Goal: Information Seeking & Learning: Learn about a topic

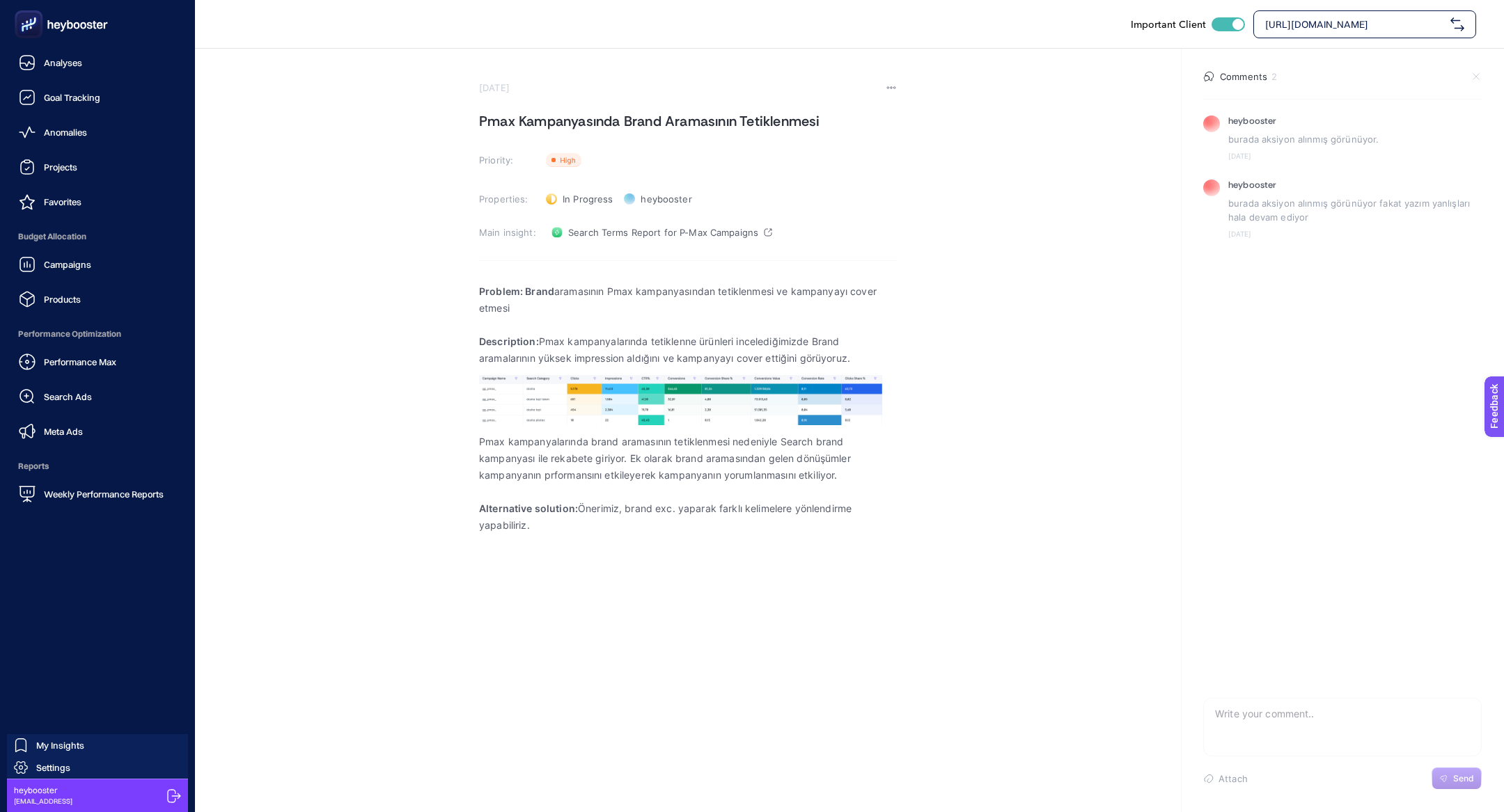
click at [85, 147] on ul "Analyses Goal Tracking Anomalies Projects Favorites Budget Allocation Campaigns…" at bounding box center [97, 279] width 172 height 459
click at [70, 27] on icon at bounding box center [69, 24] width 5 height 9
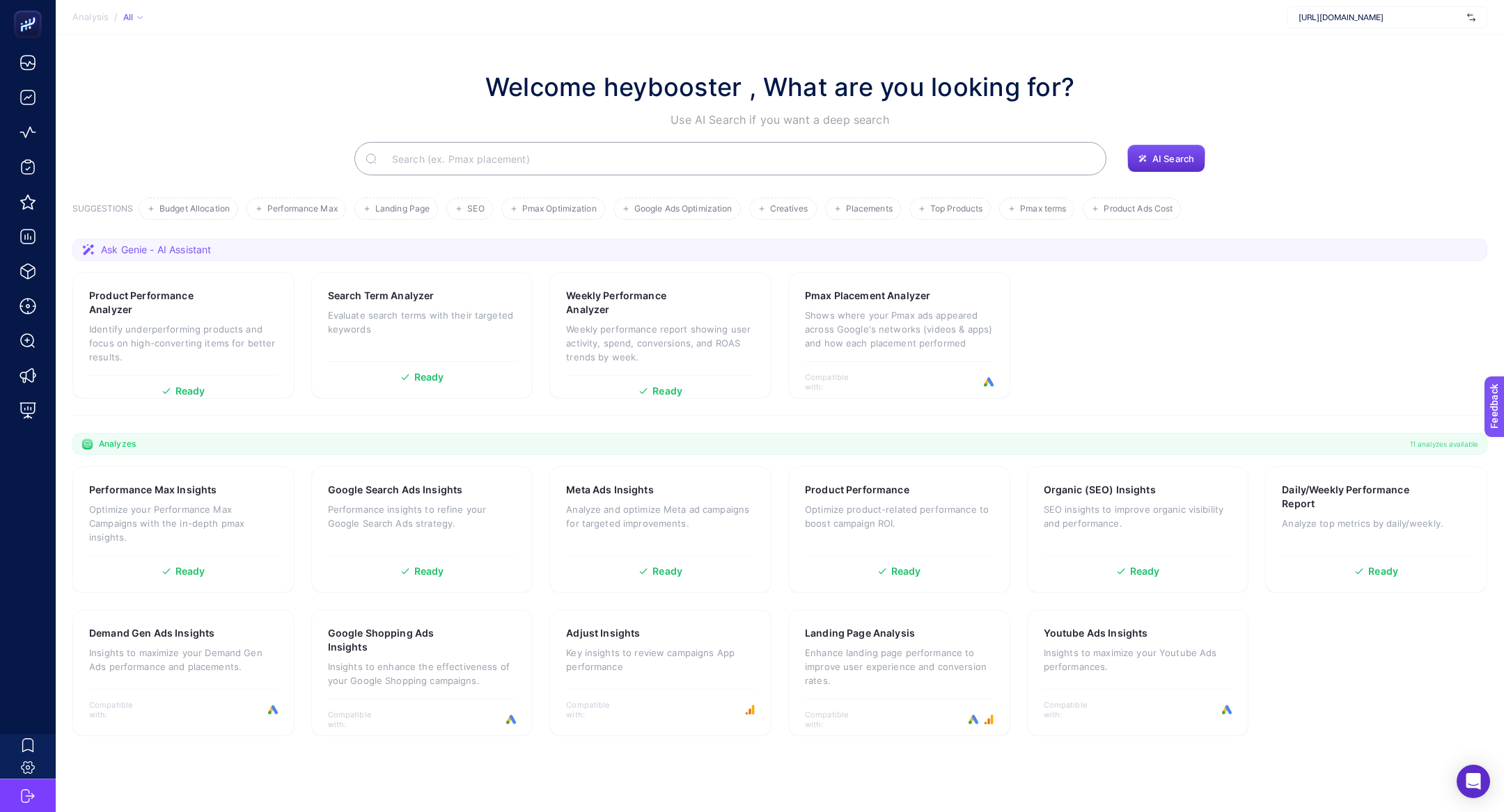
click at [1389, 6] on div "https://dossha.com/" at bounding box center [1387, 17] width 201 height 22
type input "adidas"
click at [1408, 50] on div "adidas Turkiye" at bounding box center [1387, 45] width 199 height 22
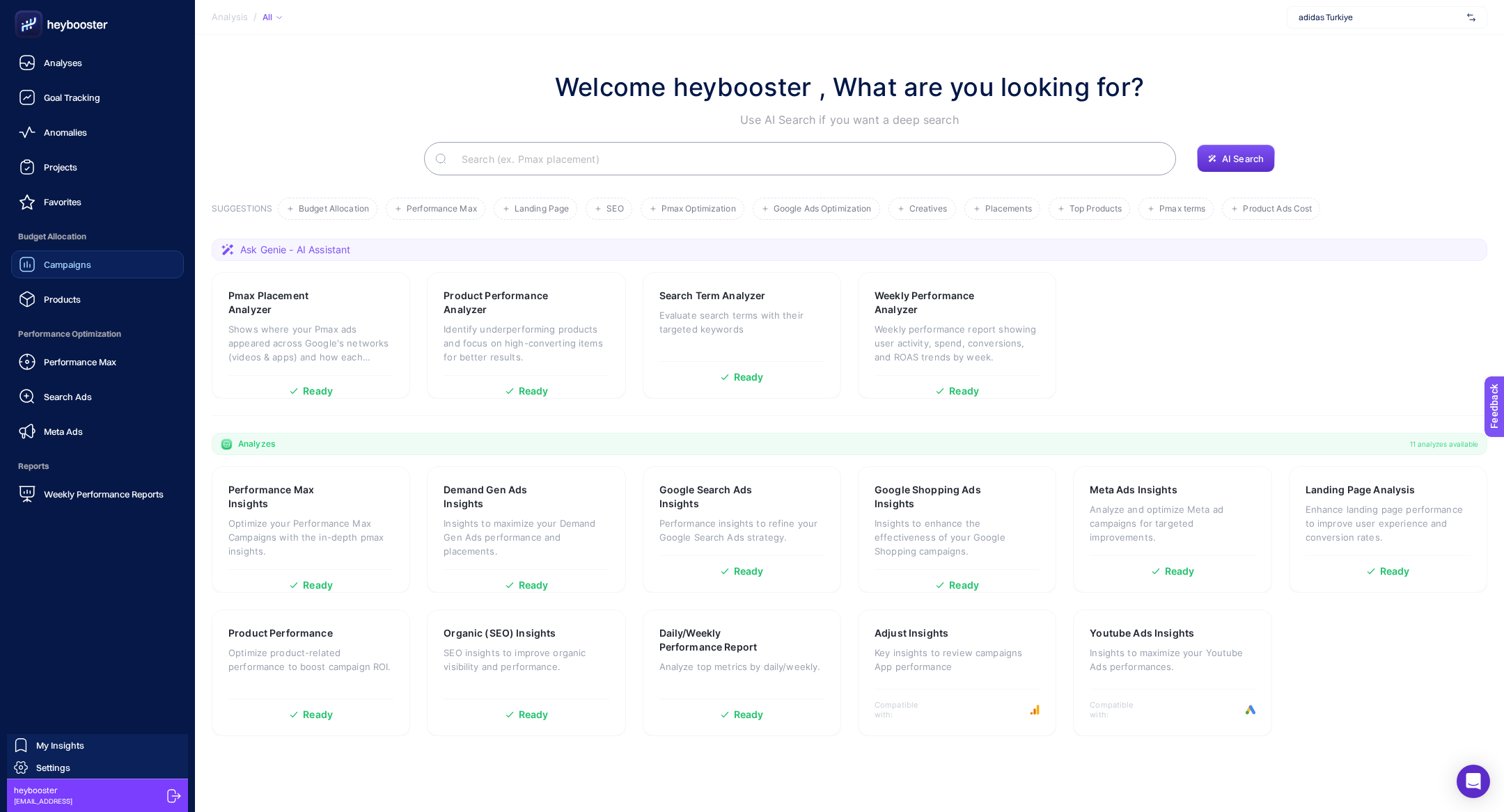
click at [109, 276] on link "Campaigns" at bounding box center [97, 264] width 172 height 28
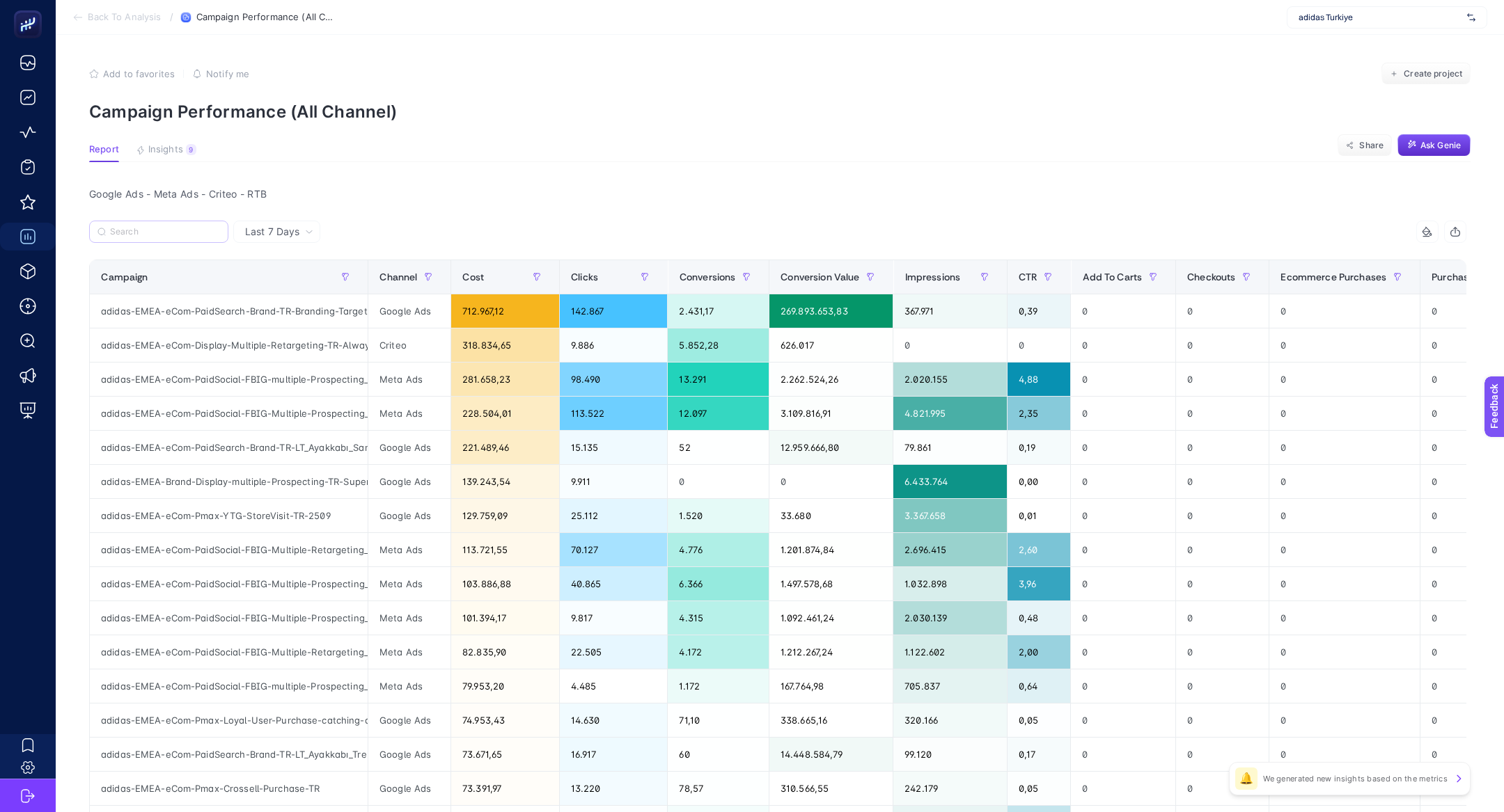
click at [159, 239] on label at bounding box center [159, 231] width 139 height 22
click at [159, 237] on input "Search" at bounding box center [165, 232] width 110 height 11
click at [484, 274] on div "Cost" at bounding box center [505, 276] width 86 height 22
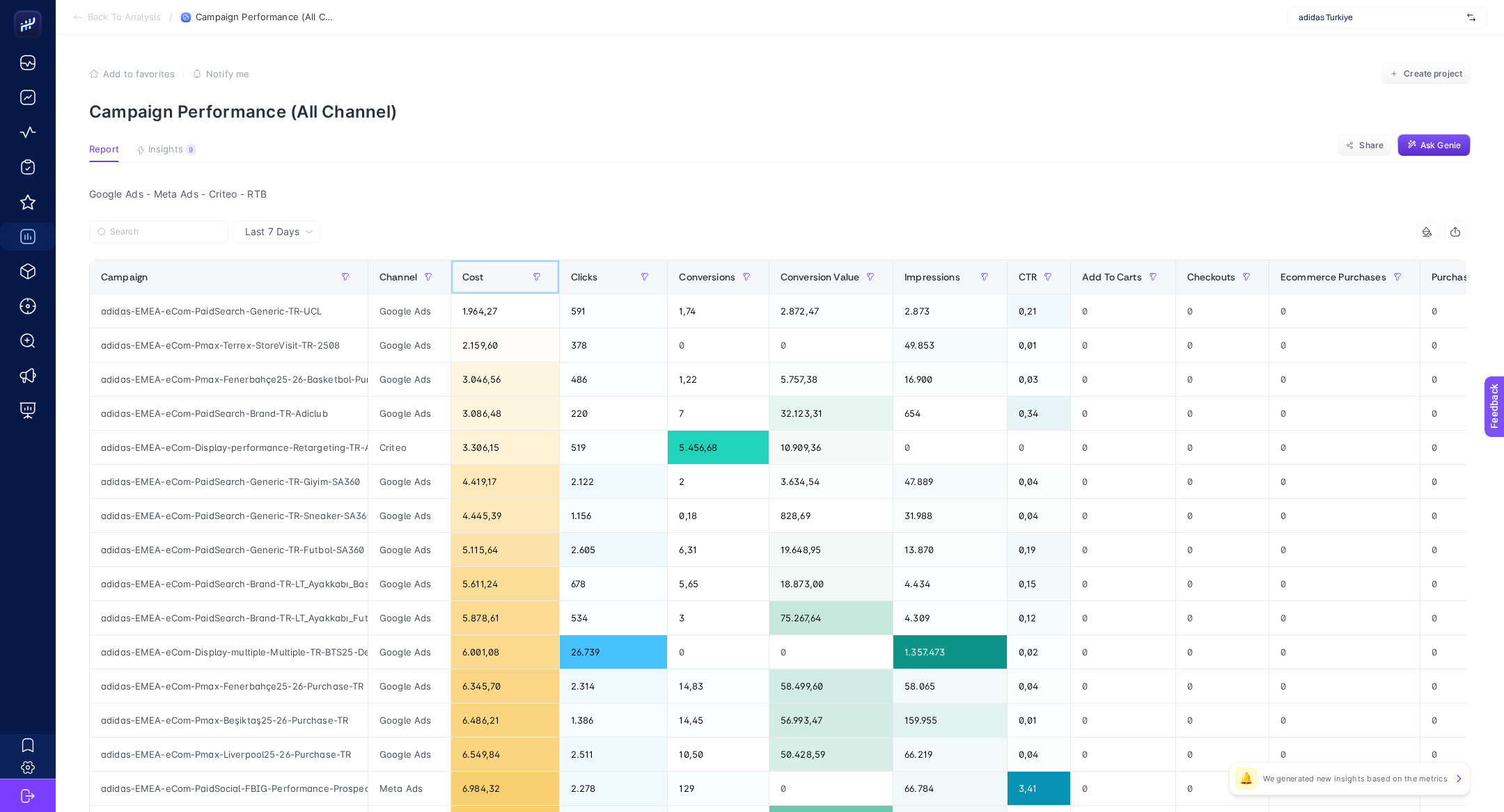
click at [484, 274] on div "Cost" at bounding box center [505, 276] width 86 height 22
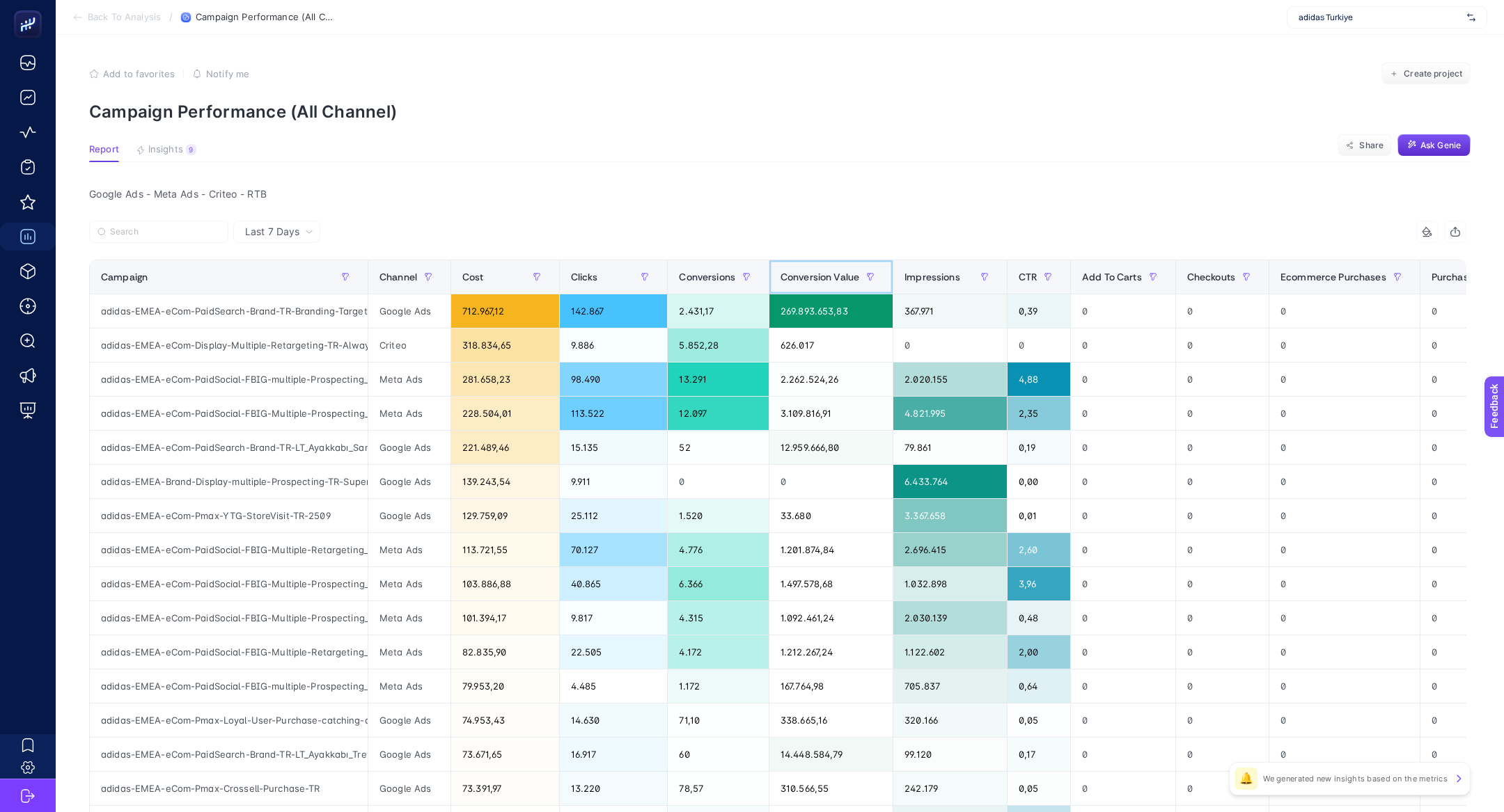
click at [795, 273] on span "Conversion Value" at bounding box center [819, 277] width 79 height 11
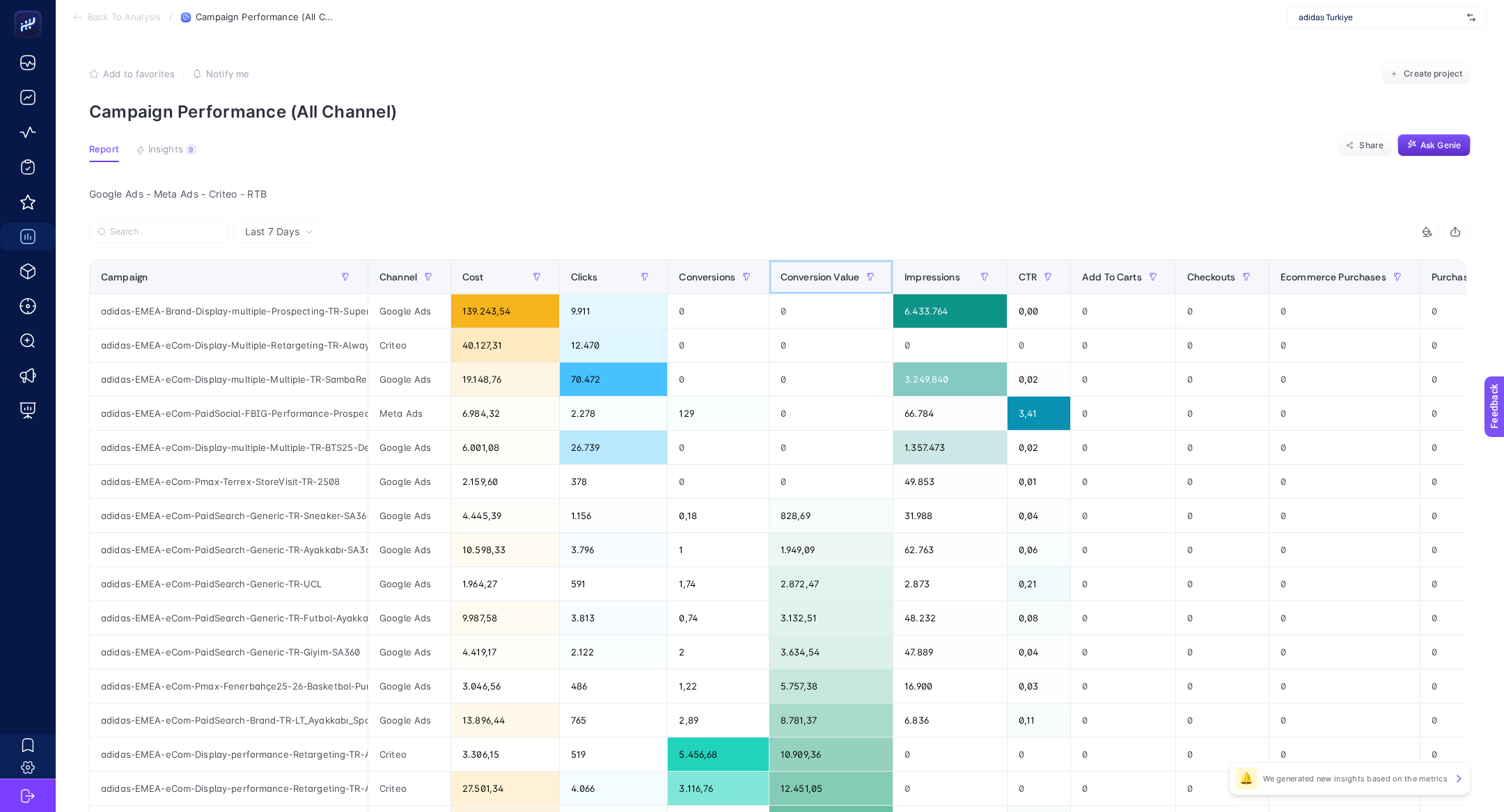
click at [795, 272] on span "Conversion Value" at bounding box center [819, 277] width 79 height 11
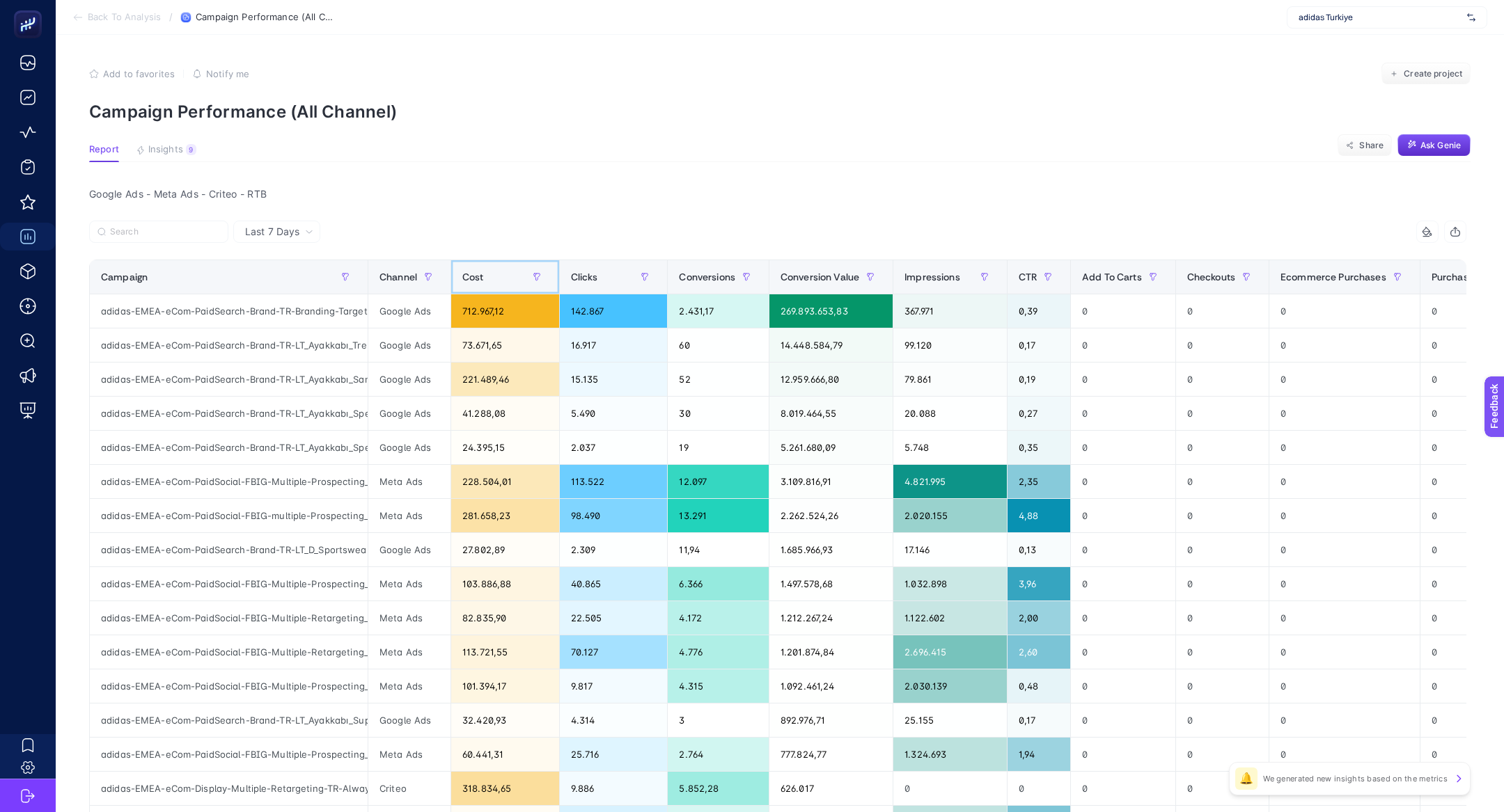
click at [468, 276] on span "Cost" at bounding box center [473, 277] width 21 height 11
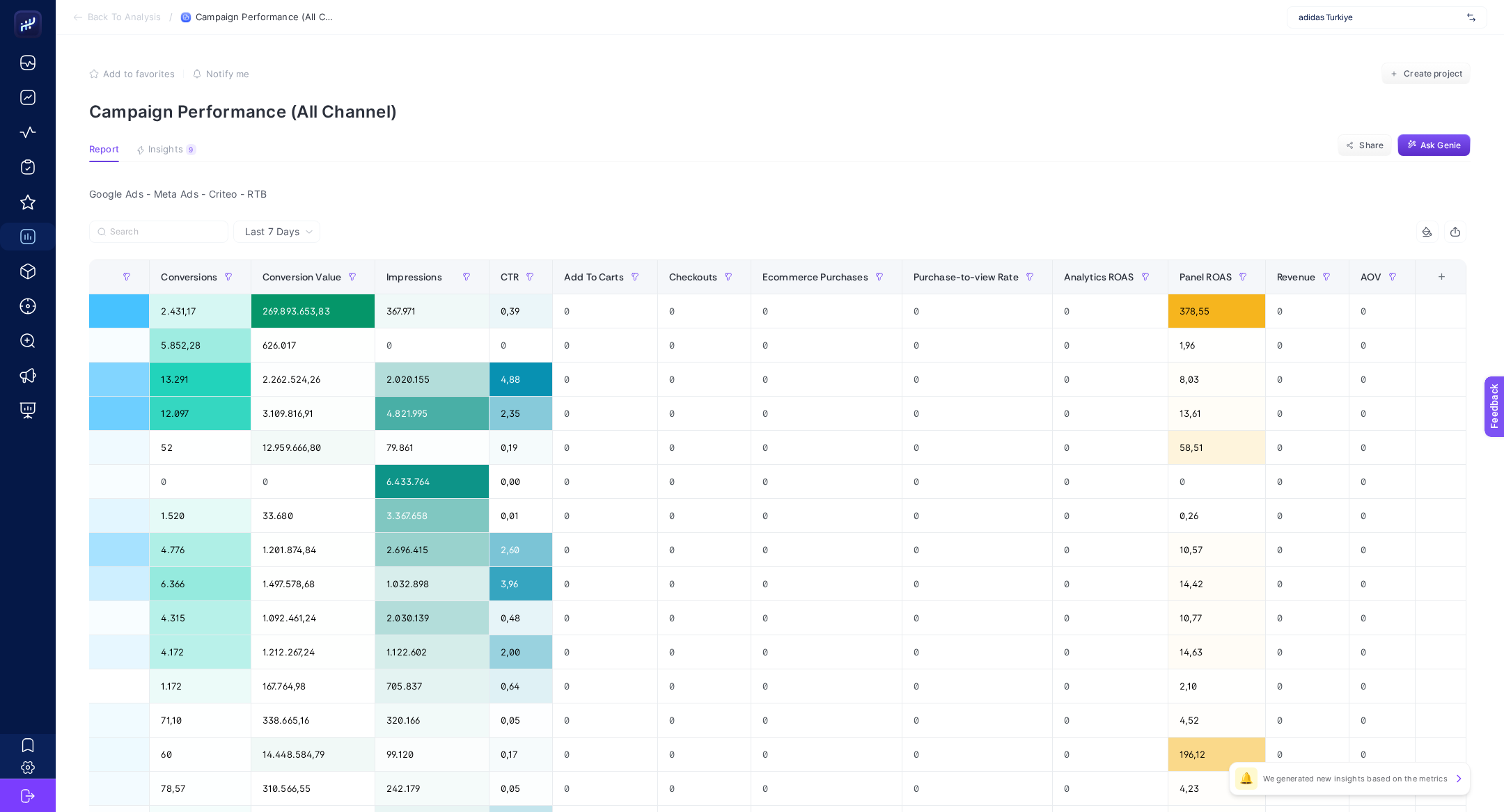
scroll to position [1, 0]
click at [1198, 272] on span "Panel ROAS" at bounding box center [1205, 276] width 52 height 11
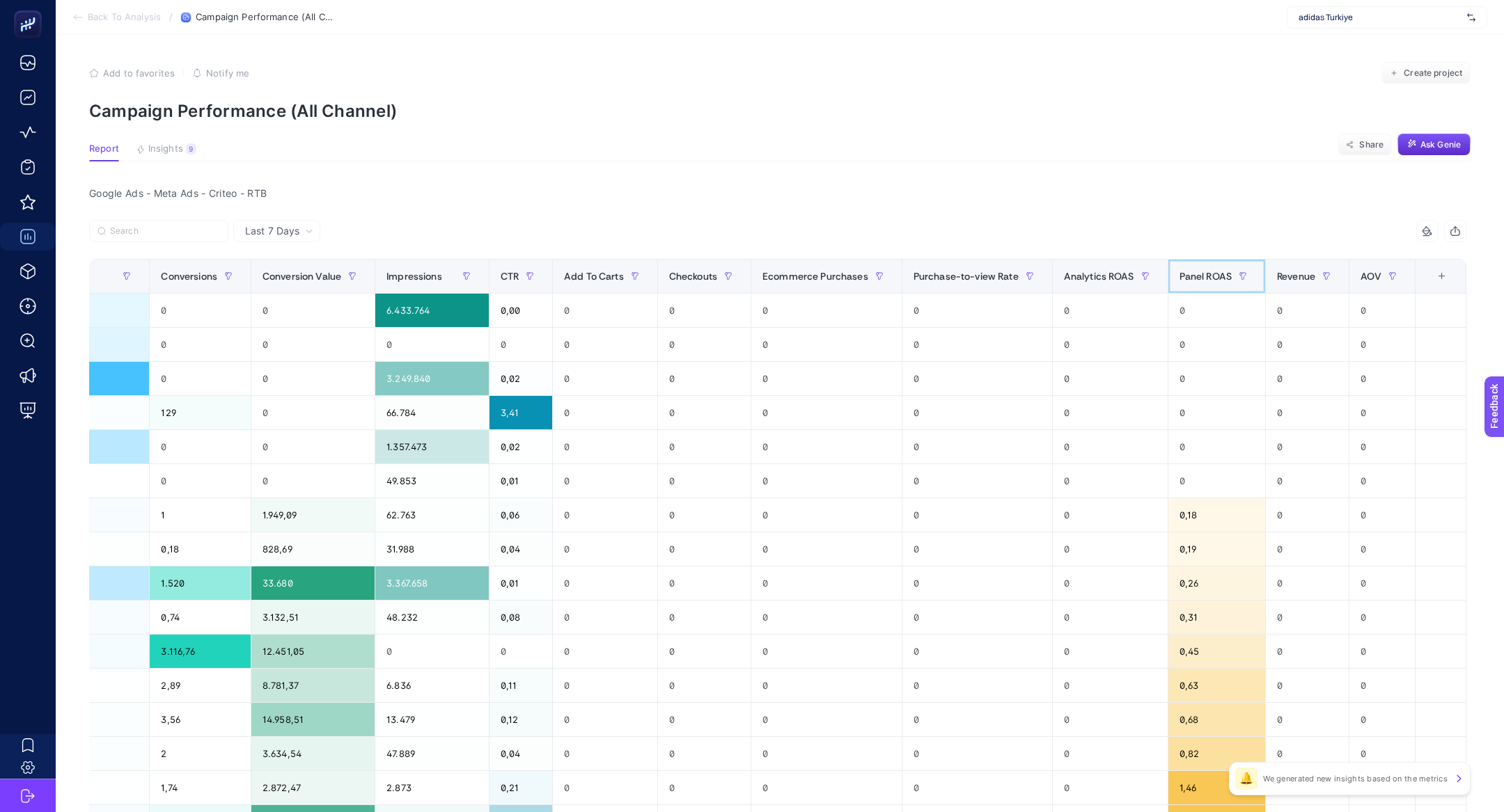
click at [1198, 272] on span "Panel ROAS" at bounding box center [1205, 276] width 52 height 11
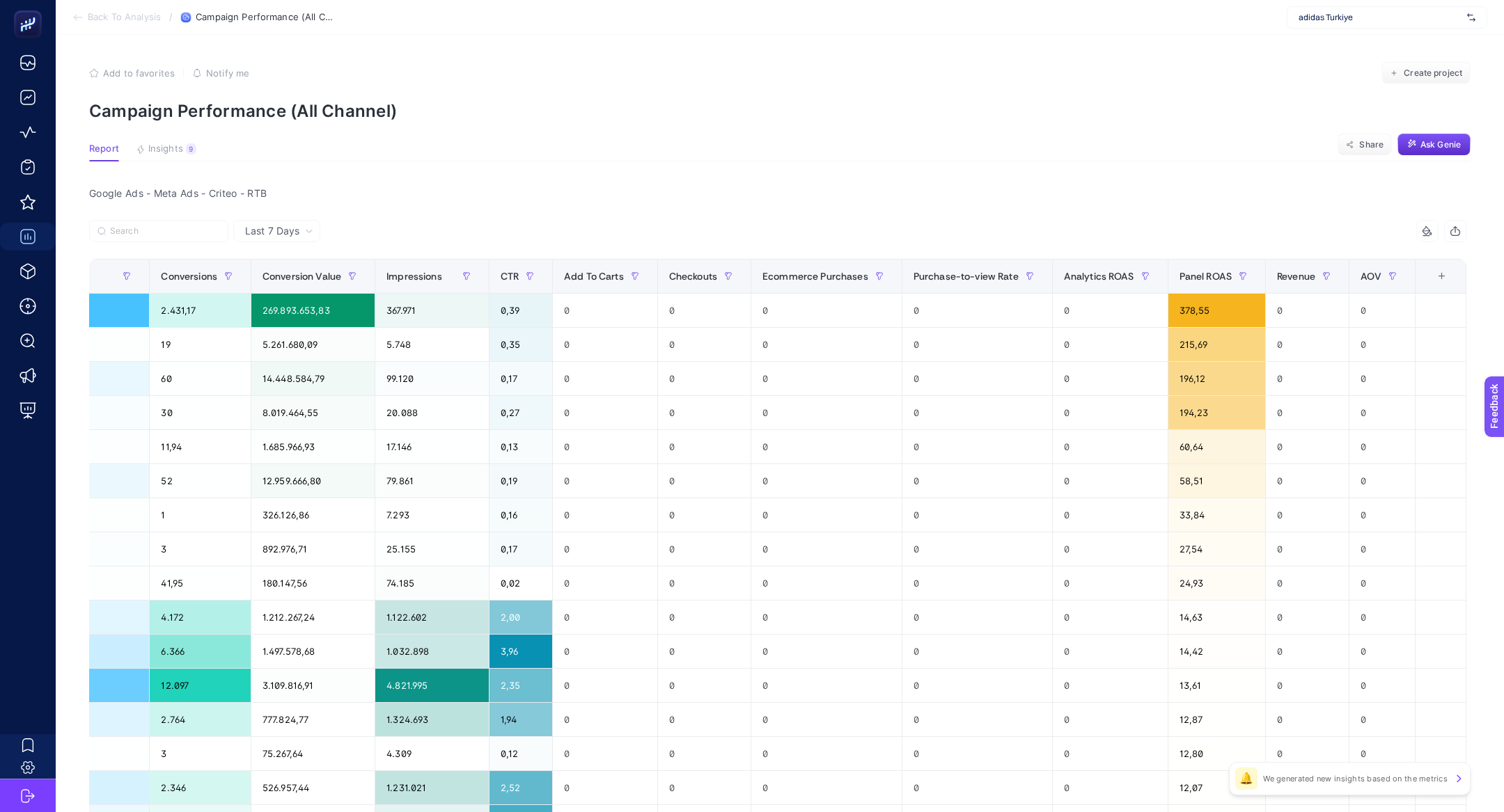
click at [1434, 282] on th "16 items selected +" at bounding box center [1440, 276] width 51 height 34
click at [1437, 274] on div "+" at bounding box center [1442, 276] width 27 height 11
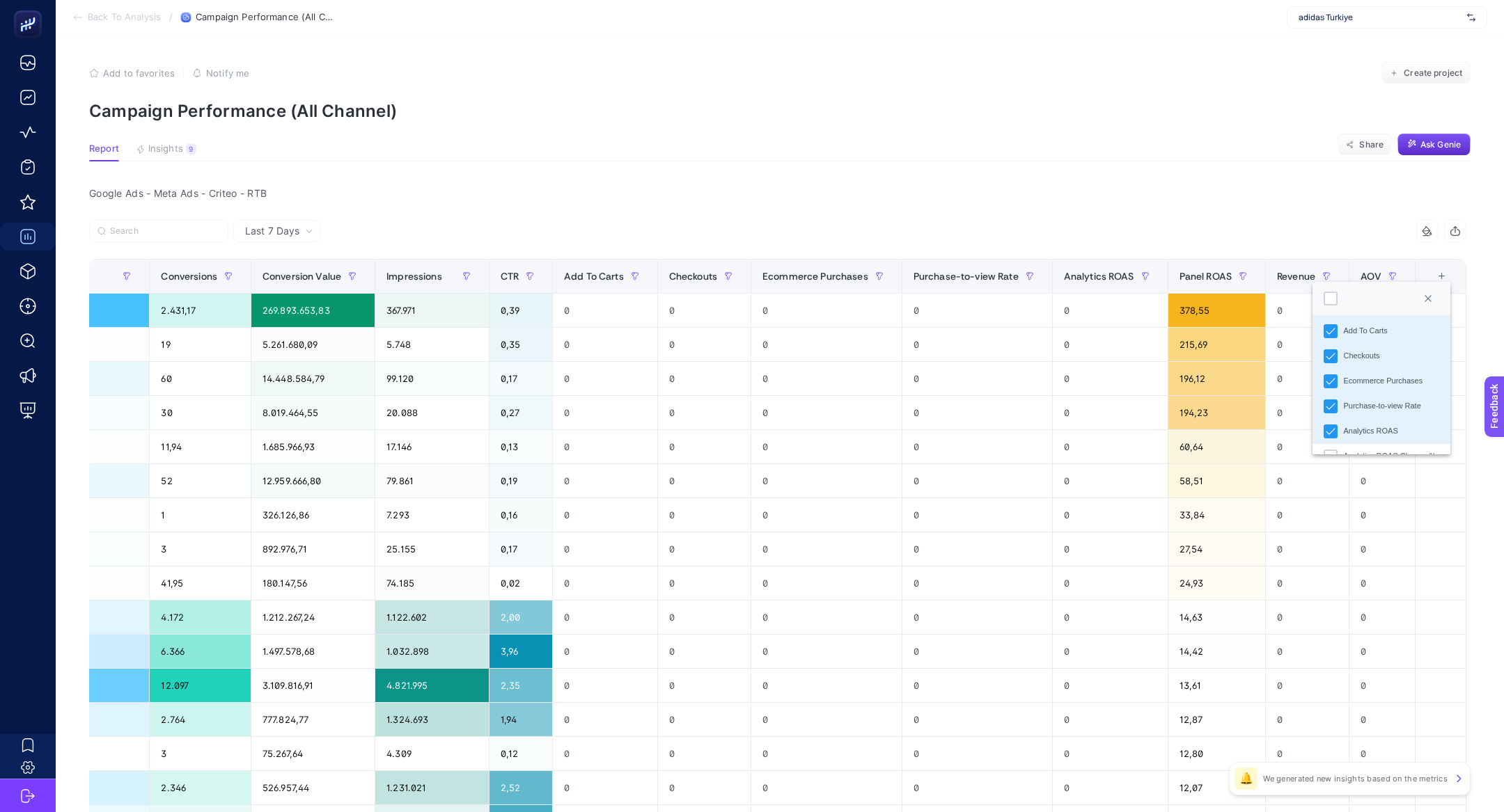
scroll to position [435, 0]
click at [1091, 153] on section "Report Insights 9 We generated new insights based on the metrics Share Ask Genie" at bounding box center [780, 152] width 1381 height 18
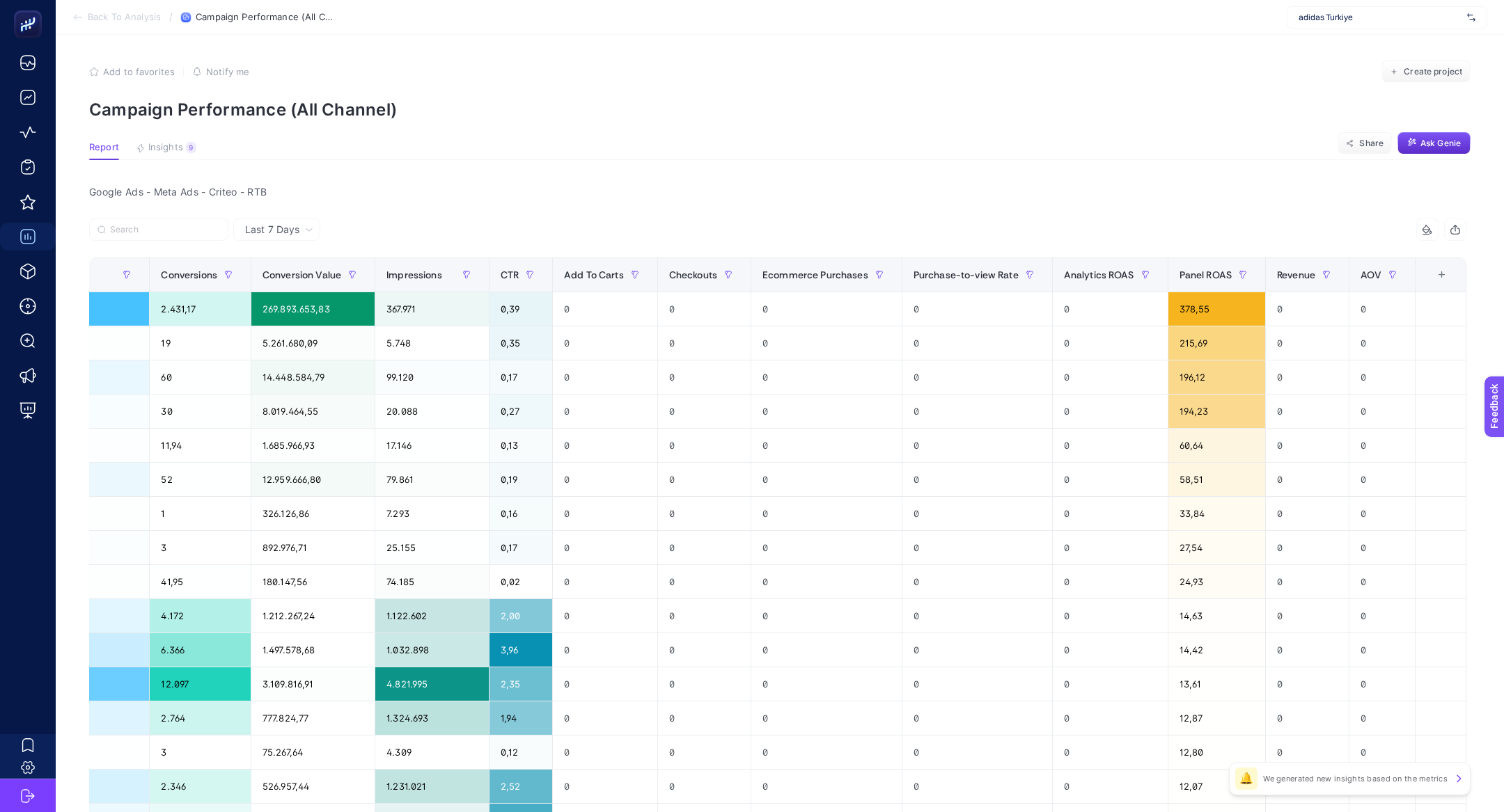
scroll to position [0, 0]
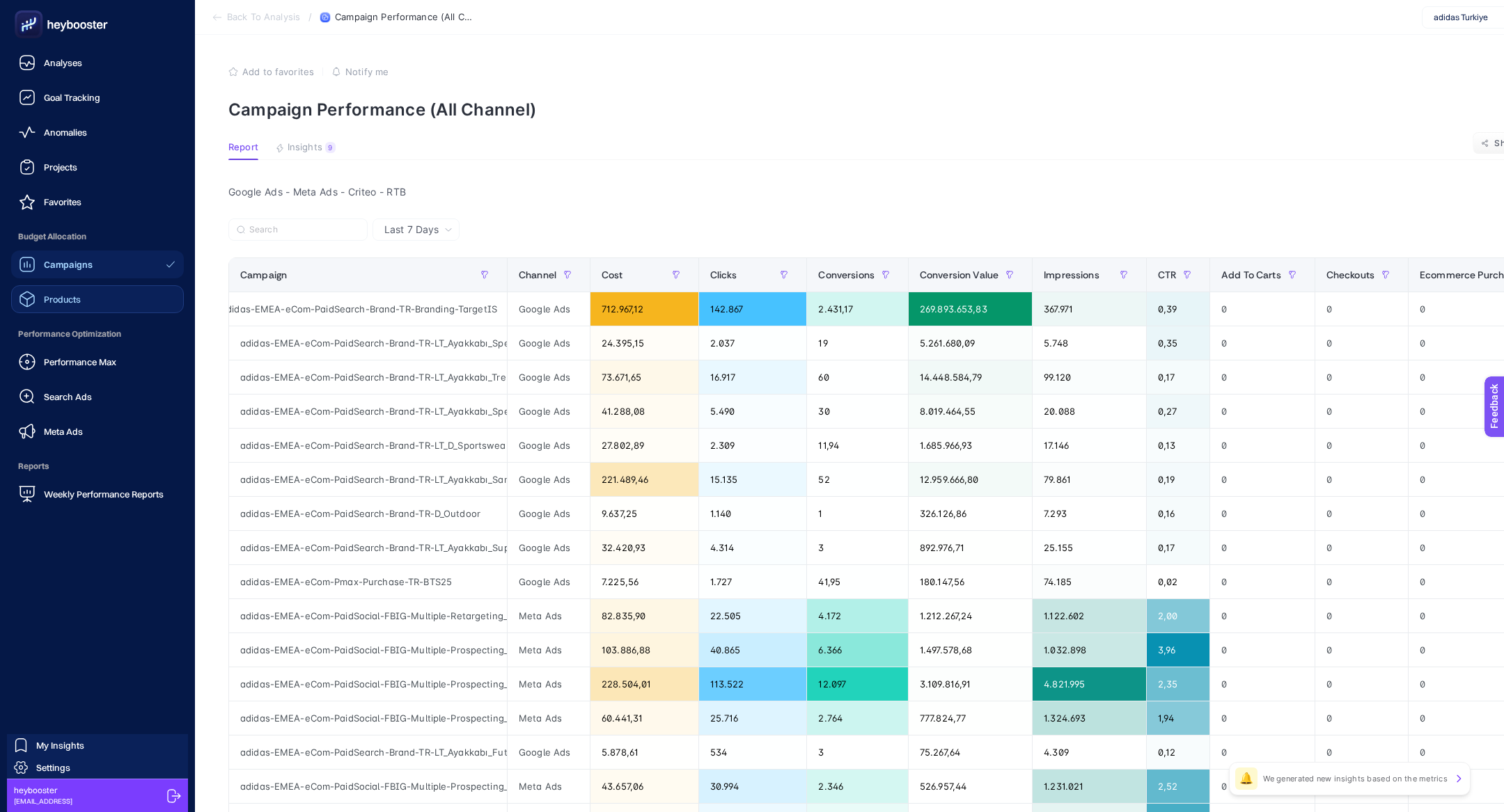
click at [53, 309] on link "Products" at bounding box center [97, 299] width 172 height 28
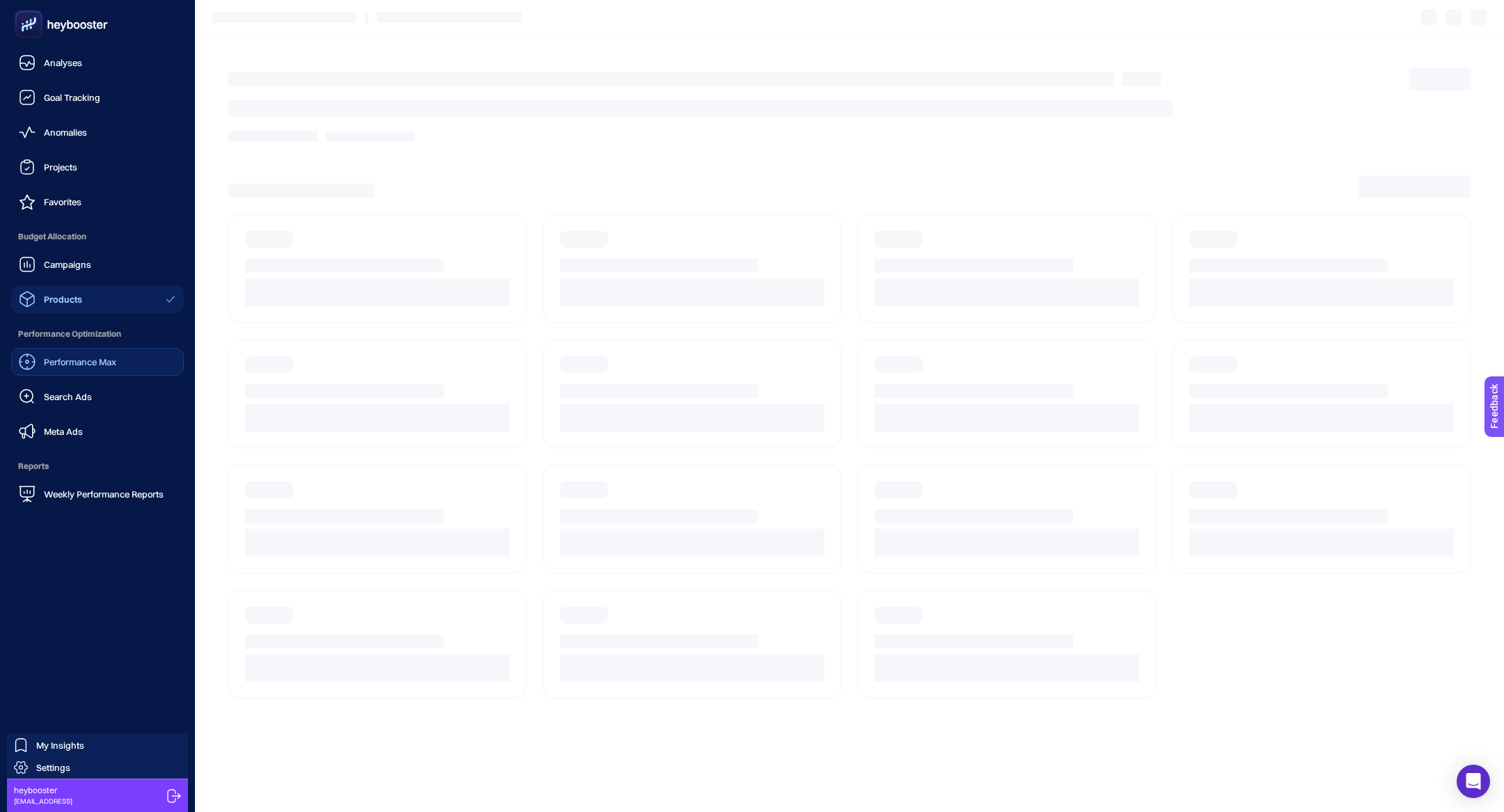
click at [60, 370] on div "Performance Max" at bounding box center [67, 362] width 97 height 17
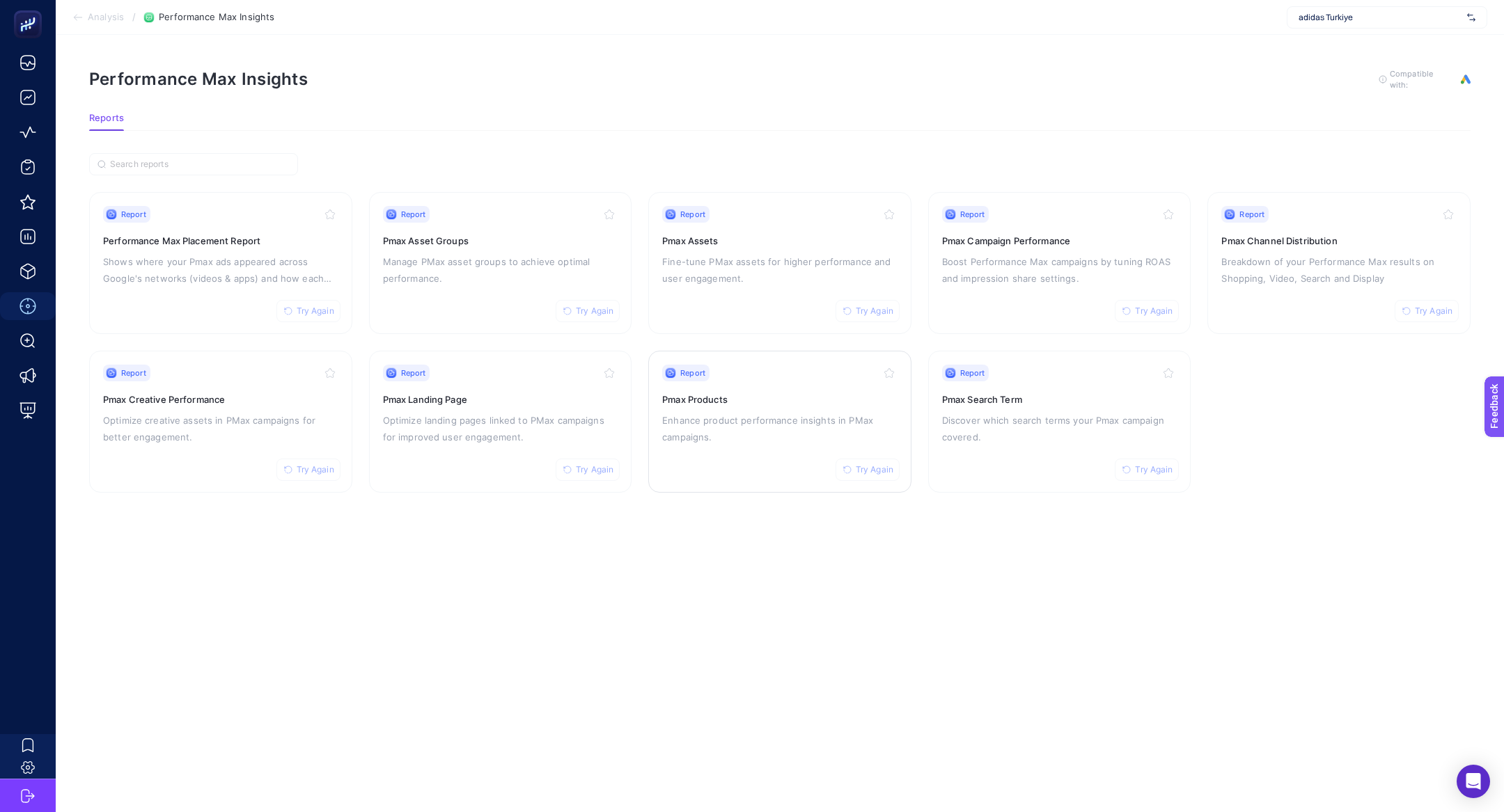
click at [741, 440] on p "Enhance product performance insights in PMax campaigns." at bounding box center [780, 429] width 235 height 34
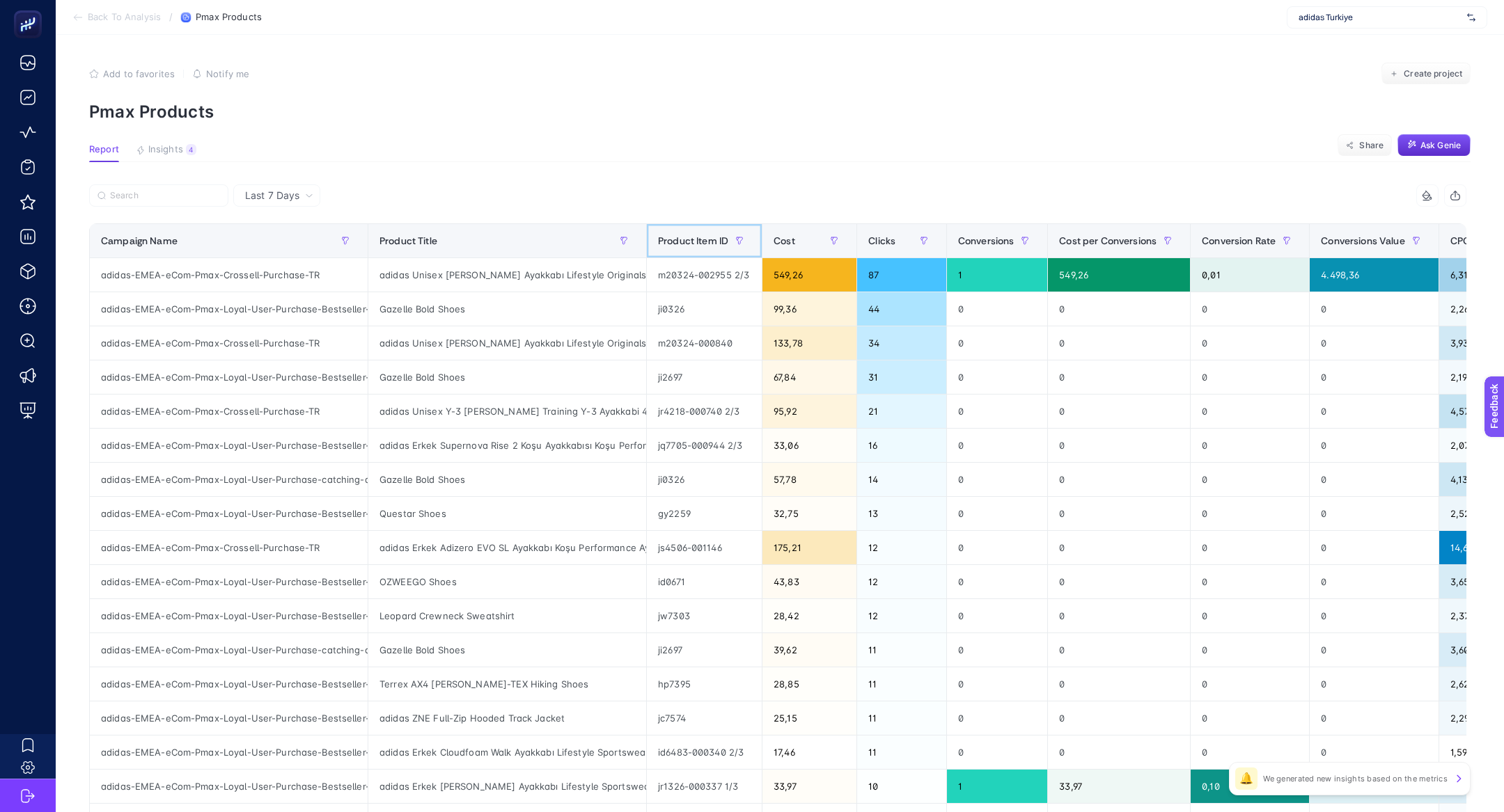
click at [760, 243] on span at bounding box center [758, 241] width 5 height 34
click at [780, 245] on span "Cost" at bounding box center [784, 240] width 21 height 11
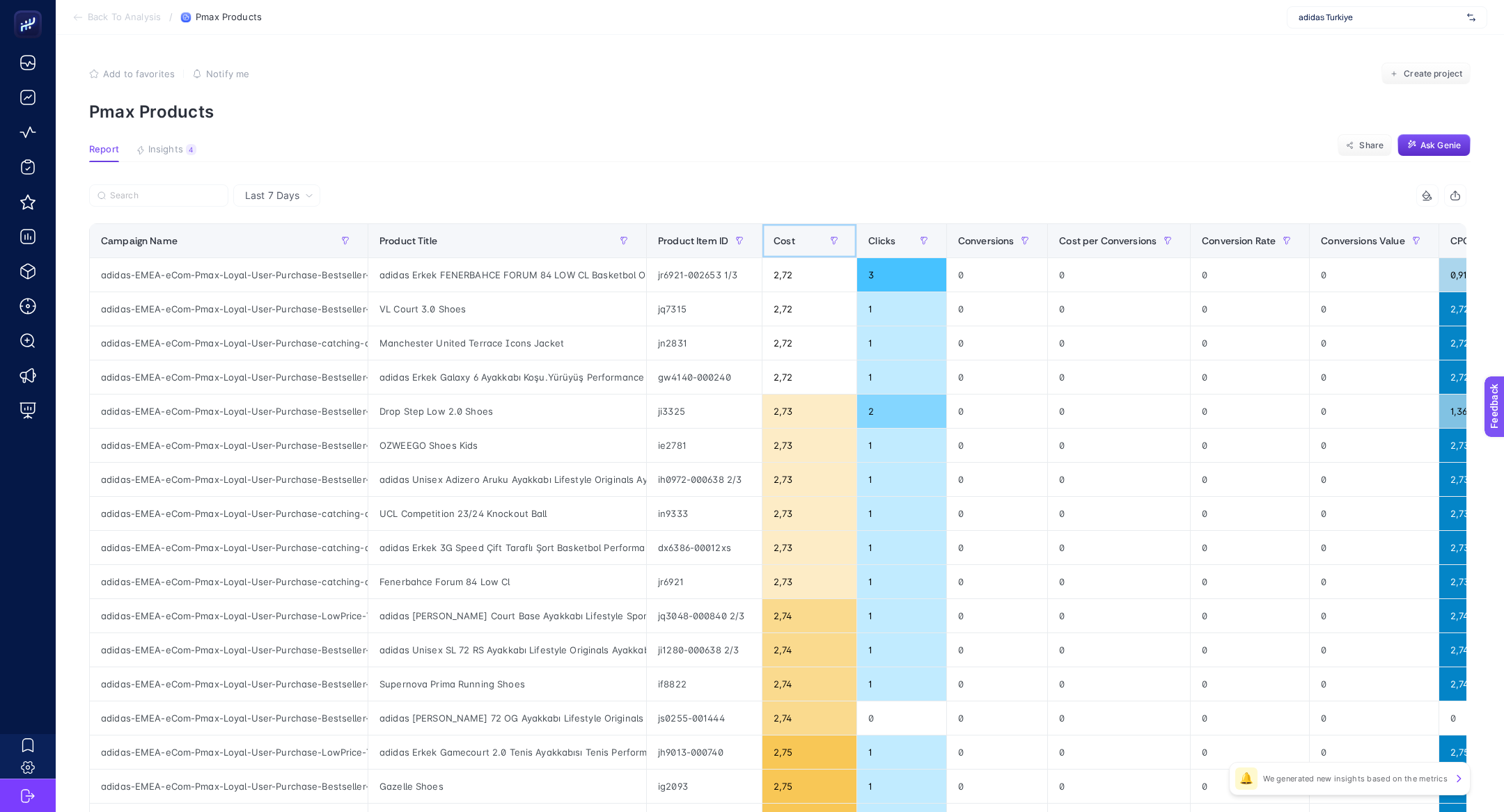
click at [780, 245] on span "Cost" at bounding box center [784, 240] width 21 height 11
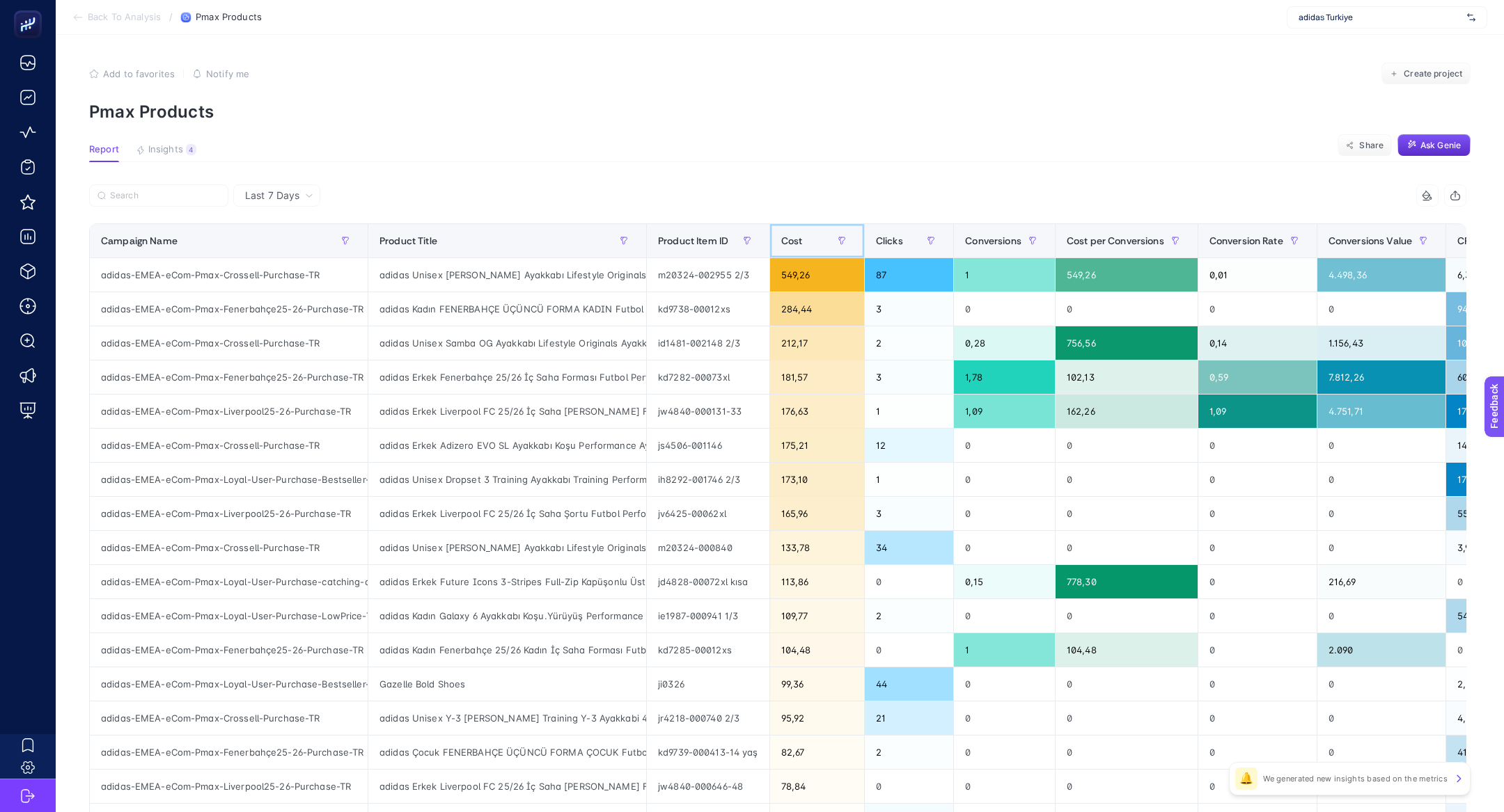
scroll to position [0, 106]
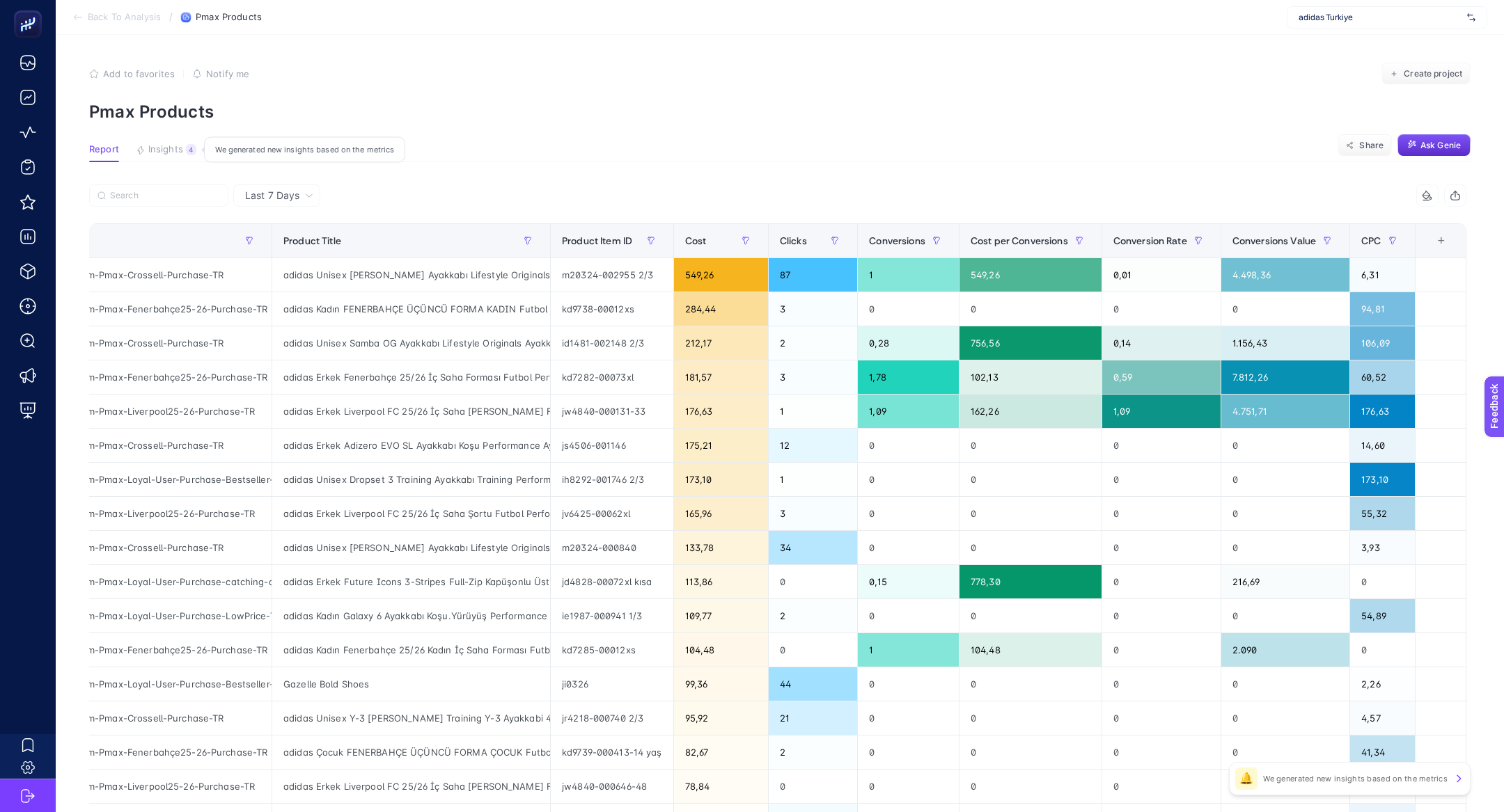
click at [166, 155] on span "Insights" at bounding box center [165, 149] width 34 height 11
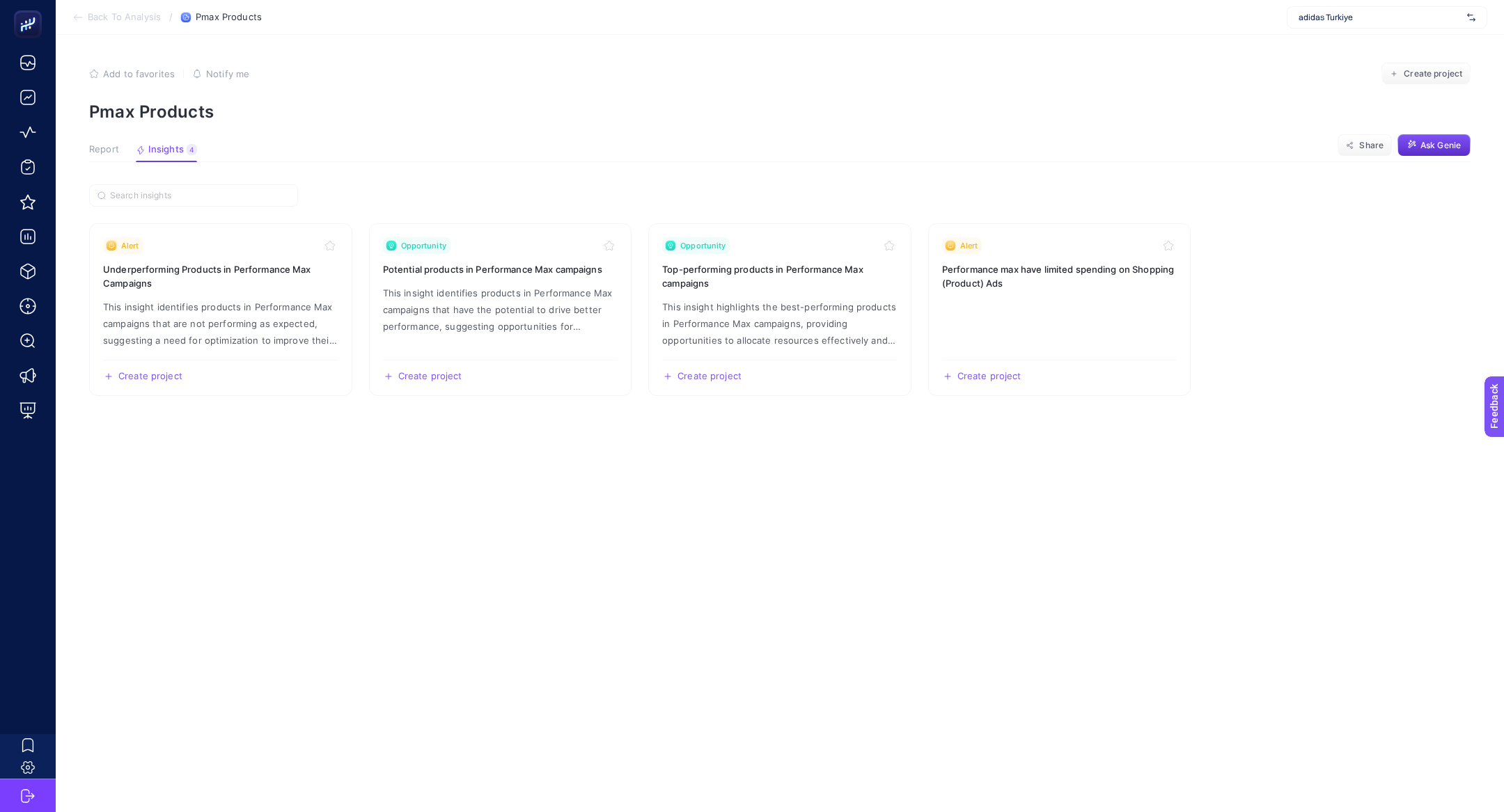
click at [99, 149] on span "Report" at bounding box center [103, 149] width 30 height 11
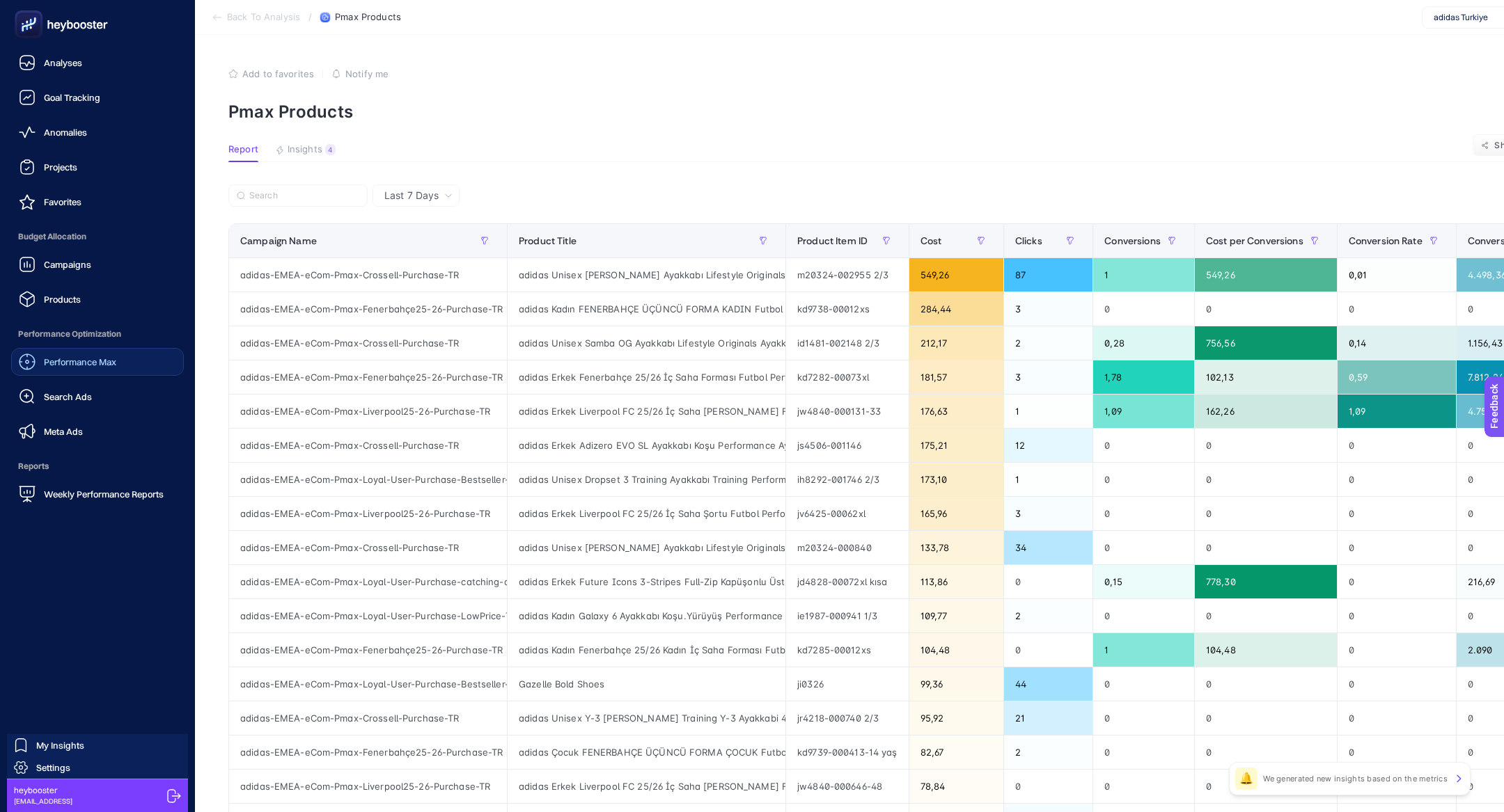
click at [92, 355] on div "Performance Max" at bounding box center [67, 362] width 97 height 17
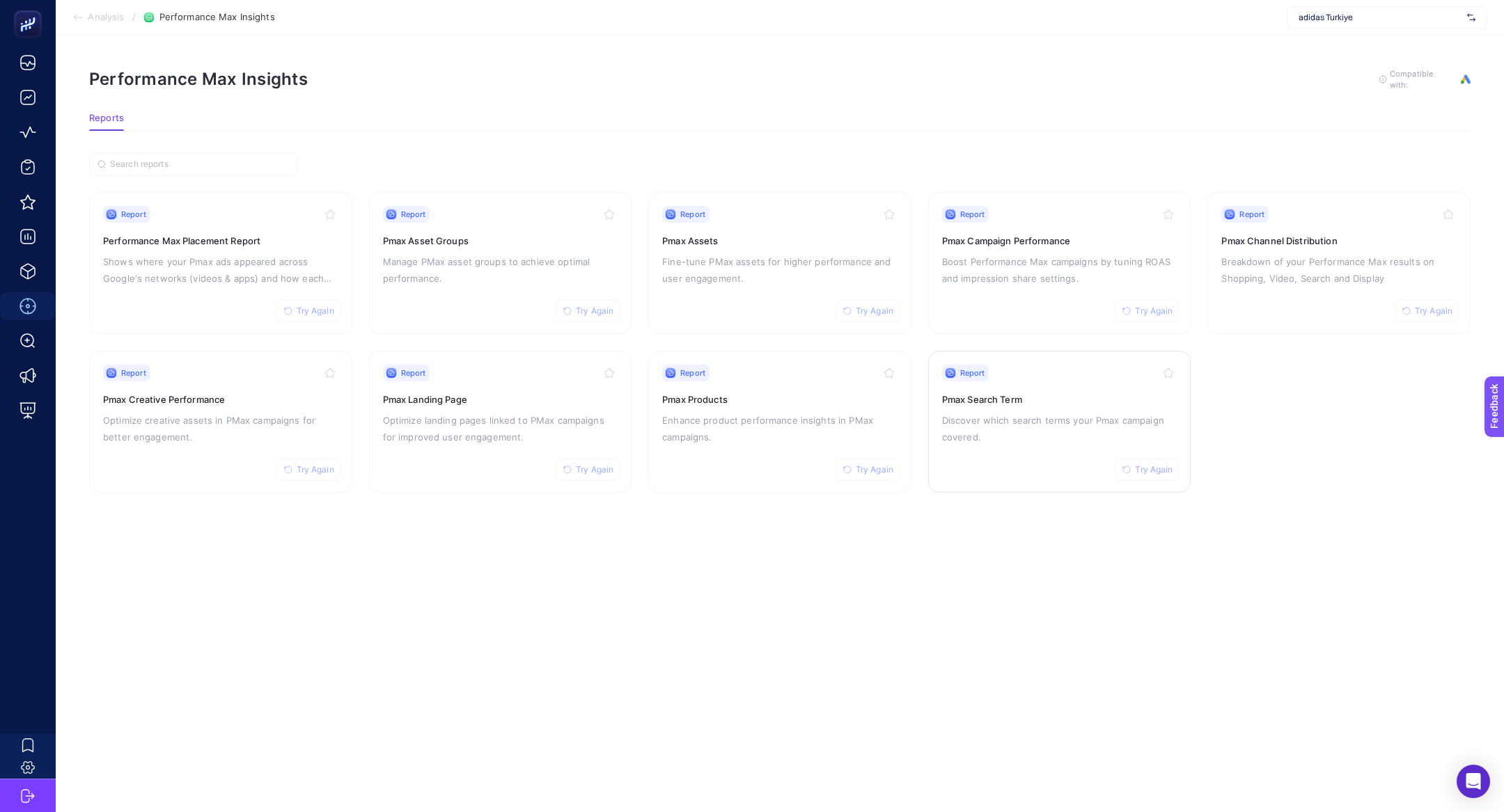
click at [1058, 406] on div "Report Try Again Pmax Search Term Discover which search terms your Pmax campaig…" at bounding box center [1059, 421] width 235 height 114
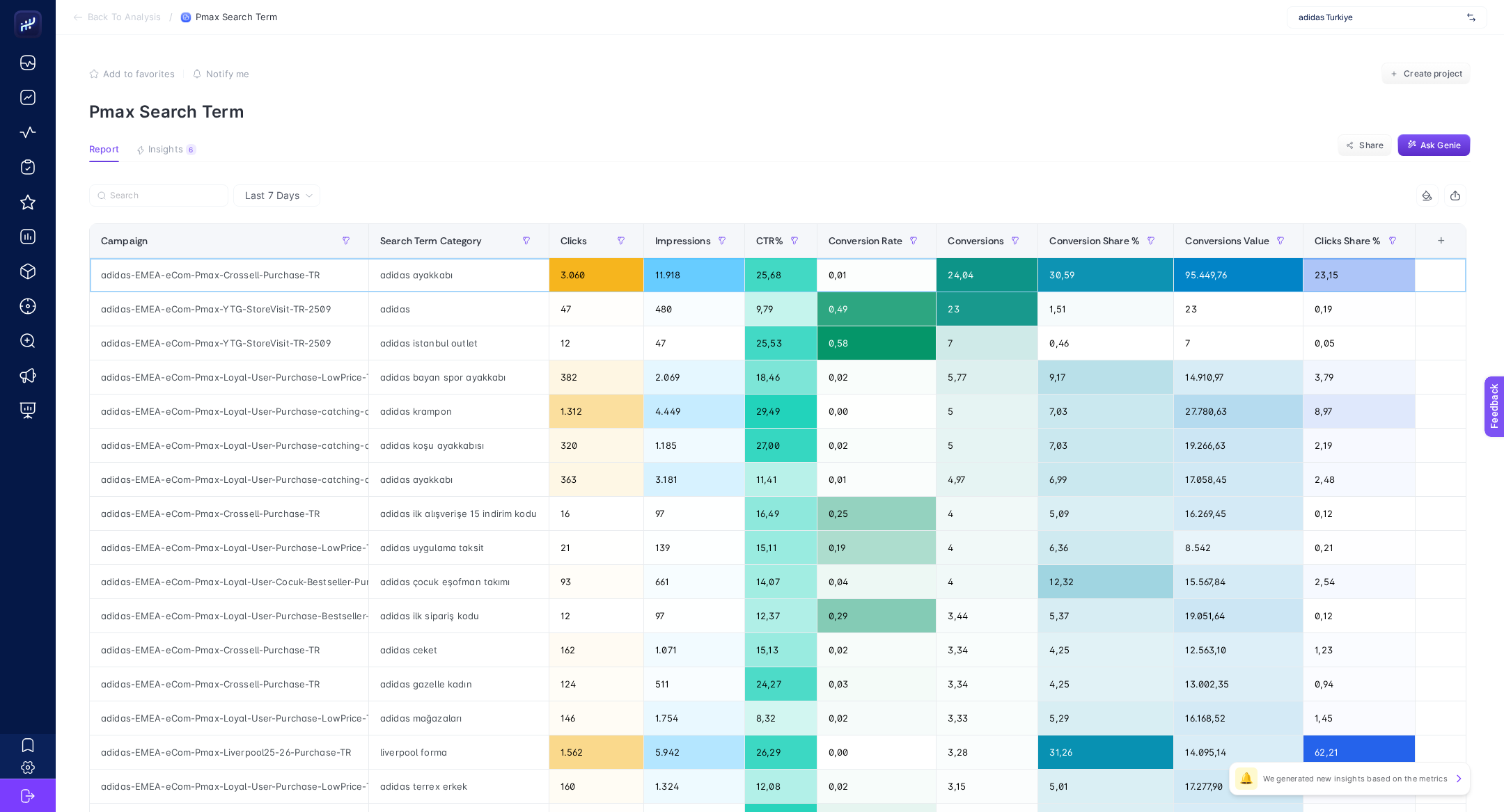
click at [428, 270] on div "adidas ayakkabı" at bounding box center [459, 275] width 180 height 34
click at [410, 300] on div "adidas" at bounding box center [459, 309] width 180 height 34
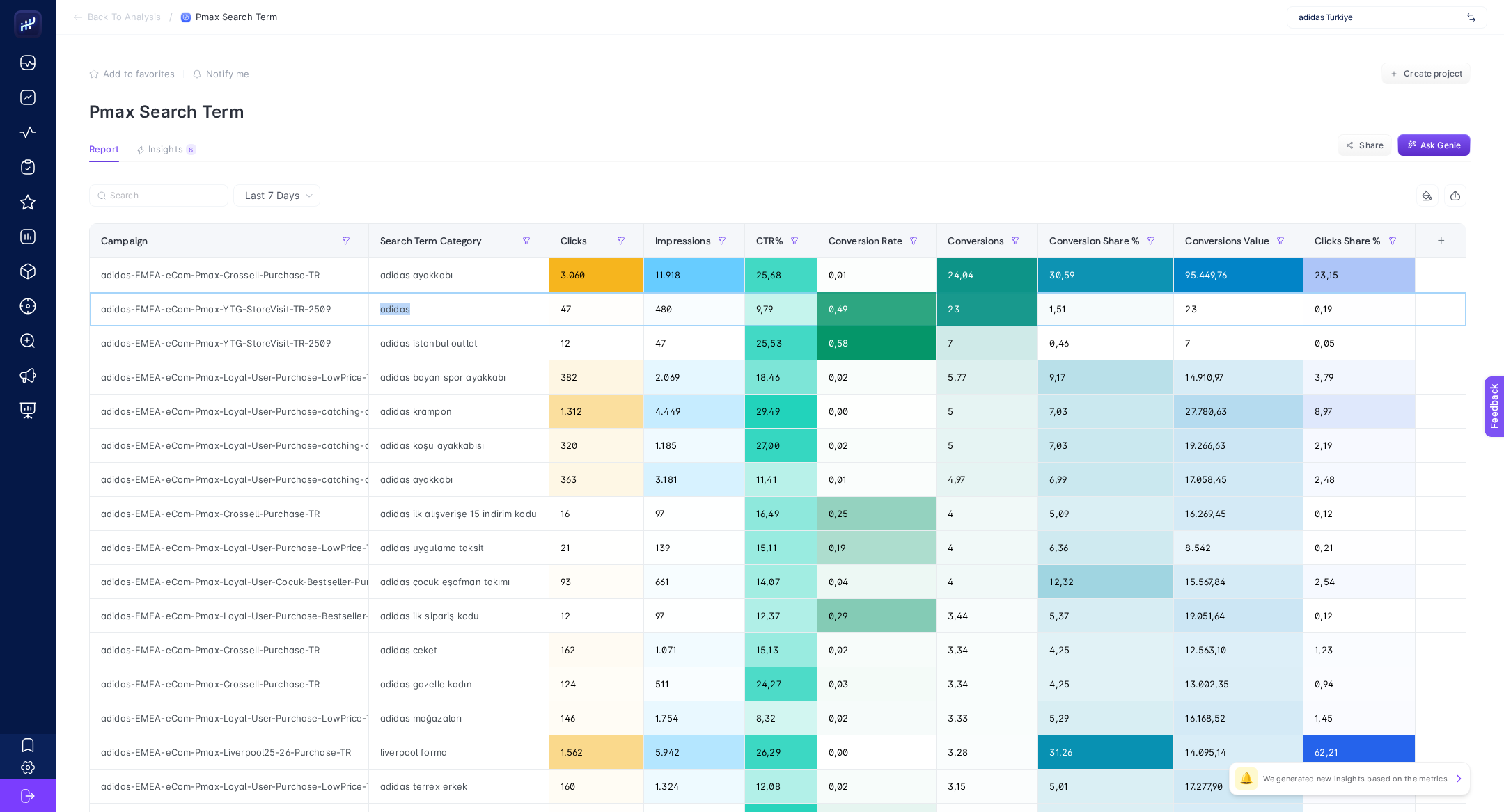
click at [410, 300] on div "adidas" at bounding box center [459, 309] width 180 height 34
click at [590, 233] on div "Clicks" at bounding box center [597, 240] width 73 height 22
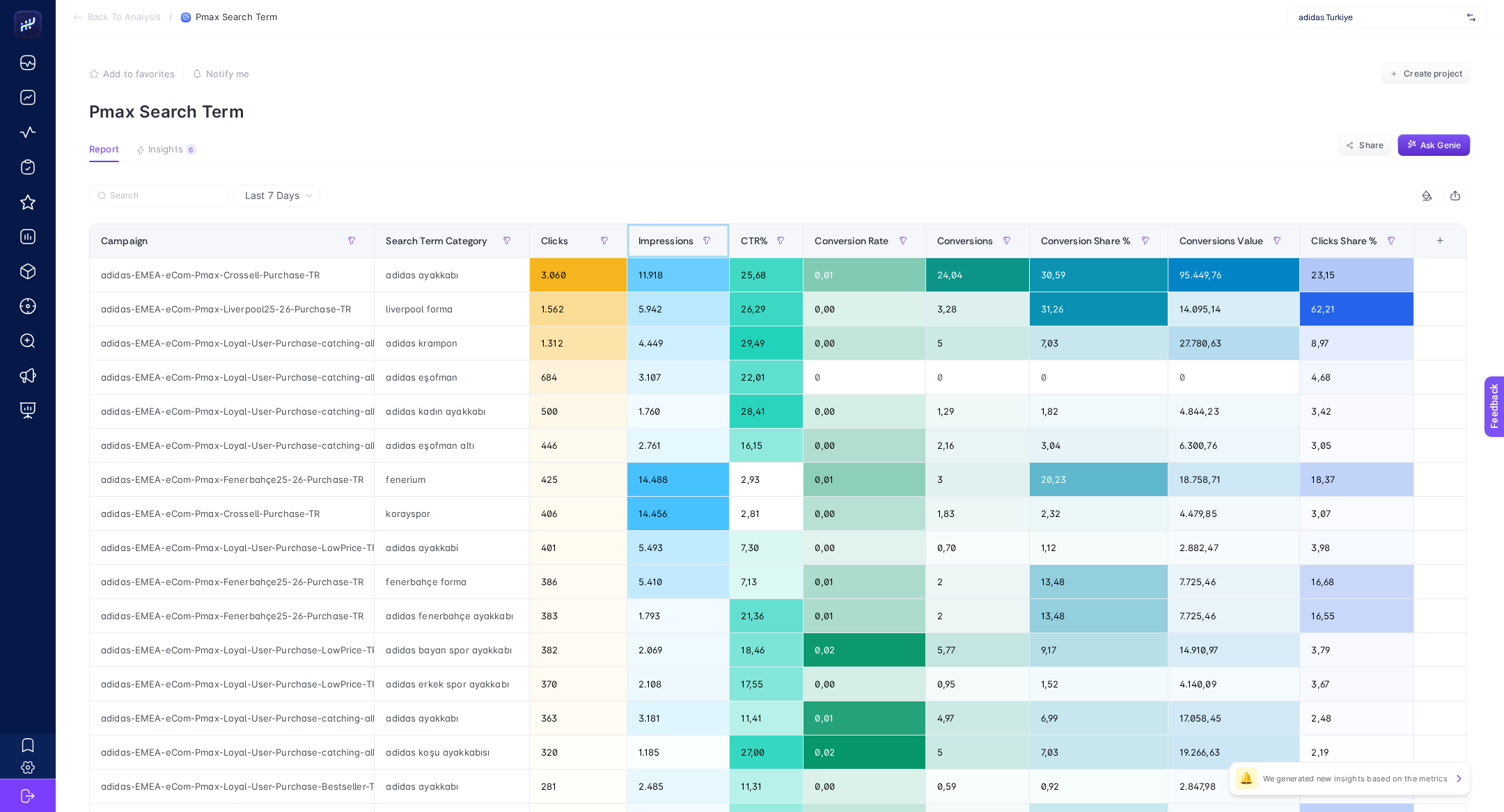
click at [679, 239] on span "Impressions" at bounding box center [666, 240] width 56 height 11
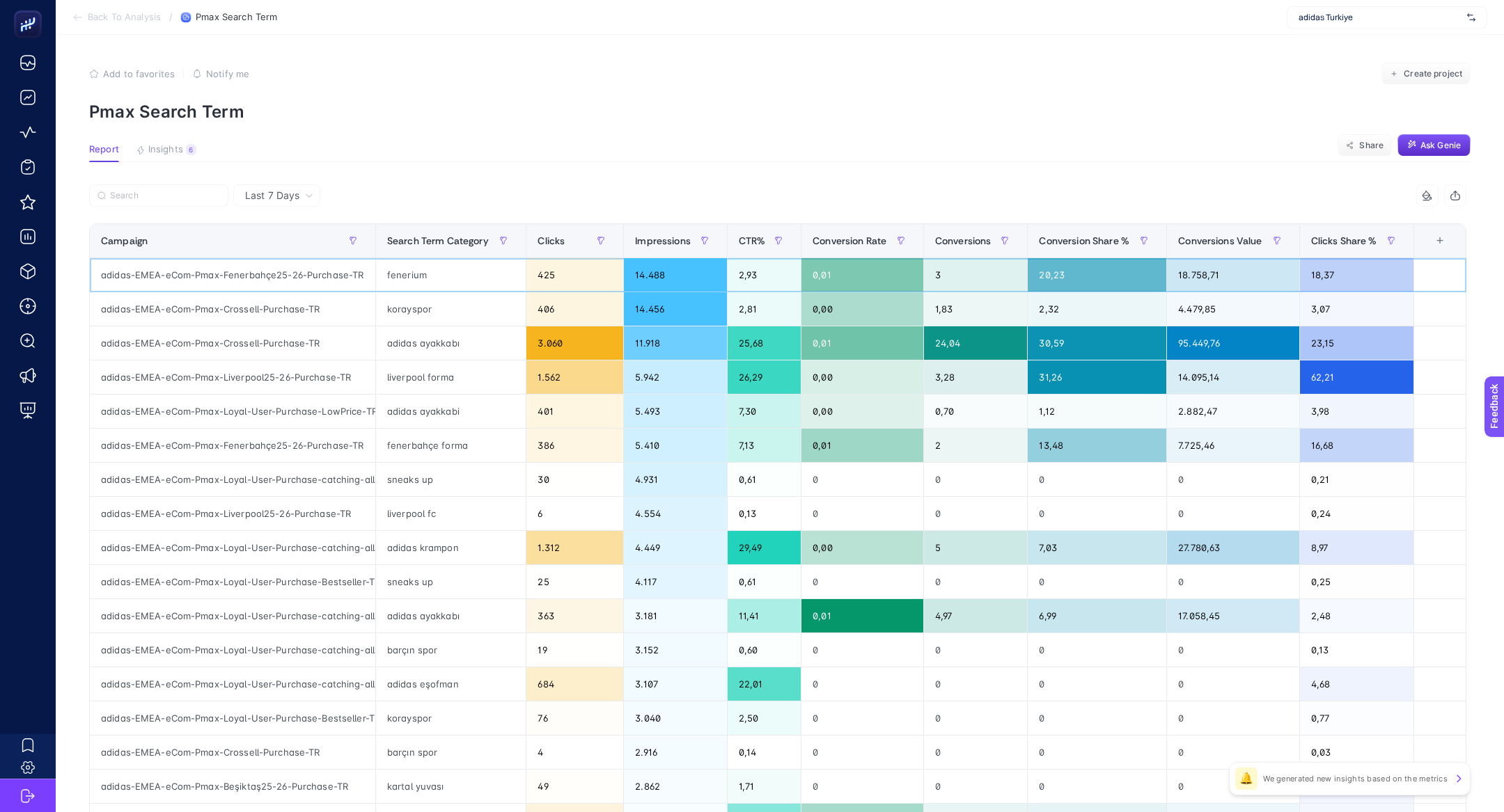
click at [471, 278] on div "fenerium" at bounding box center [451, 275] width 150 height 34
click at [483, 308] on div "korayspor" at bounding box center [451, 309] width 150 height 34
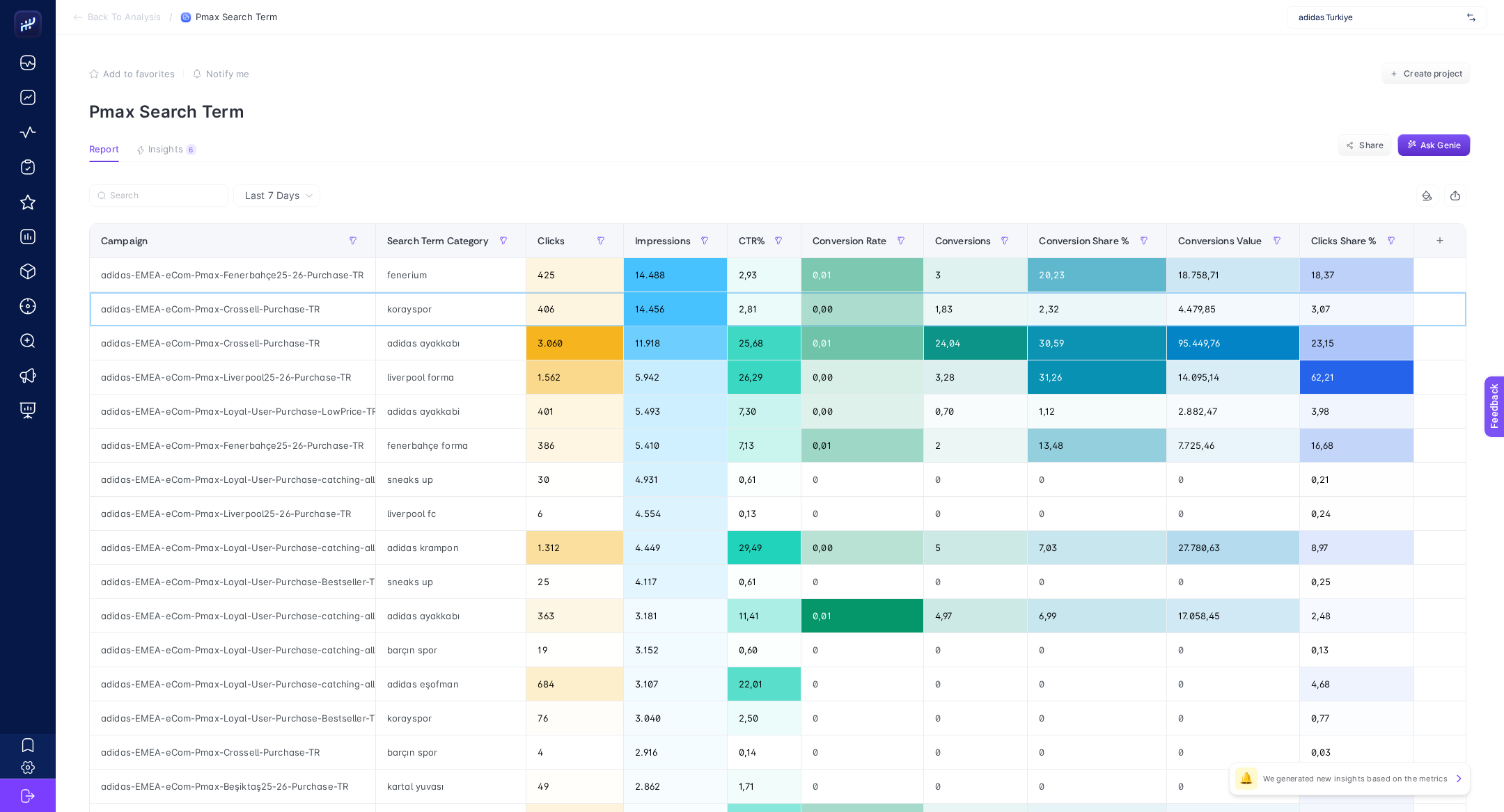
click at [483, 308] on div "korayspor" at bounding box center [451, 309] width 150 height 34
click at [167, 147] on span "Insights" at bounding box center [165, 149] width 34 height 11
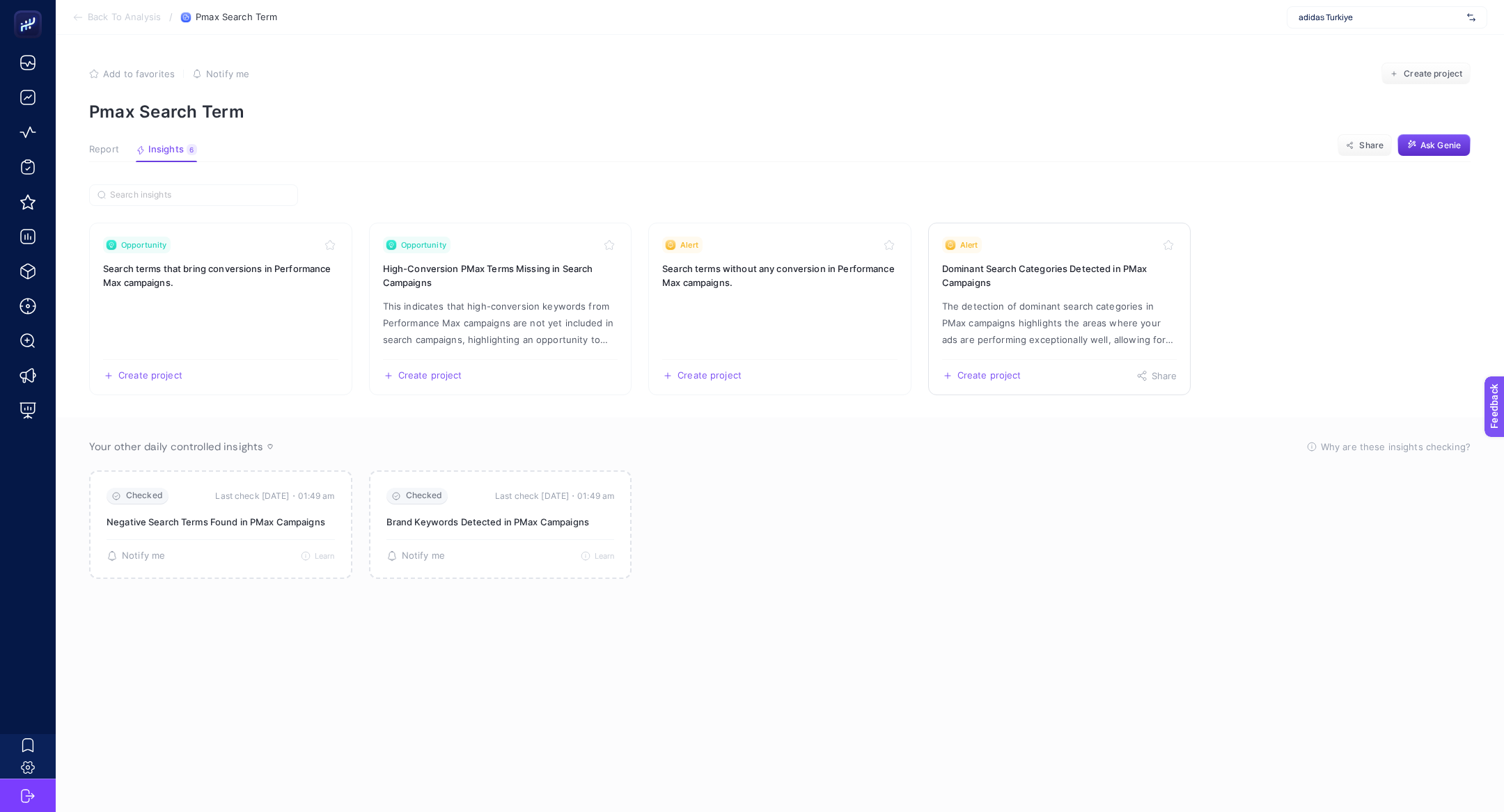
click at [1025, 282] on h3 "Dominant Search Categories Detected in PMax Campaigns" at bounding box center [1059, 276] width 235 height 28
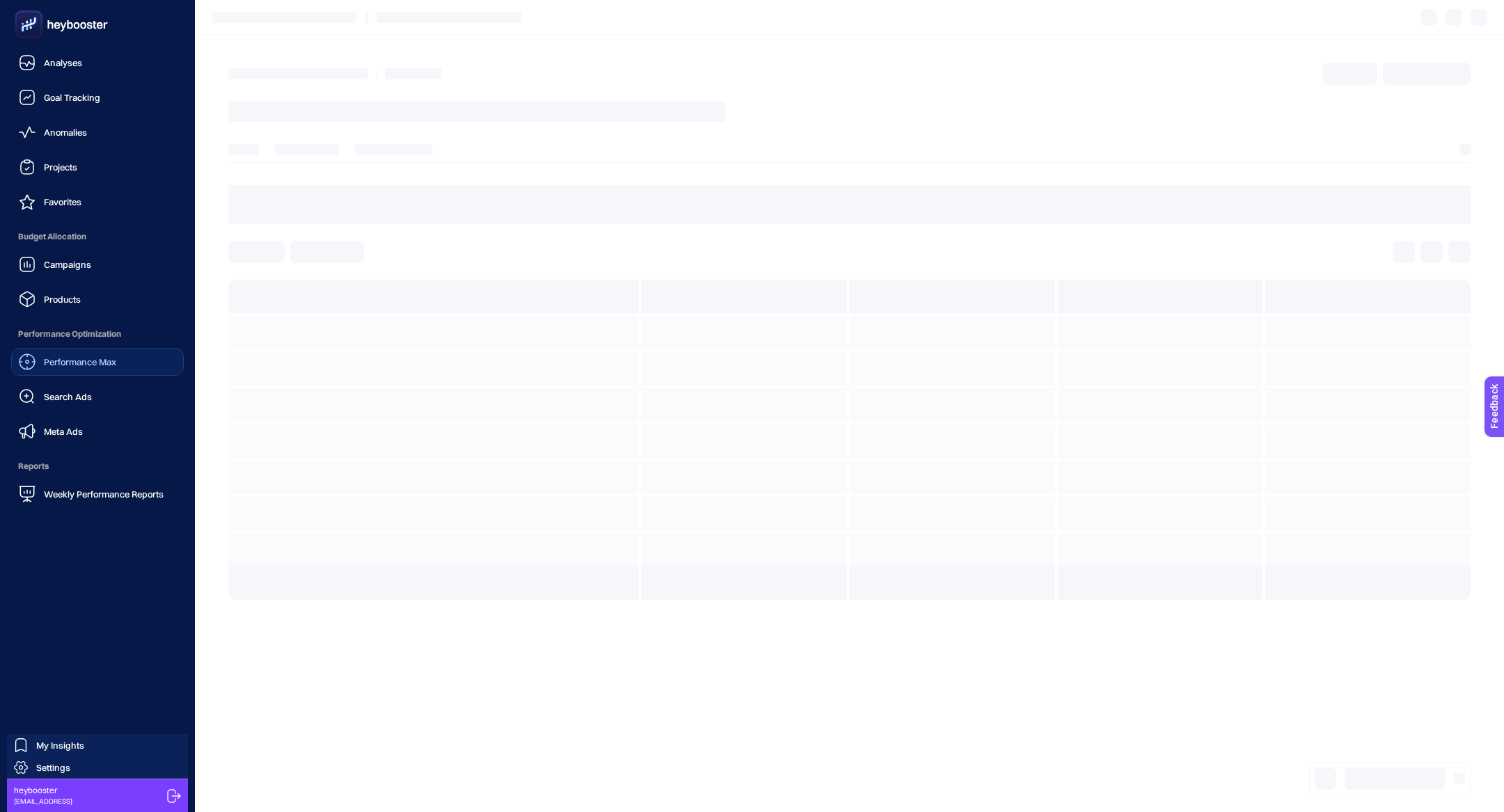
click at [128, 360] on link "Performance Max" at bounding box center [97, 362] width 172 height 28
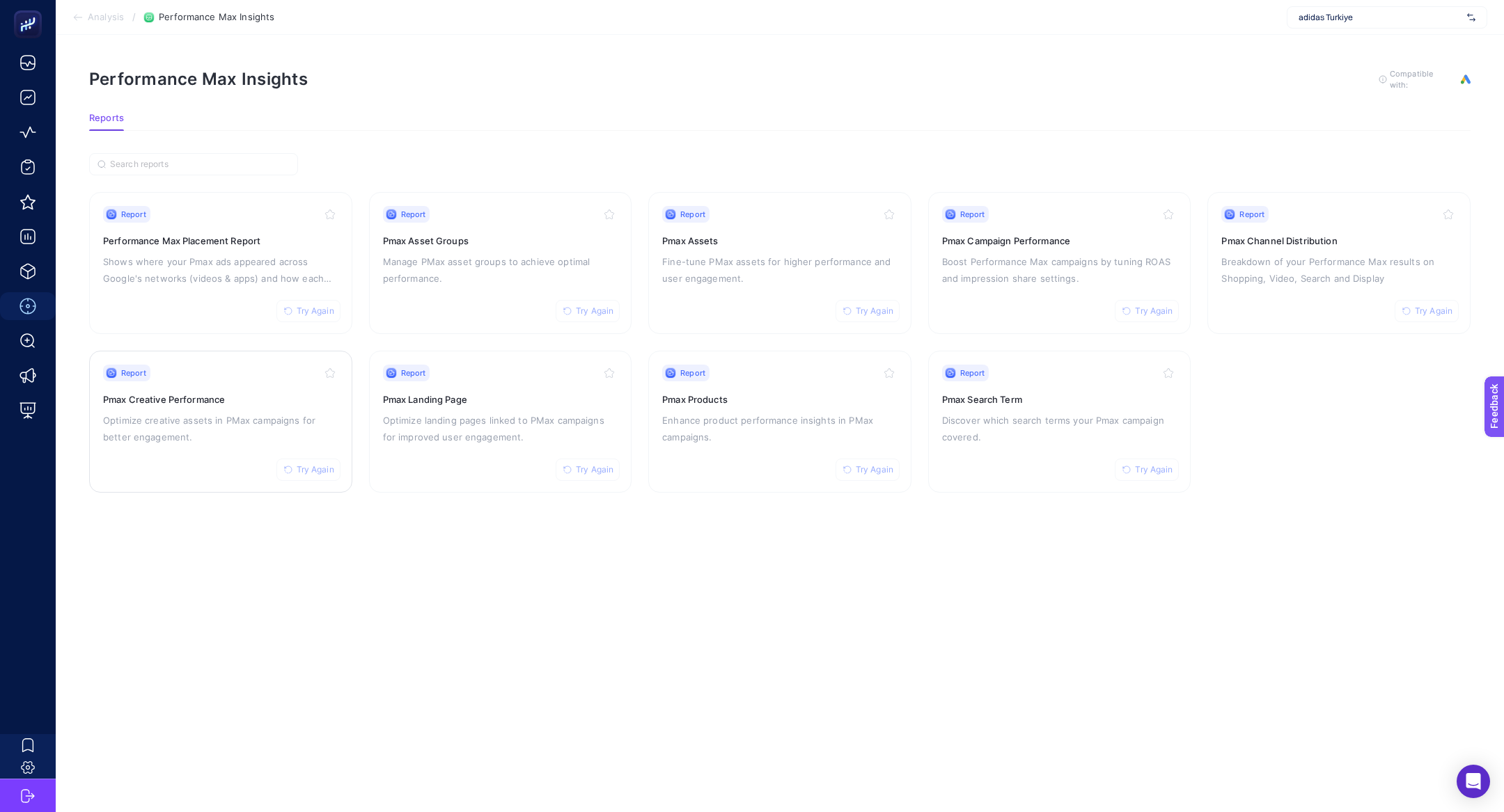
click at [178, 477] on div "Report Try Again Pmax Creative Performance Optimize creative assets in PMax cam…" at bounding box center [221, 421] width 235 height 114
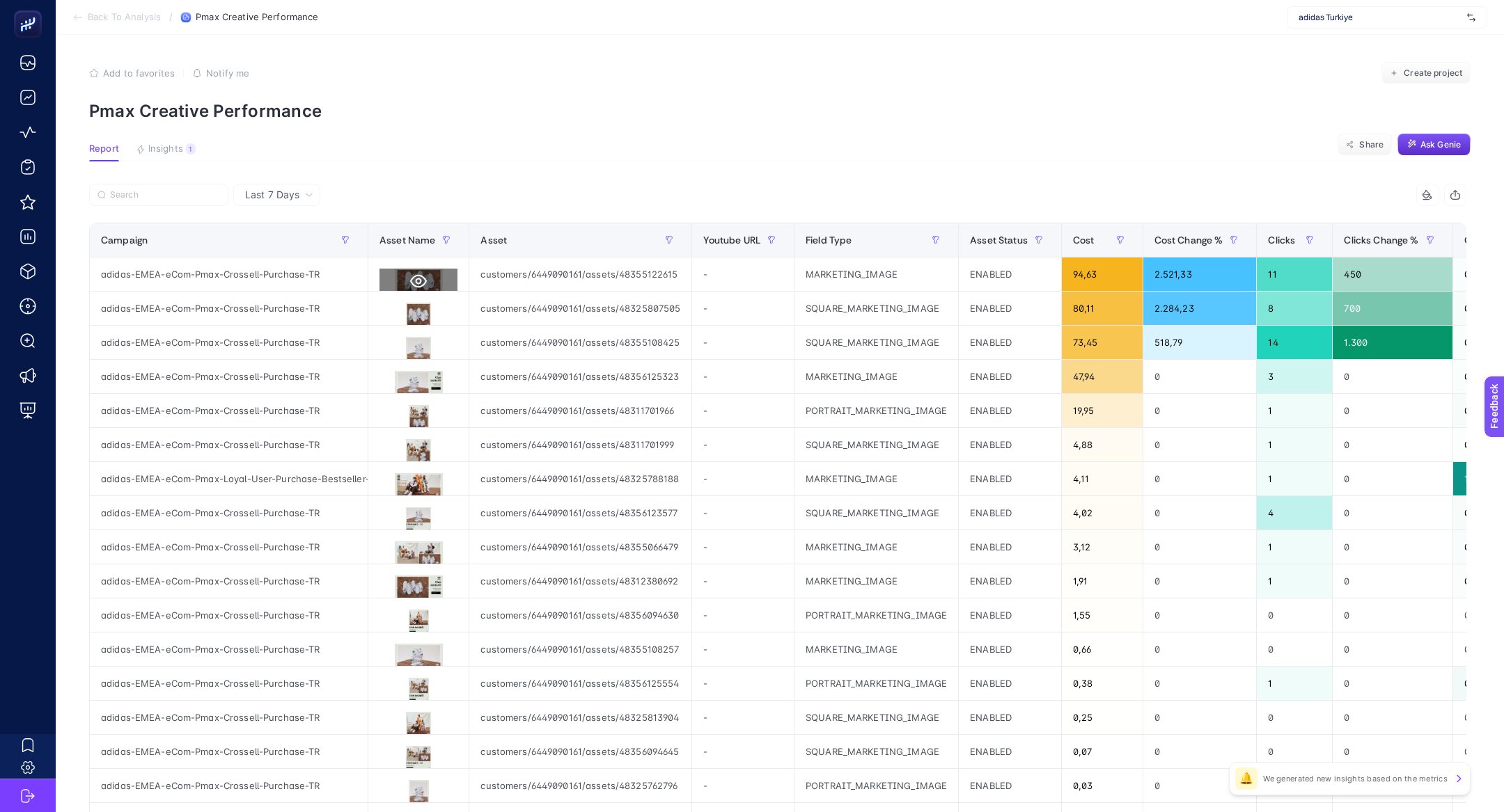
click at [392, 276] on button at bounding box center [418, 281] width 78 height 25
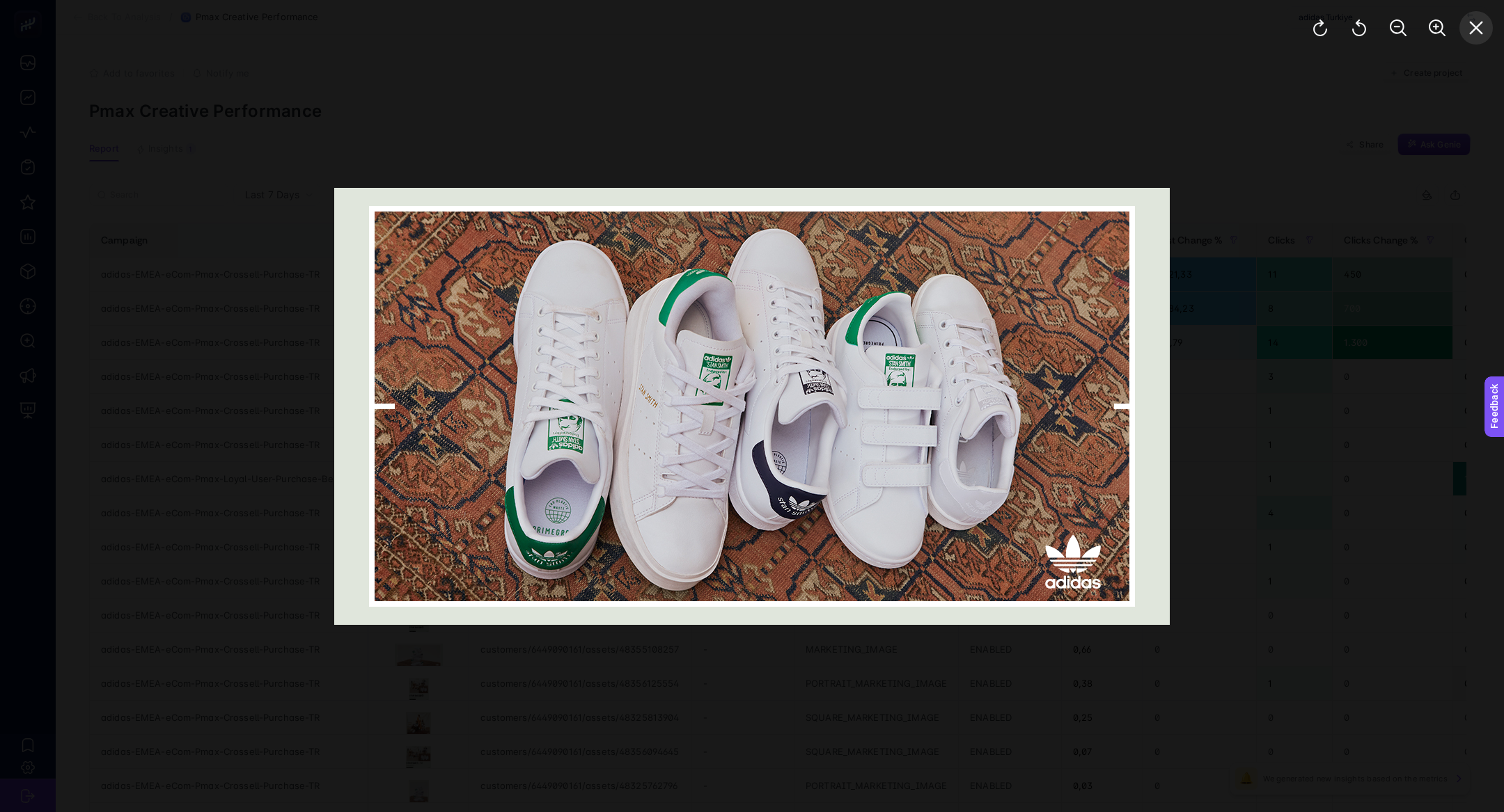
click at [1477, 23] on icon "Close" at bounding box center [1476, 28] width 17 height 17
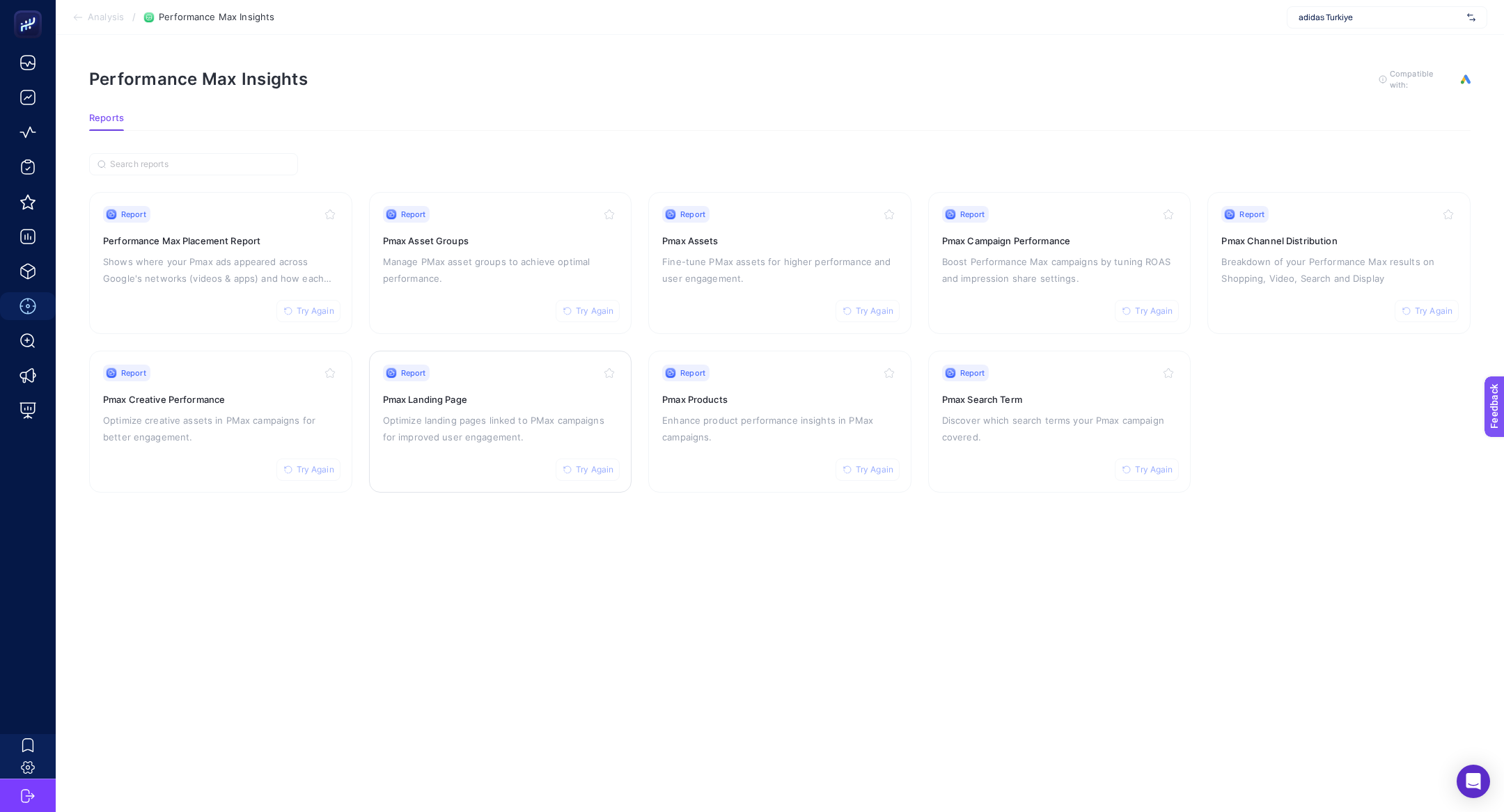
click at [508, 419] on p "Optimize landing pages linked to PMax campaigns for improved user engagement." at bounding box center [500, 429] width 235 height 34
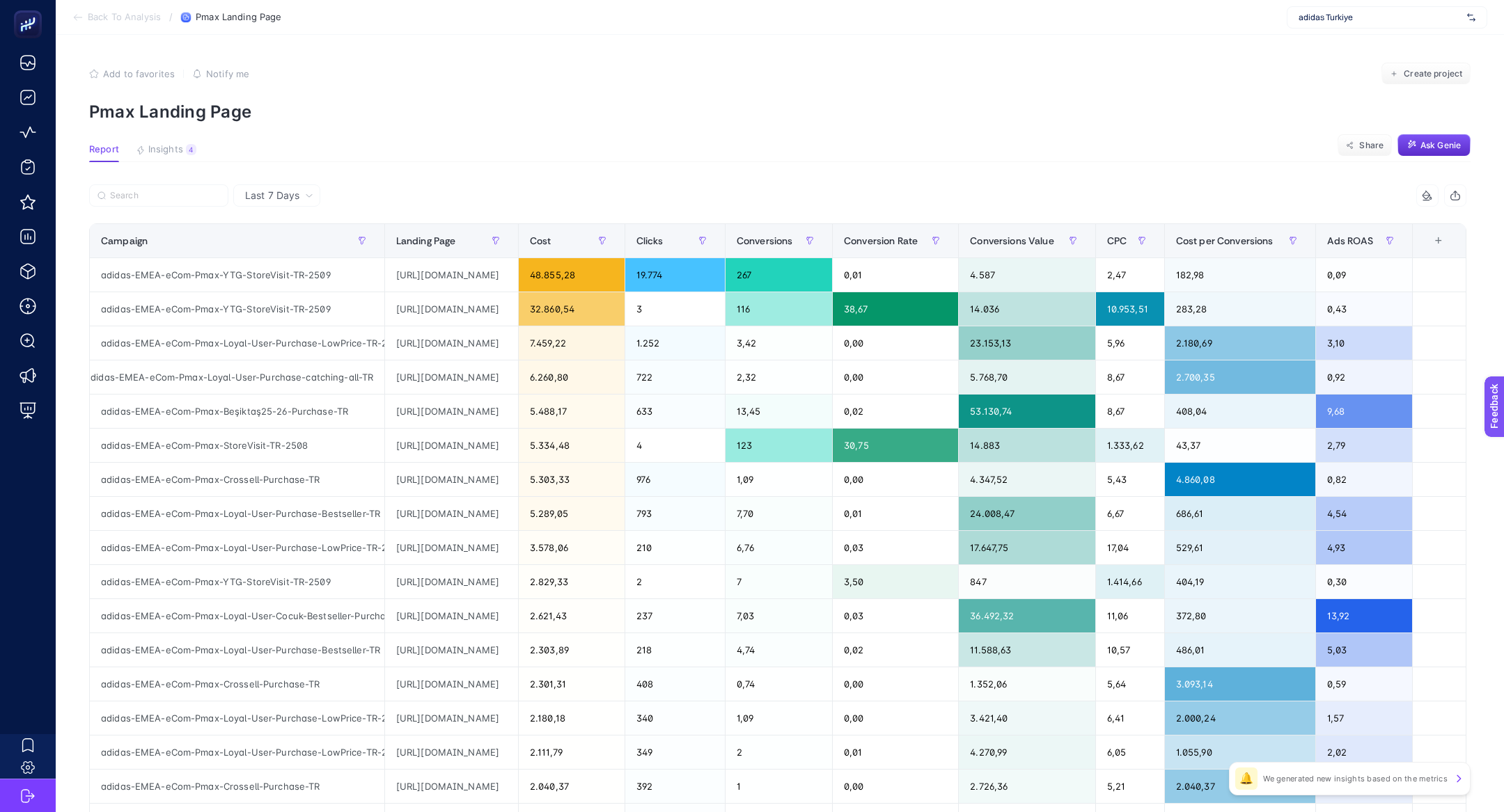
scroll to position [0, 81]
click at [623, 620] on div "2.621,43" at bounding box center [571, 616] width 106 height 34
click at [385, 317] on div "https://www.adidas.com.tr?gclsrc=aw.ds&gad_source=6&gad_campaignid=23058243805" at bounding box center [452, 309] width 133 height 34
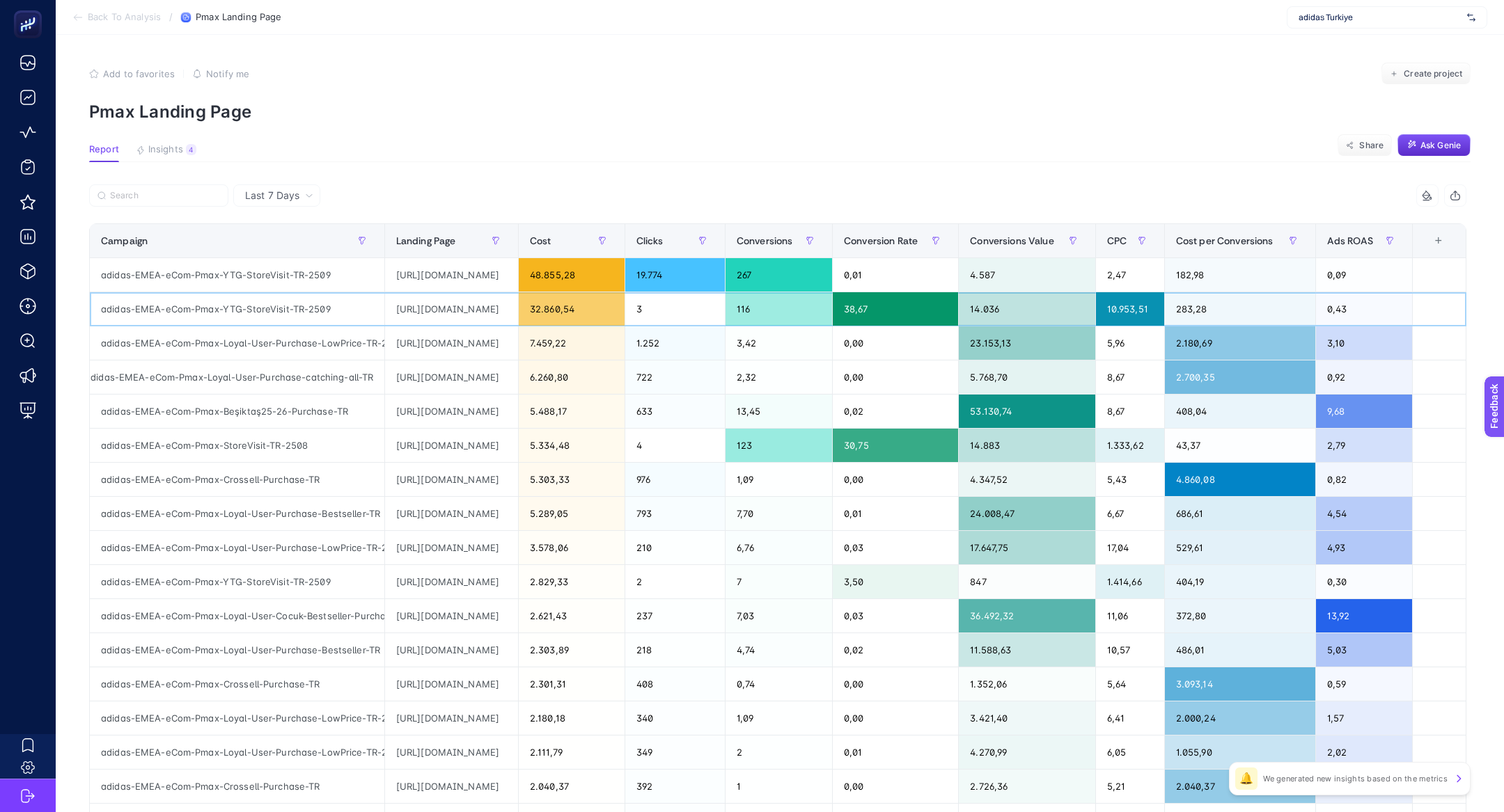
click at [385, 317] on div "https://www.adidas.com.tr?gclsrc=aw.ds&gad_source=6&gad_campaignid=23058243805" at bounding box center [452, 309] width 133 height 34
click at [385, 312] on div "https://www.adidas.com.tr?gclsrc=aw.ds&gad_source=6&gad_campaignid=23058243805" at bounding box center [452, 309] width 133 height 34
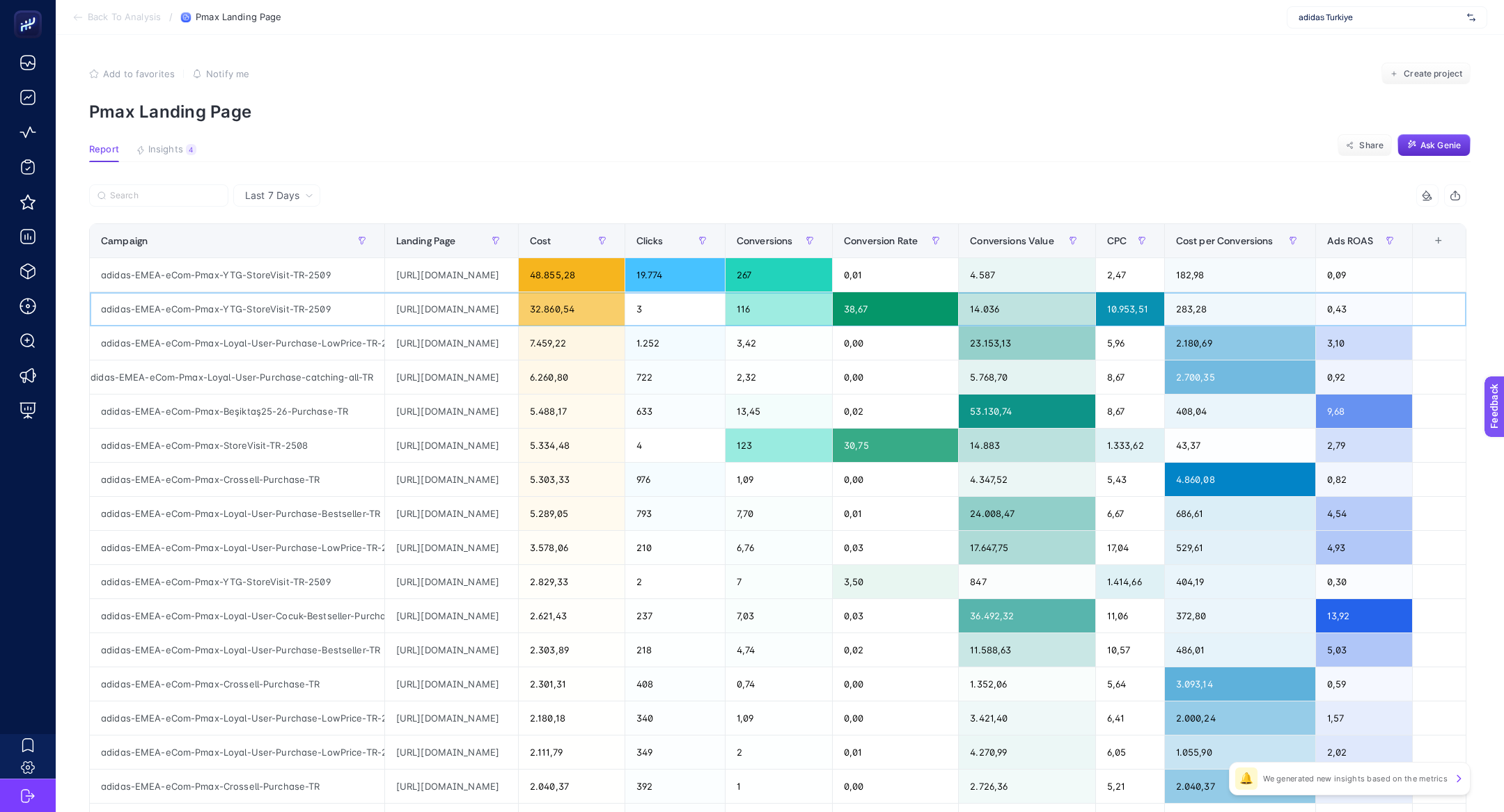
click at [385, 293] on div "https://www.adidas.com.tr?gclsrc=aw.ds&gad_source=6&gad_campaignid=23058243805" at bounding box center [452, 309] width 133 height 34
click at [385, 277] on div "https://www.adidas.com.tr?gclsrc=aw.ds&" at bounding box center [452, 275] width 133 height 34
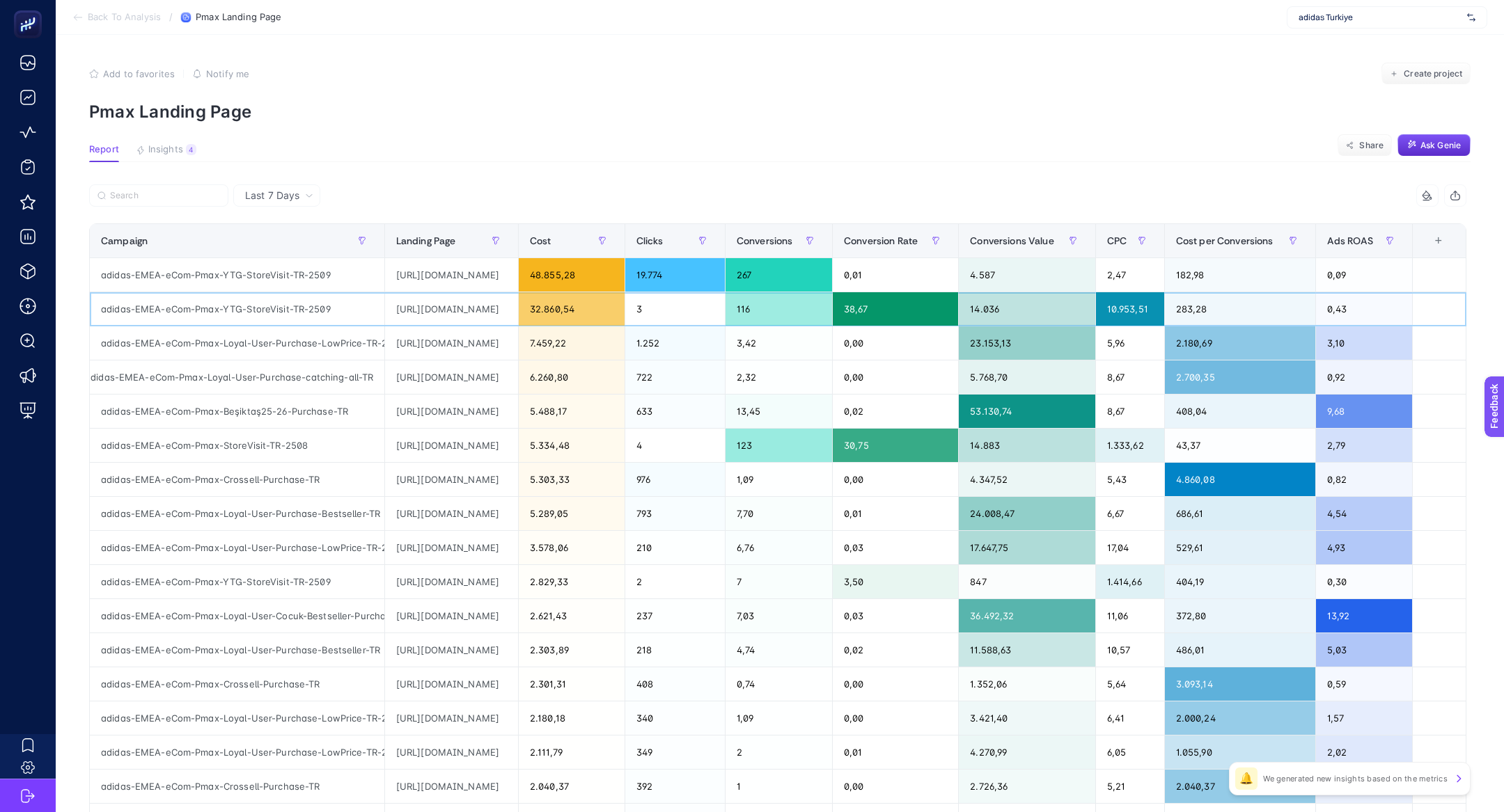
click at [438, 310] on div "https://www.adidas.com.tr?gclsrc=aw.ds&gad_source=6&gad_campaignid=23058243805" at bounding box center [452, 309] width 133 height 34
click at [471, 446] on div "https://www.adidas.com.tr/tr/adizero?cm_mmc=AdieSEM_AlwaysOnPmax-_-AlwaysOnPmax…" at bounding box center [452, 445] width 133 height 34
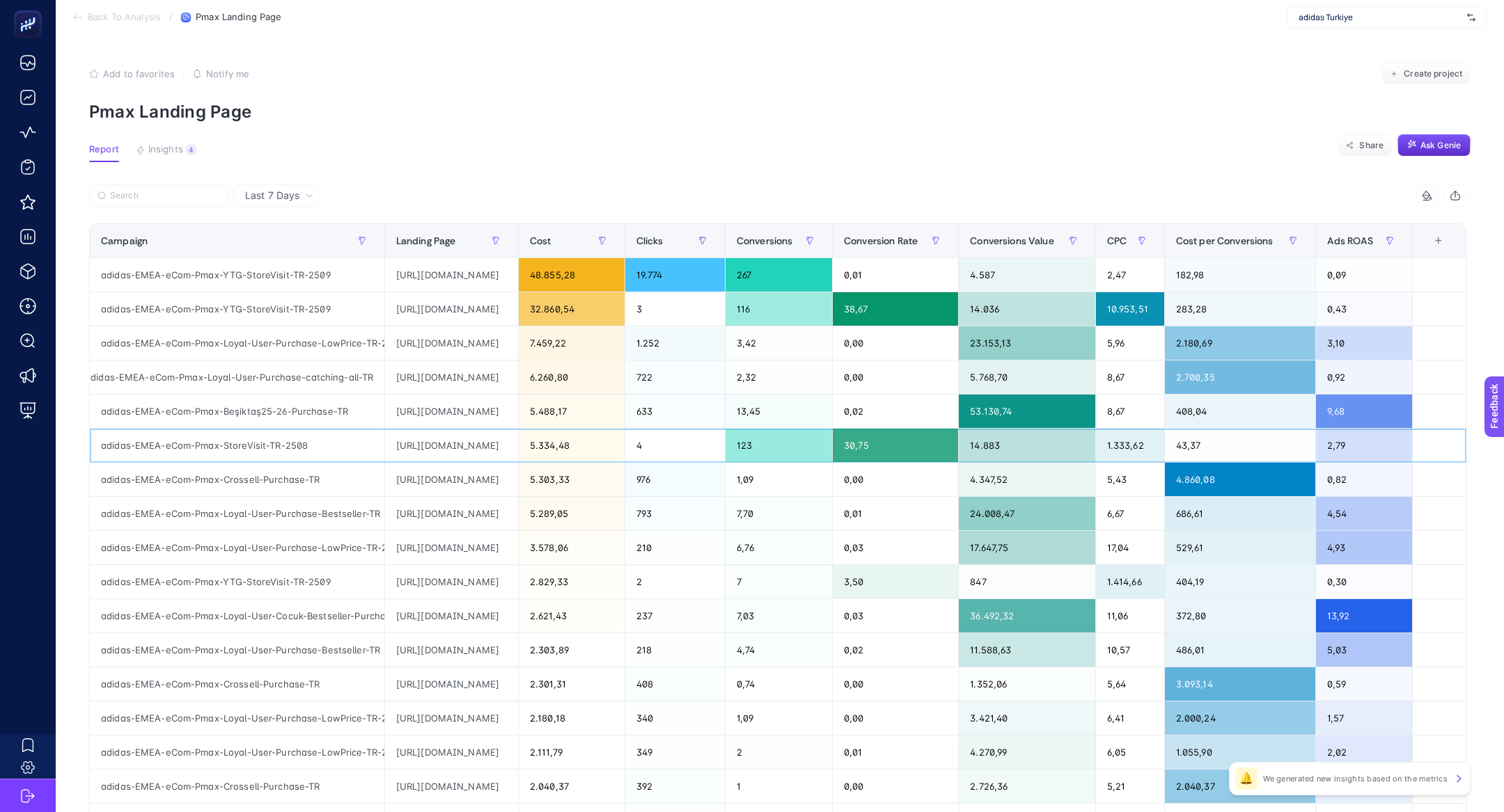
click at [471, 446] on div "https://www.adidas.com.tr/tr/adizero?cm_mmc=AdieSEM_AlwaysOnPmax-_-AlwaysOnPmax…" at bounding box center [452, 445] width 133 height 34
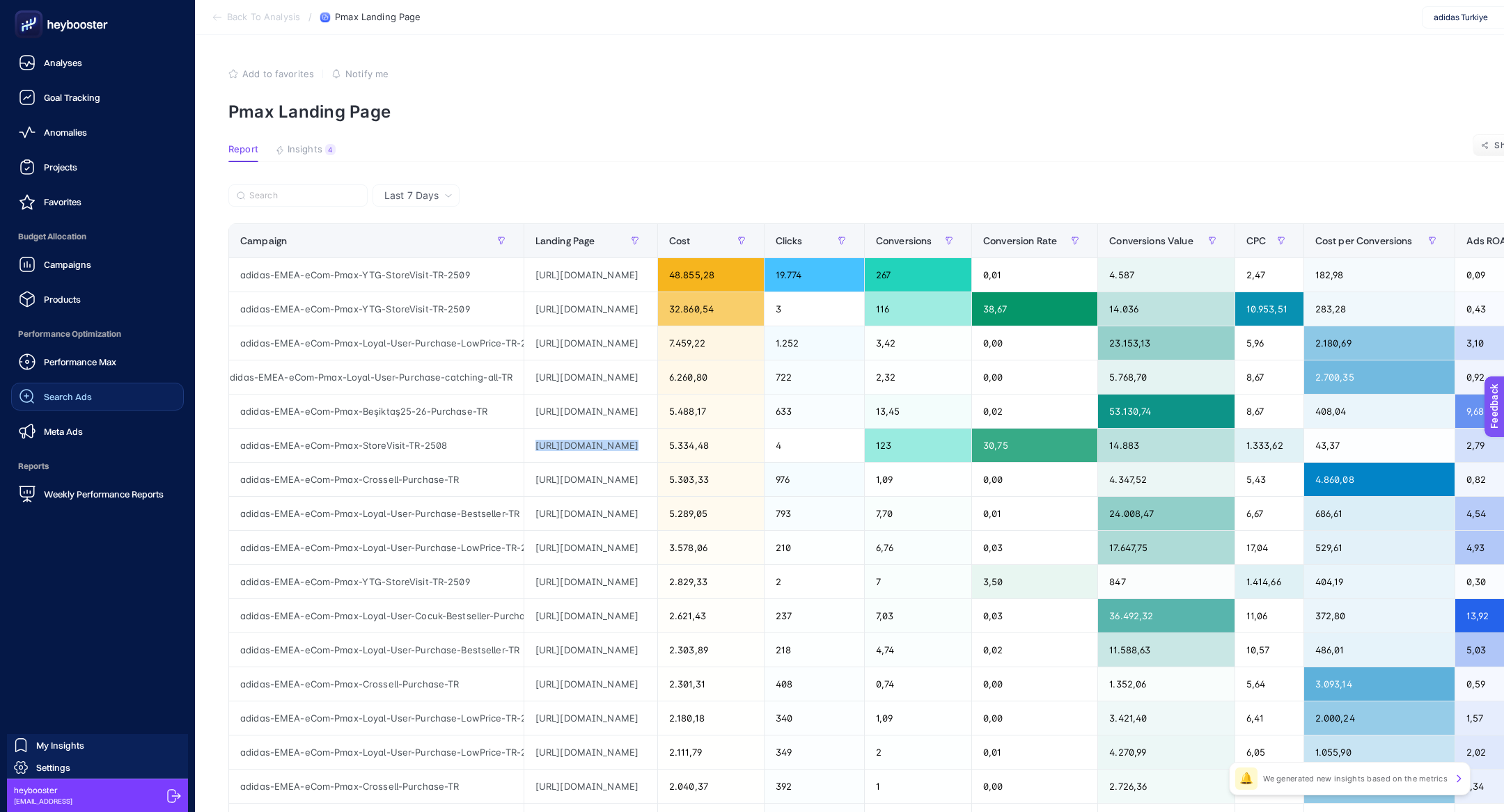
click at [116, 392] on link "Search Ads" at bounding box center [97, 396] width 172 height 28
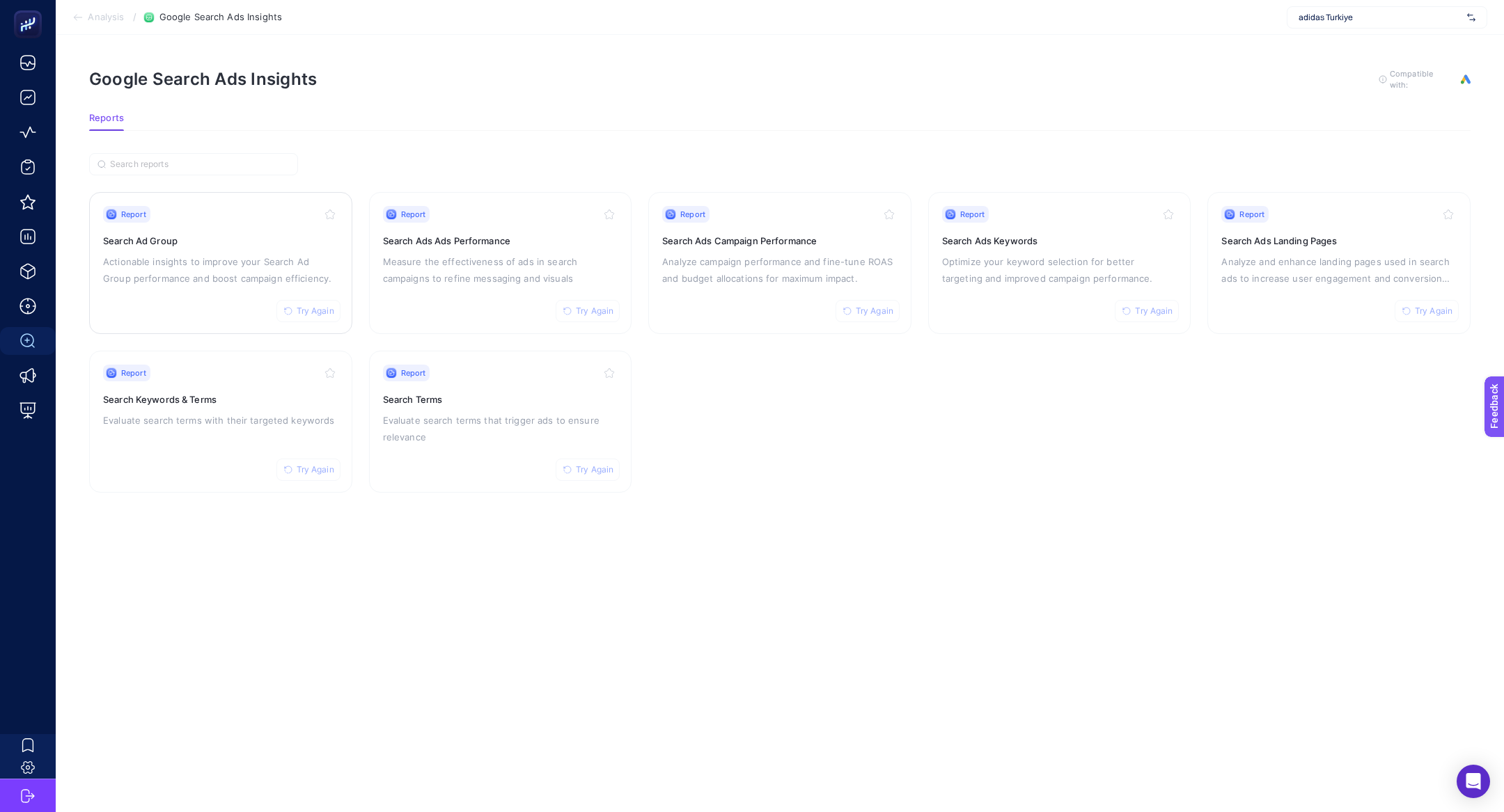
click at [155, 279] on p "Actionable insights to improve your Search Ad Group performance and boost campa…" at bounding box center [221, 270] width 235 height 34
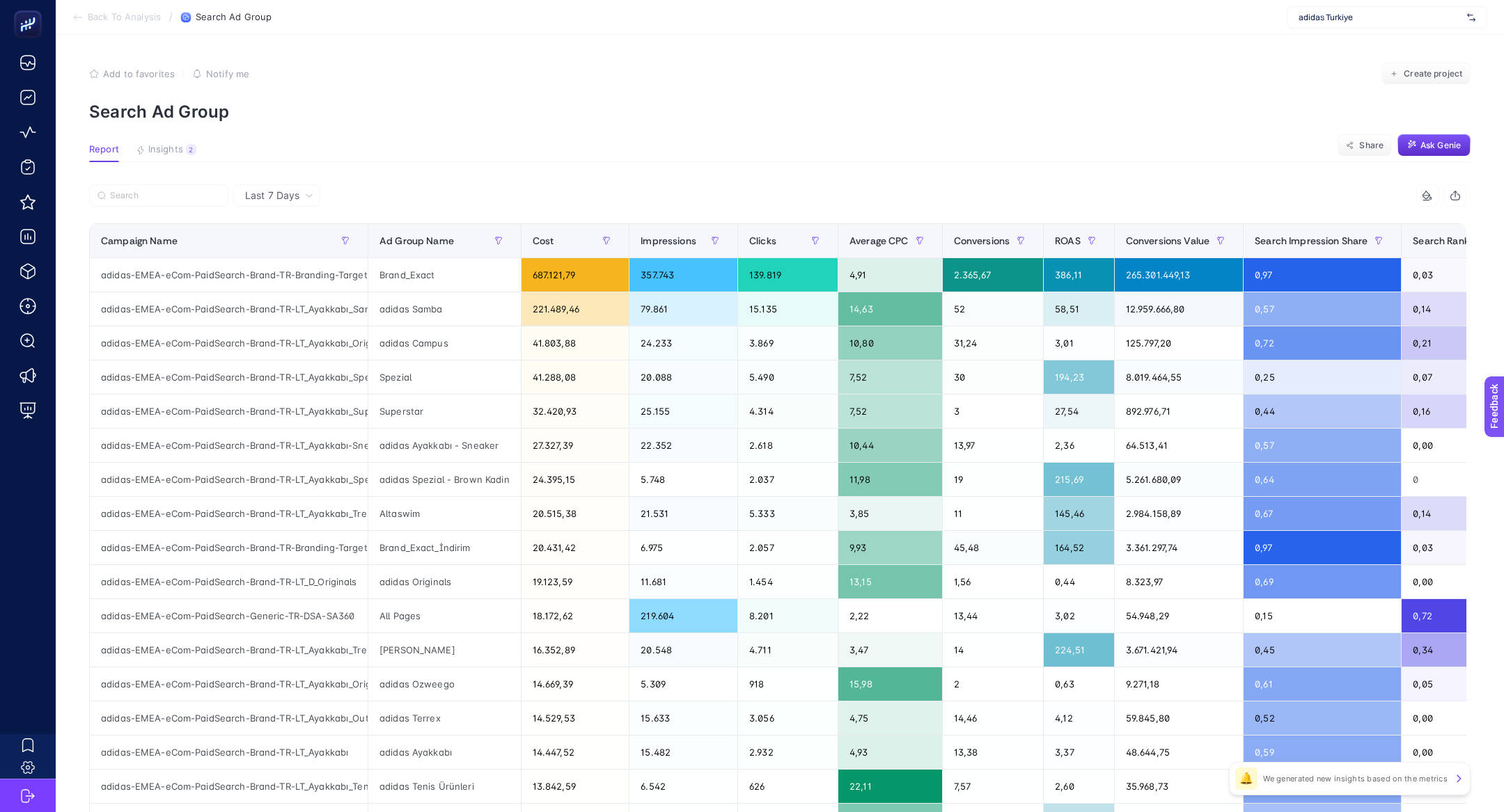
click at [182, 142] on article "Add to favorites false Notify me Create project Search Ad Group Report Insights…" at bounding box center [780, 578] width 1448 height 1088
click at [182, 147] on button "Insights 2 We generated new insights based on the metrics" at bounding box center [165, 153] width 60 height 18
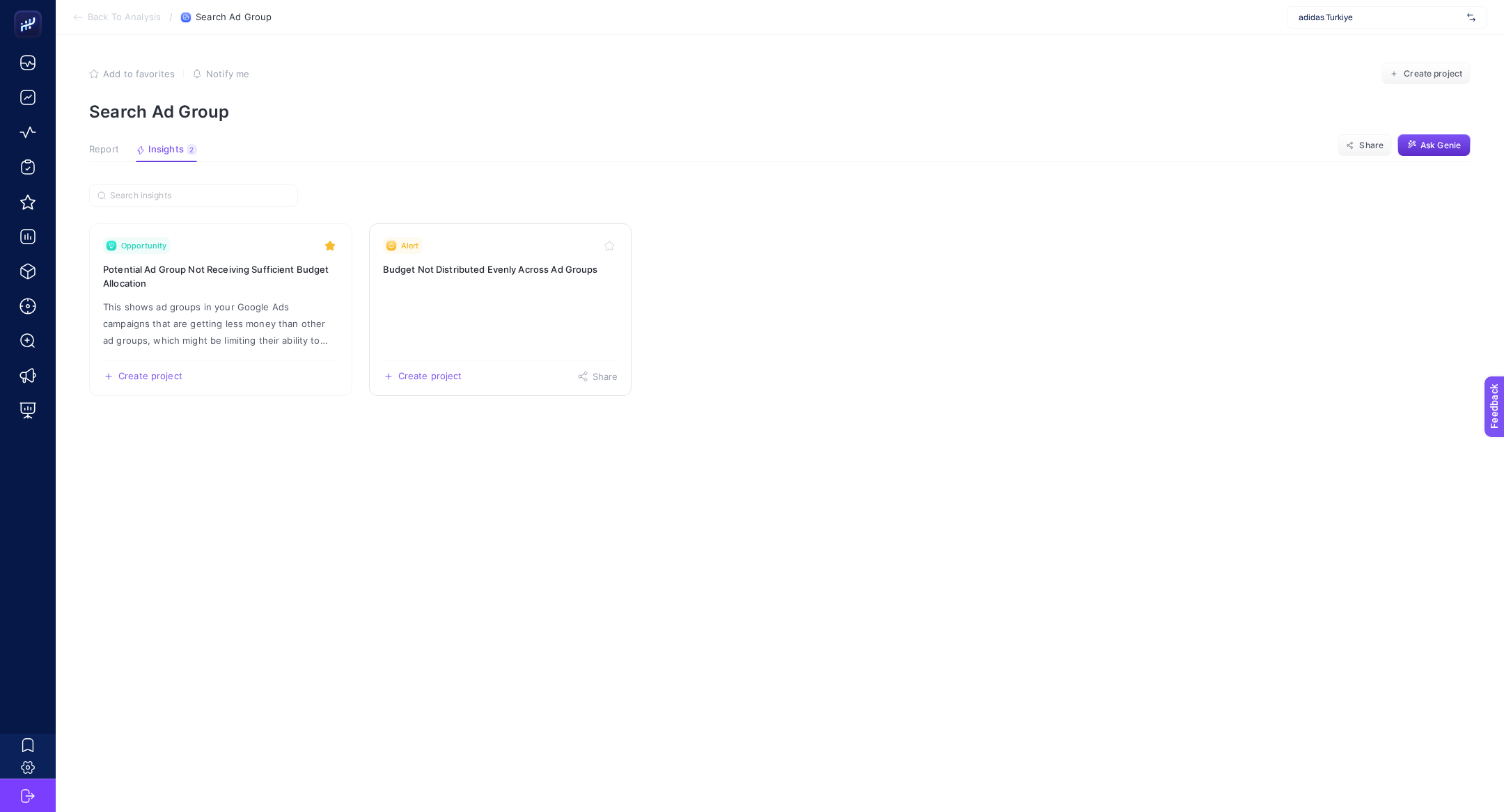
click at [491, 330] on link "Alert Budget Not Distributed Evenly Across Ad Groups Create project Share" at bounding box center [501, 309] width 263 height 172
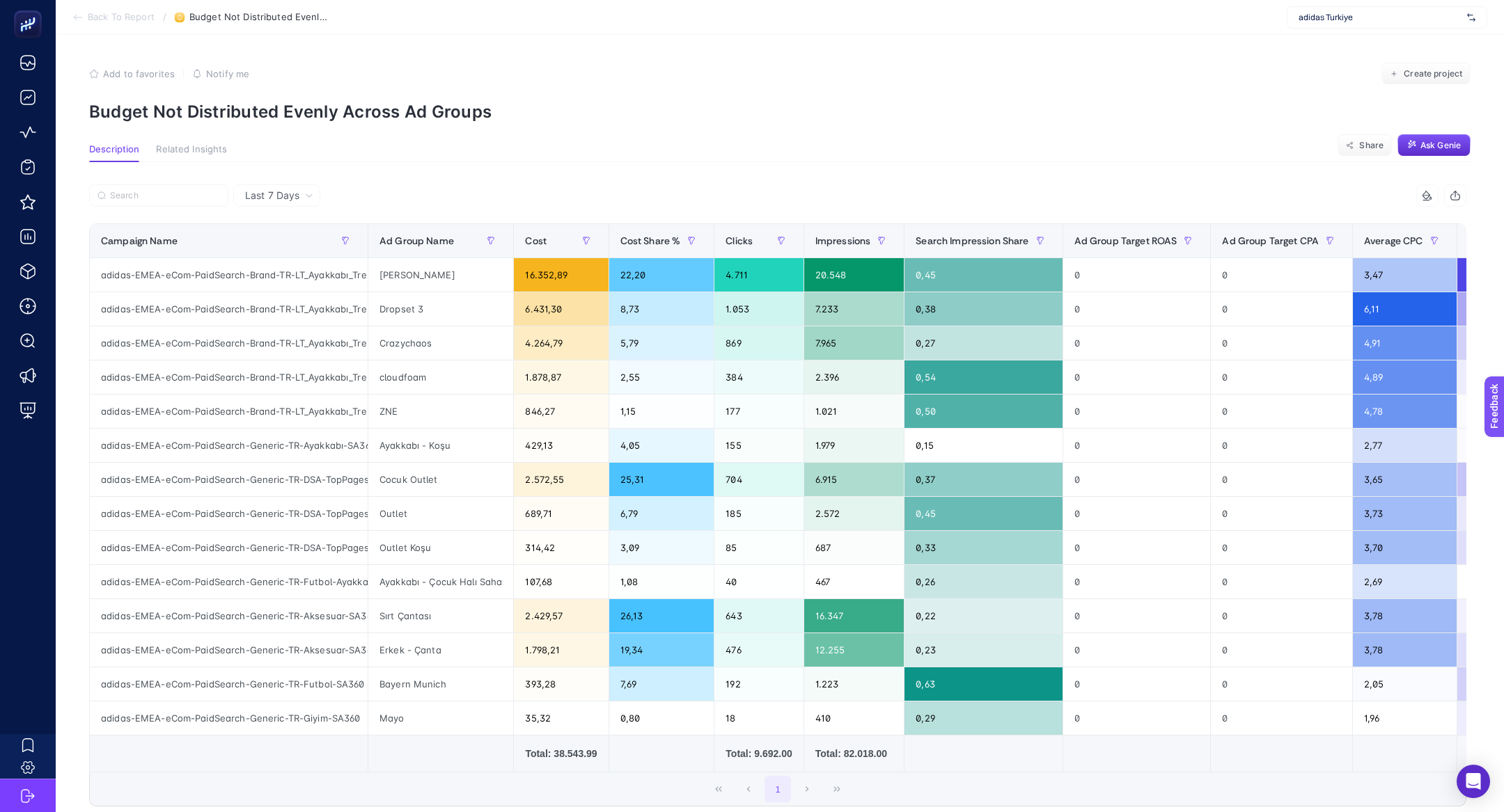
click at [409, 109] on p "Budget Not Distributed Evenly Across Ad Groups" at bounding box center [780, 112] width 1381 height 20
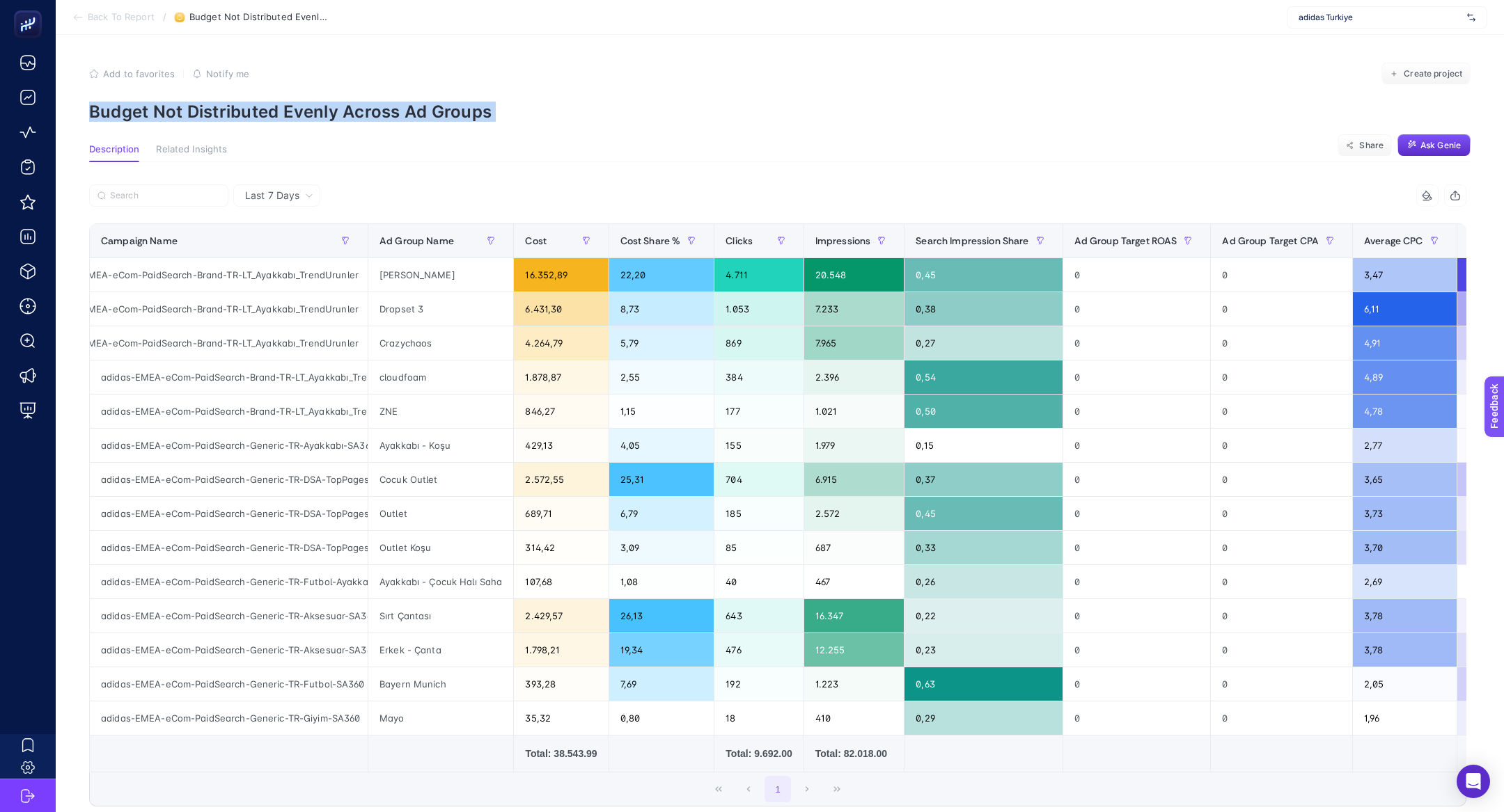
scroll to position [0, 53]
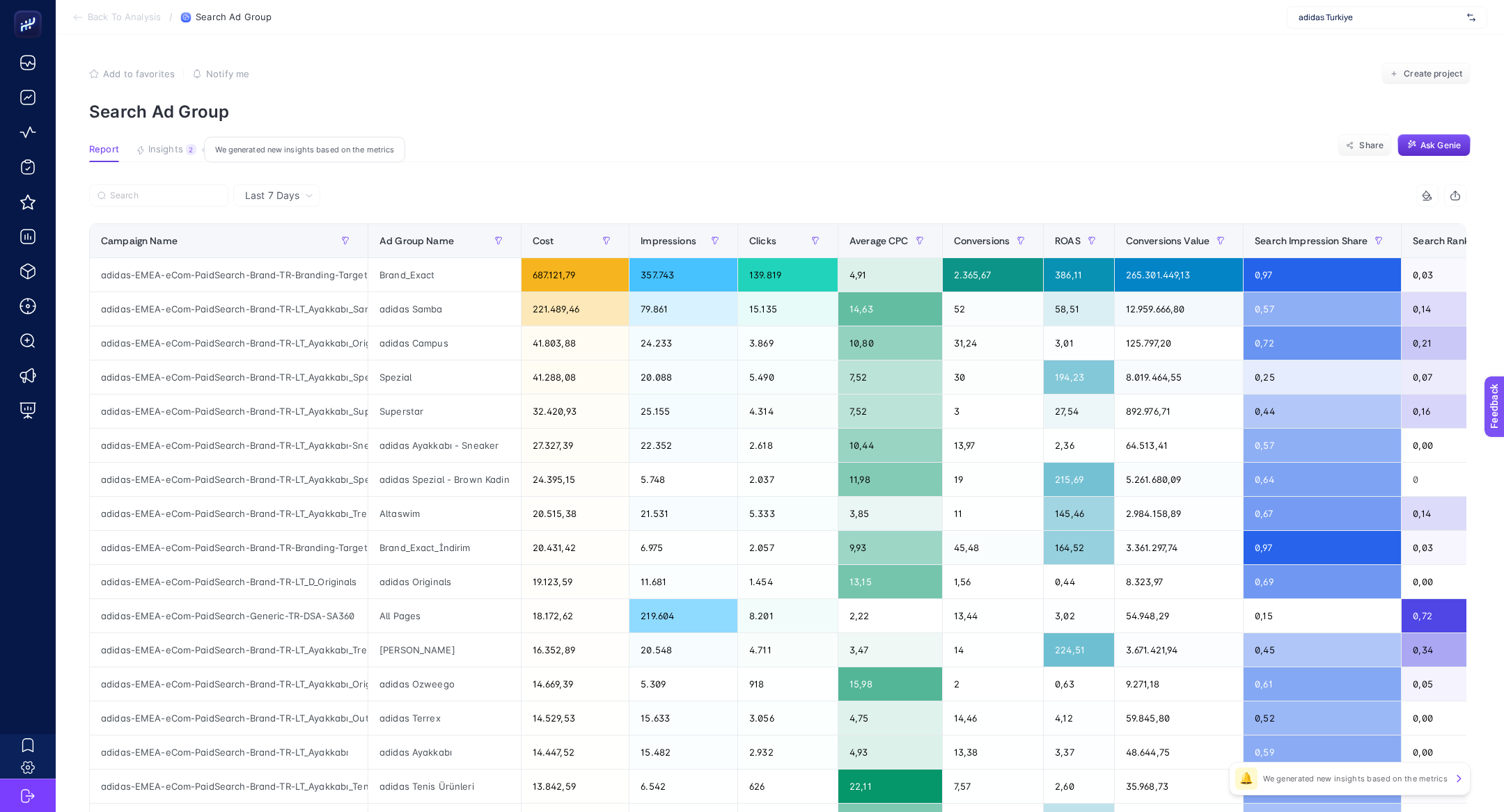
click at [177, 155] on span "Insights" at bounding box center [165, 149] width 34 height 11
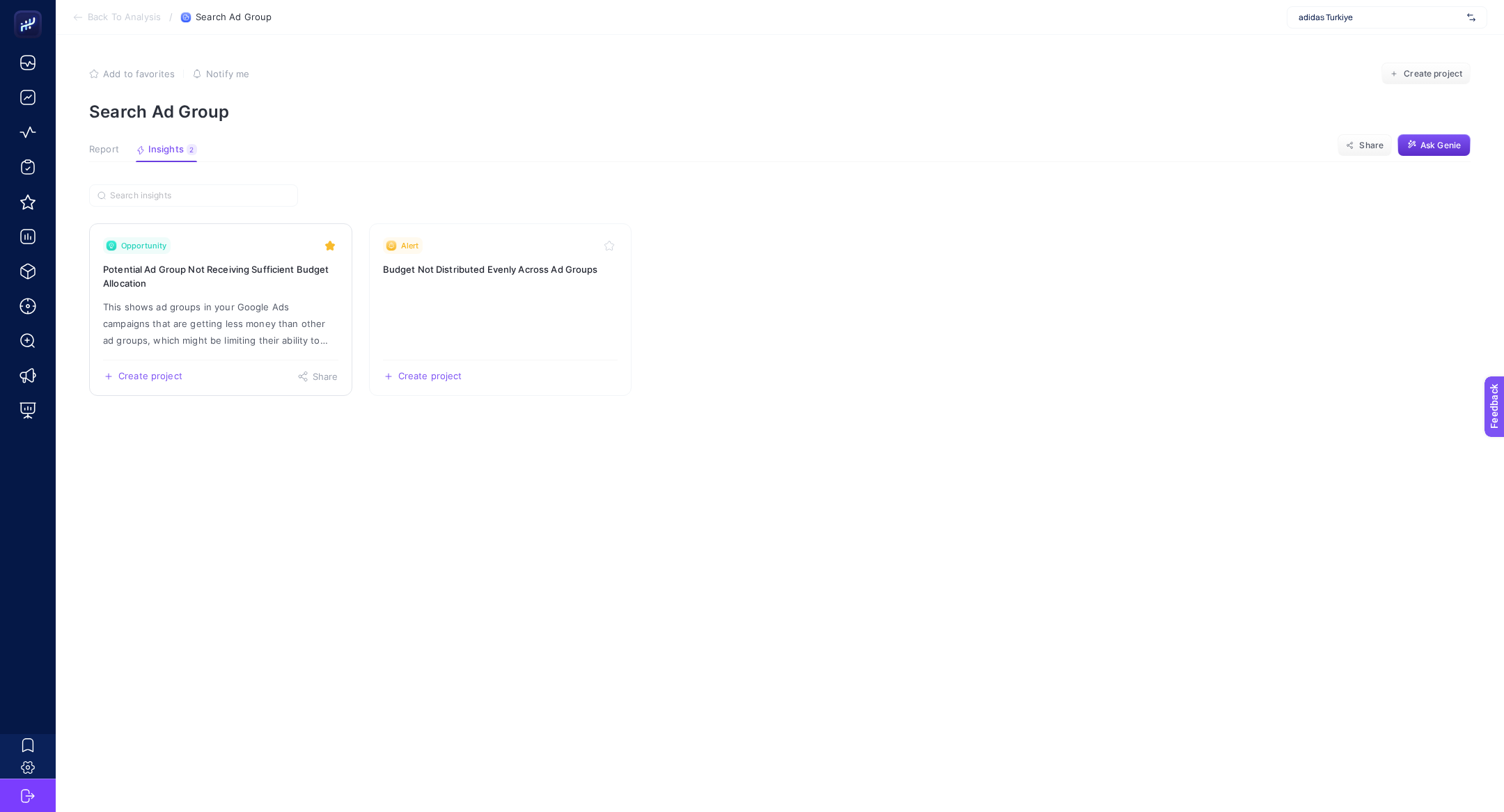
click at [222, 276] on h3 "Potential Ad Group Not Receiving Sufficient Budget Allocation" at bounding box center [221, 276] width 235 height 28
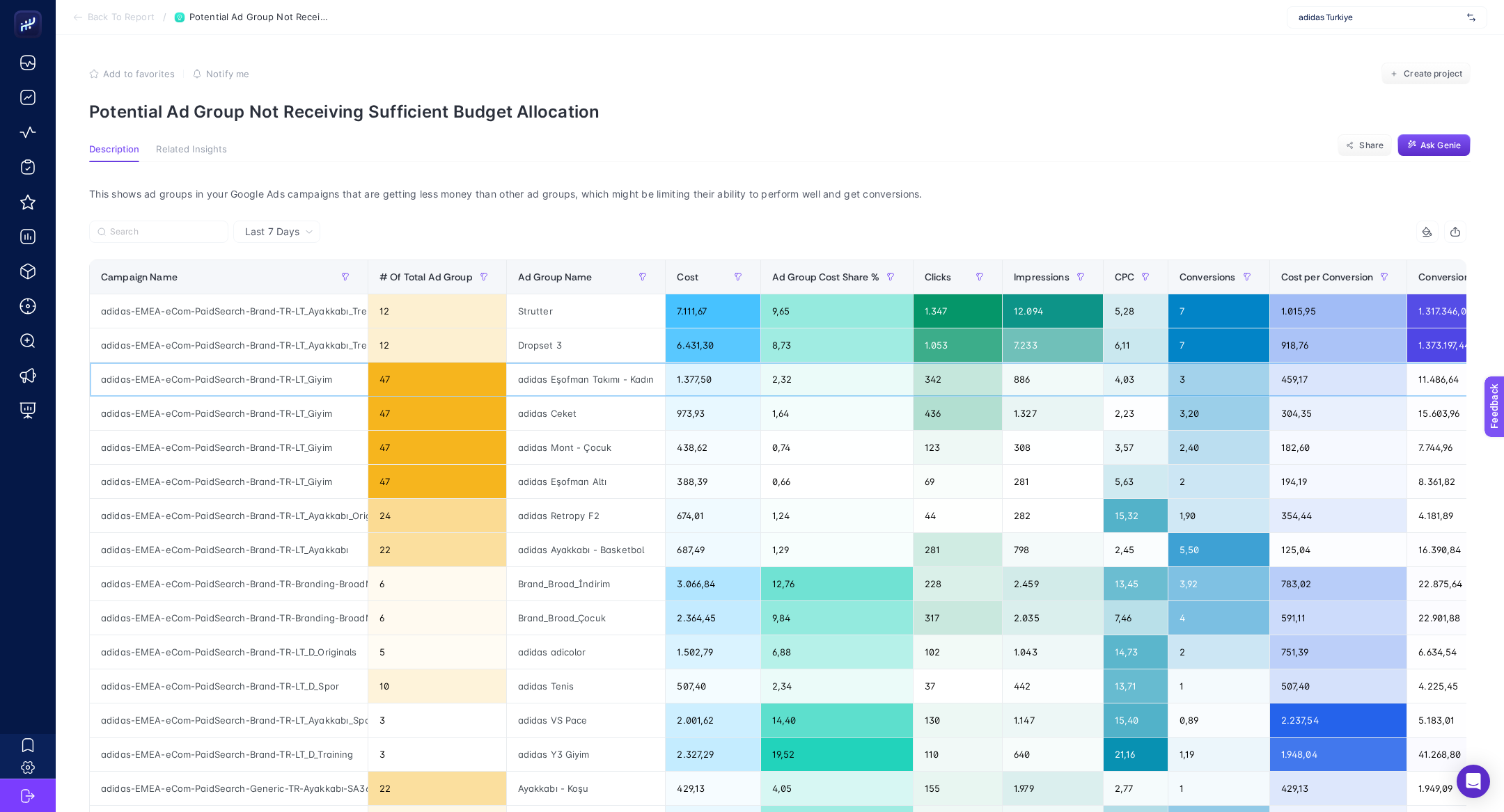
click at [254, 379] on div "adidas-EMEA-eCom-PaidSearch-Brand-TR-LT_Giyim" at bounding box center [228, 380] width 278 height 34
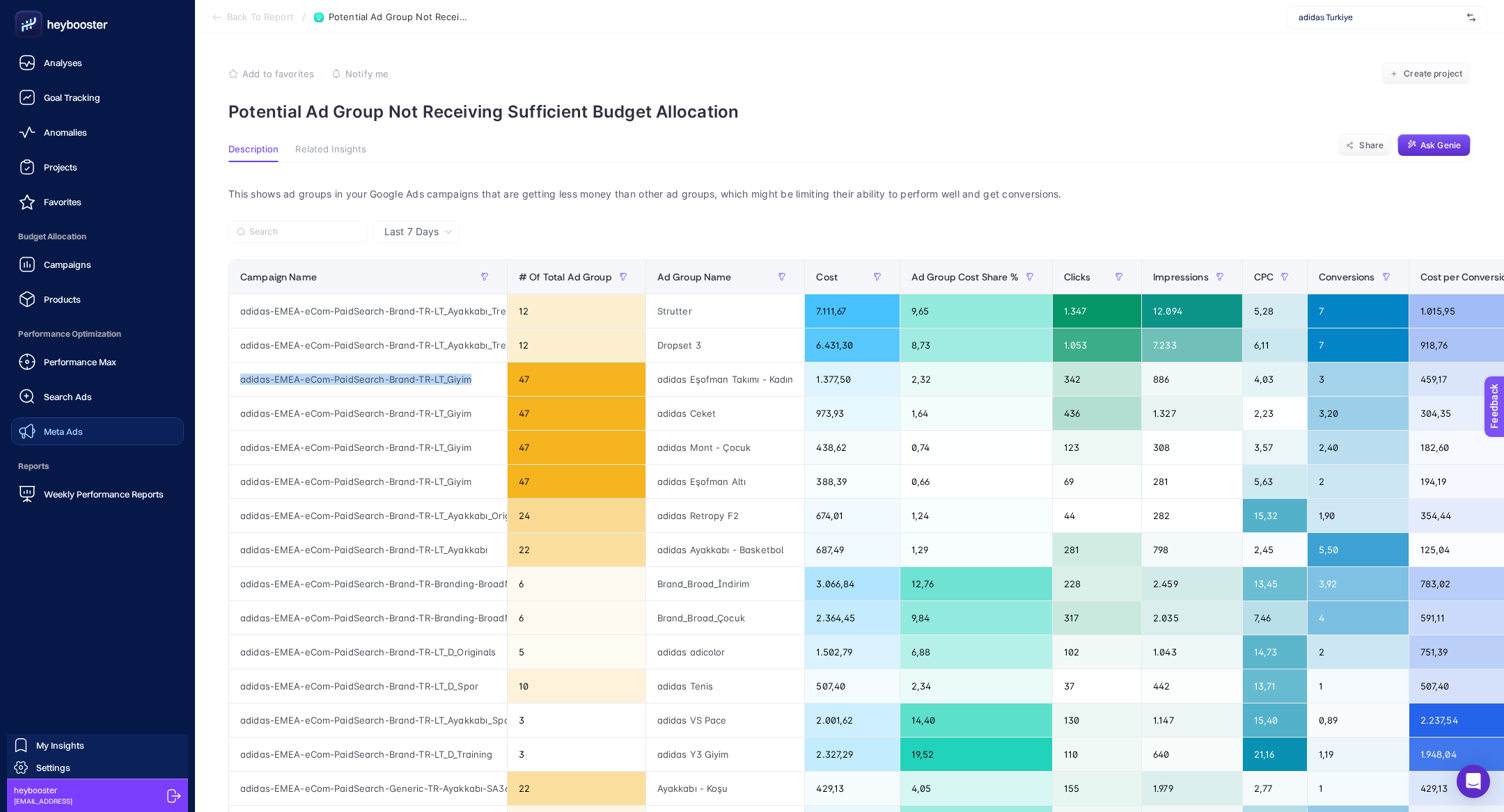
click at [56, 432] on span "Meta Ads" at bounding box center [63, 431] width 39 height 11
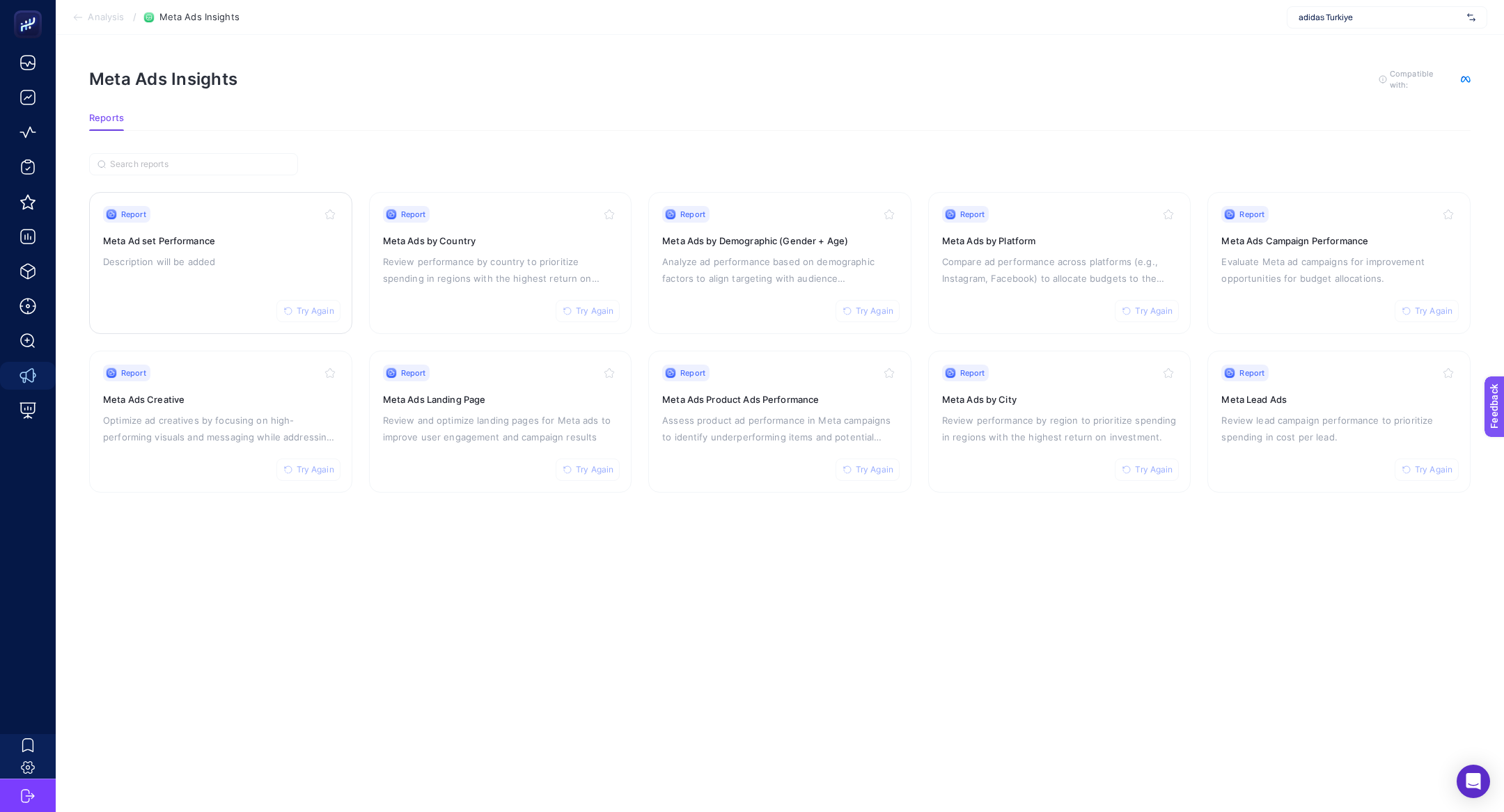
click at [215, 273] on div "Report Try Again Meta Ad set Performance Description will be added" at bounding box center [221, 263] width 235 height 114
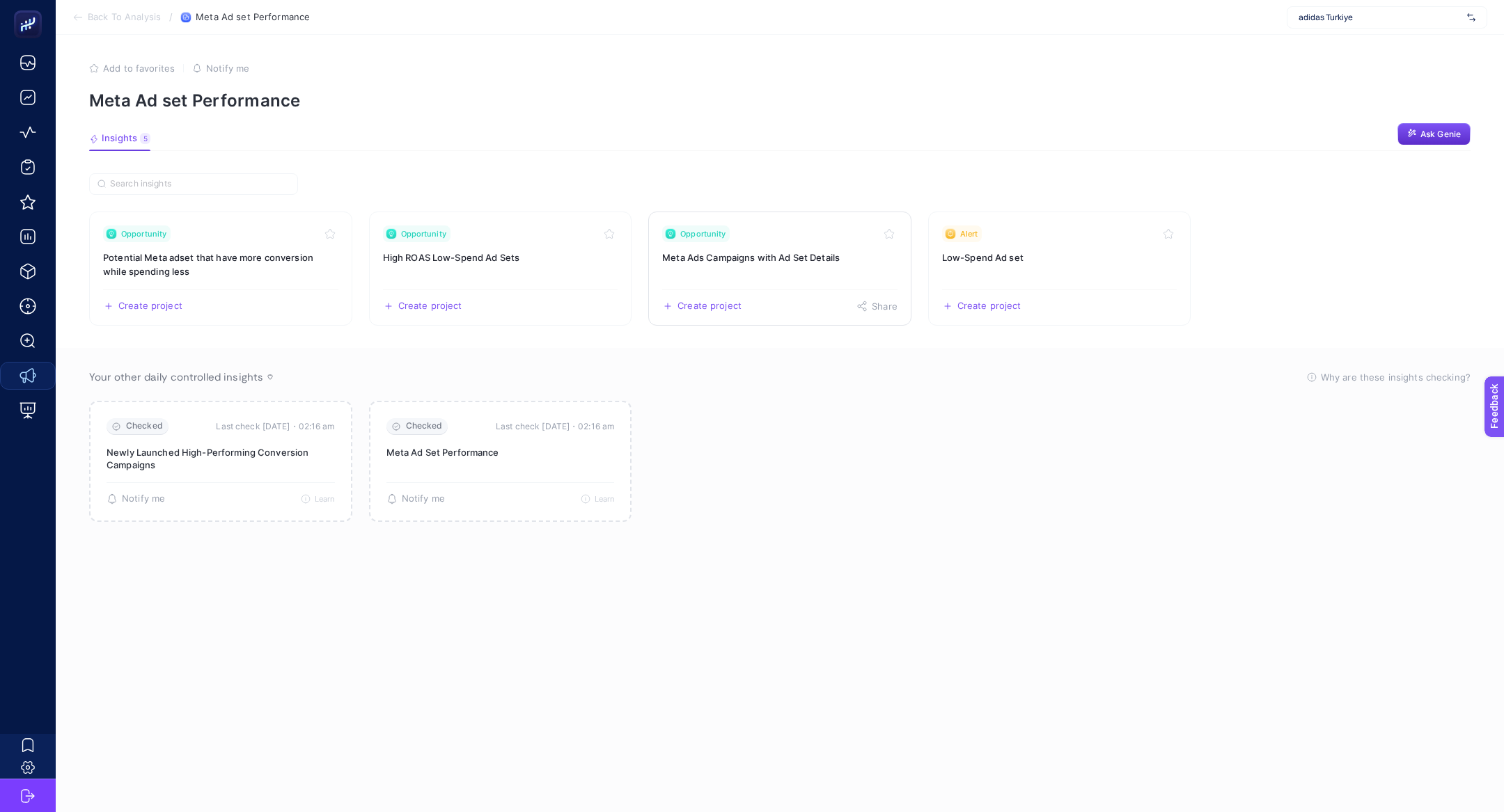
click at [758, 256] on h3 "Meta Ads Campaigns with Ad Set Details" at bounding box center [780, 257] width 235 height 14
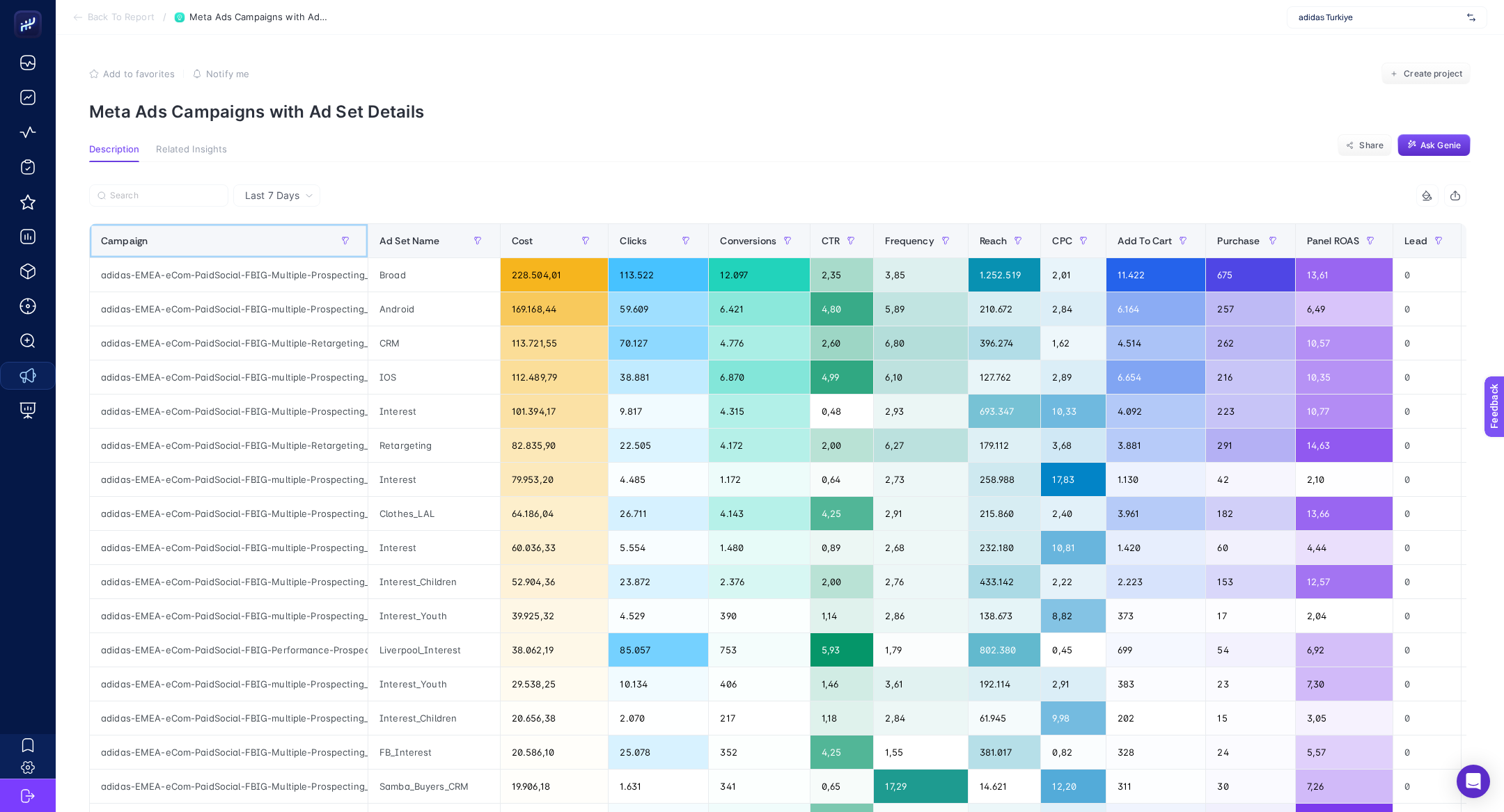
click at [286, 247] on div "Campaign" at bounding box center [229, 240] width 256 height 22
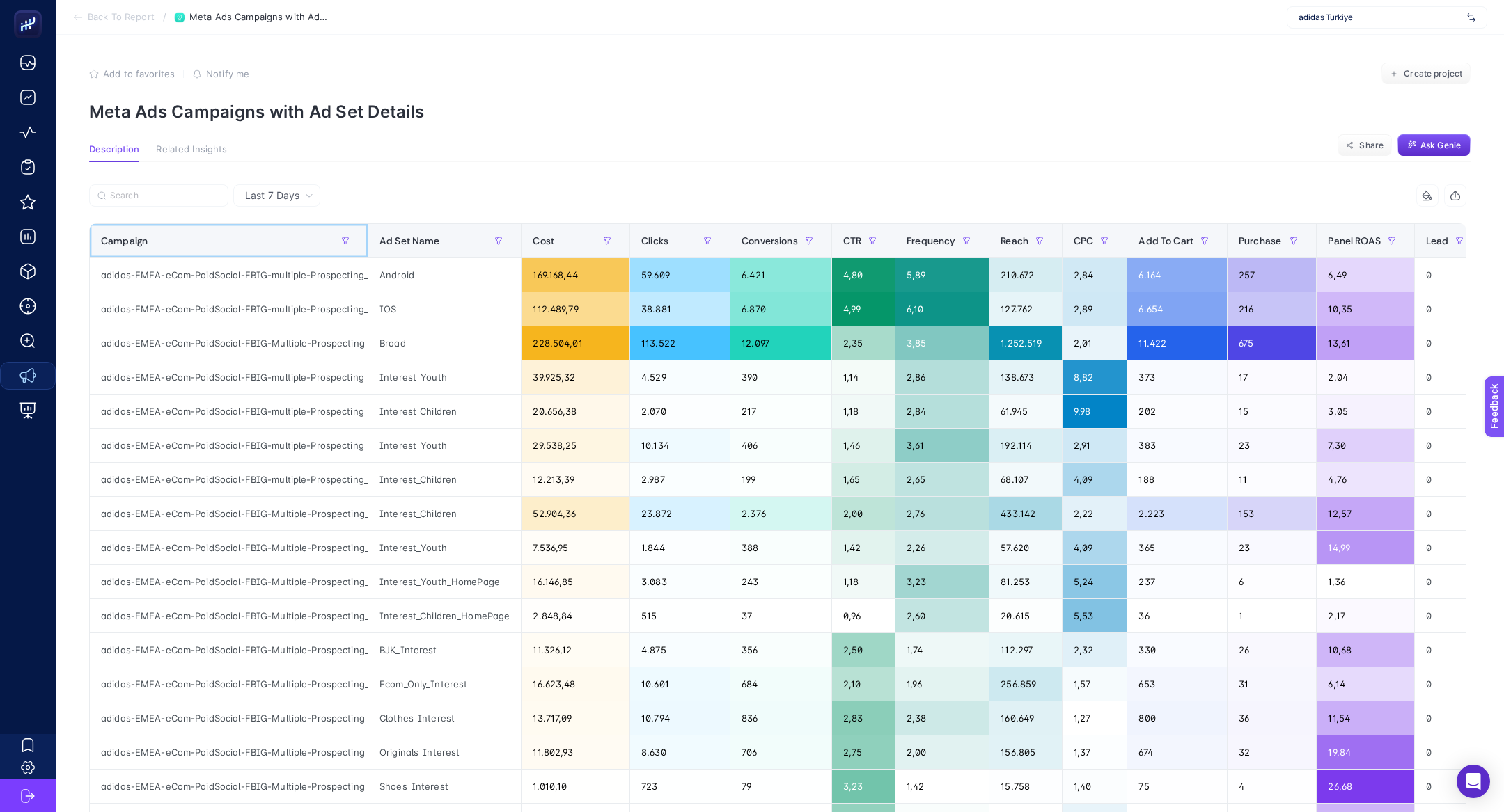
click at [286, 247] on div "Campaign" at bounding box center [229, 240] width 256 height 22
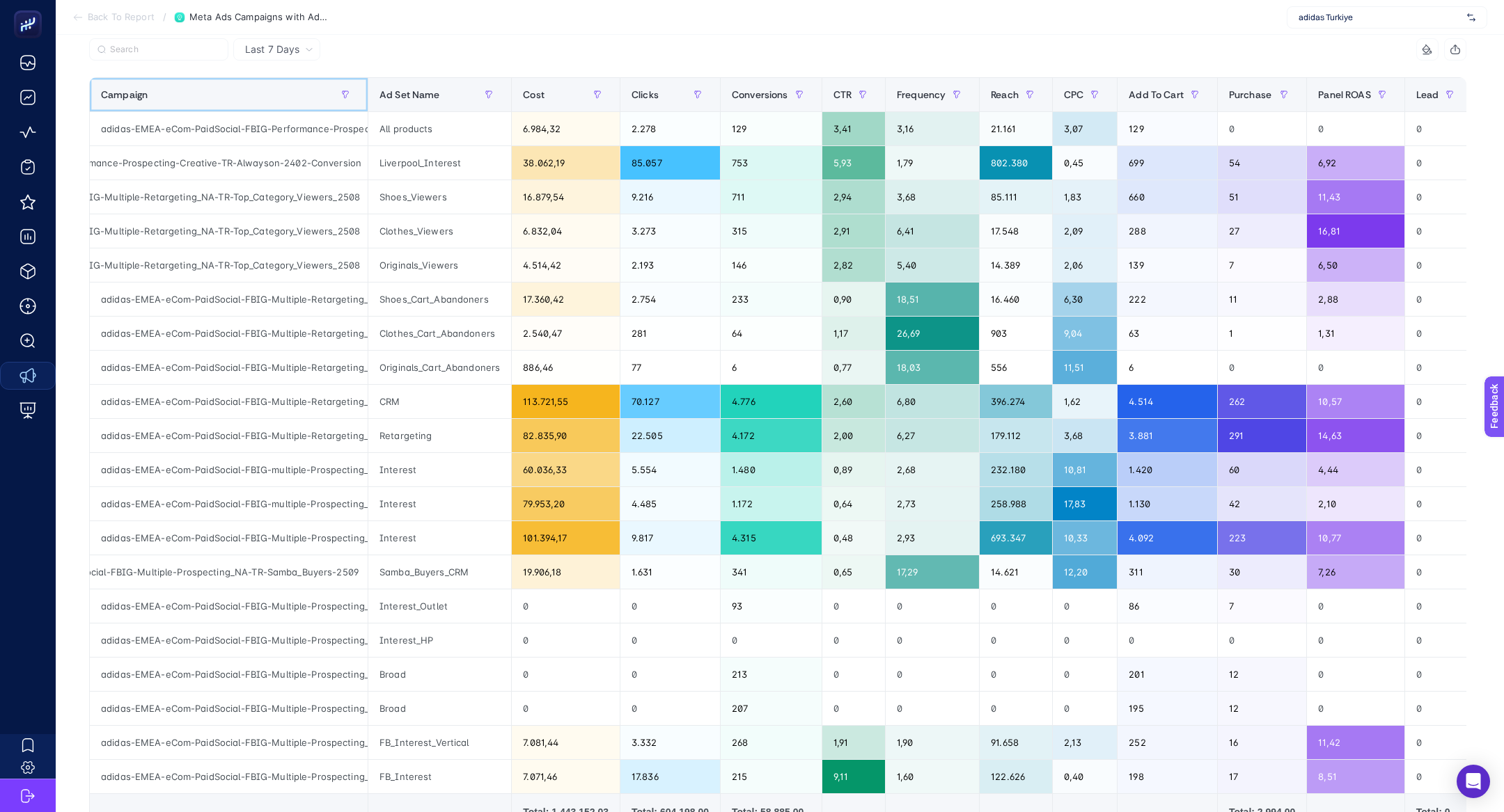
scroll to position [144, 0]
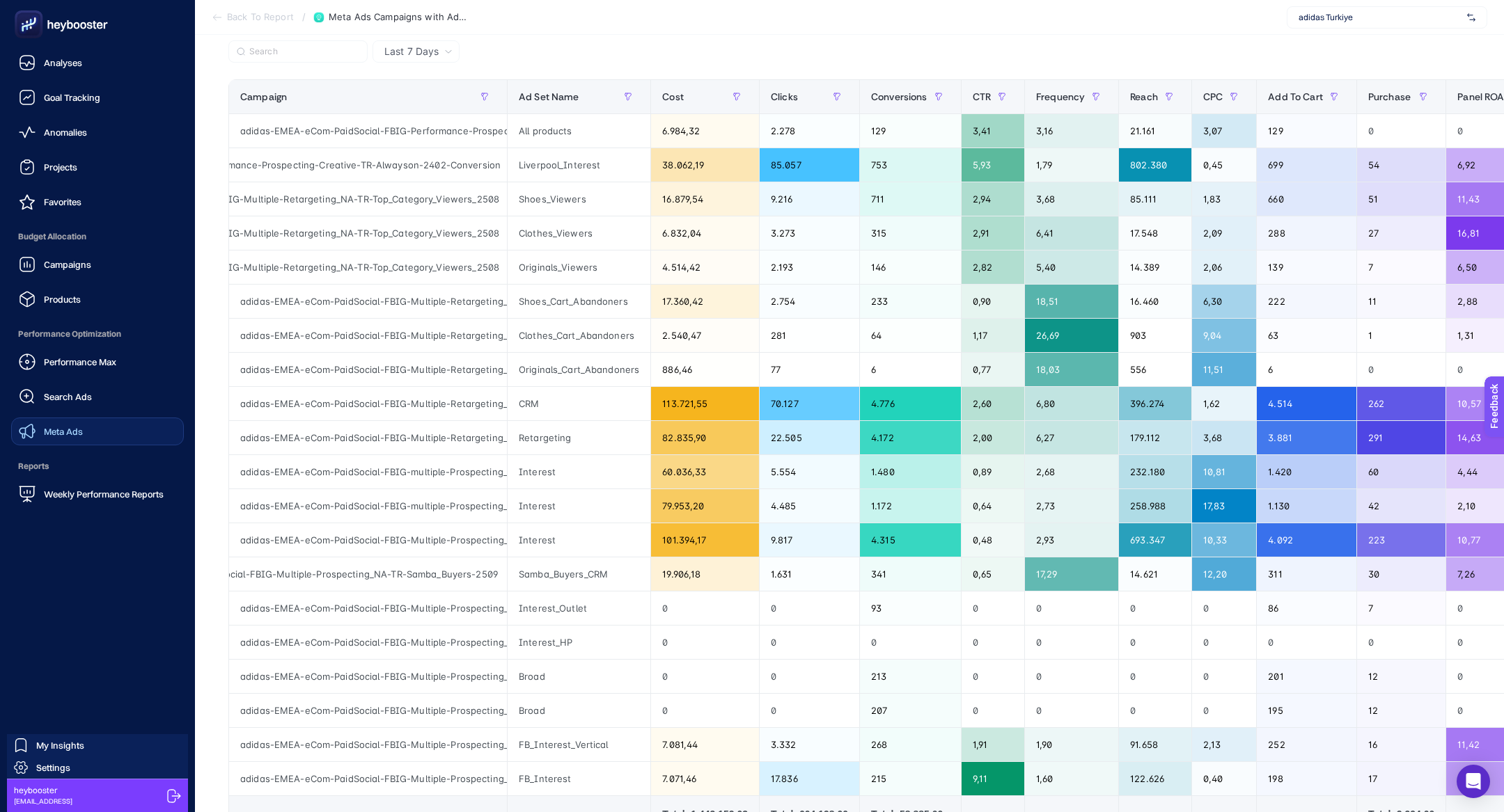
click at [70, 435] on span "Meta Ads" at bounding box center [63, 431] width 39 height 11
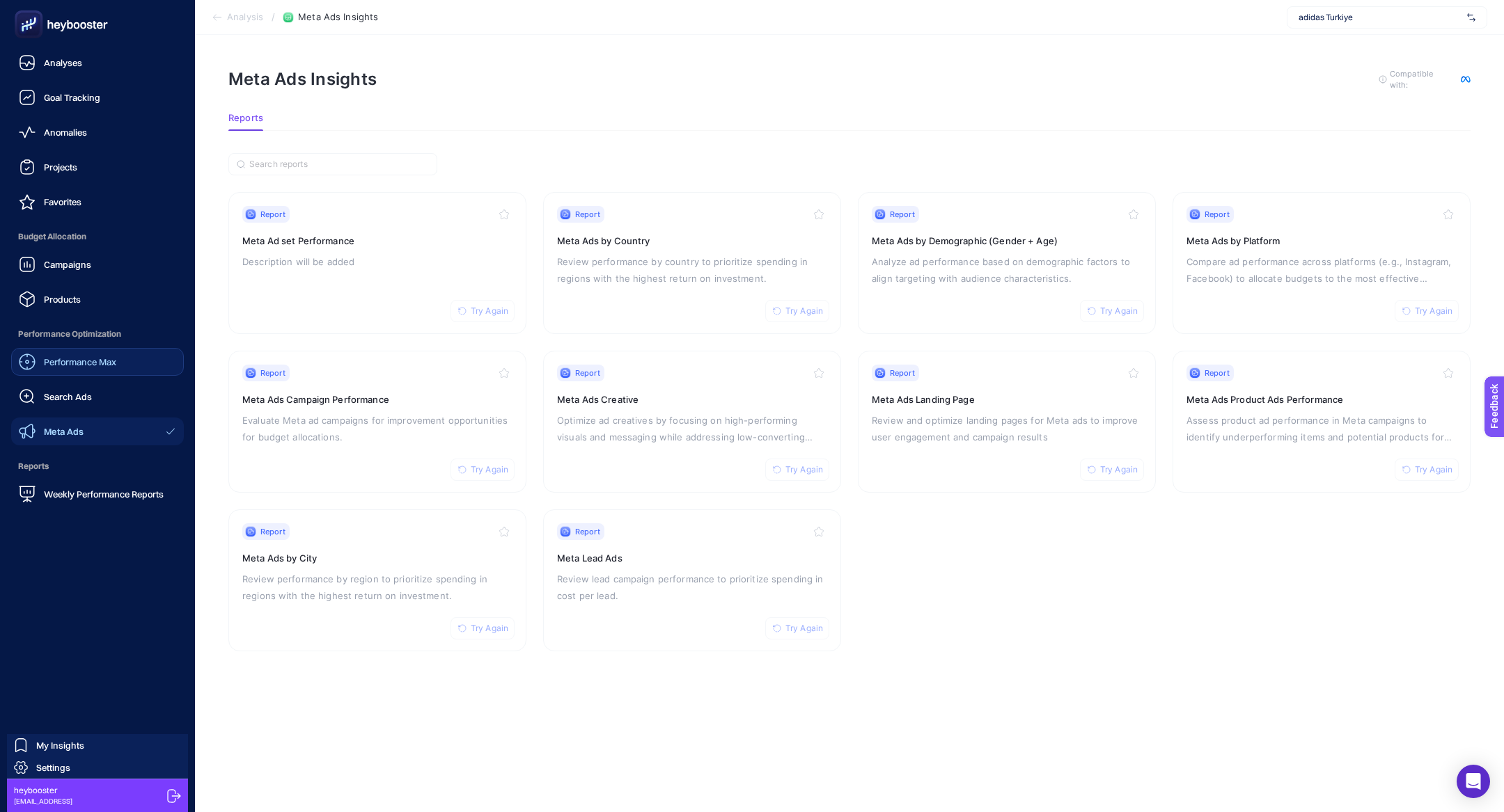
click at [82, 357] on span "Performance Max" at bounding box center [80, 361] width 73 height 11
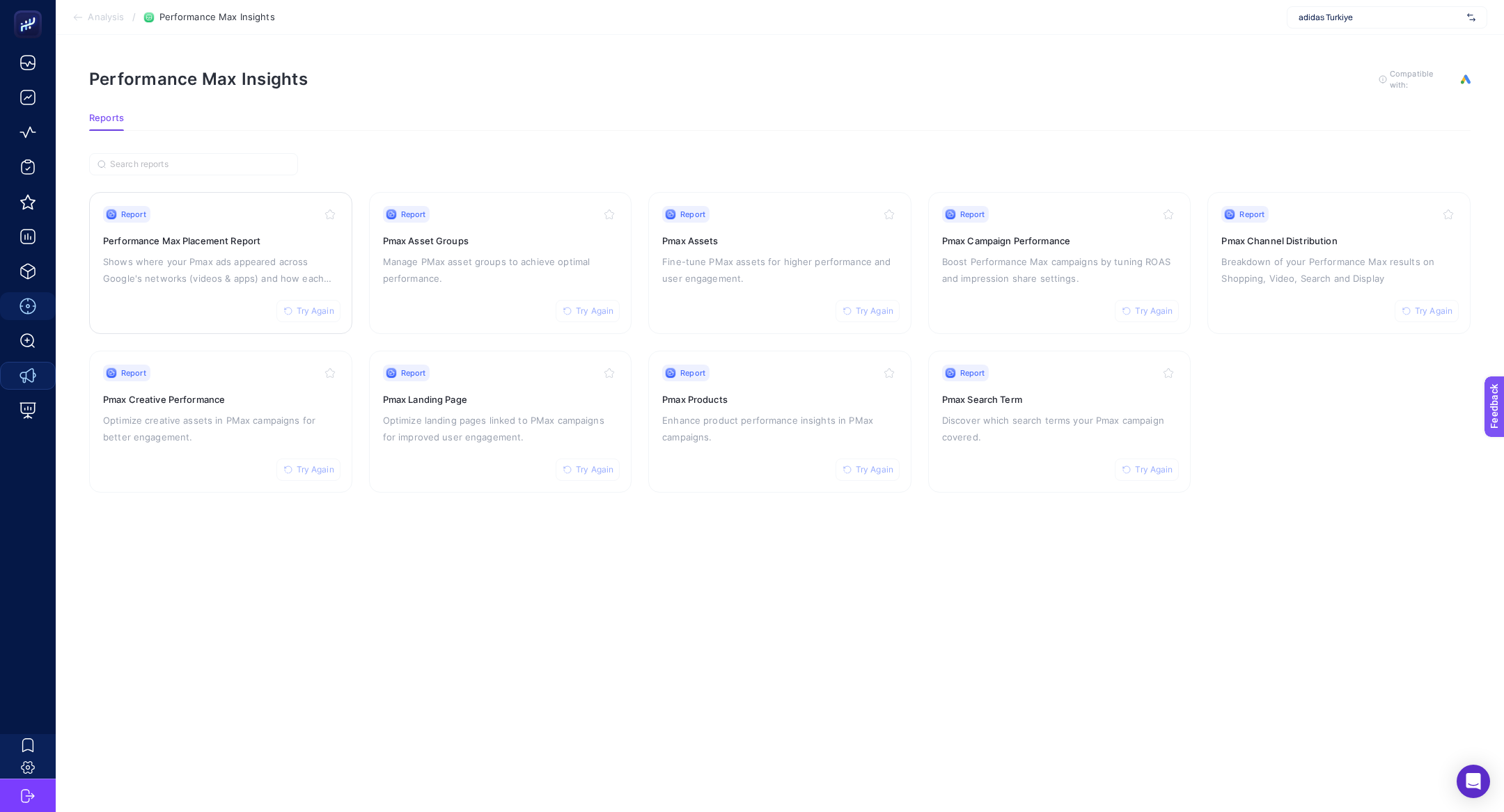
click at [245, 285] on div "Report Try Again Performance Max Placement Report Shows where your Pmax ads app…" at bounding box center [221, 263] width 235 height 114
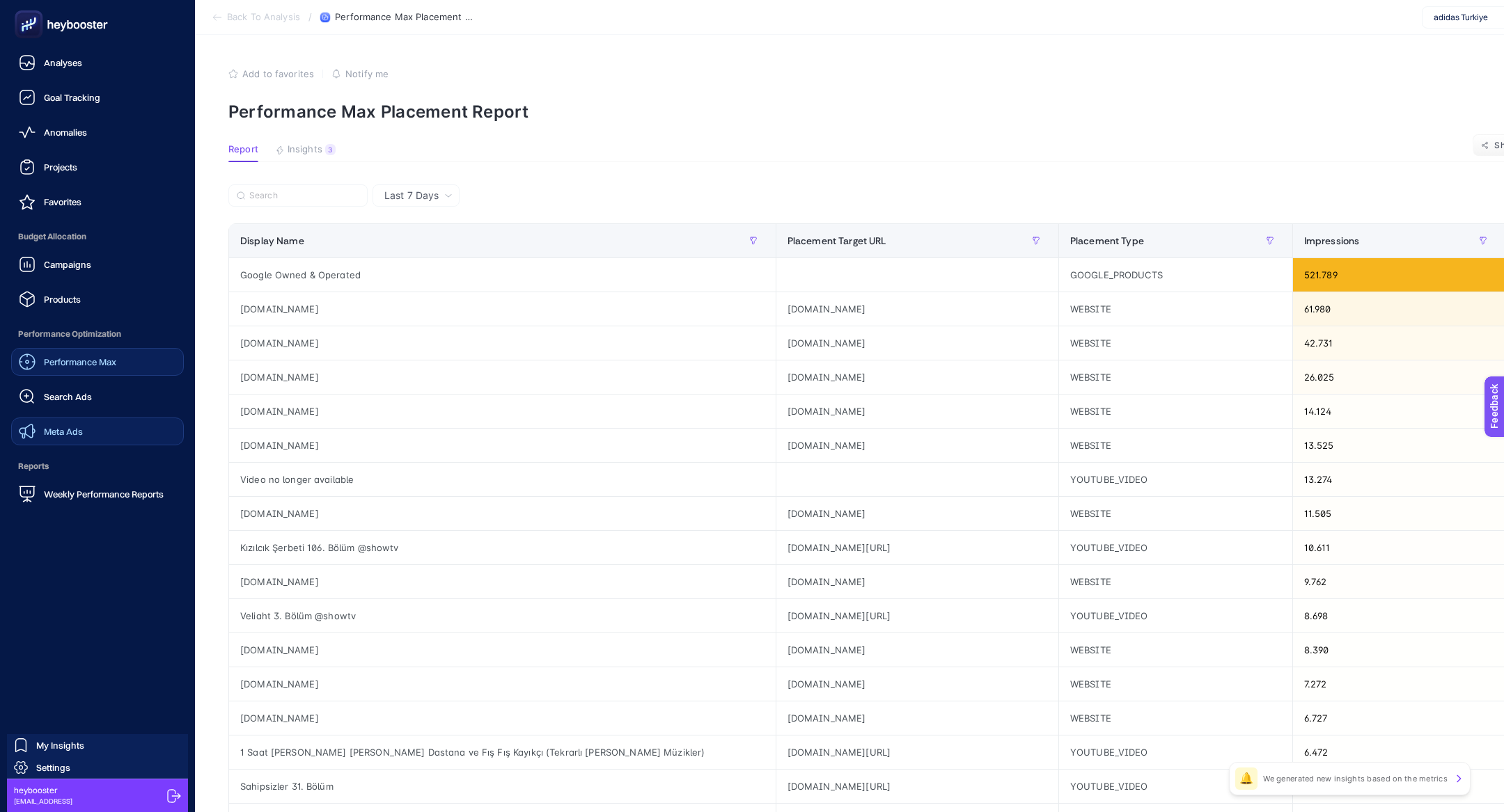
click at [28, 19] on rect at bounding box center [29, 24] width 23 height 23
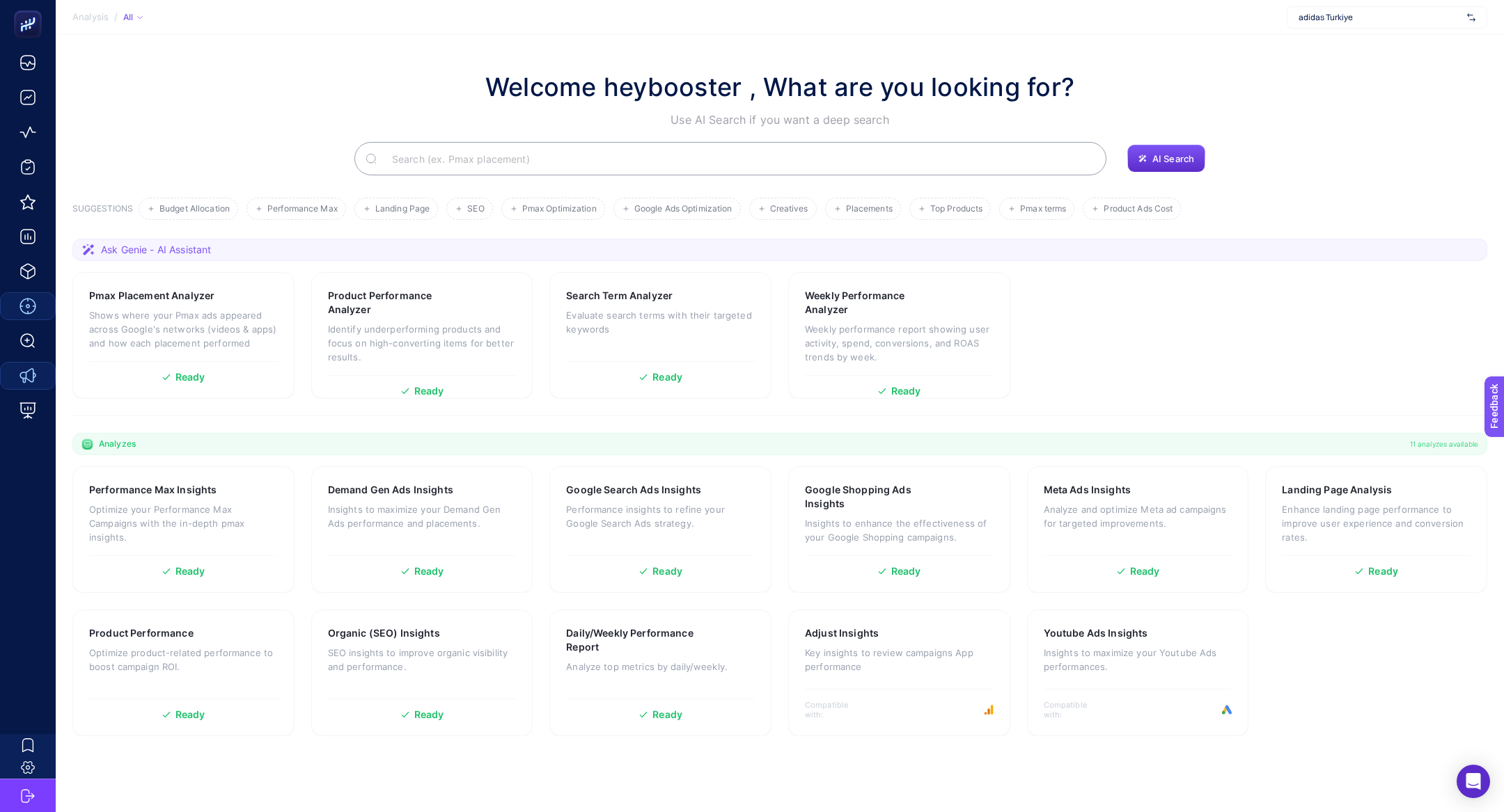
click at [456, 149] on input "Search" at bounding box center [737, 158] width 714 height 39
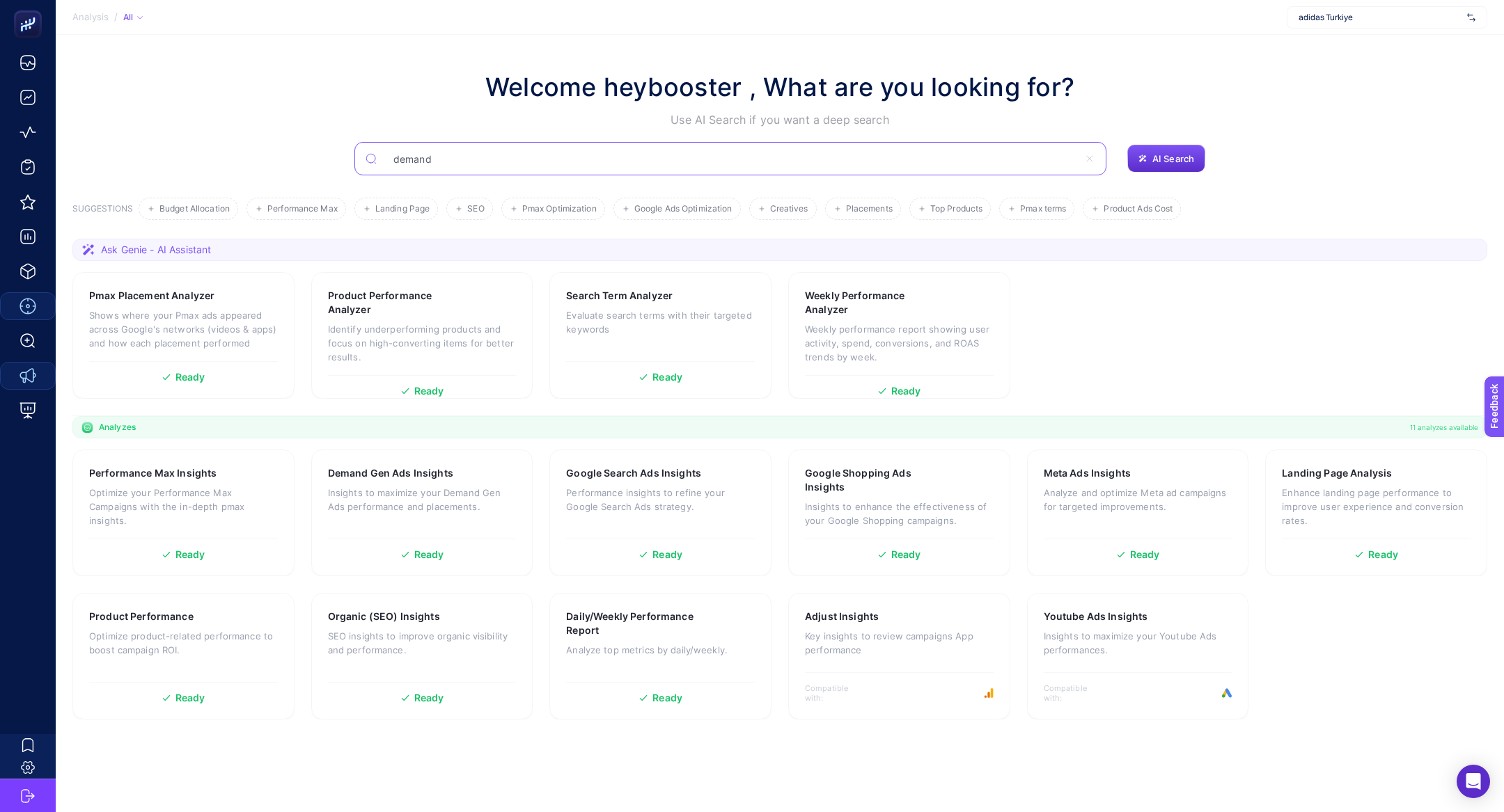
type input "demand"
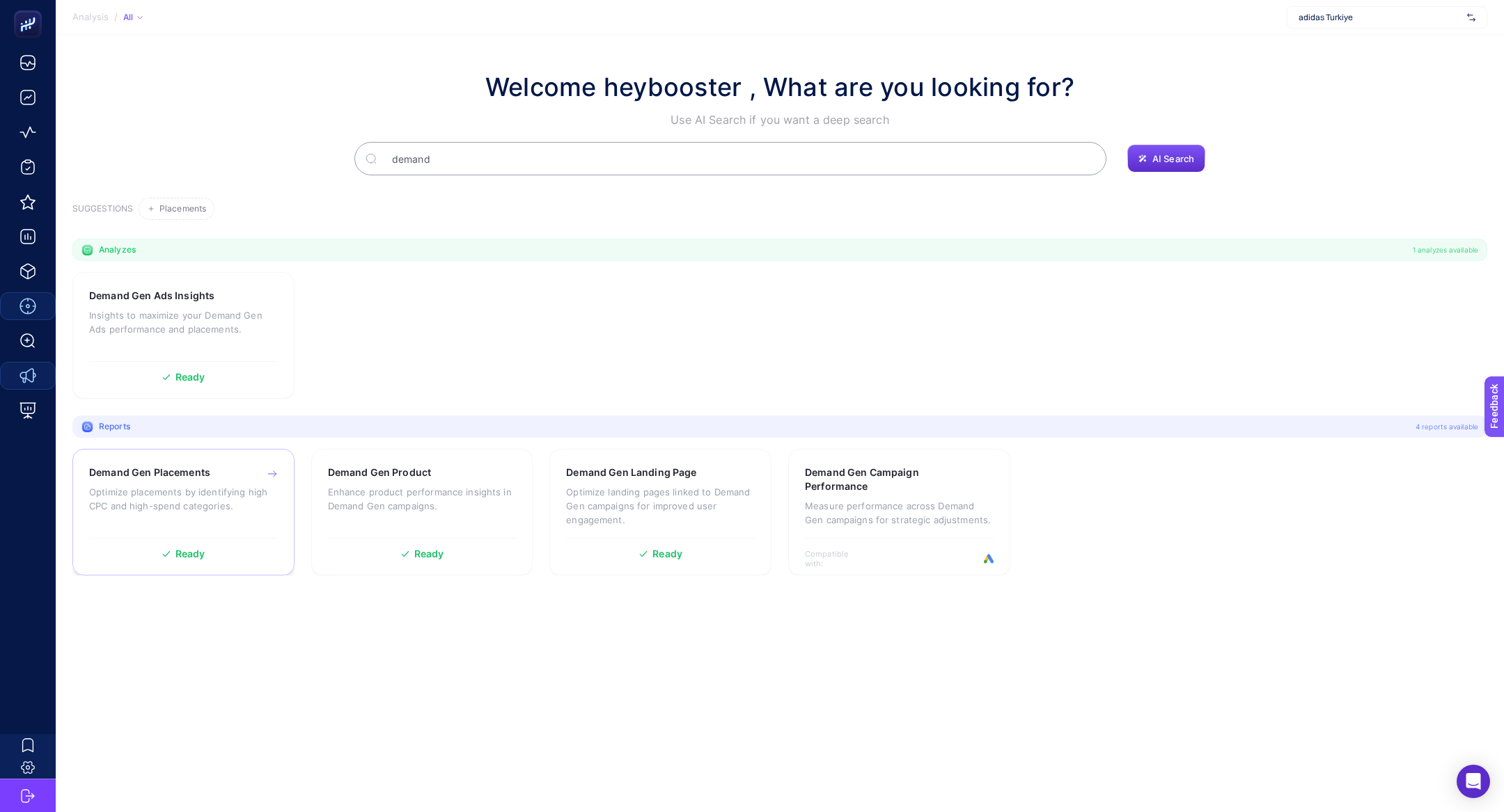
click at [210, 493] on p "Optimize placements by identifying high CPC and high-spend categories." at bounding box center [183, 499] width 188 height 28
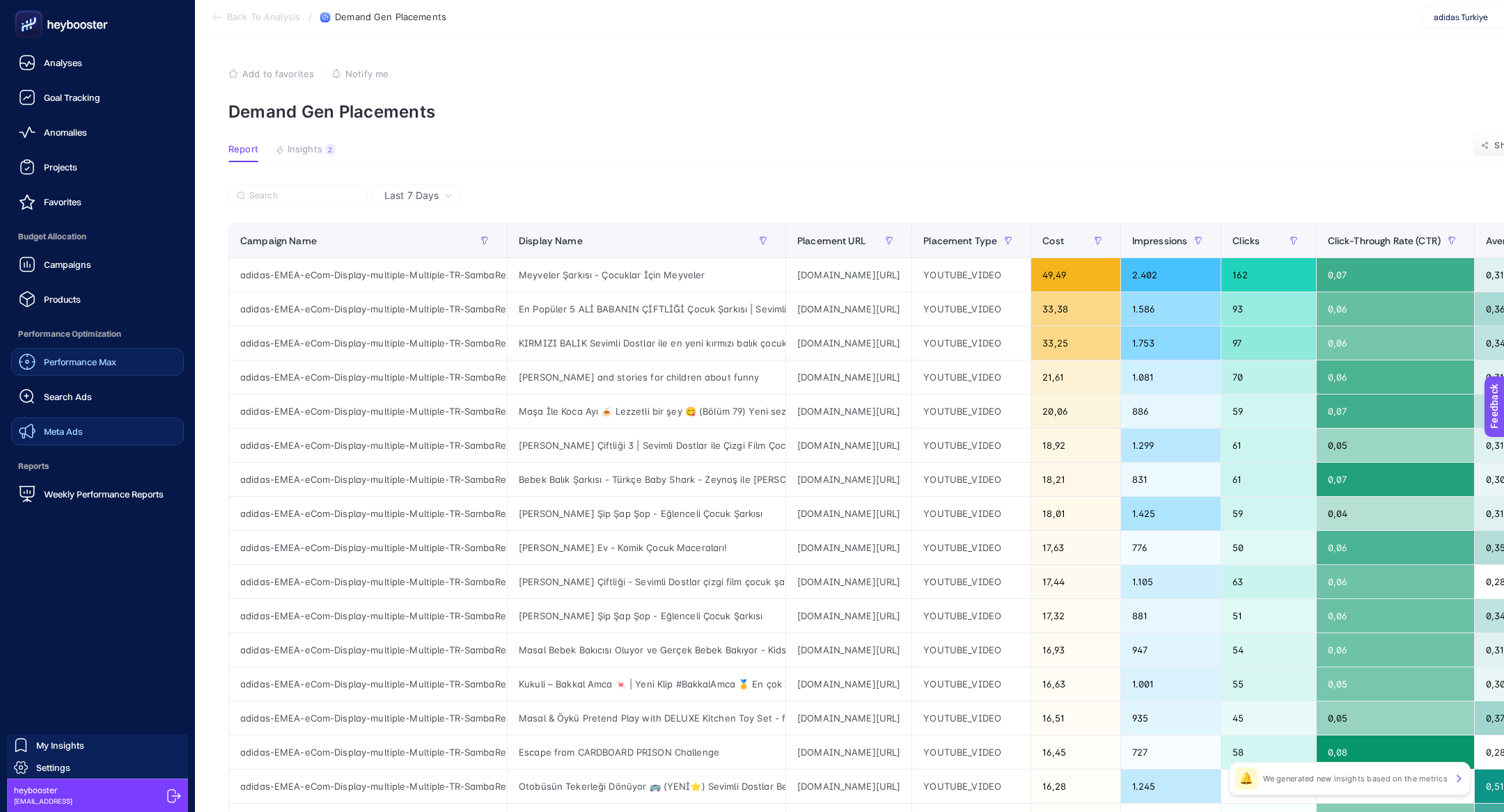
click at [25, 27] on icon at bounding box center [28, 24] width 14 height 14
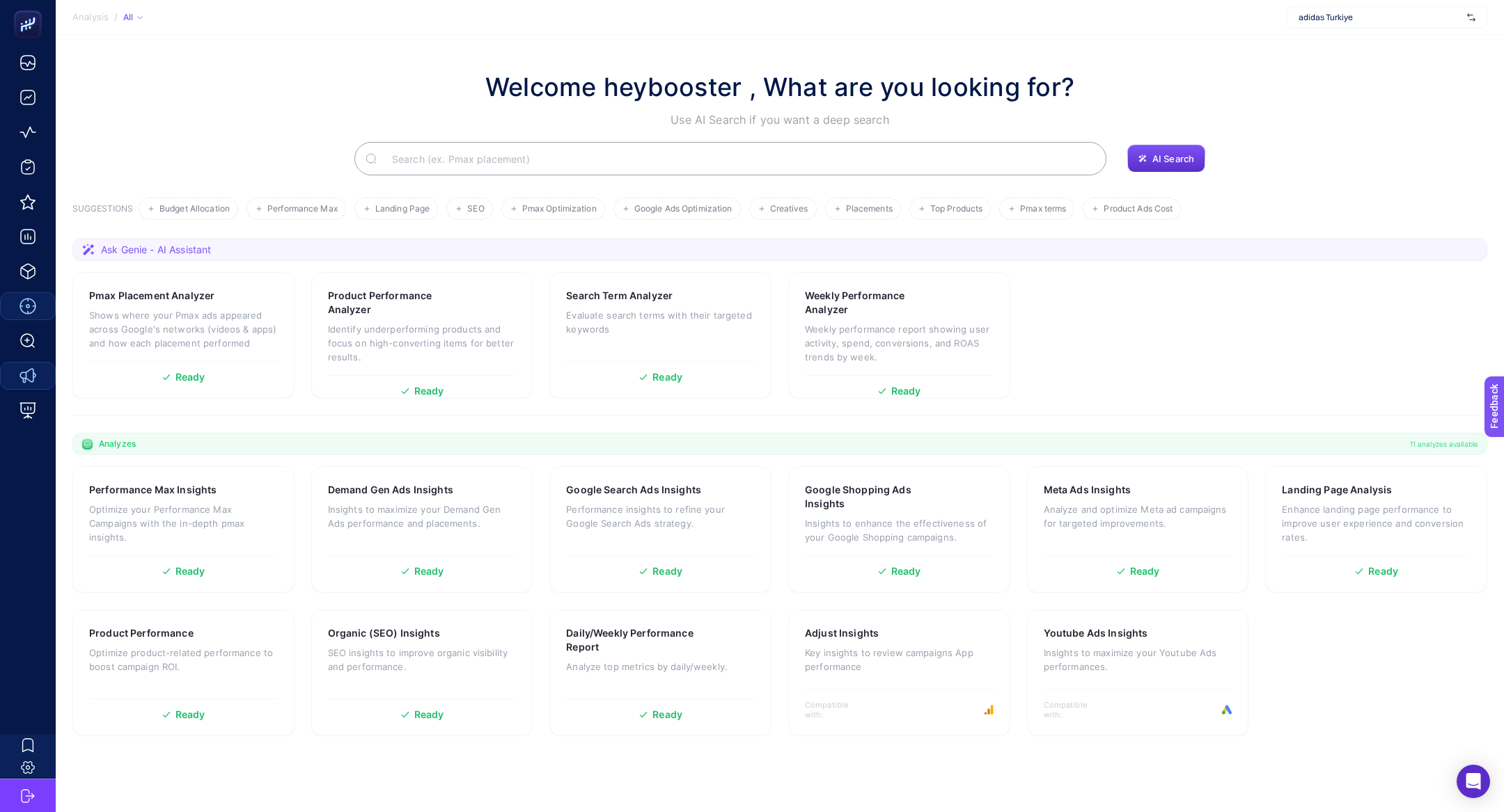
click at [419, 177] on input "Search" at bounding box center [737, 158] width 714 height 39
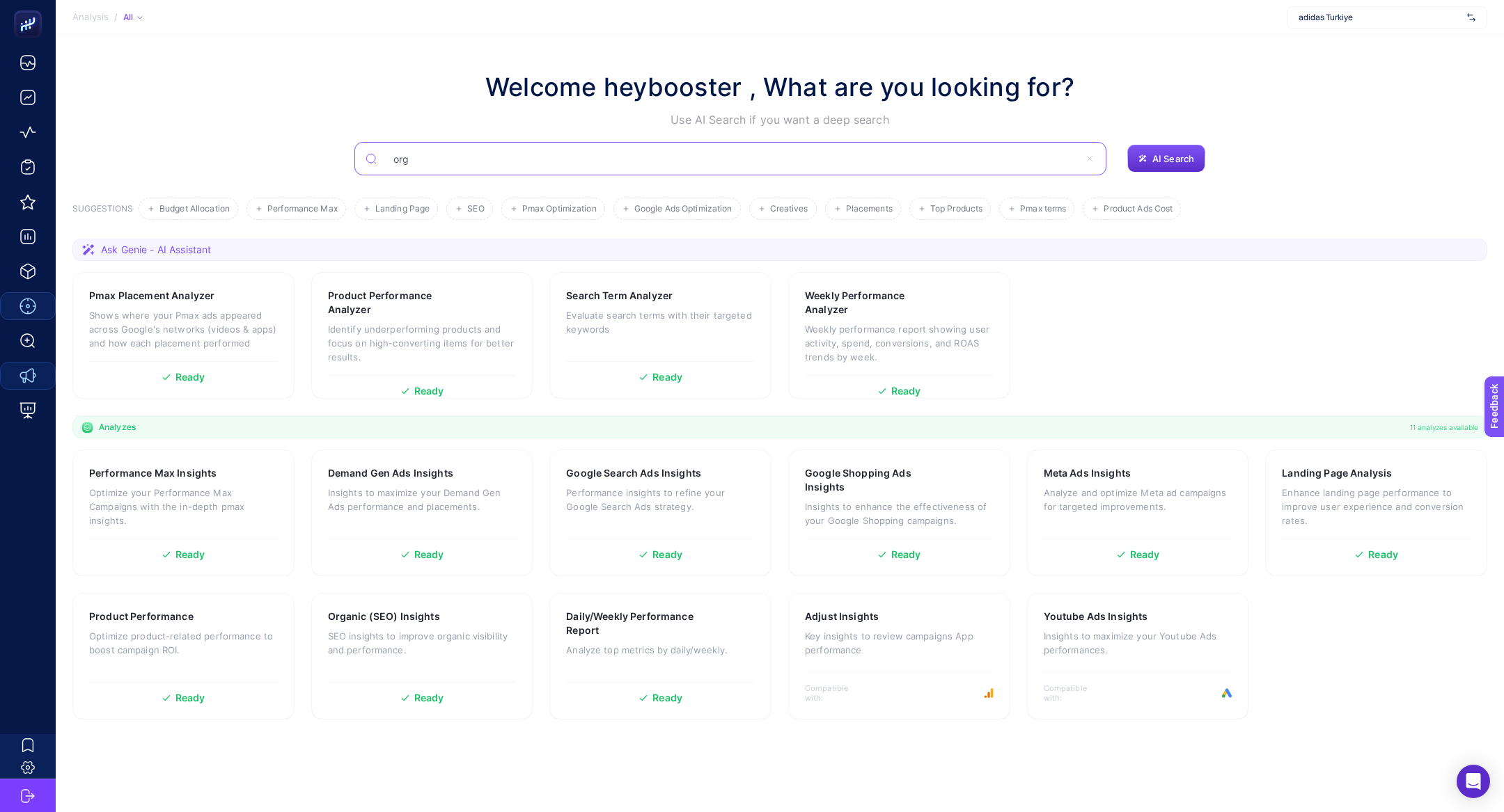
type input "org"
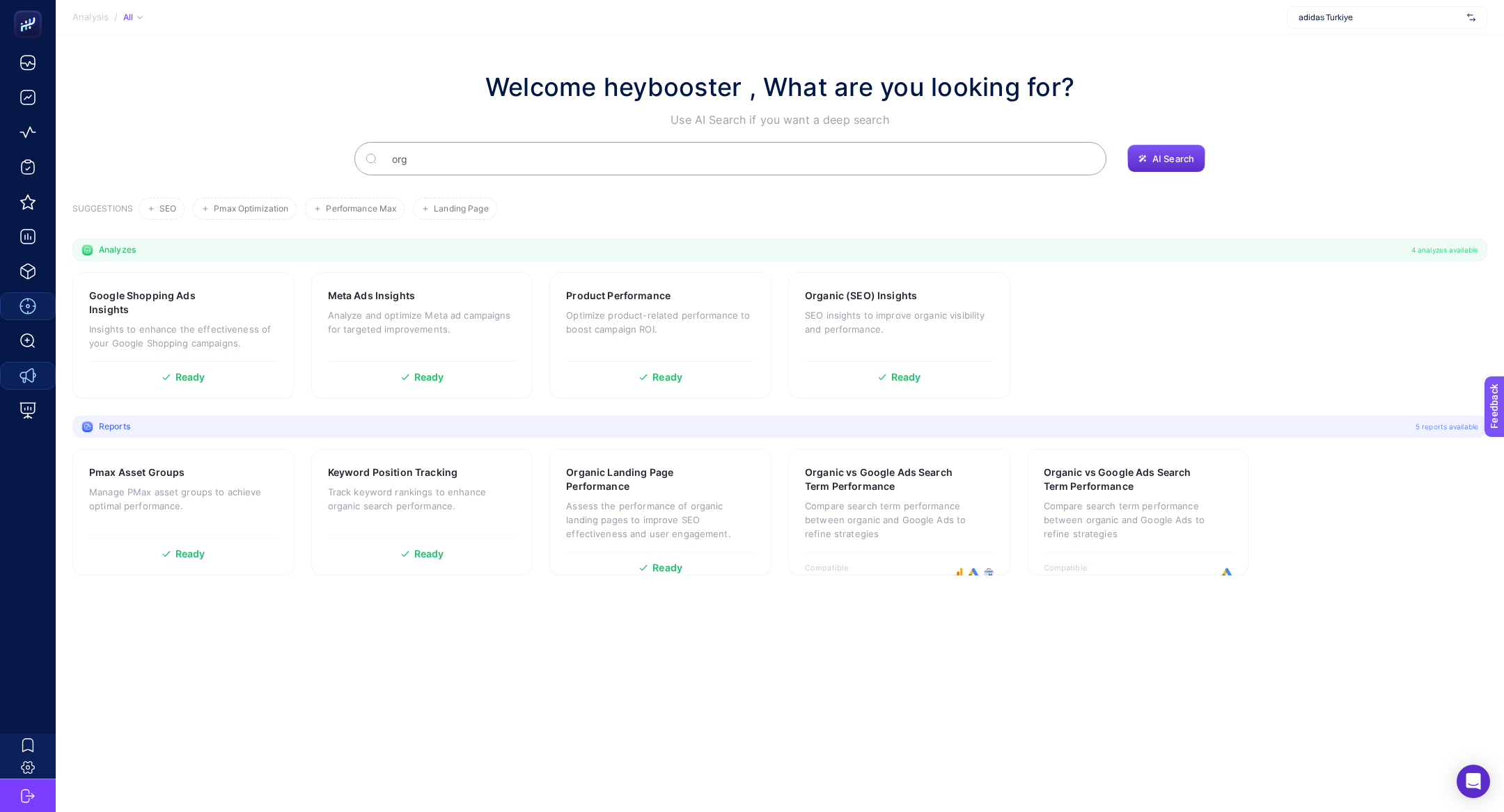
click at [1394, 20] on span "adidas Turkiye" at bounding box center [1380, 17] width 163 height 11
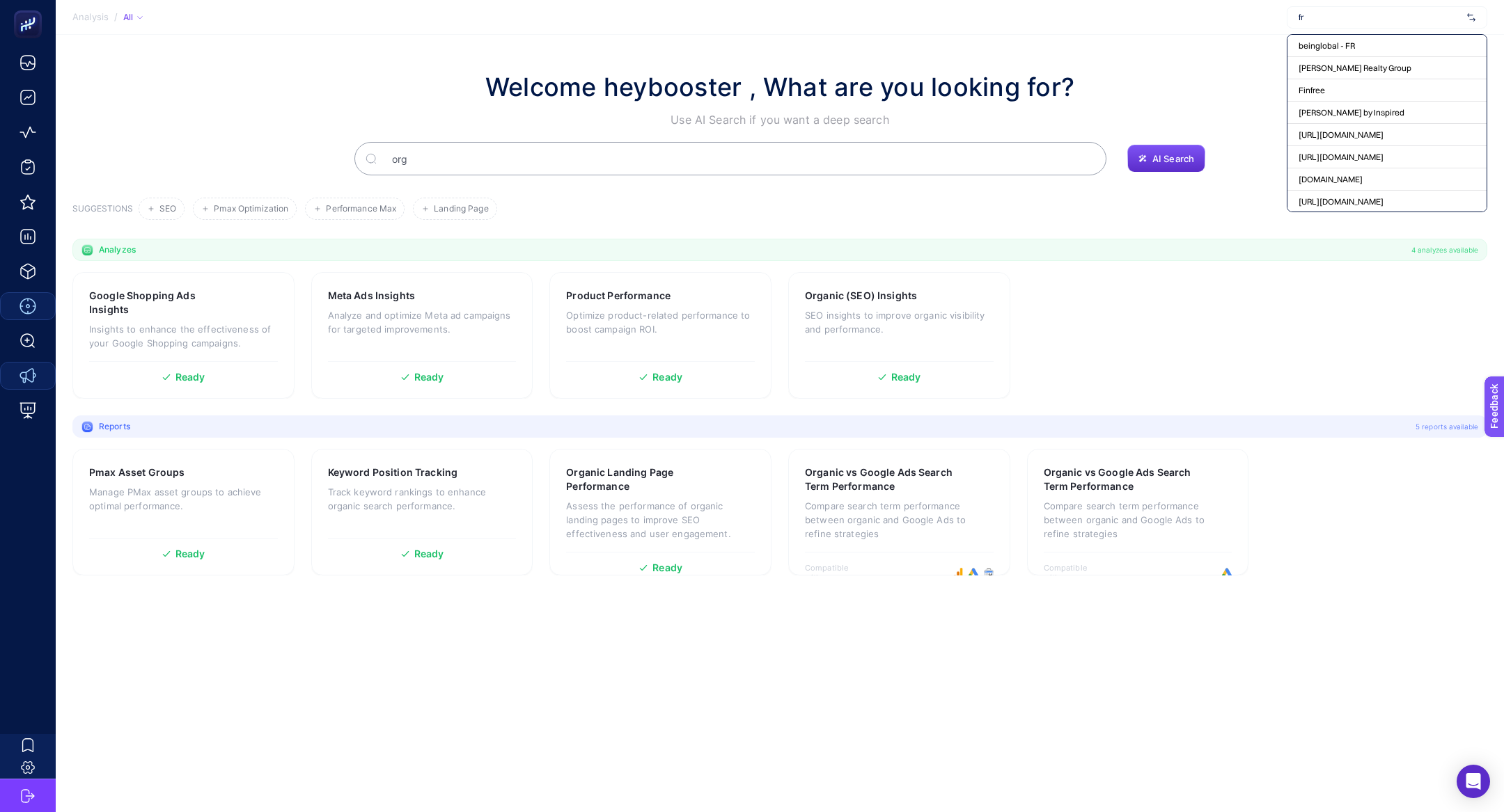
type input "f"
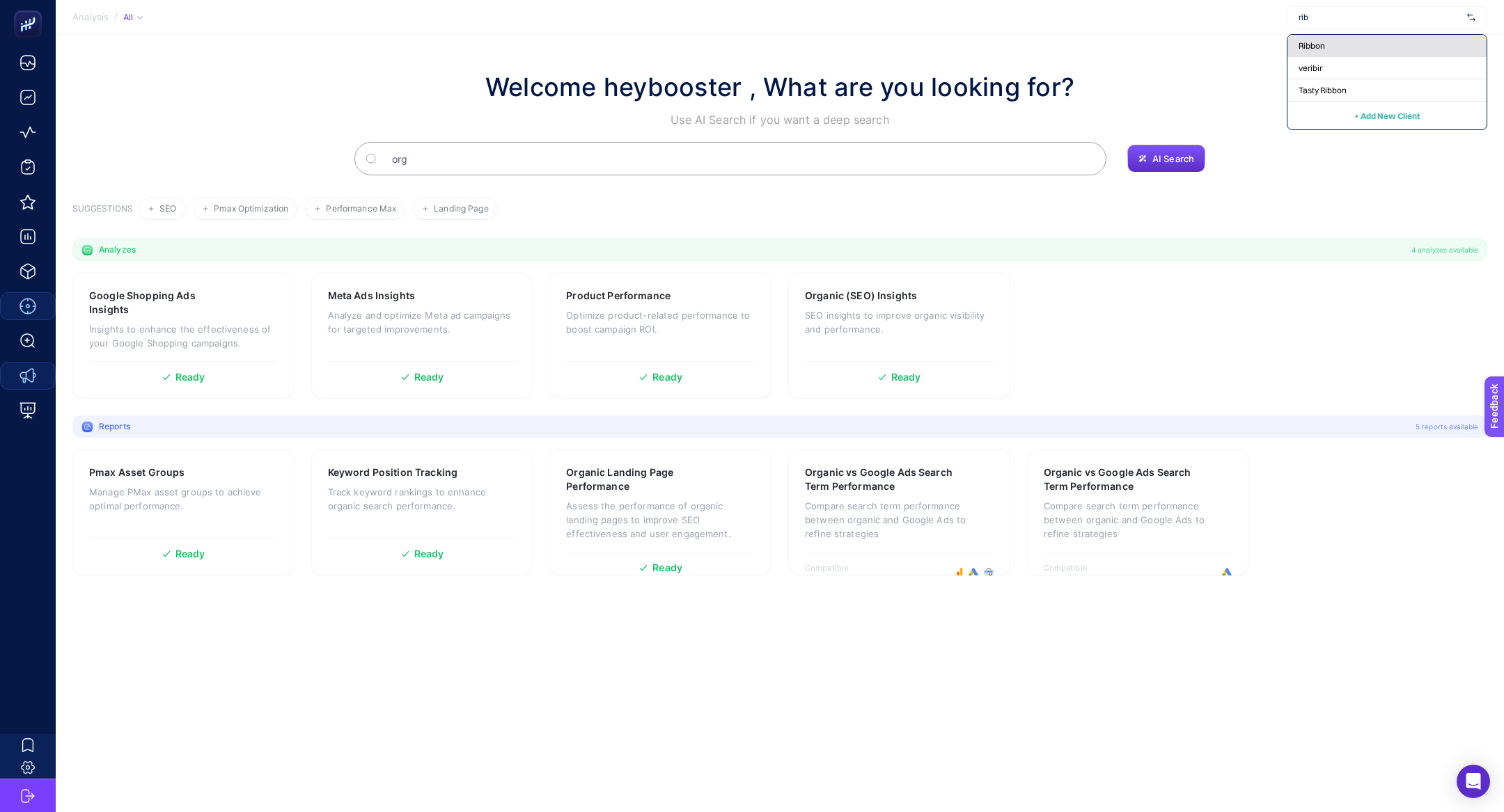
type input "rib"
click at [1384, 47] on div "Ribbon" at bounding box center [1387, 45] width 199 height 22
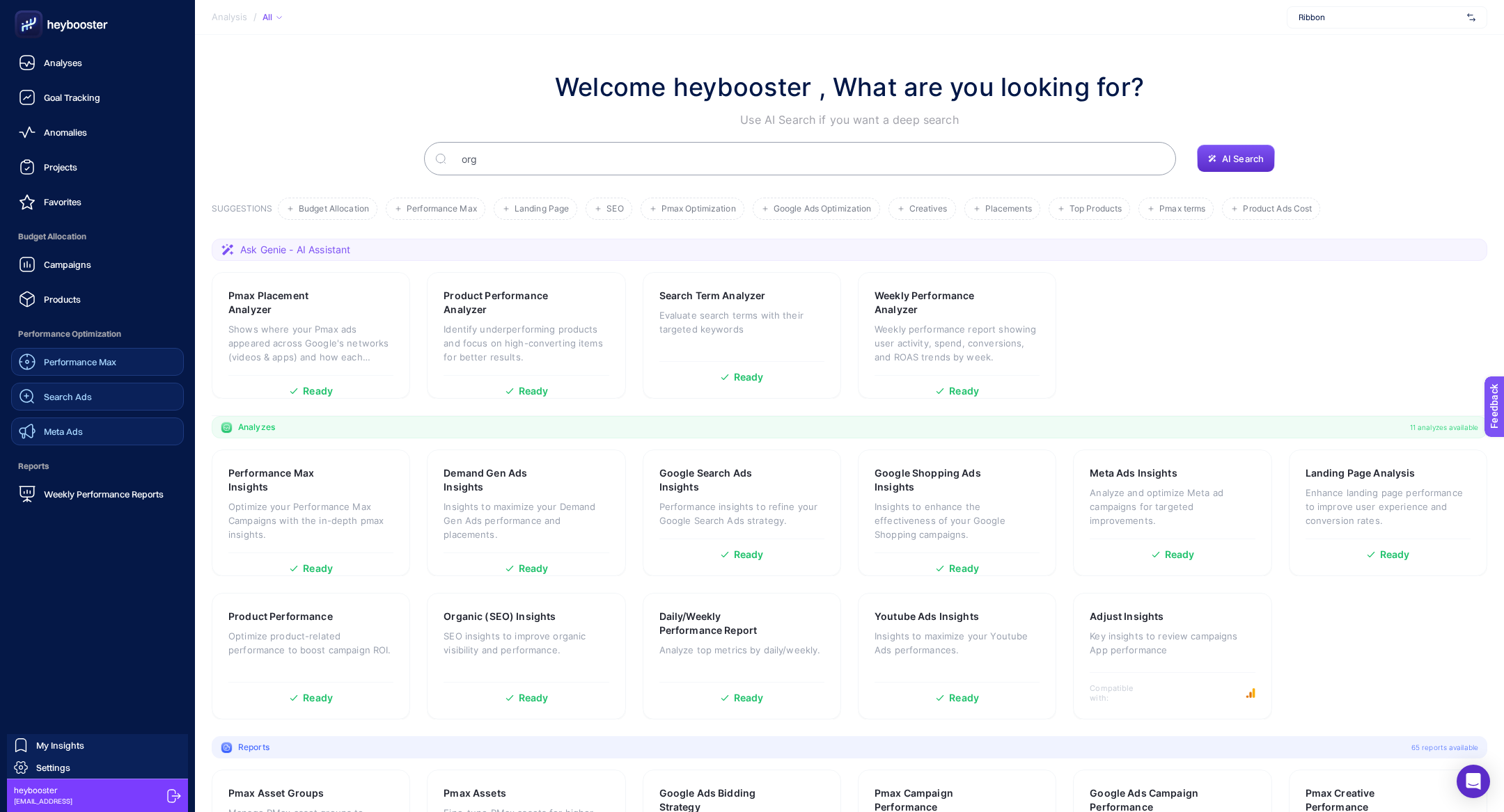
click at [75, 394] on span "Search Ads" at bounding box center [67, 396] width 48 height 11
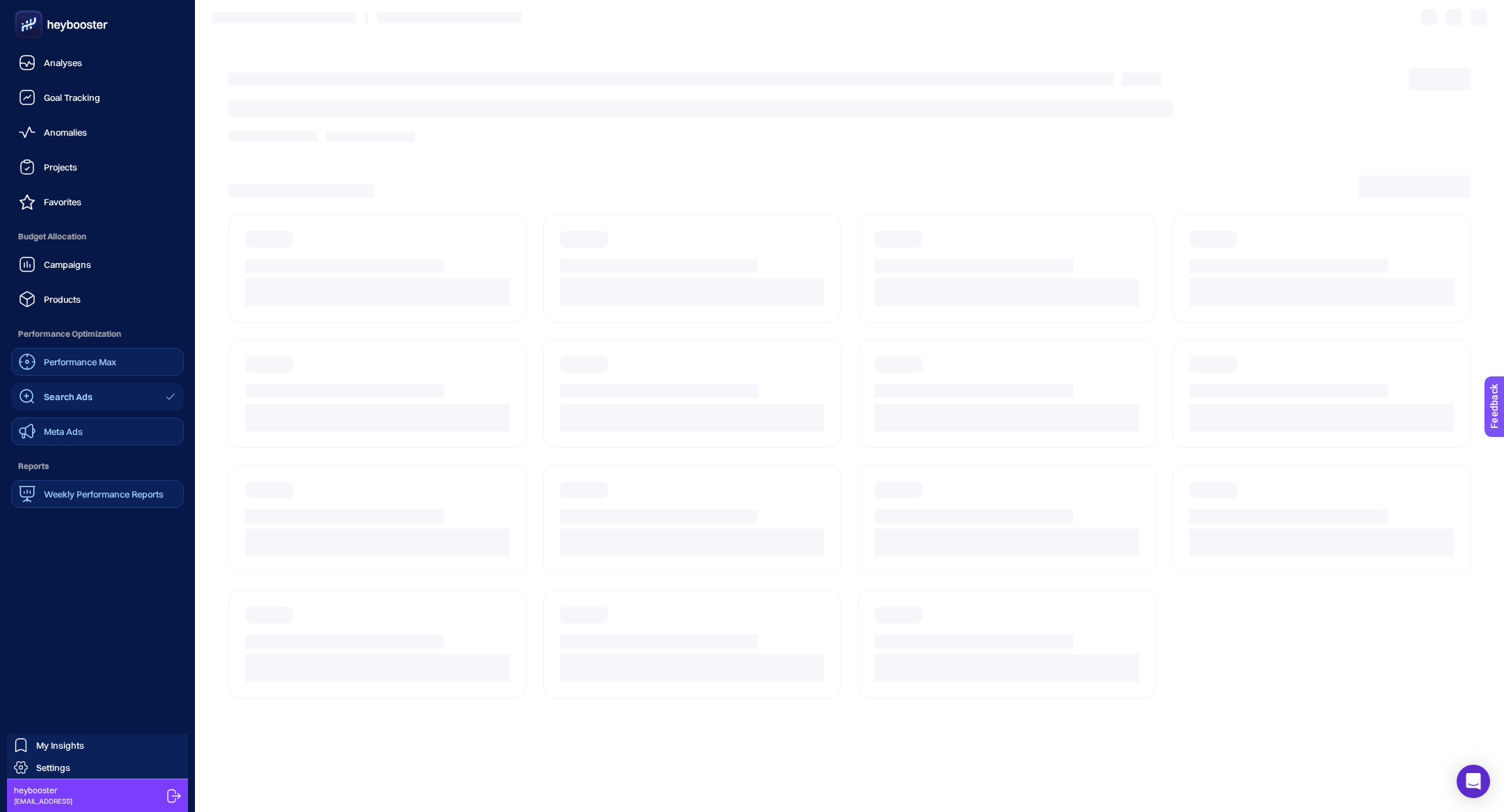
click at [90, 501] on div "Weekly Performance Reports" at bounding box center [91, 494] width 145 height 17
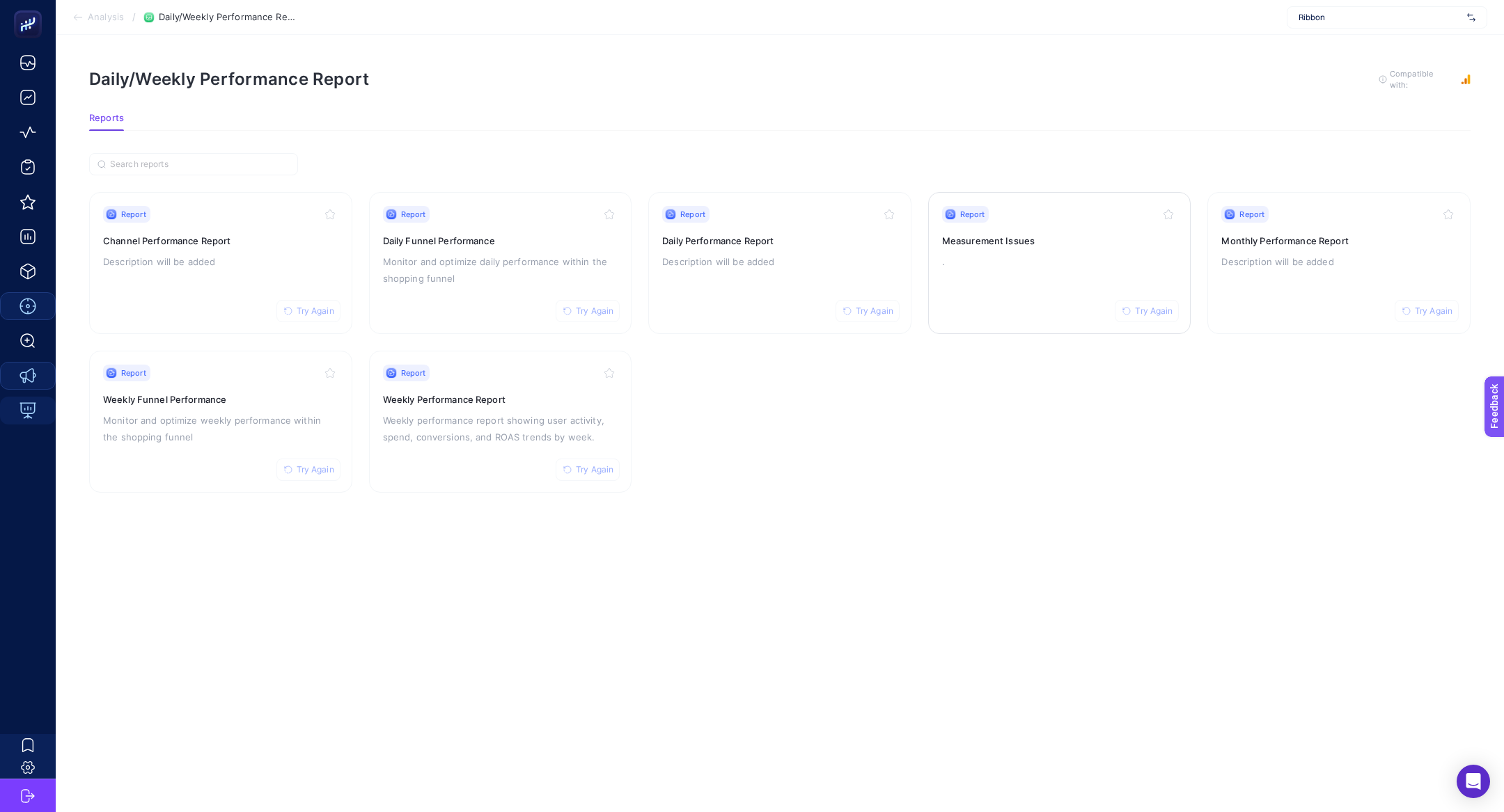
click at [1072, 242] on h3 "Measurement Issues" at bounding box center [1059, 240] width 235 height 14
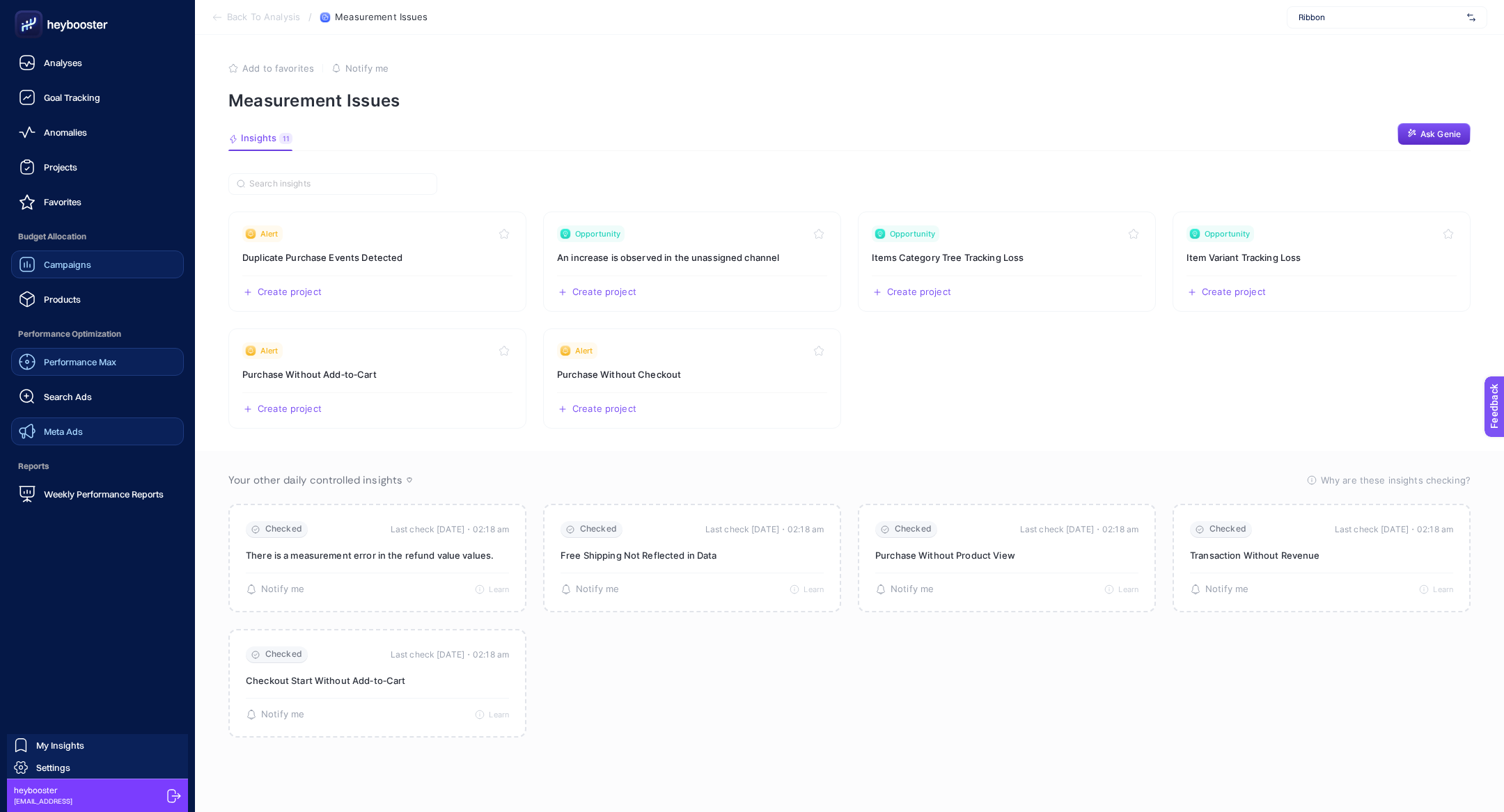
click at [119, 263] on link "Campaigns" at bounding box center [97, 264] width 172 height 28
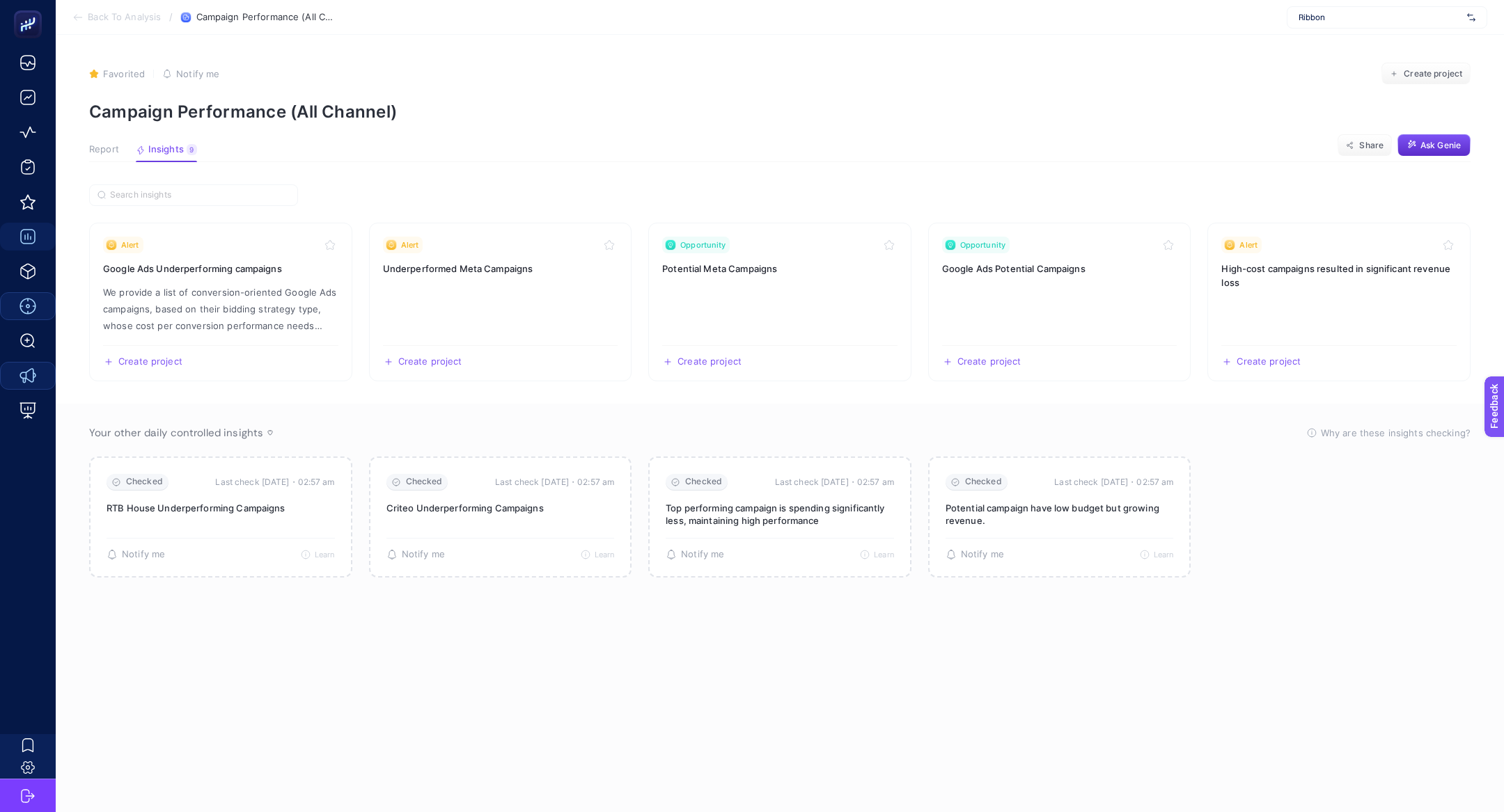
click at [103, 149] on span "Report" at bounding box center [103, 149] width 30 height 11
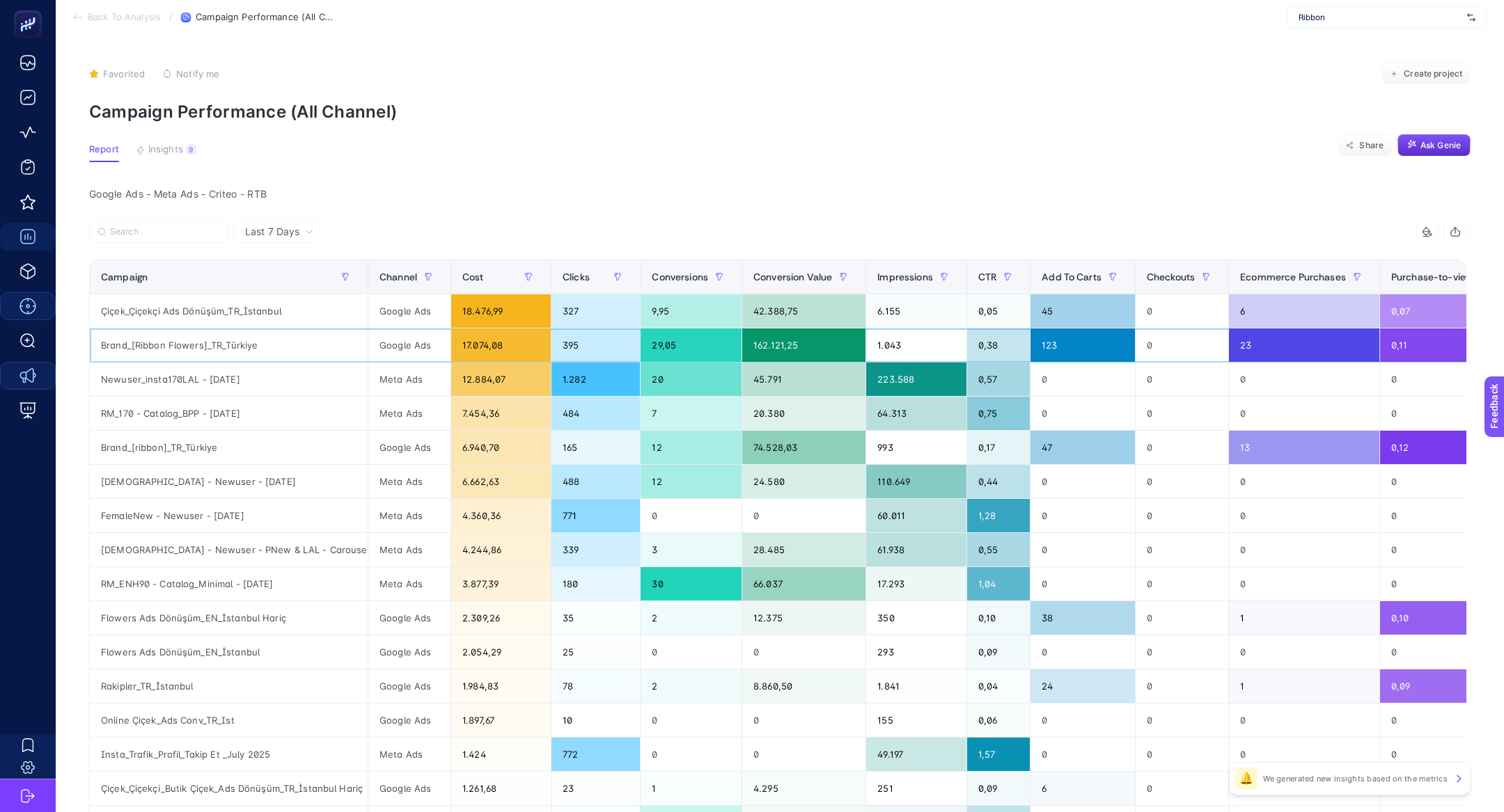
click at [190, 345] on div "Brand_[Ribbon Flowers]_TR_Türkiye" at bounding box center [228, 345] width 278 height 34
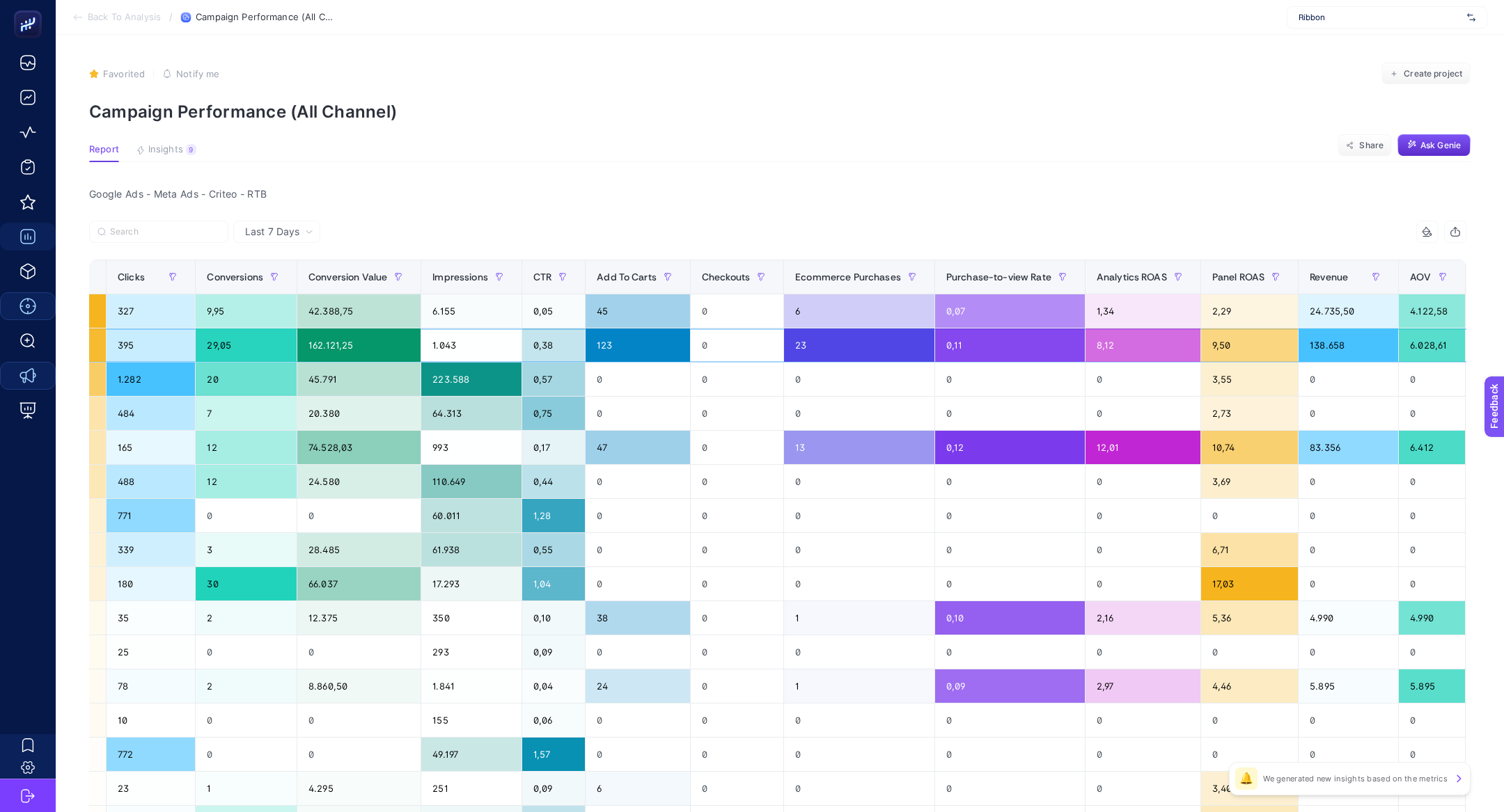
scroll to position [0, 510]
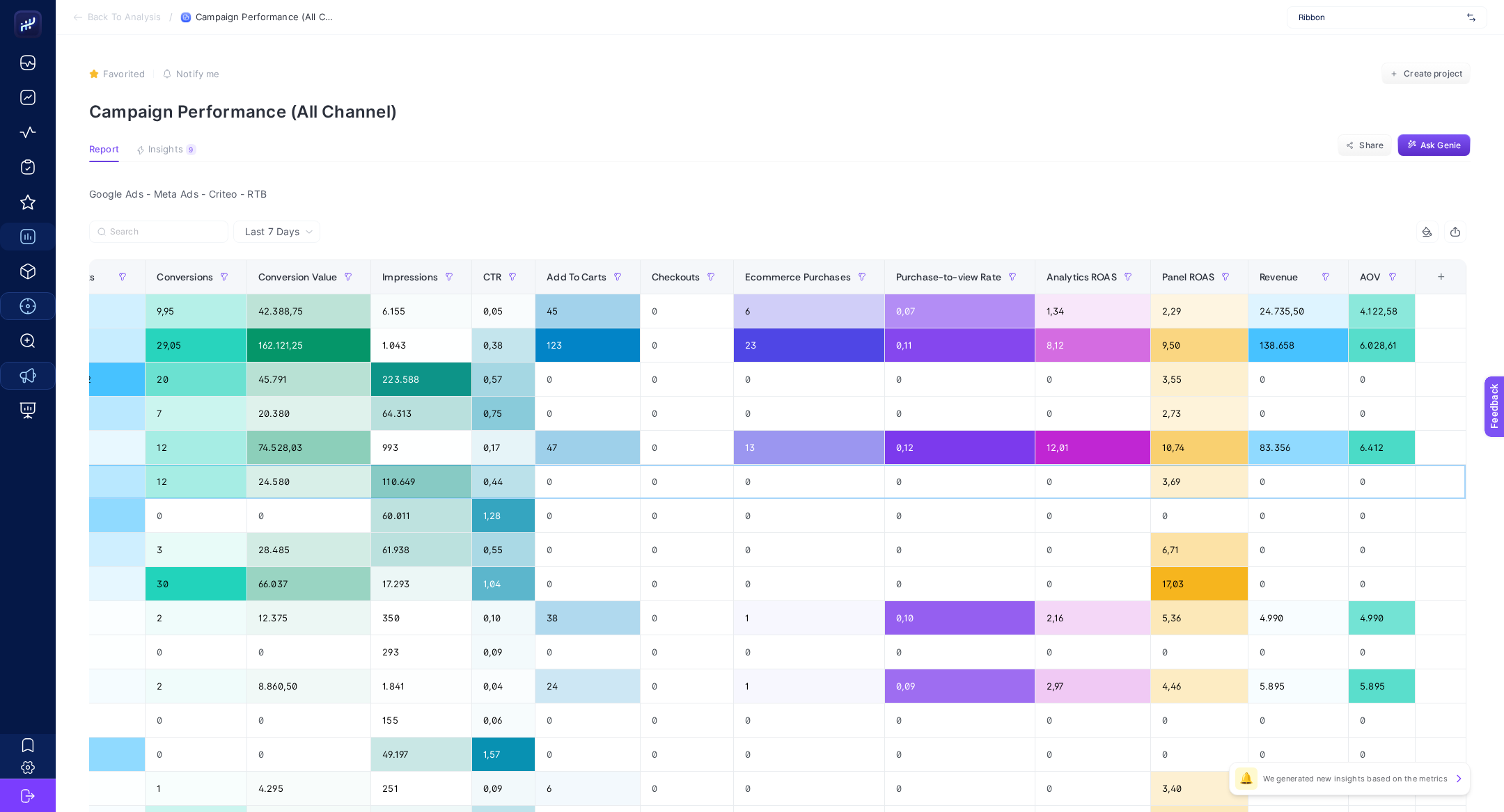
click at [181, 471] on div "12" at bounding box center [196, 481] width 101 height 34
click at [181, 442] on div "12" at bounding box center [196, 448] width 101 height 34
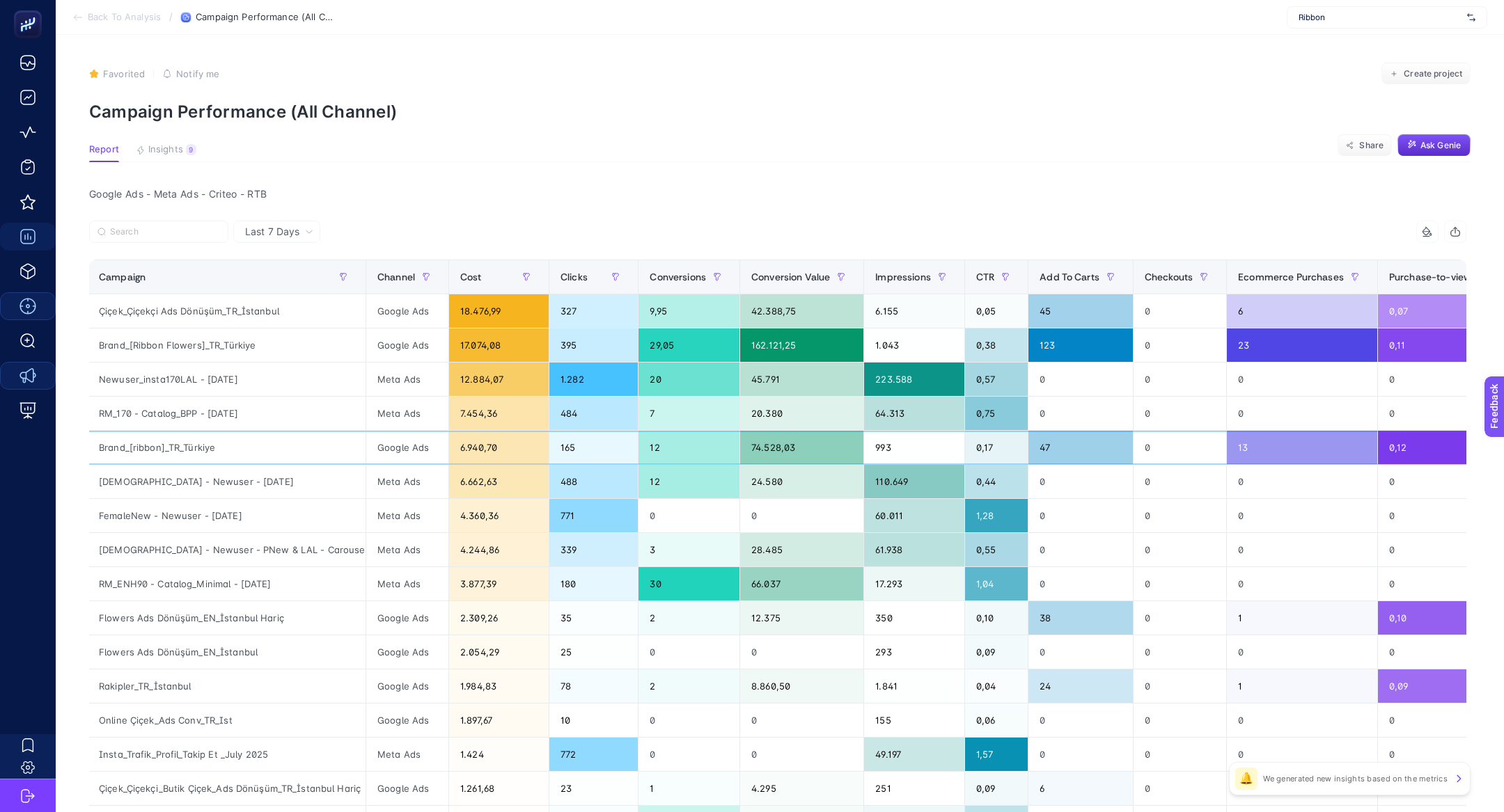
scroll to position [0, 0]
click at [181, 442] on div "Brand_[ribbon]_TR_Türkiye" at bounding box center [228, 448] width 278 height 34
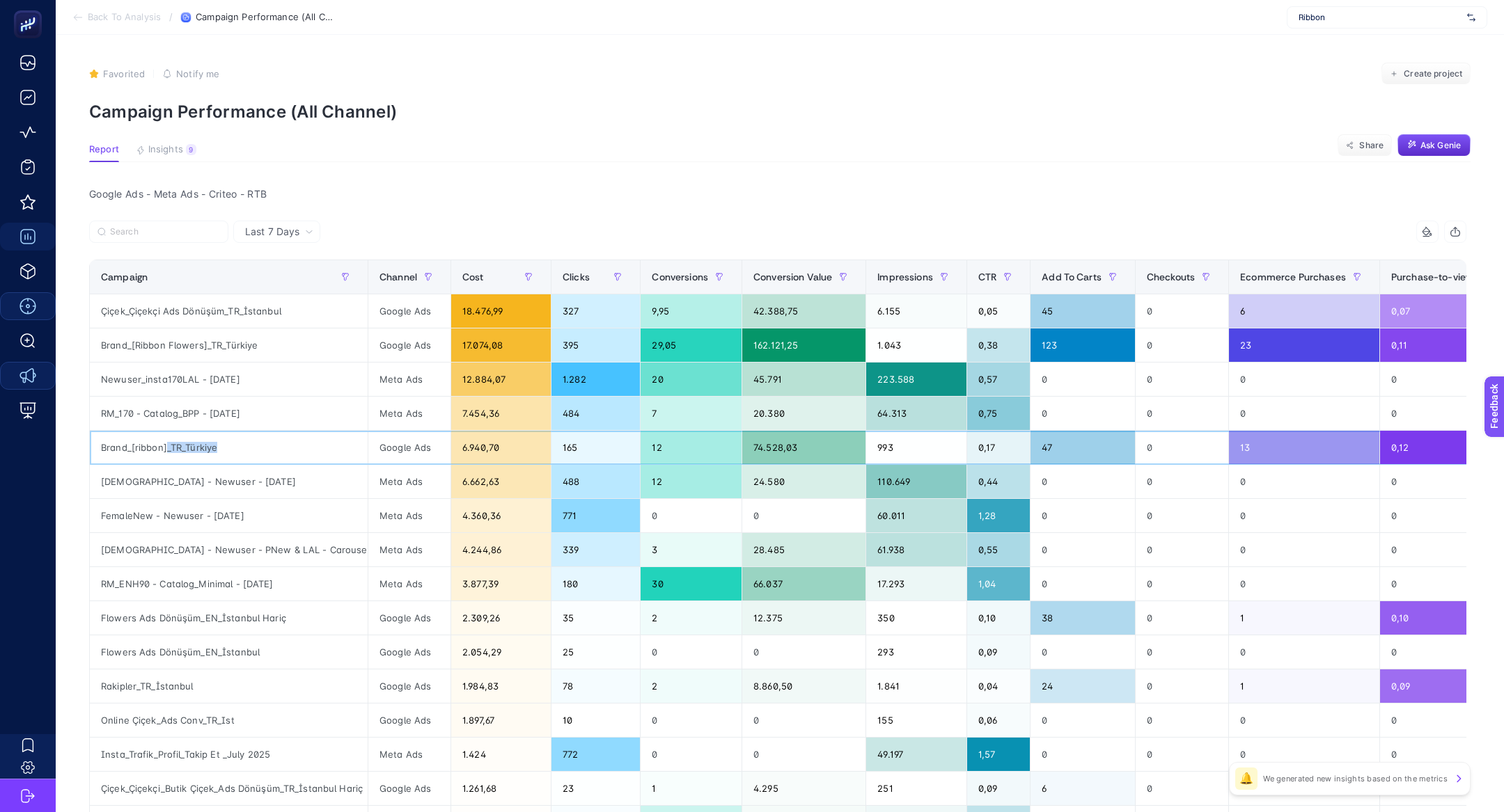
click at [181, 442] on div "Brand_[ribbon]_TR_Türkiye" at bounding box center [228, 448] width 278 height 34
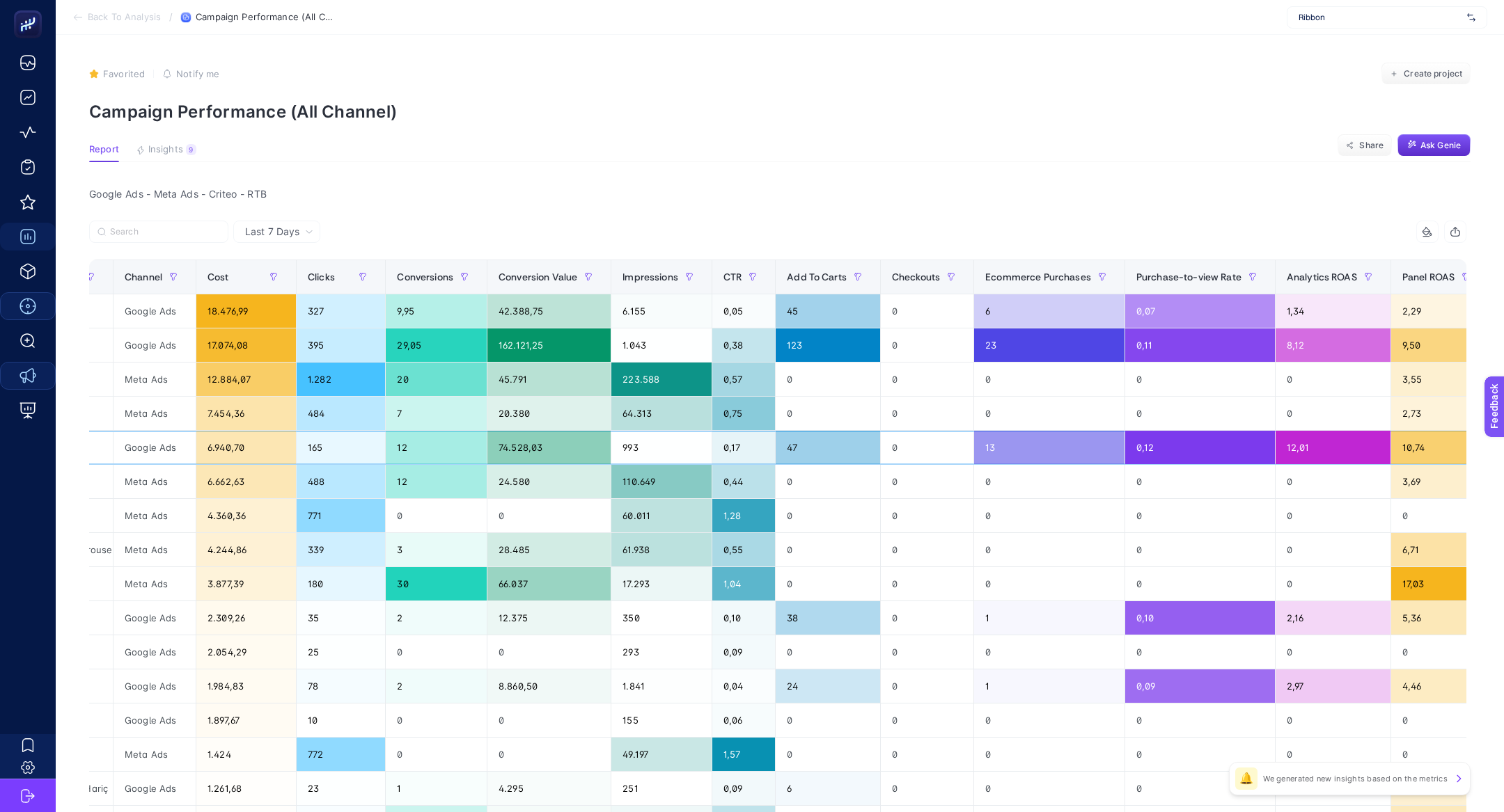
scroll to position [0, 510]
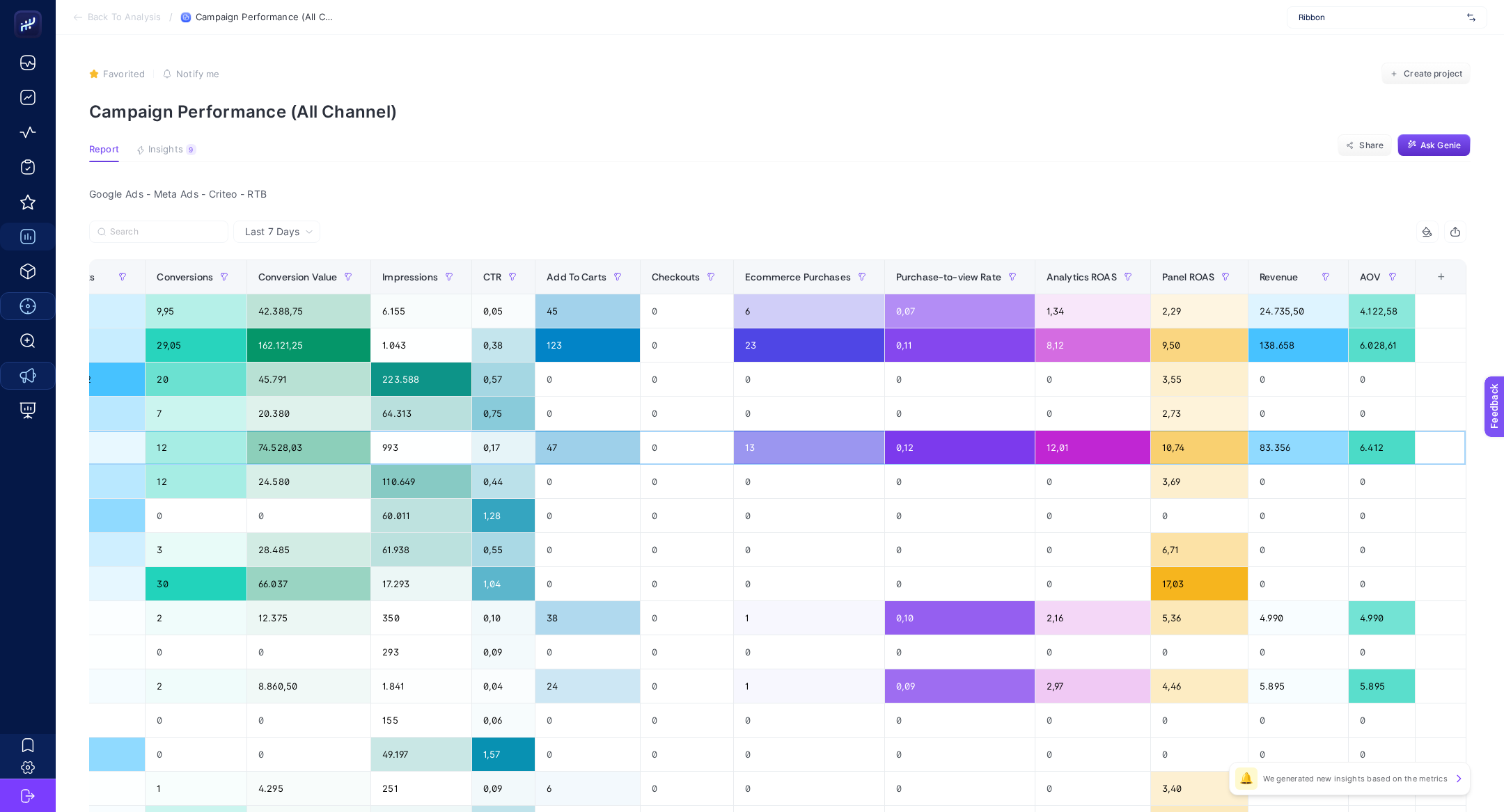
click at [1113, 452] on div "12,01" at bounding box center [1093, 448] width 115 height 34
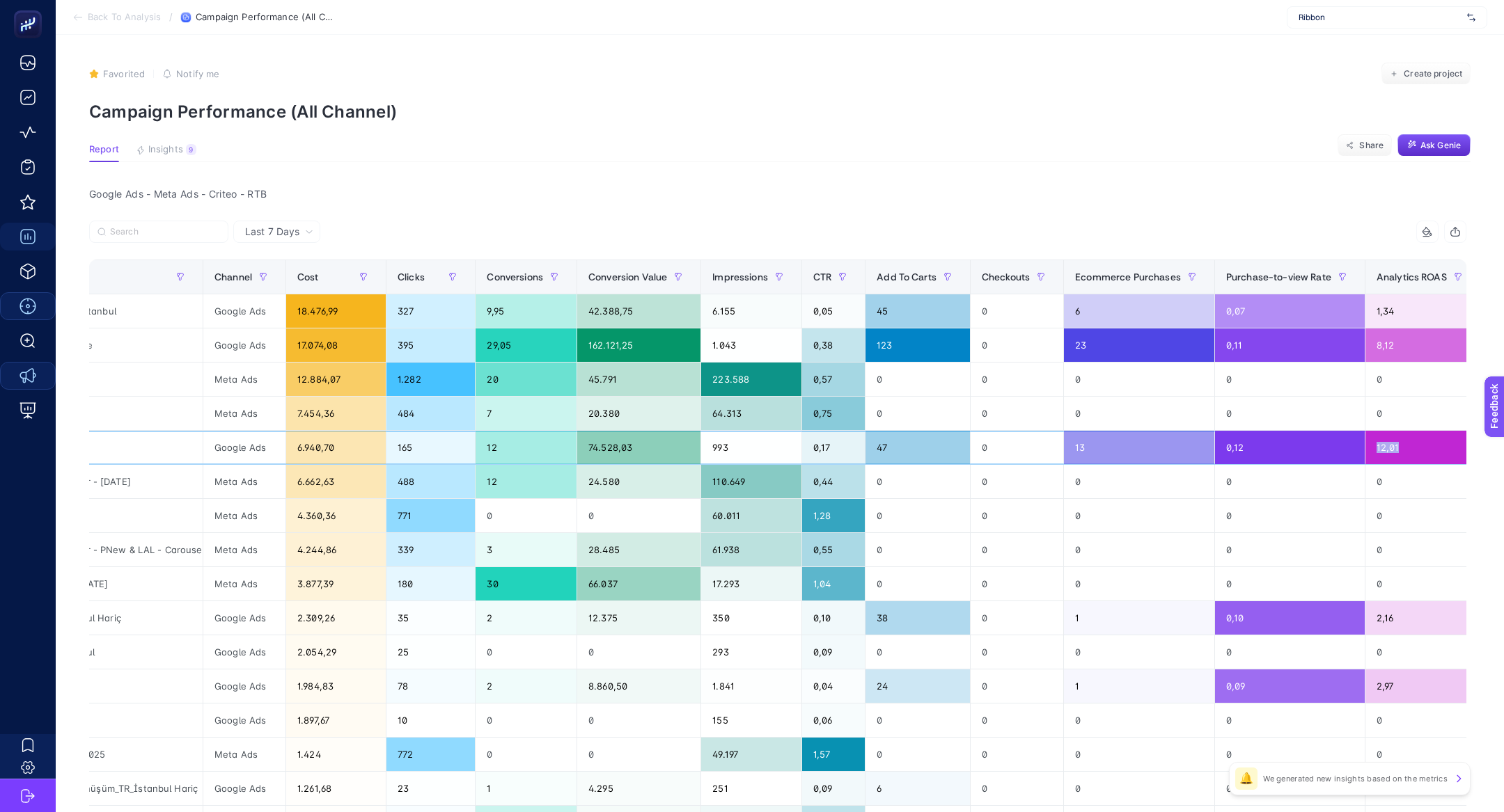
scroll to position [0, 0]
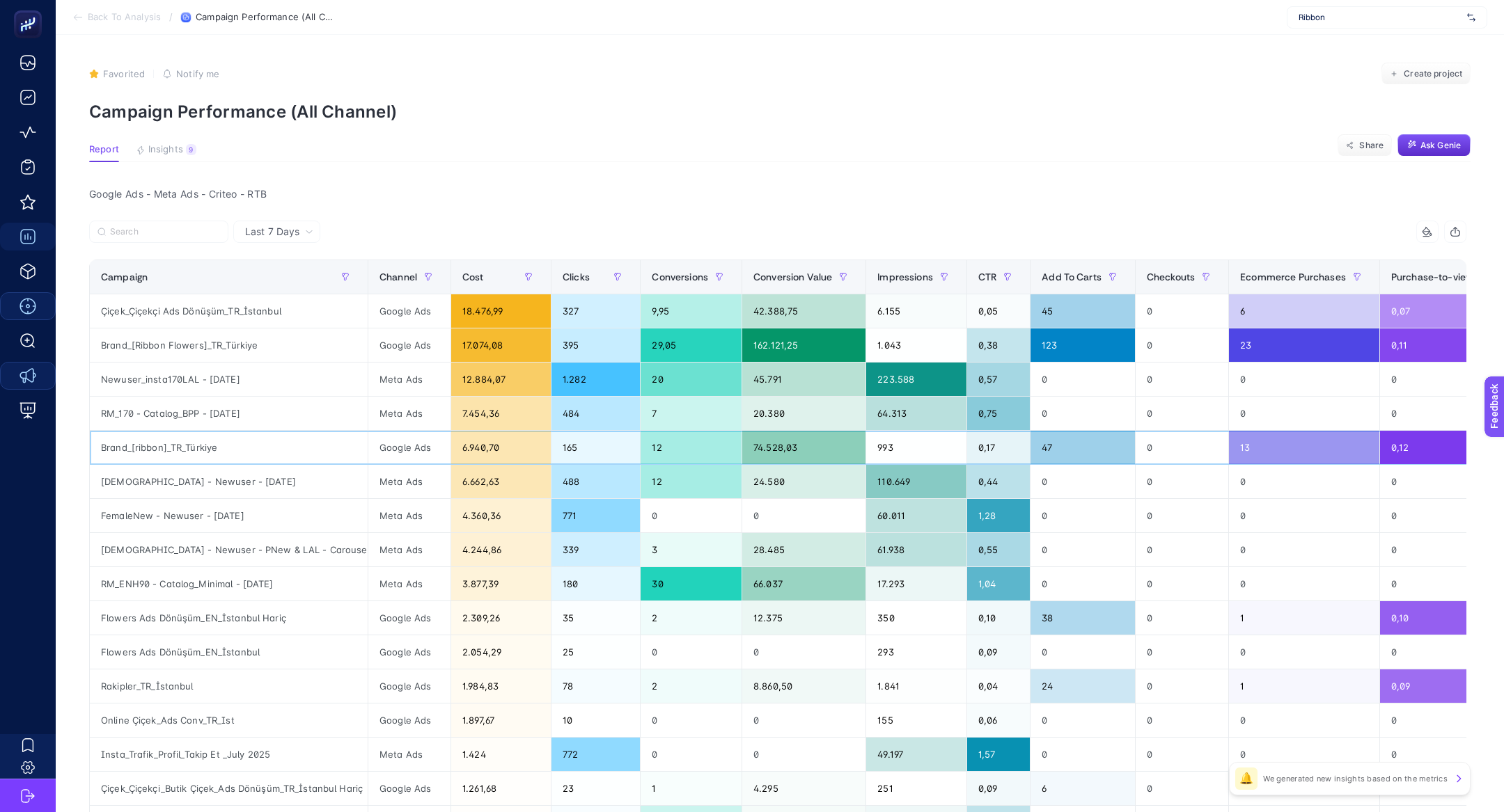
click at [179, 448] on div "Brand_[ribbon]_TR_Türkiye" at bounding box center [228, 448] width 278 height 34
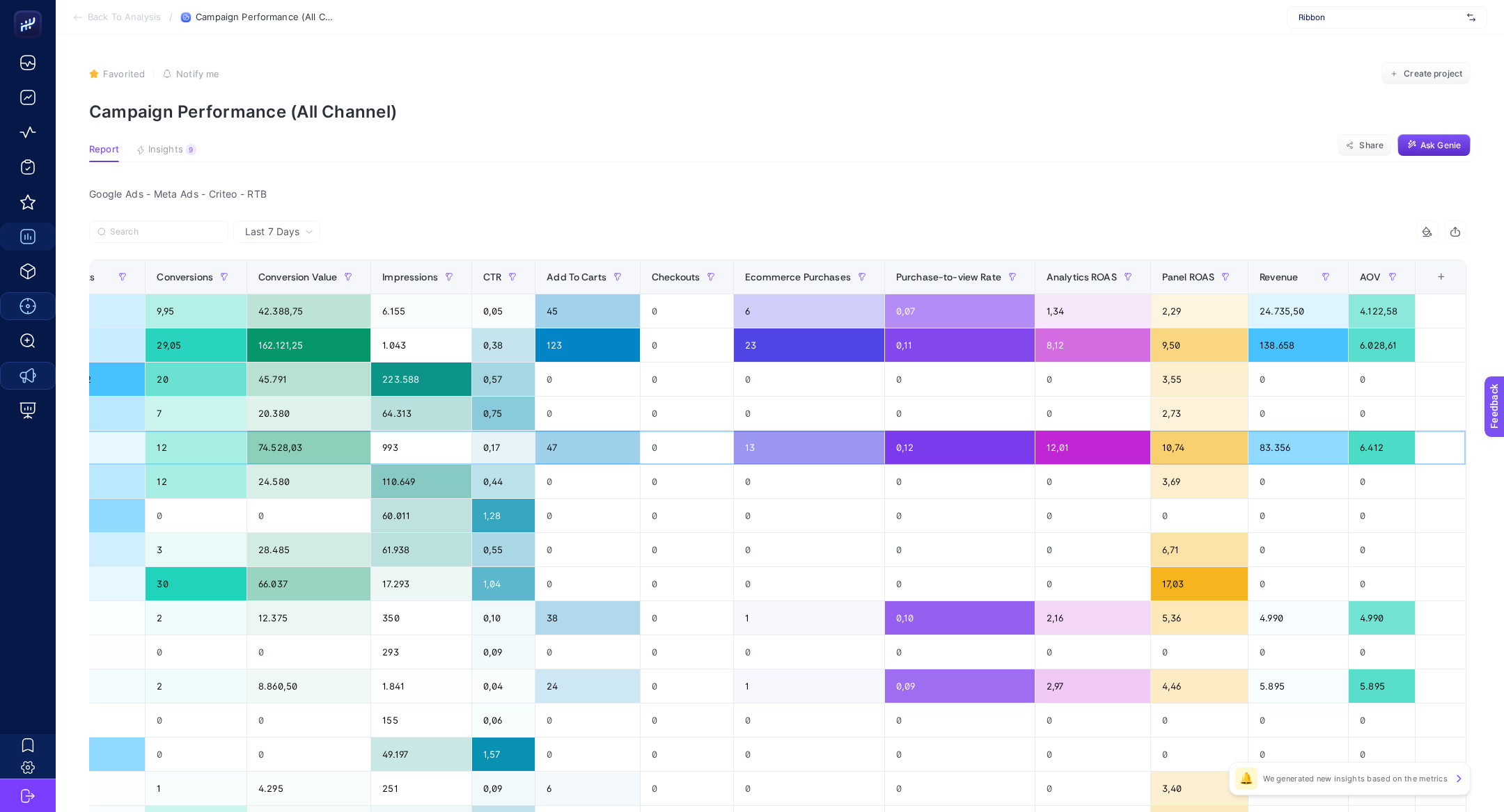
scroll to position [0, 509]
drag, startPoint x: 1042, startPoint y: 442, endPoint x: 1214, endPoint y: 454, distance: 172.4
click at [1214, 454] on tr "Brand_[ribbon]_TR_Türkiye Google Ads 6.940,70 165 12 74.528,03 993 0,17 47 0 13…" at bounding box center [531, 448] width 1872 height 34
click at [1196, 451] on div "10,74" at bounding box center [1199, 448] width 96 height 34
drag, startPoint x: 1196, startPoint y: 449, endPoint x: 1169, endPoint y: 448, distance: 27.0
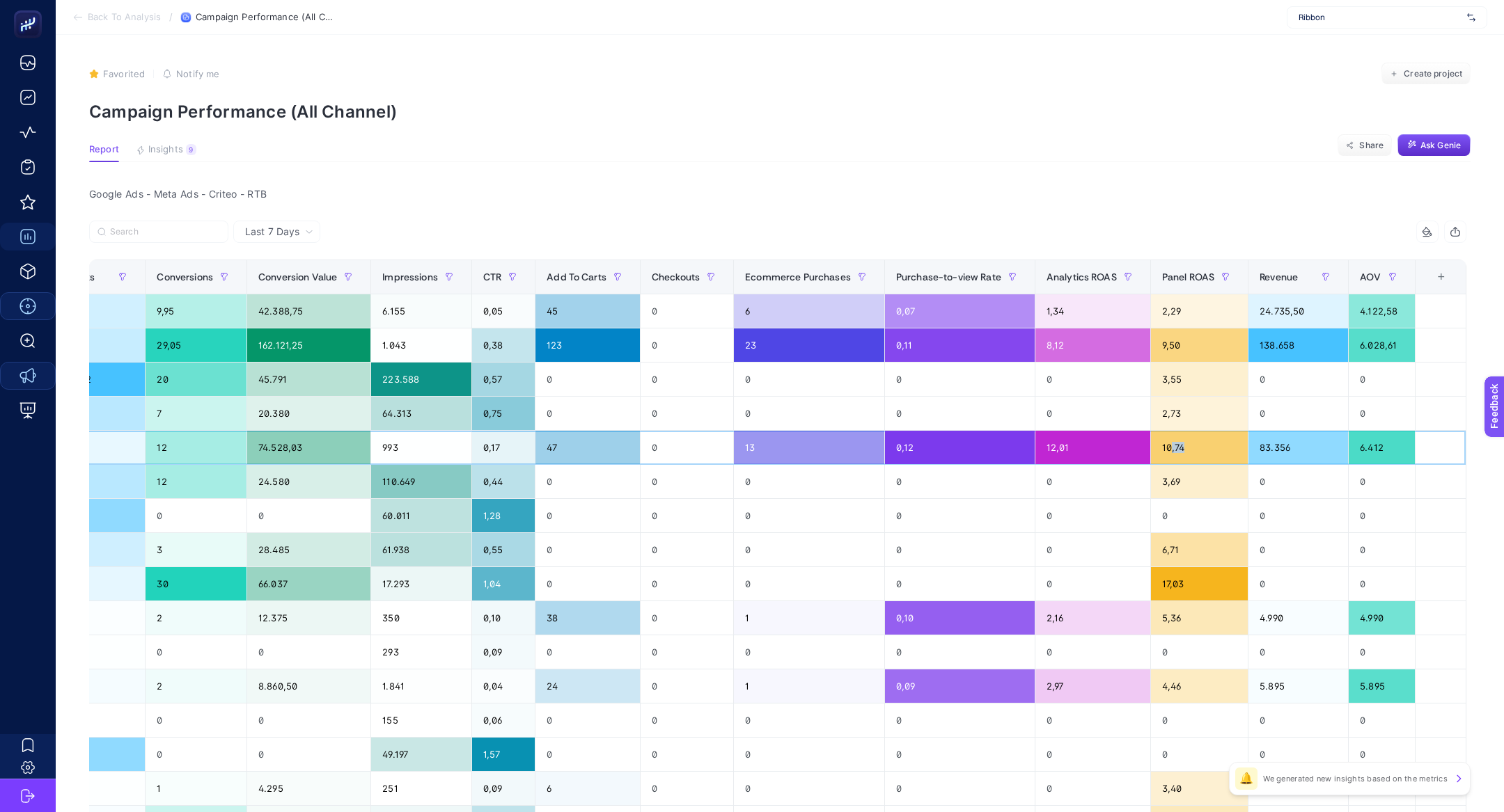
click at [1169, 448] on div "10,74" at bounding box center [1199, 448] width 96 height 34
click at [1084, 445] on div "12,01" at bounding box center [1093, 448] width 115 height 34
click at [754, 585] on div "0" at bounding box center [809, 584] width 150 height 34
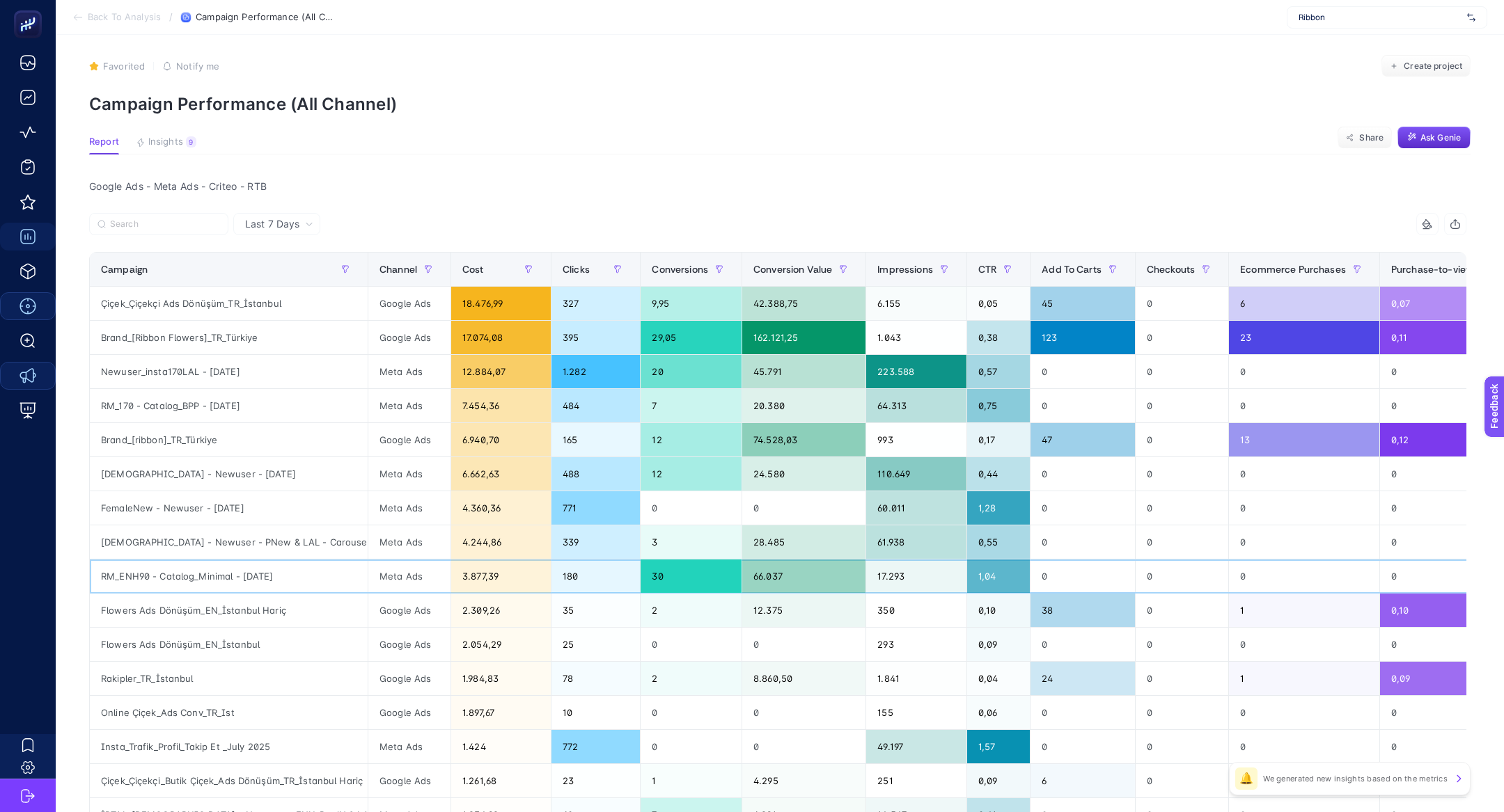
scroll to position [0, 1]
click at [1330, 258] on div "Ecommerce Purchases" at bounding box center [1303, 269] width 128 height 22
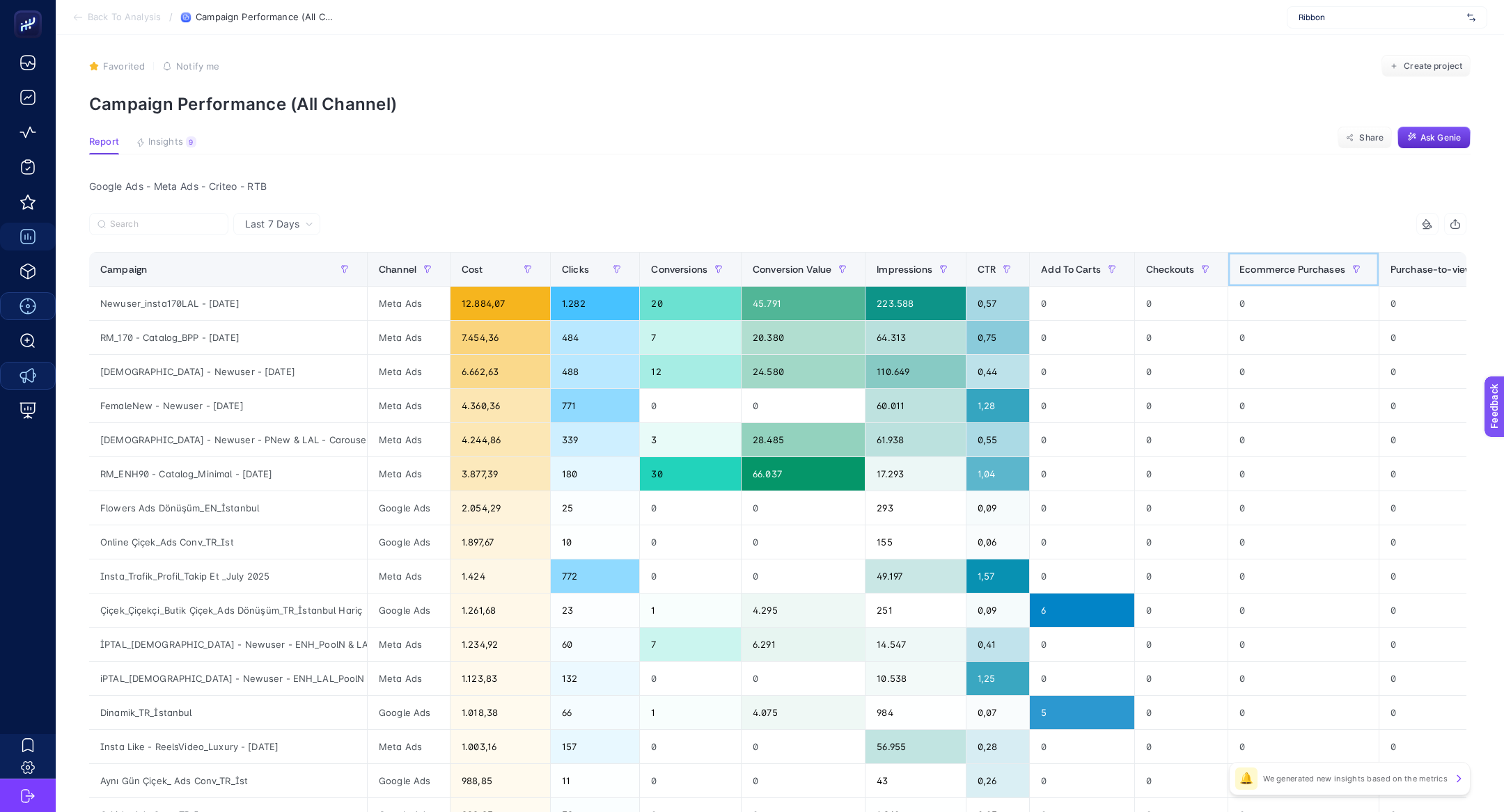
click at [1330, 258] on div "Ecommerce Purchases" at bounding box center [1303, 269] width 128 height 22
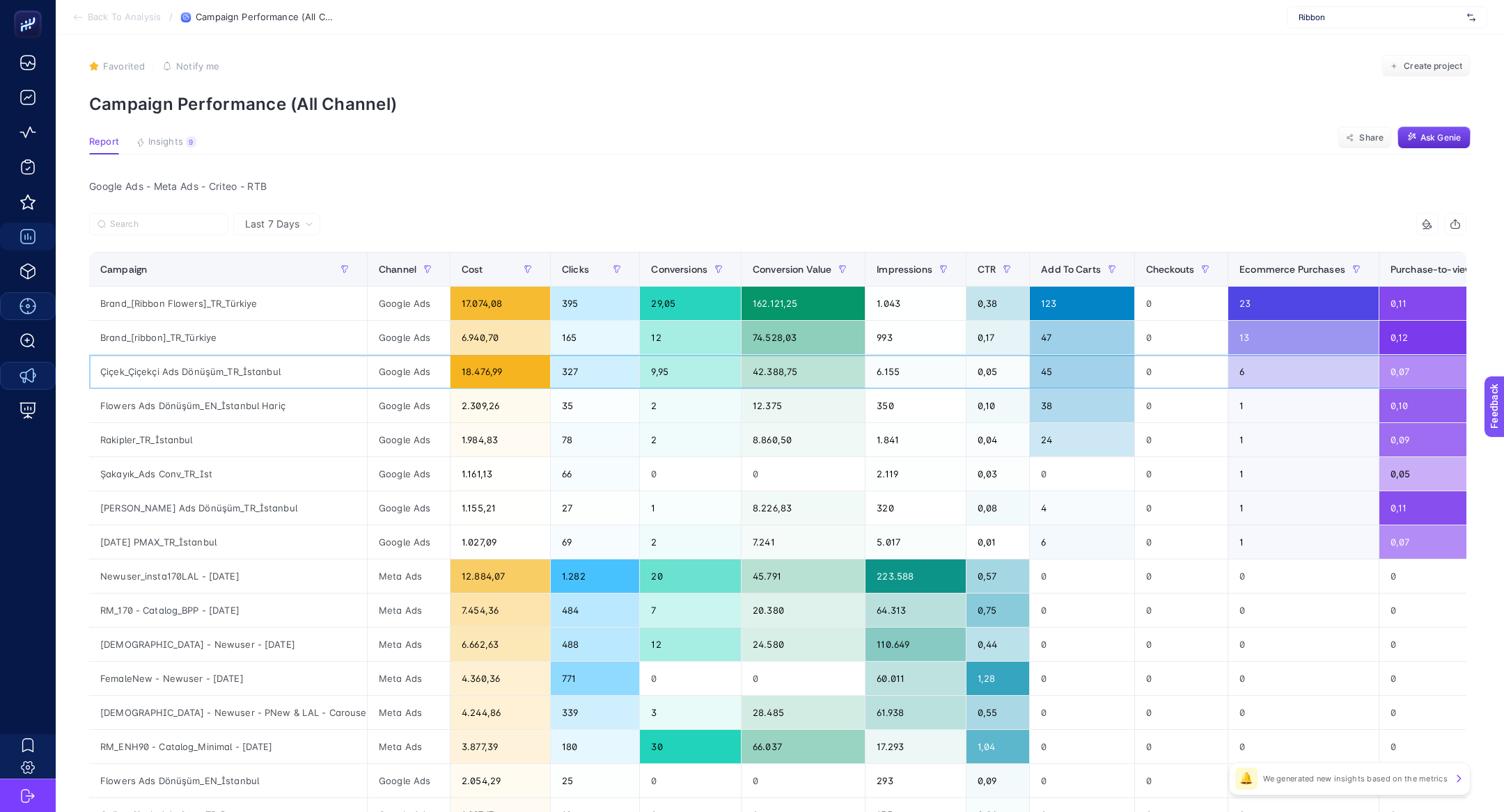
click at [211, 361] on div "Çiçek_Çiçekçi Ads Dönüşüm_TR_İstanbul" at bounding box center [227, 372] width 278 height 34
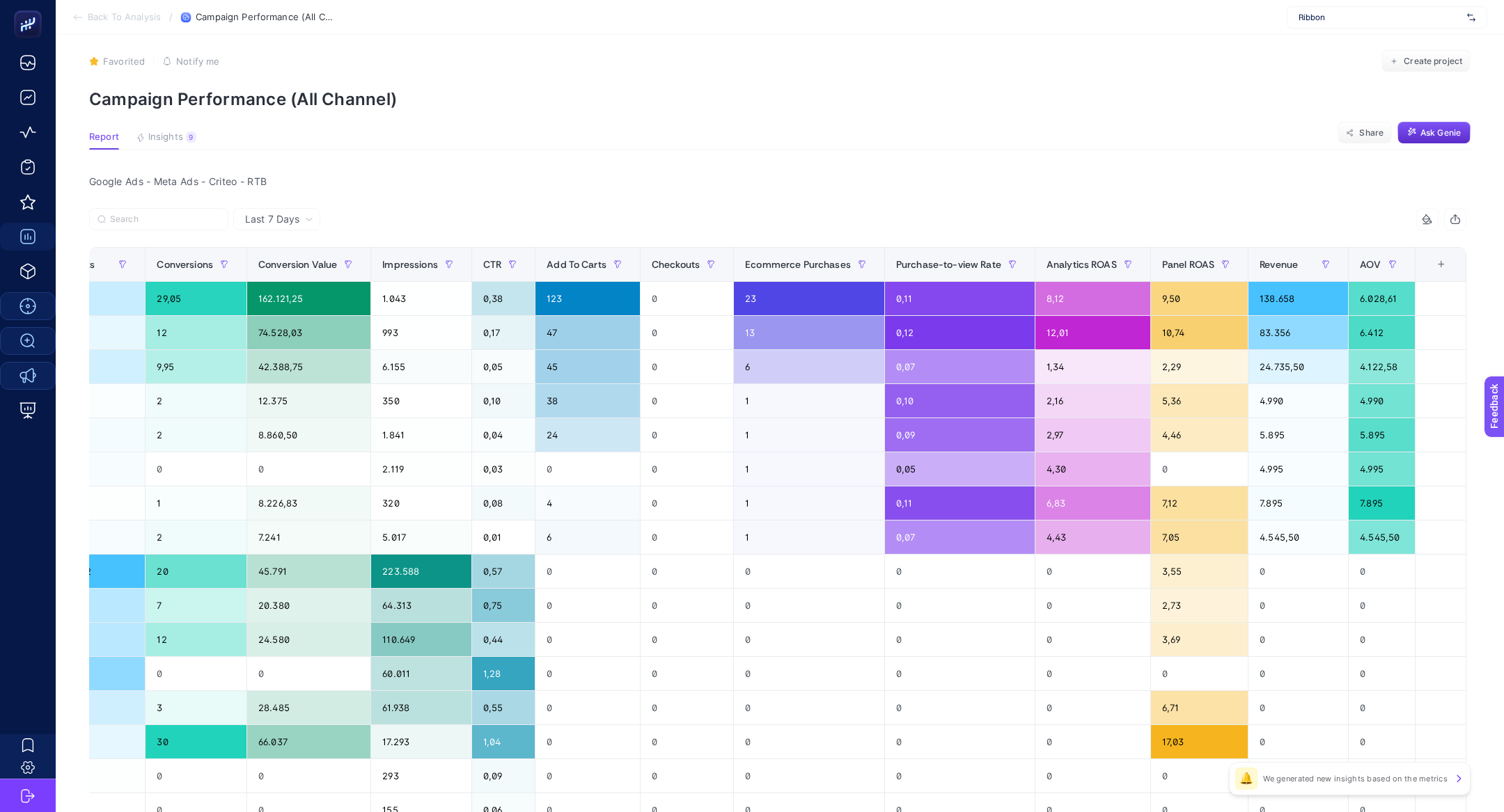
scroll to position [0, 0]
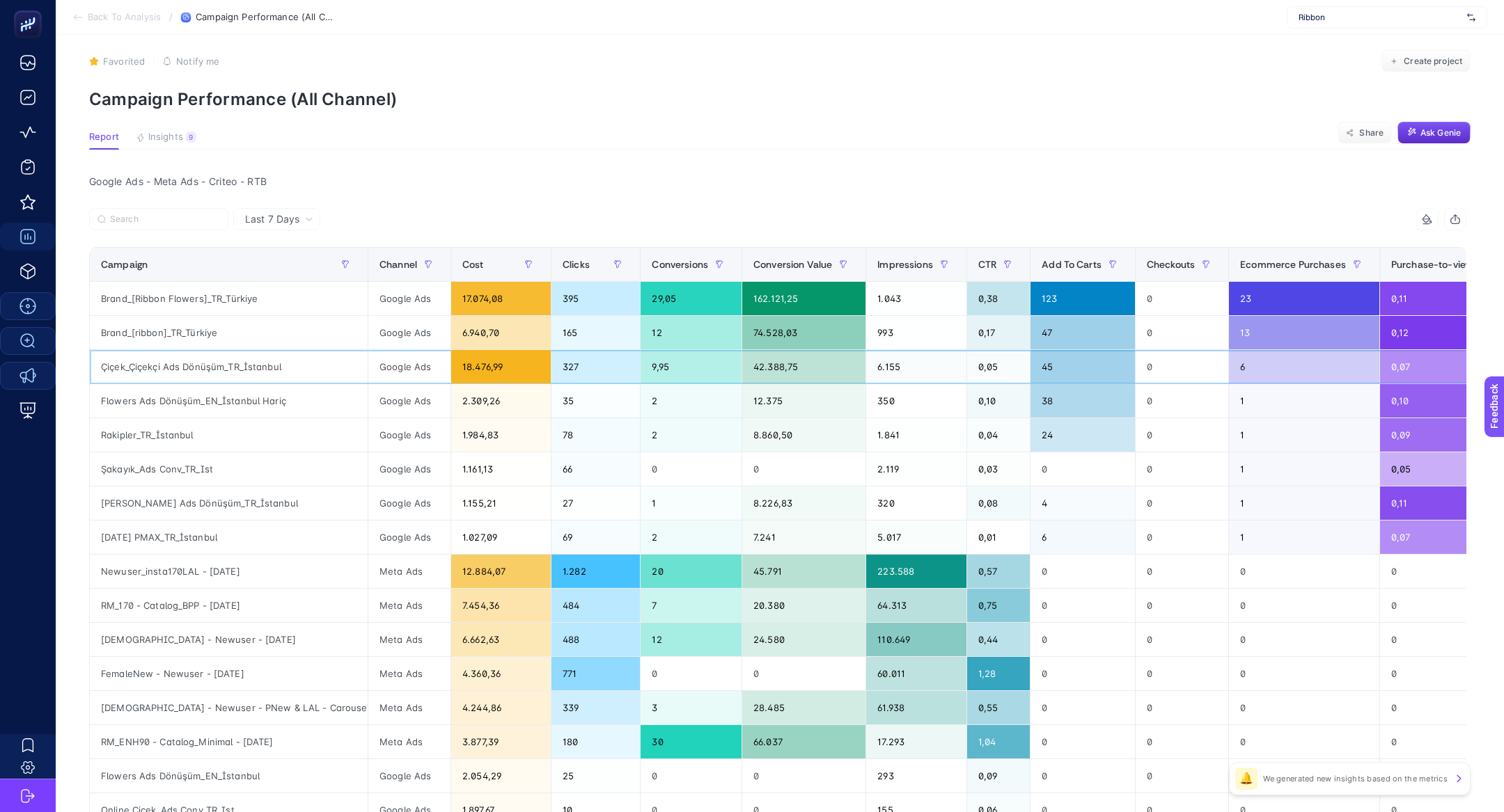
click at [139, 368] on div "Çiçek_Çiçekçi Ads Dönüşüm_TR_İstanbul" at bounding box center [228, 367] width 278 height 34
copy tr "Çiçek_Çiçekçi Ads Dönüşüm_TR_İstanbul"
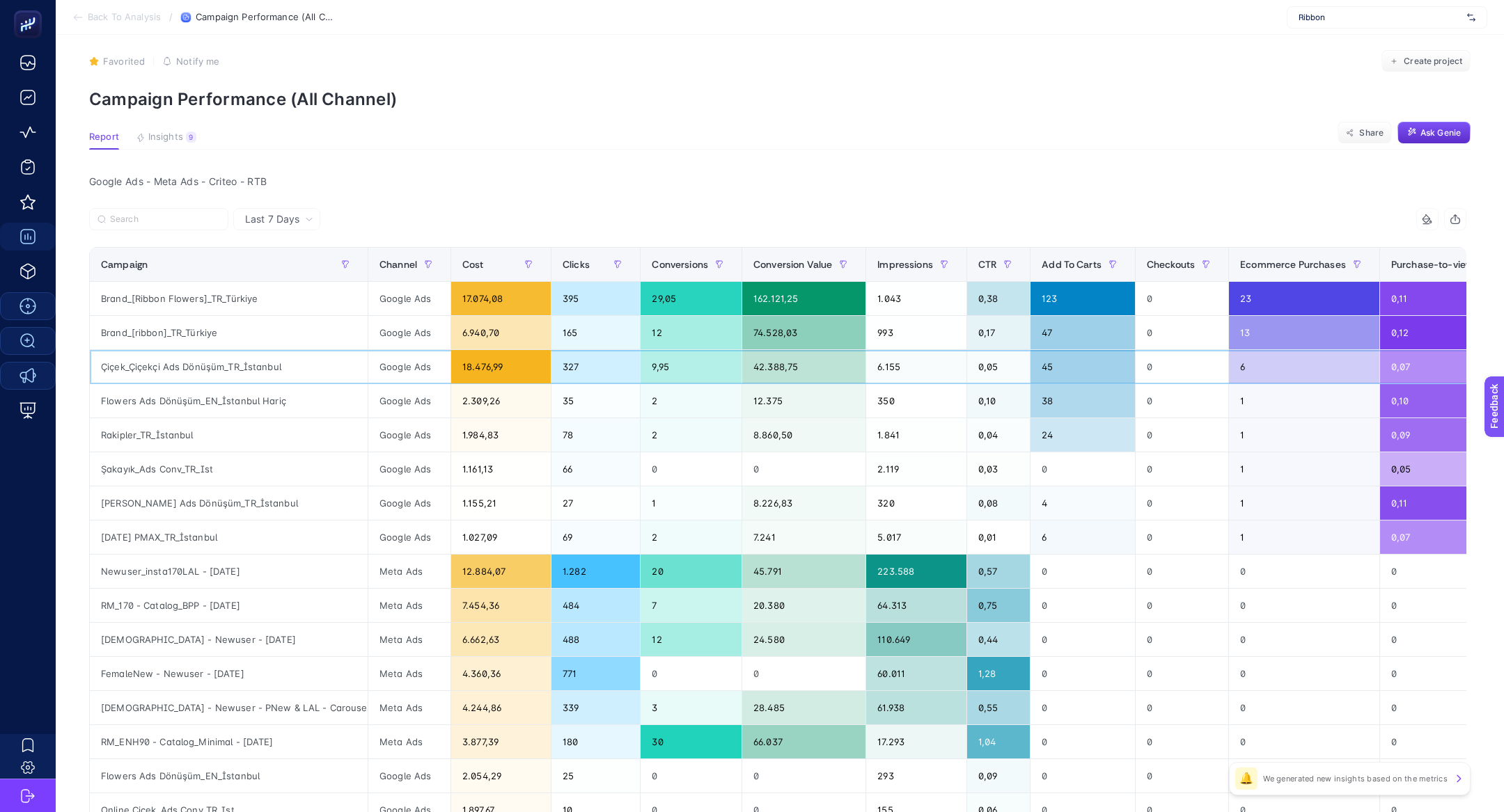
click at [237, 373] on div "Çiçek_Çiçekçi Ads Dönüşüm_TR_İstanbul" at bounding box center [228, 367] width 278 height 34
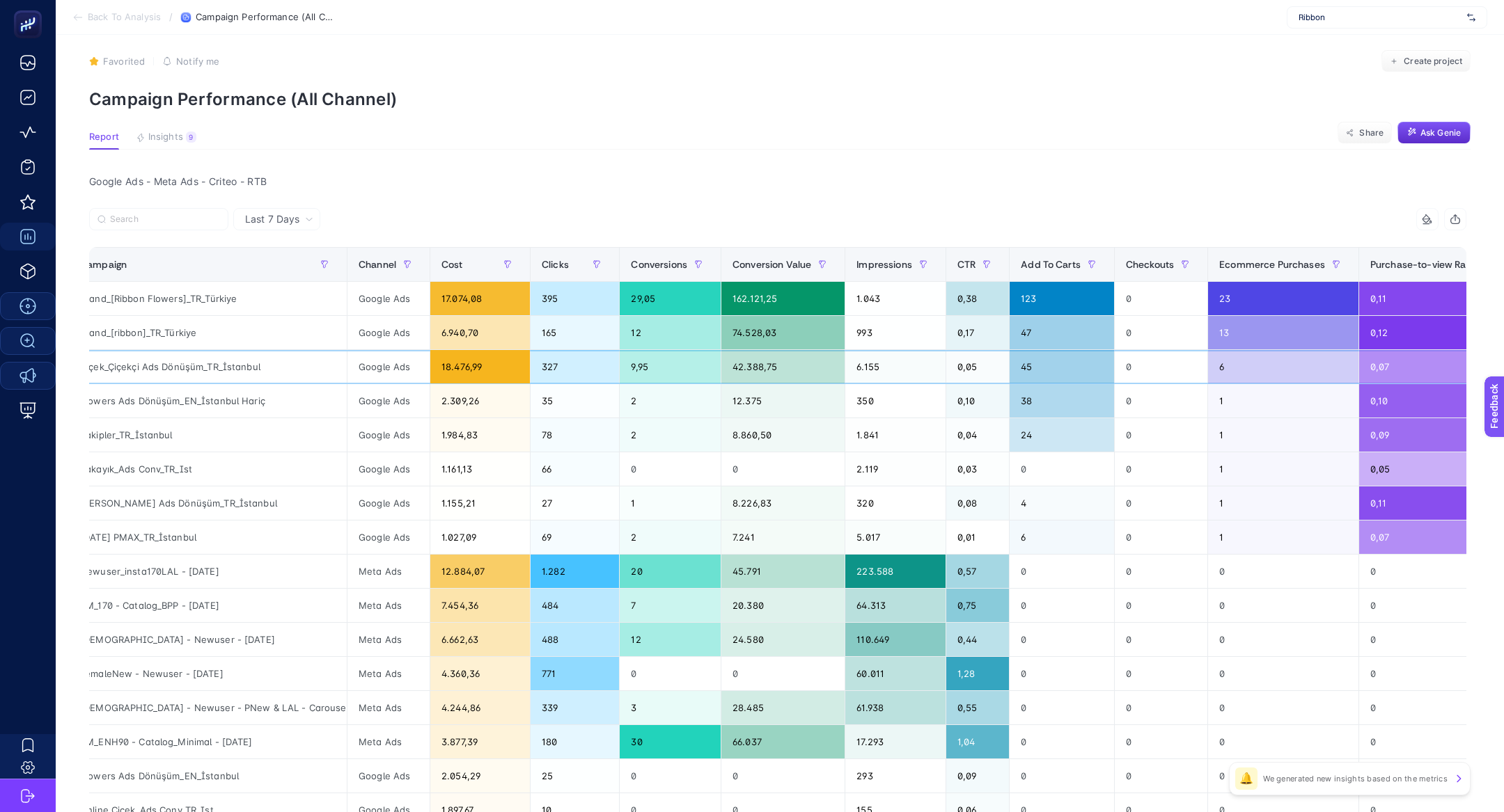
scroll to position [0, 28]
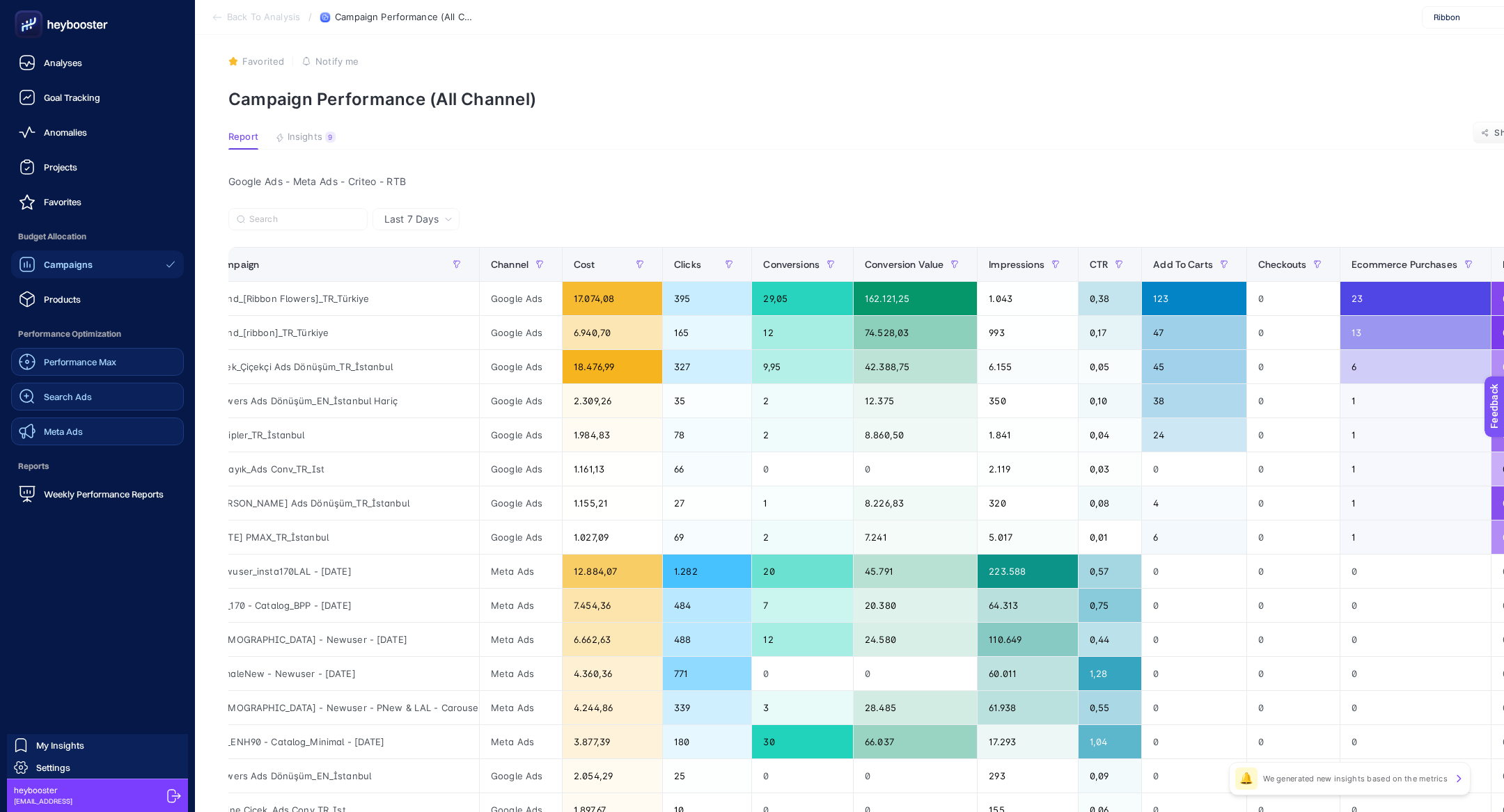
click at [44, 445] on ul "Analyses Goal Tracking Anomalies Projects Favorites Budget Allocation Campaigns…" at bounding box center [97, 279] width 172 height 459
click at [47, 433] on span "Meta Ads" at bounding box center [63, 431] width 39 height 11
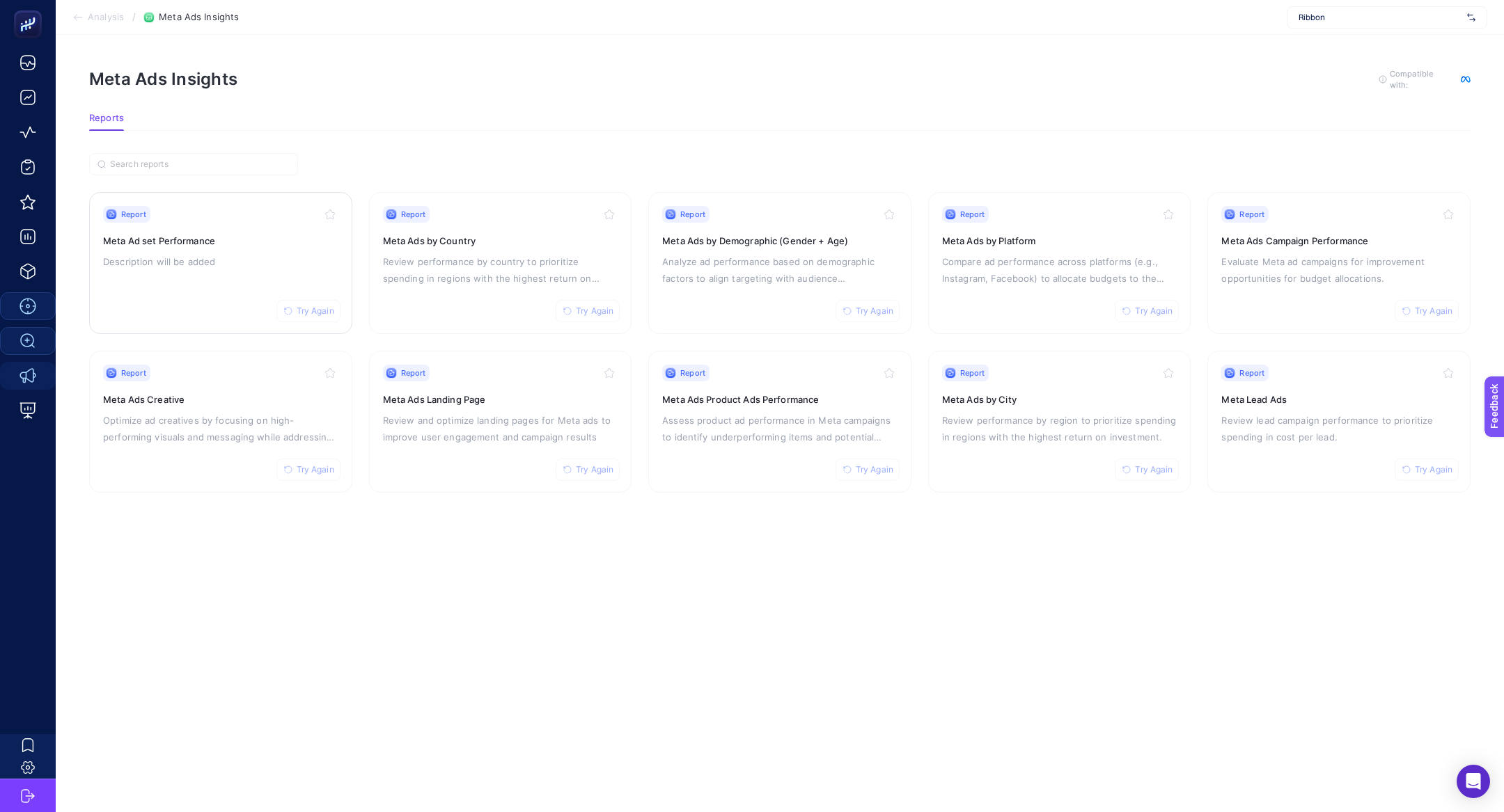
click at [190, 300] on div "Report Try Again Meta Ad set Performance Description will be added" at bounding box center [221, 263] width 235 height 114
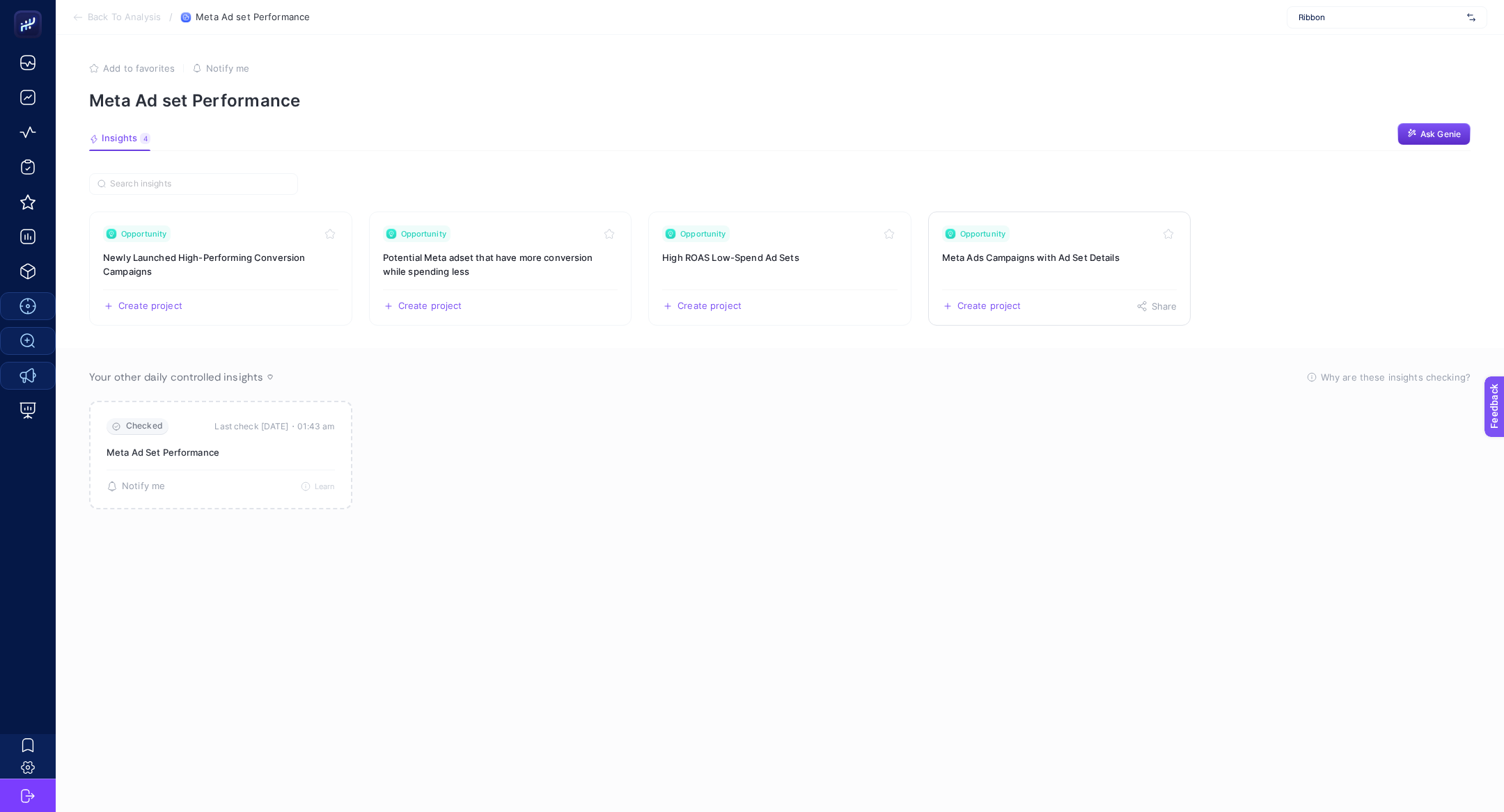
click at [1042, 269] on link "Opportunity Meta Ads Campaigns with Ad Set Details Create project Share" at bounding box center [1060, 268] width 263 height 114
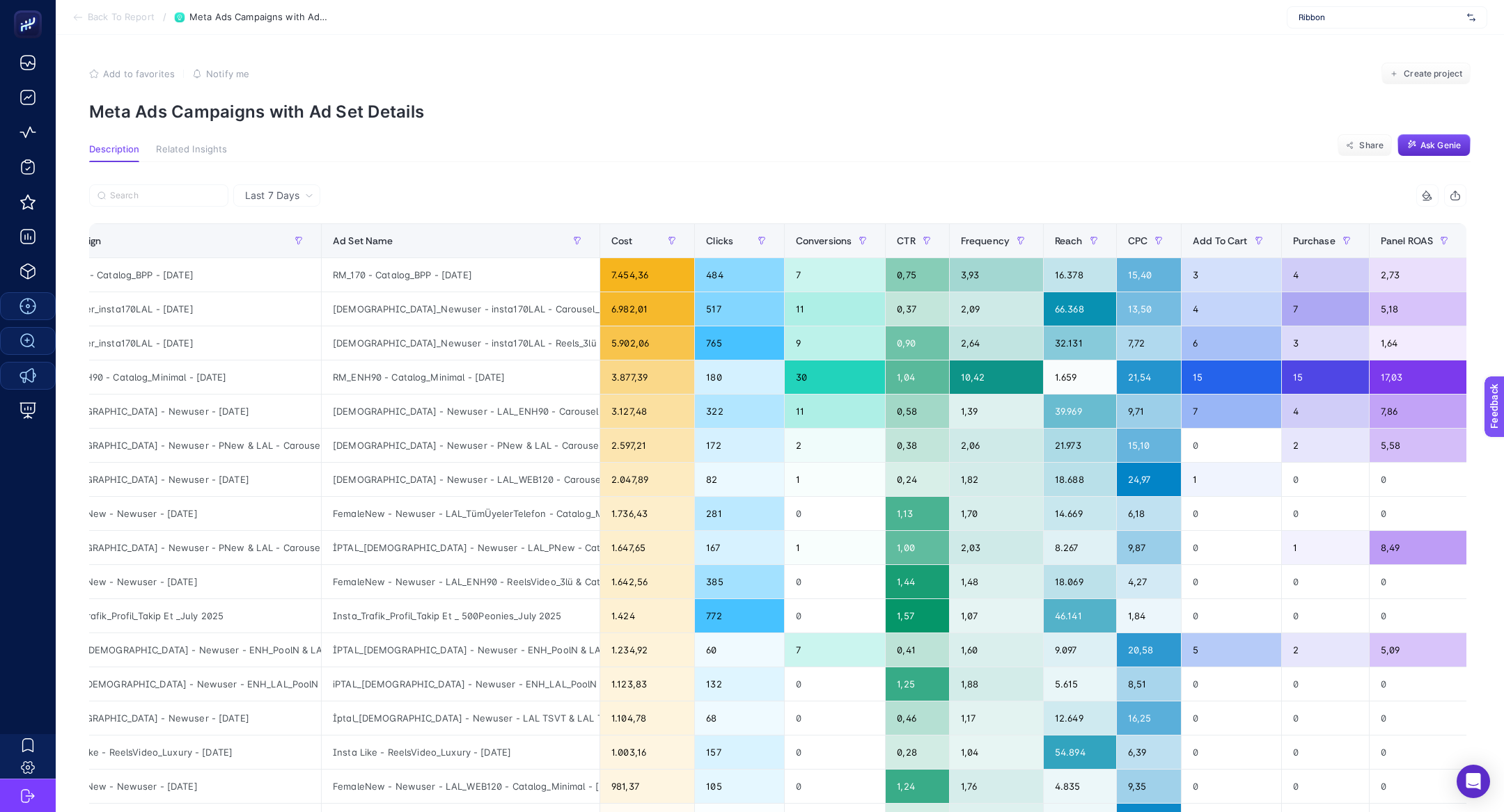
scroll to position [0, 52]
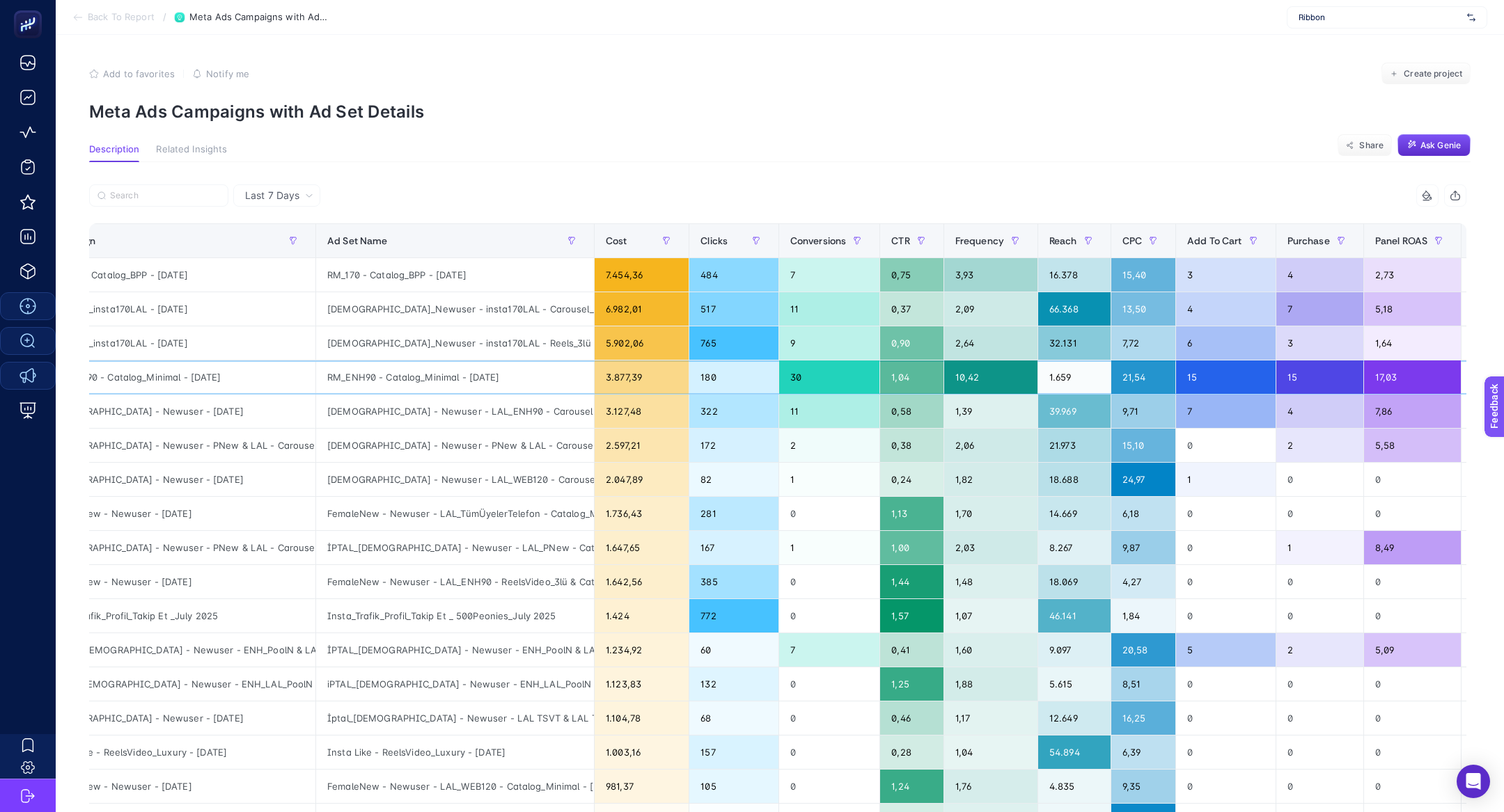
click at [541, 371] on div "RM_ENH90 - Catalog_Minimal - [DATE]" at bounding box center [455, 377] width 278 height 34
click at [1413, 249] on div "Panel ROAS" at bounding box center [1412, 240] width 74 height 22
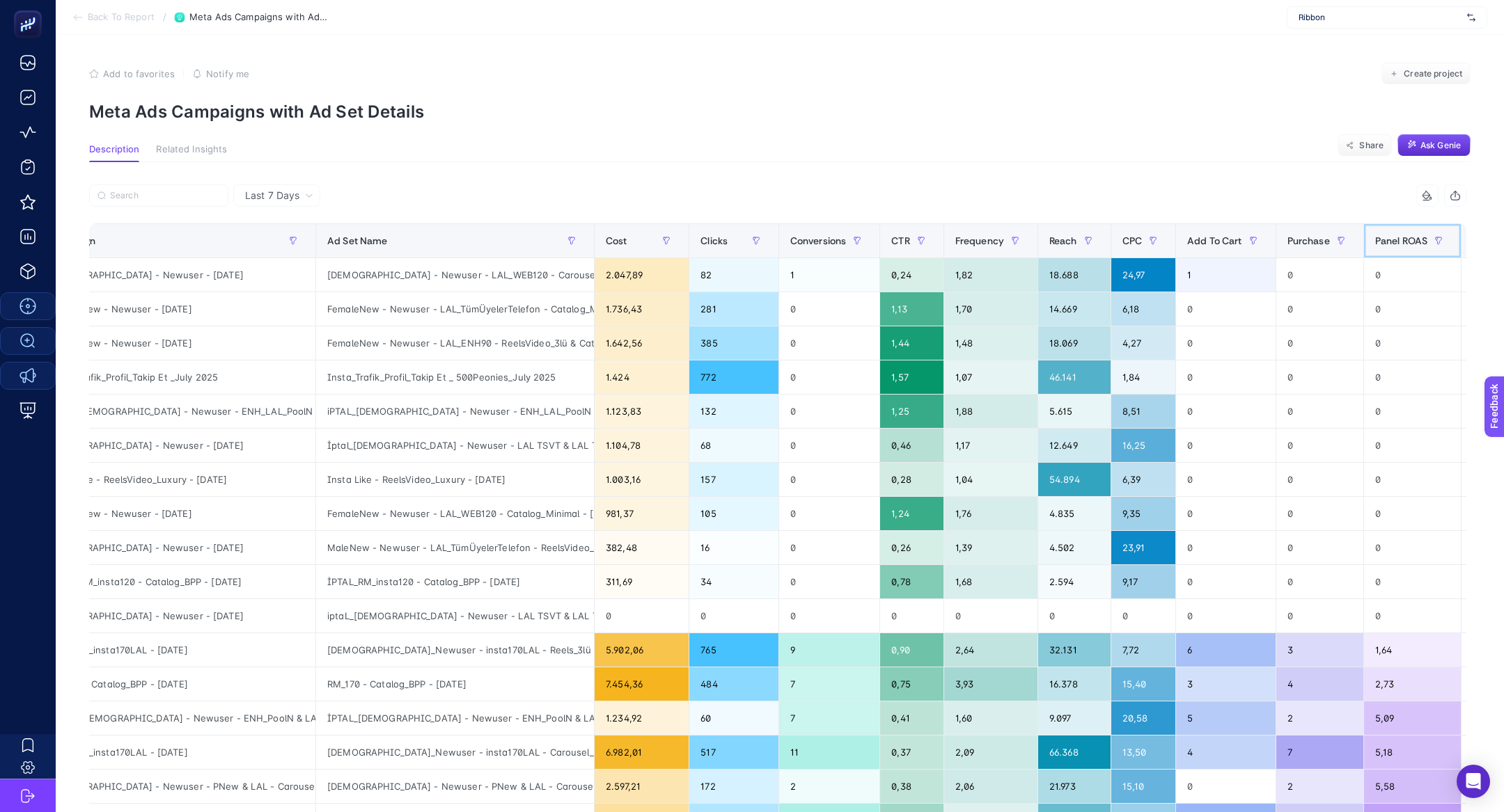
click at [1413, 249] on div "Panel ROAS" at bounding box center [1412, 240] width 74 height 22
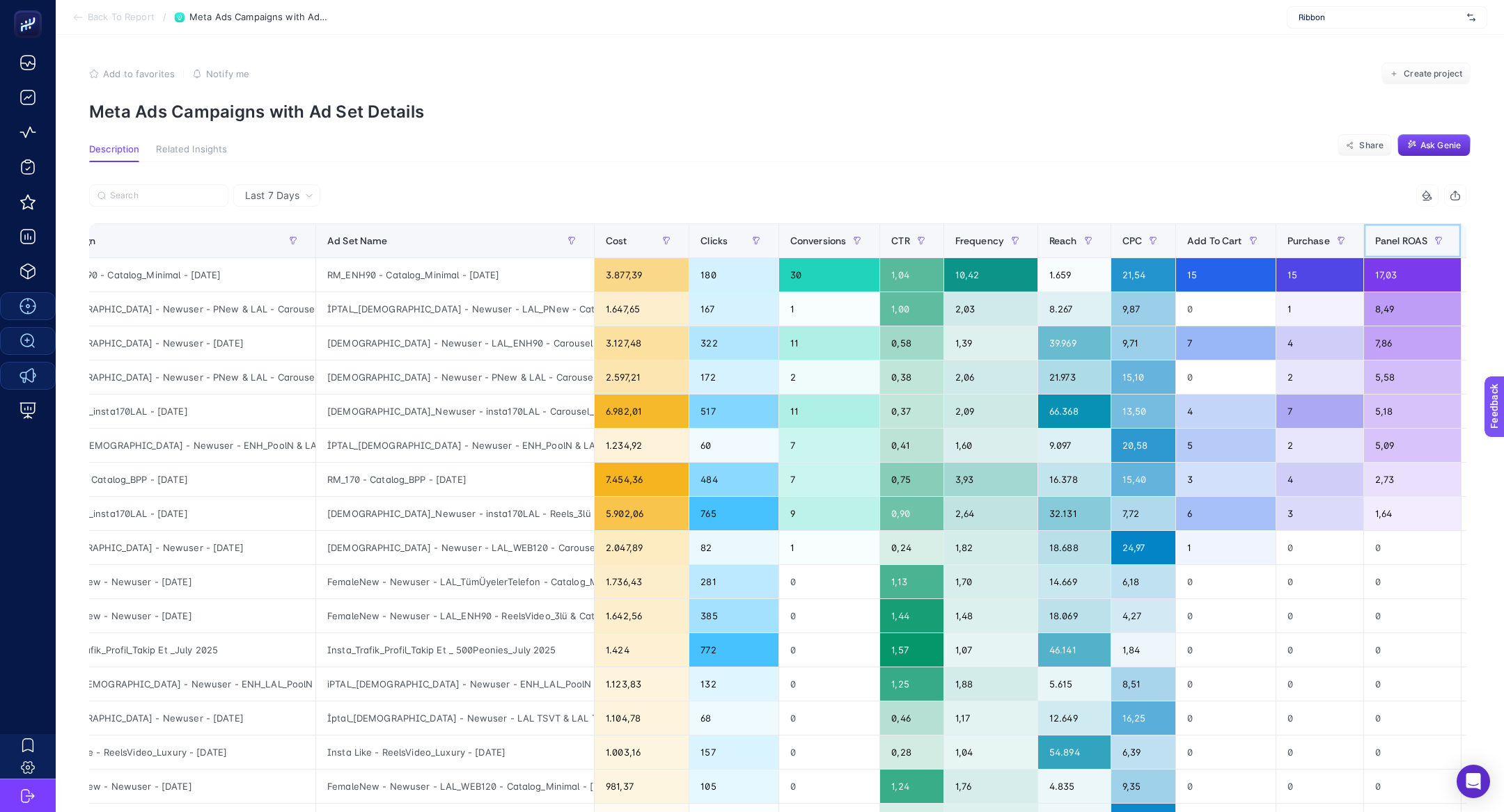
scroll to position [0, 0]
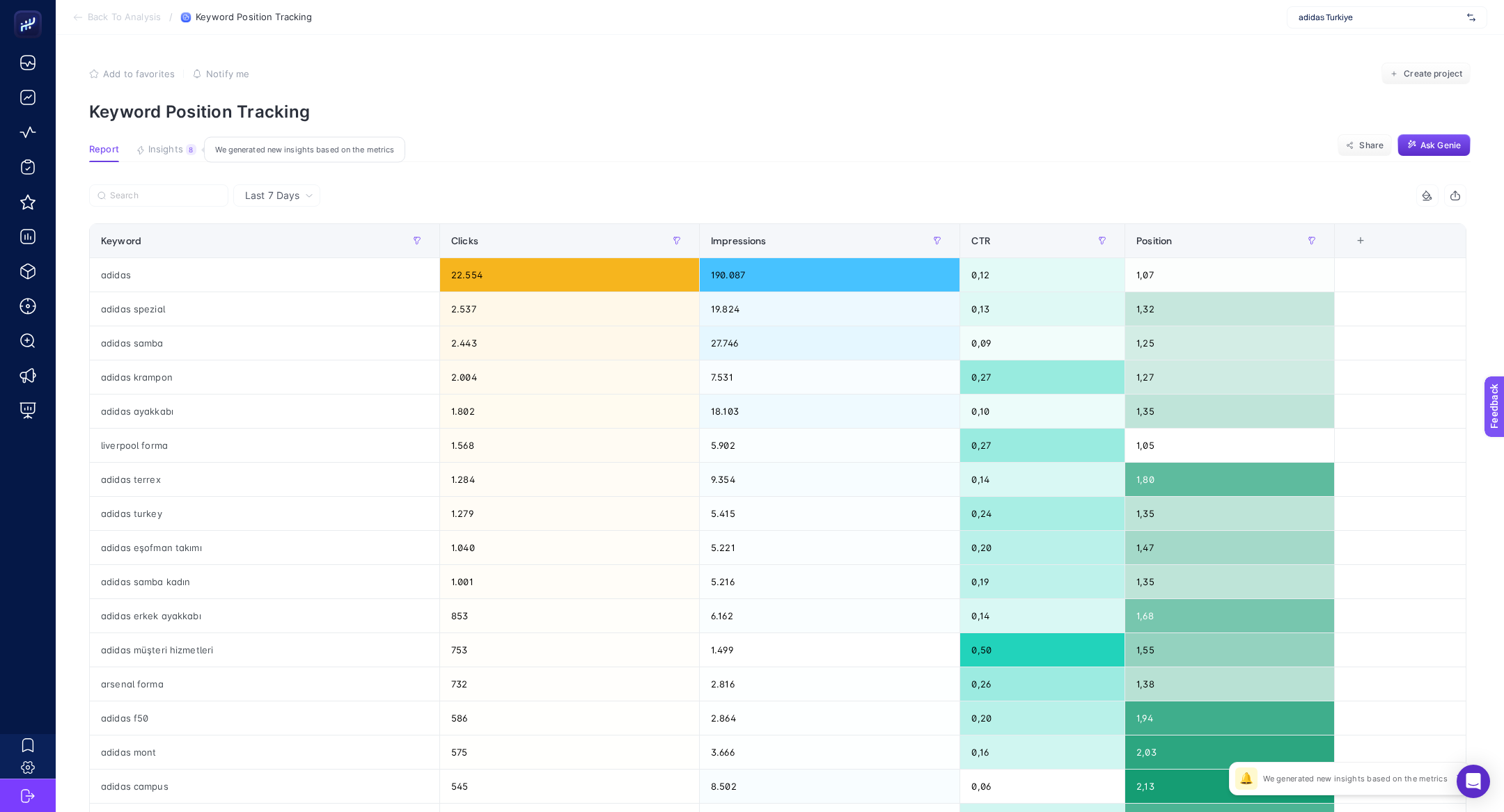
click at [180, 146] on span "Insights" at bounding box center [165, 149] width 34 height 11
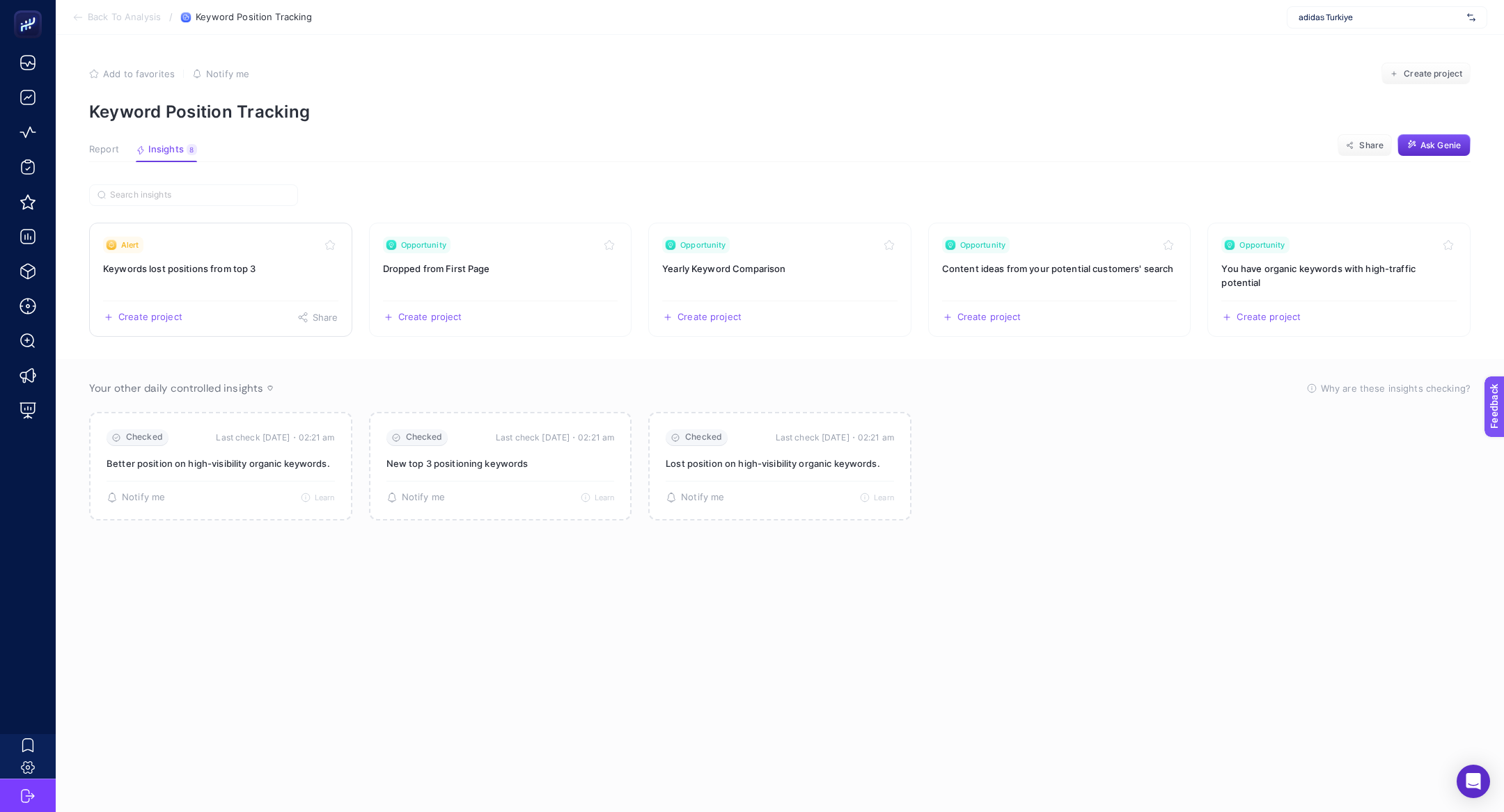
click at [249, 279] on link "Alert Keywords lost positions from top 3 Create project Share" at bounding box center [221, 279] width 263 height 114
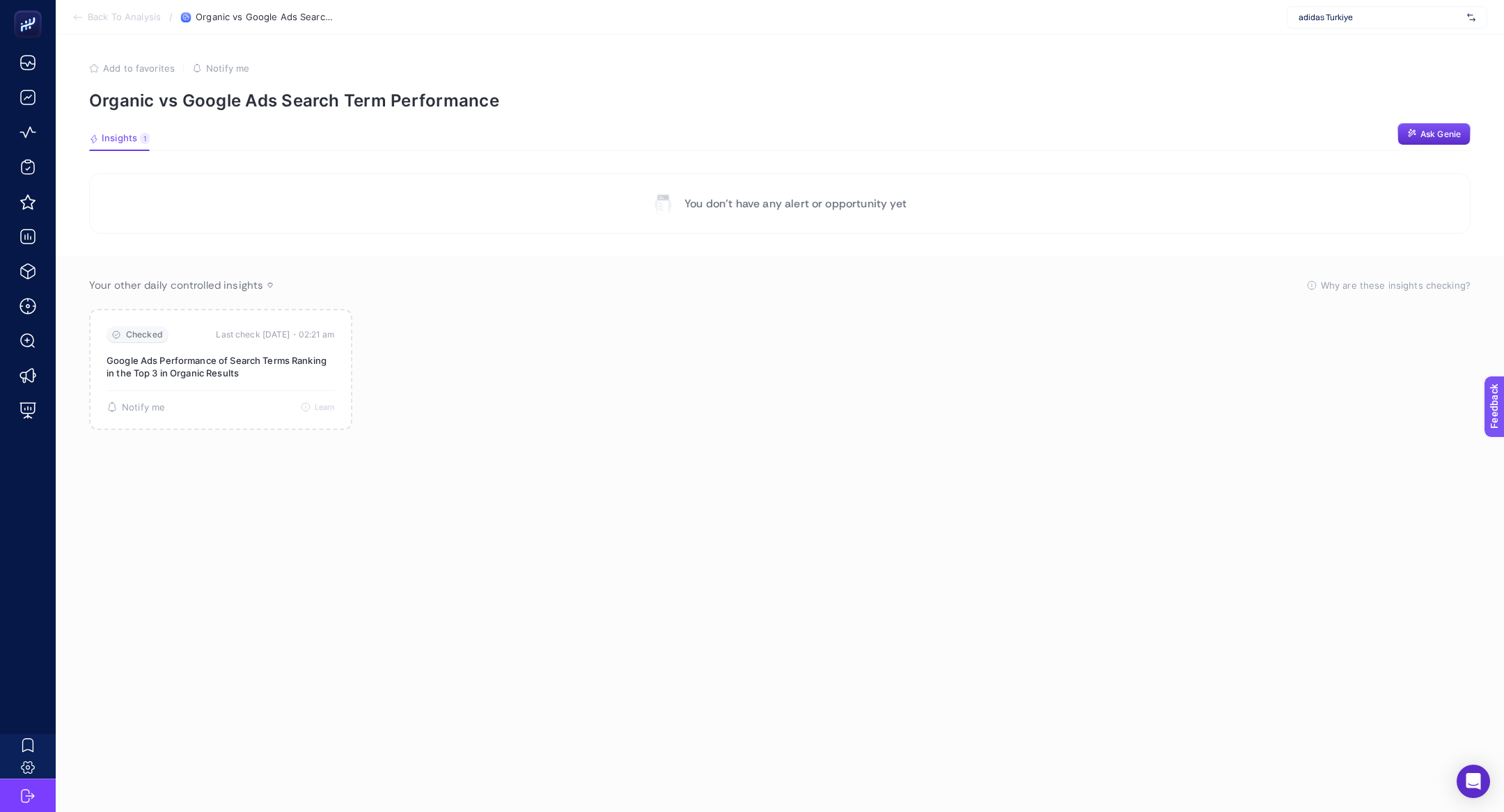
click at [100, 18] on span "Back To Analysis" at bounding box center [124, 17] width 73 height 11
click at [80, 21] on icon at bounding box center [78, 17] width 11 height 11
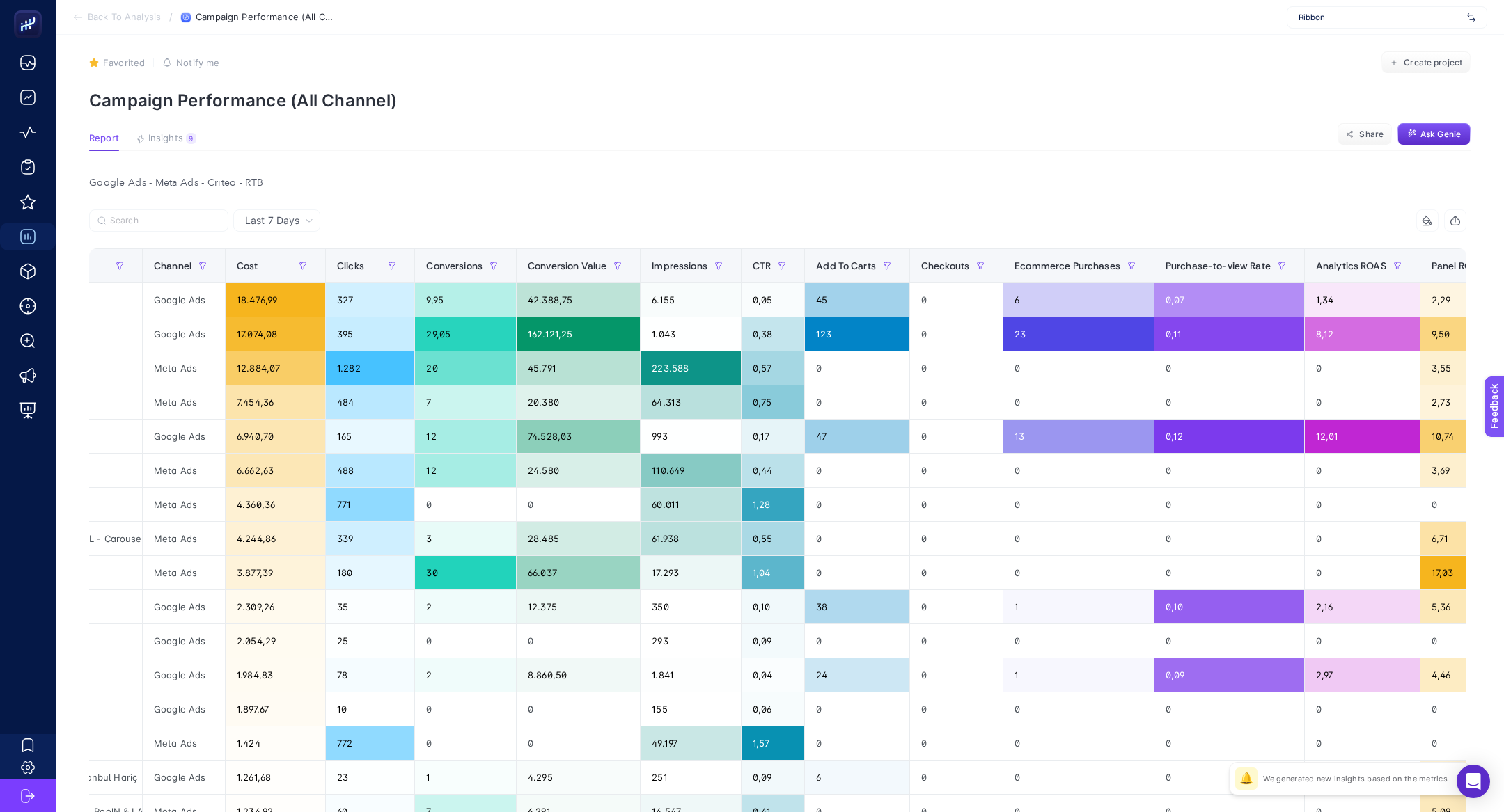
scroll to position [0, 510]
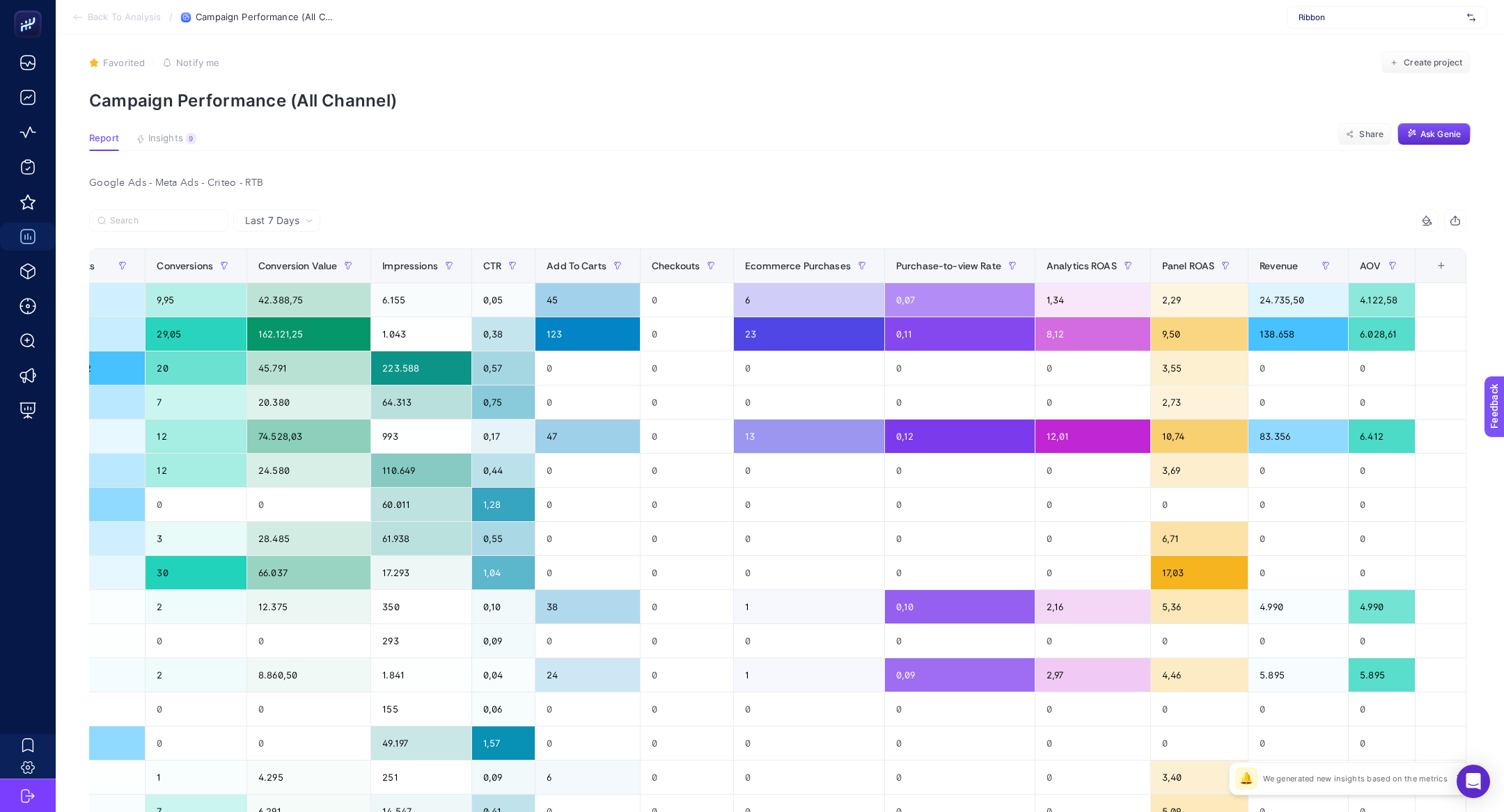
click at [1449, 272] on th "16 items selected +" at bounding box center [1440, 266] width 51 height 34
click at [1449, 269] on div "+" at bounding box center [1441, 266] width 27 height 11
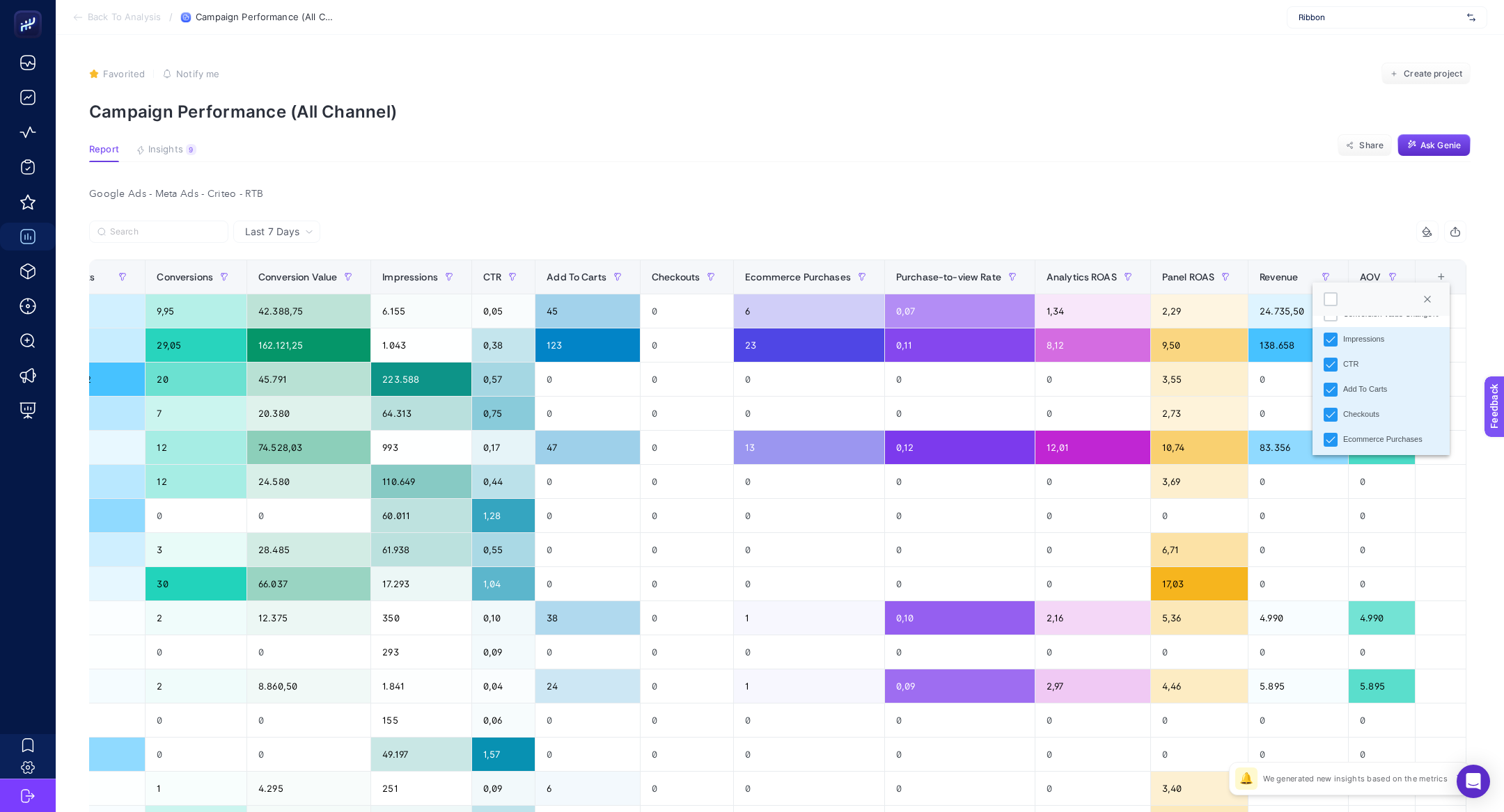
scroll to position [383, 0]
click at [1369, 398] on div "Checkouts" at bounding box center [1361, 401] width 36 height 11
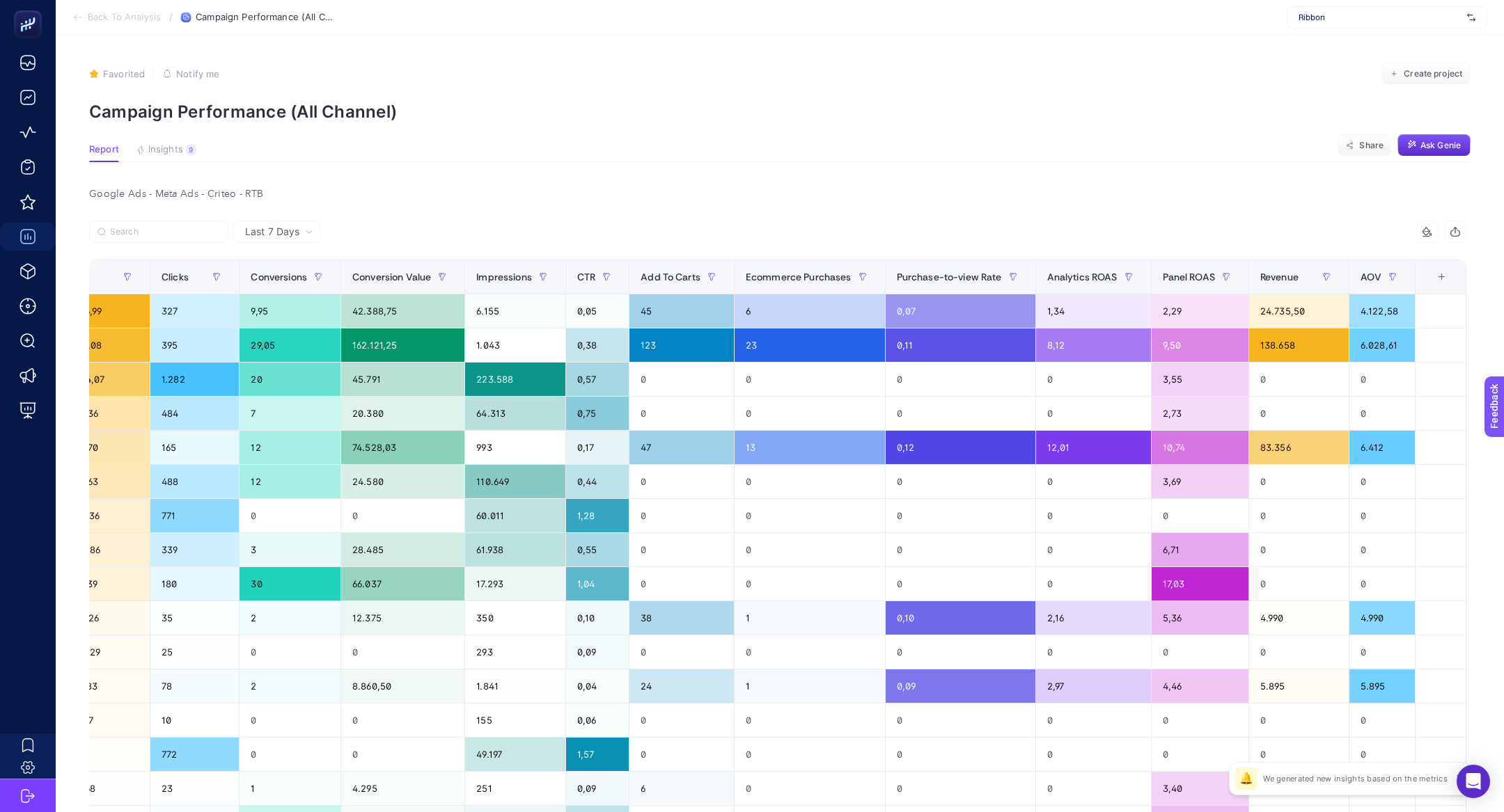
scroll to position [0, 417]
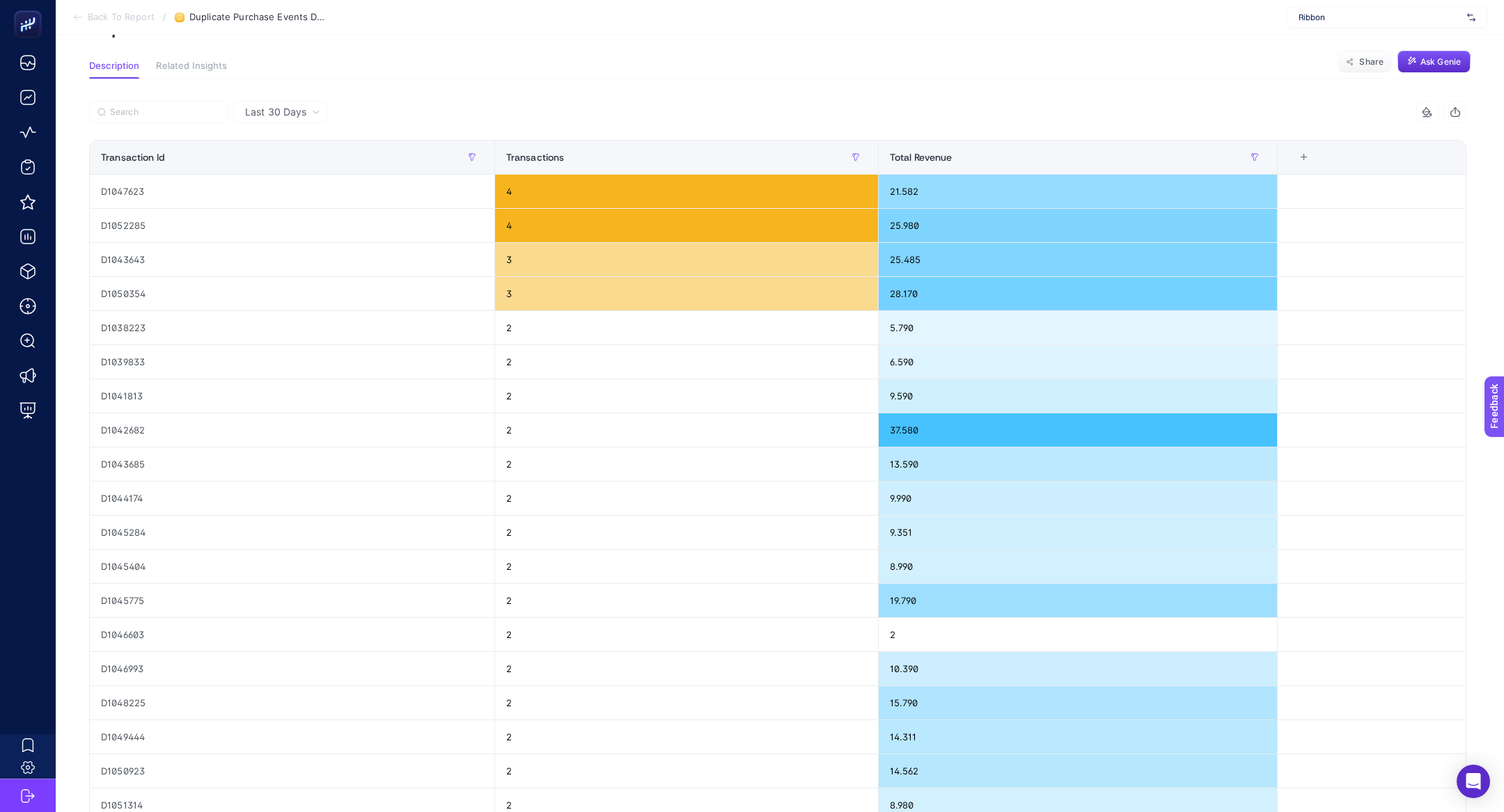
scroll to position [87, 0]
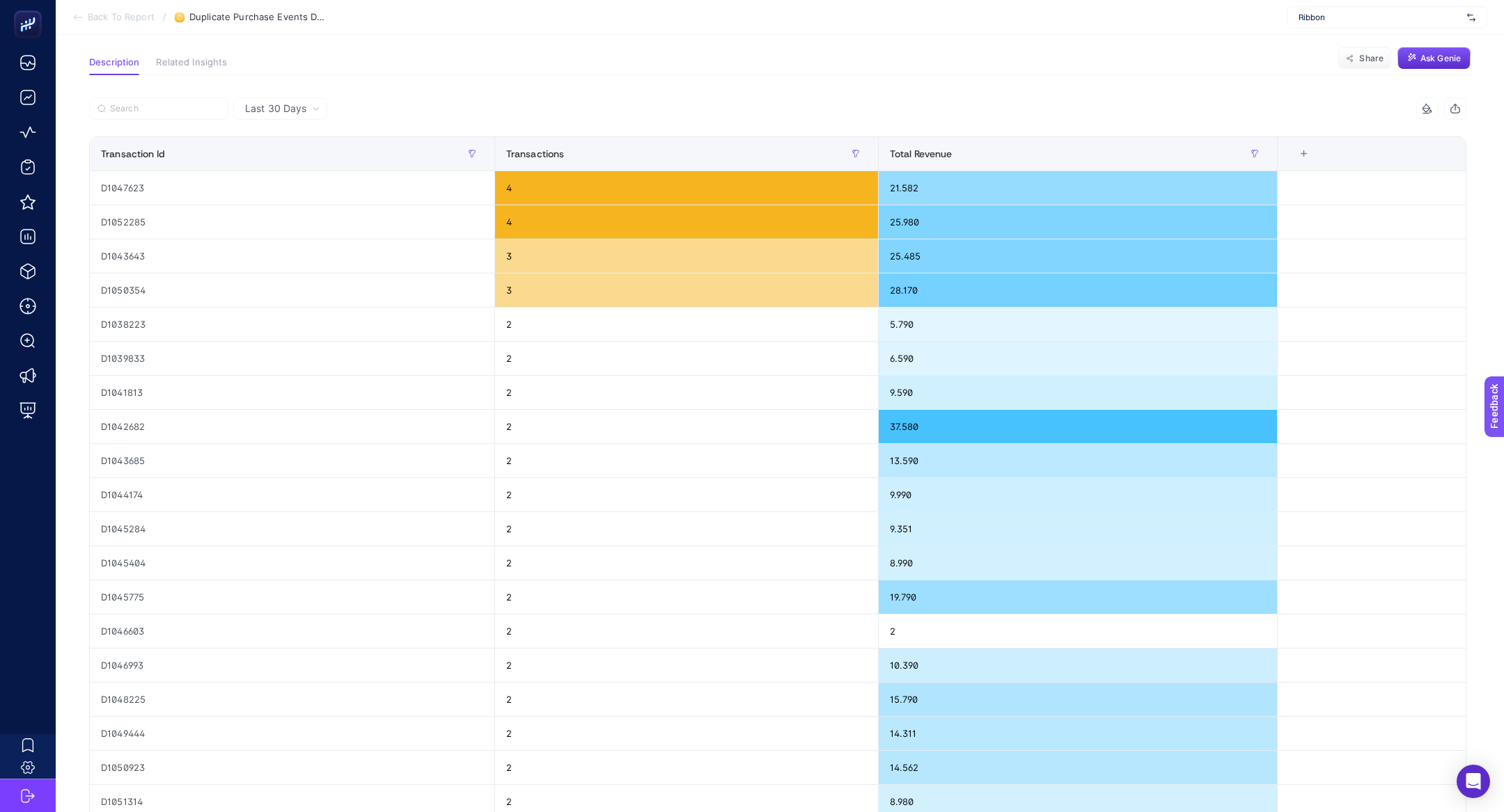
click at [276, 93] on div "Last 30 Days 2 items selected Transaction Id Transactions Total Revenue 3 items…" at bounding box center [777, 546] width 1399 height 944
click at [285, 103] on span "Last 30 Days" at bounding box center [276, 109] width 61 height 14
click at [295, 171] on li "Last 7 Days" at bounding box center [280, 162] width 86 height 25
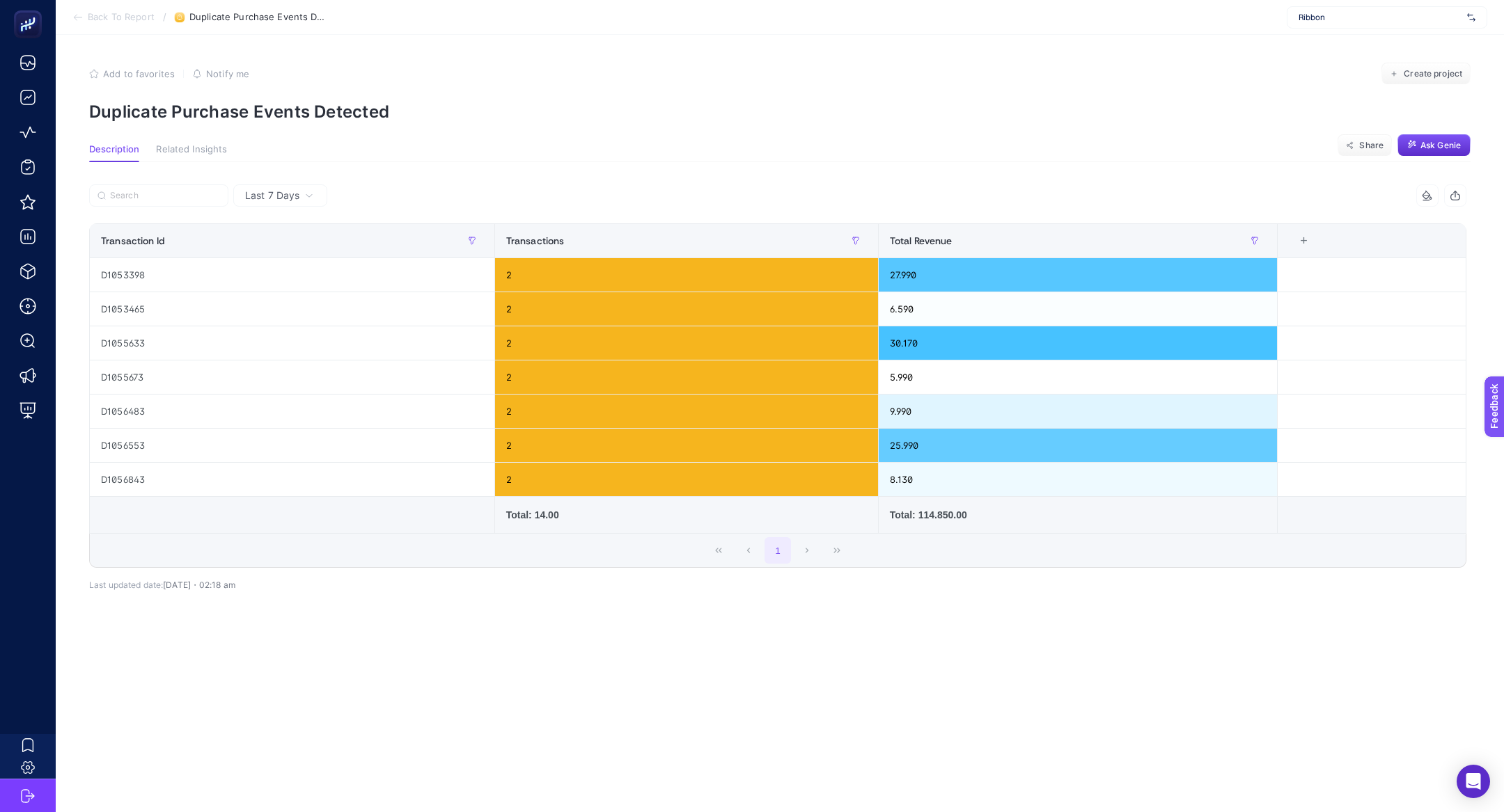
scroll to position [0, 0]
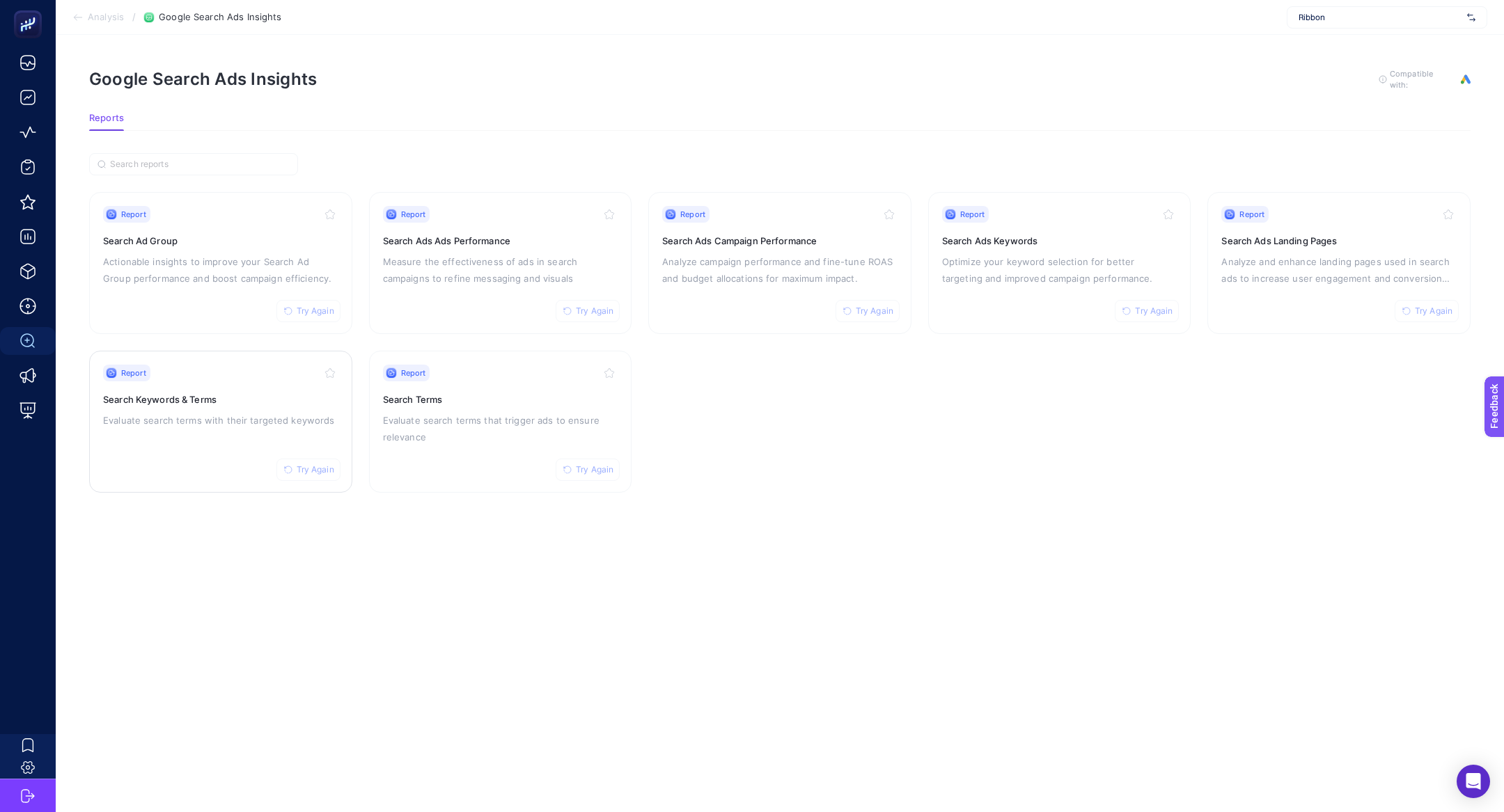
click at [210, 438] on div "Report Try Again Search Keywords & Terms Evaluate search terms with their targe…" at bounding box center [221, 421] width 235 height 114
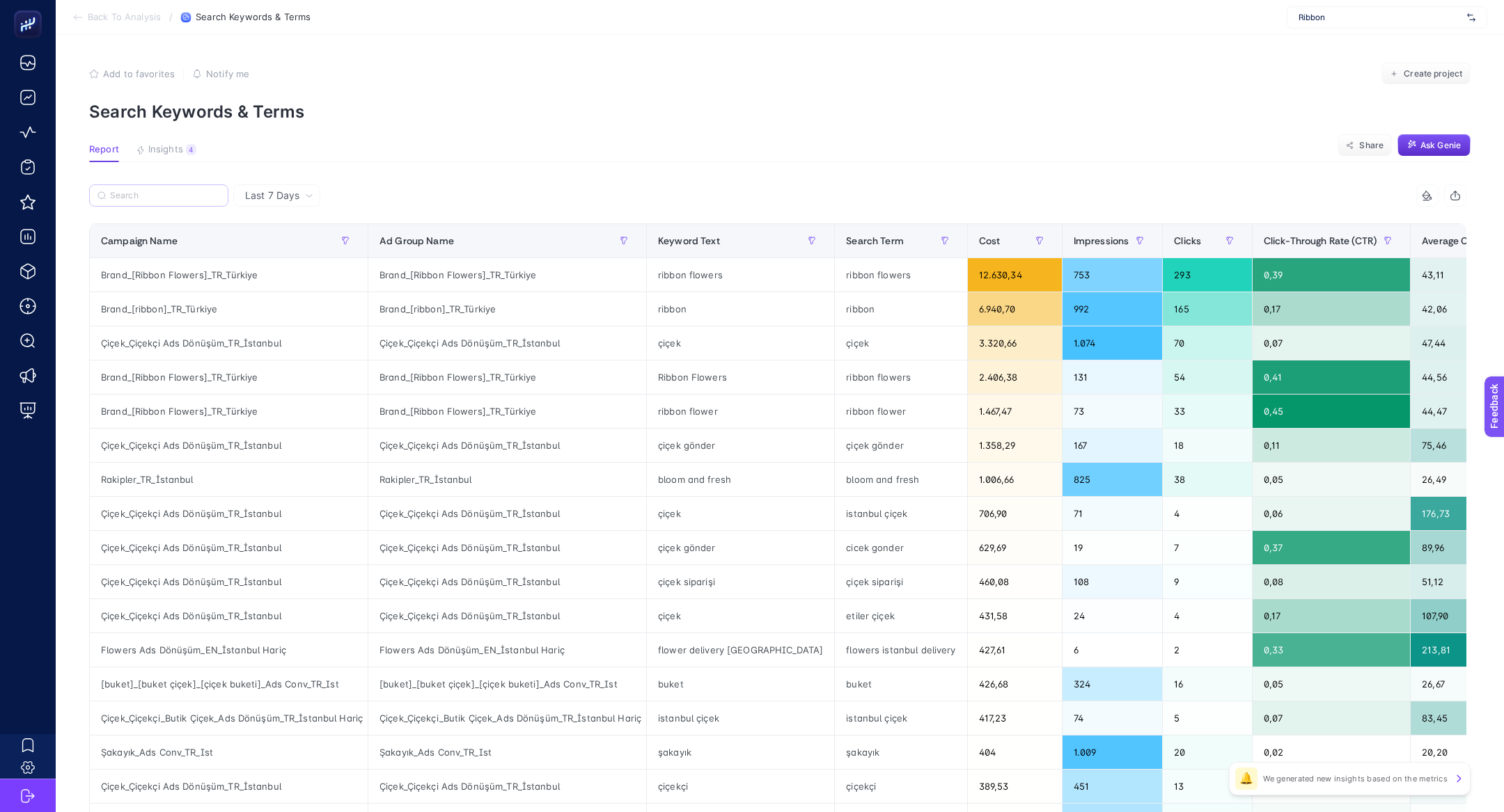
click at [152, 184] on label at bounding box center [159, 195] width 139 height 22
click at [152, 191] on input "Search" at bounding box center [165, 196] width 110 height 11
paste input "Çiçek_Çiçekçi Ads Dönüşüm_TR_İstanbul"
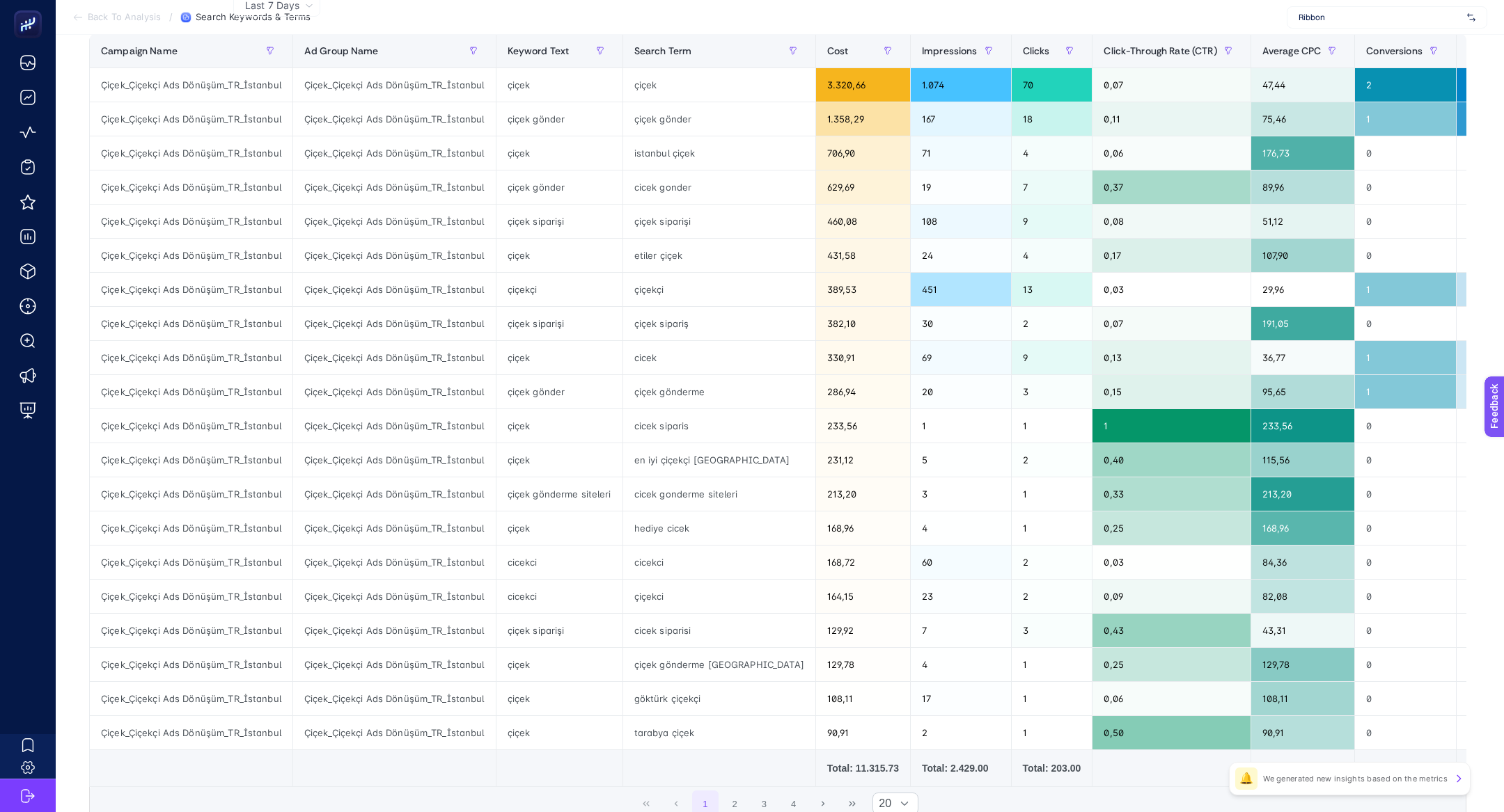
scroll to position [113, 0]
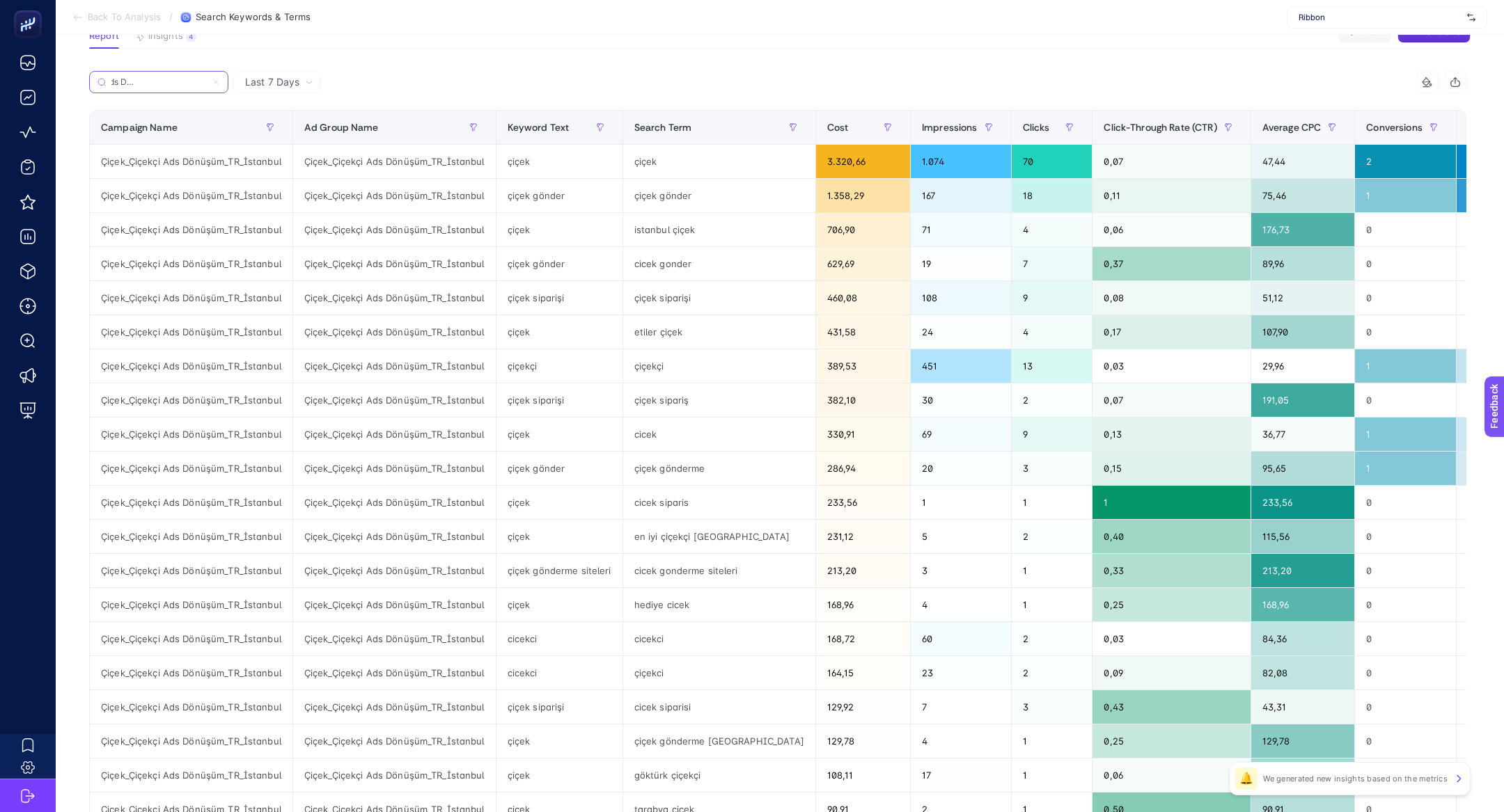
type input "Çiçek_Çiçekçi Ads Dönüşüm_TR_İstanbul"
click at [1262, 122] on span "Average CPC" at bounding box center [1291, 127] width 59 height 11
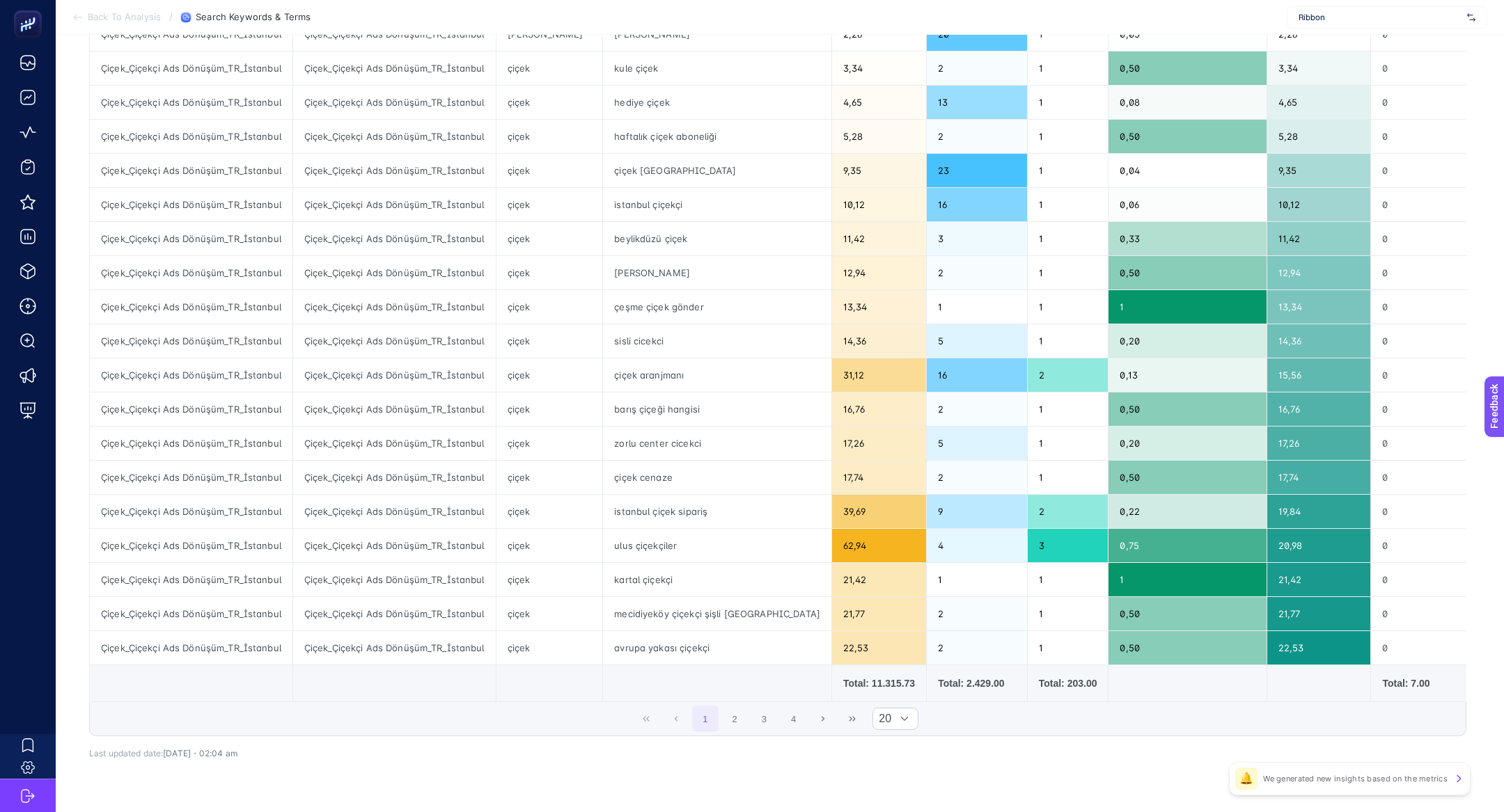
scroll to position [276, 0]
click at [737, 708] on button "2" at bounding box center [734, 718] width 27 height 27
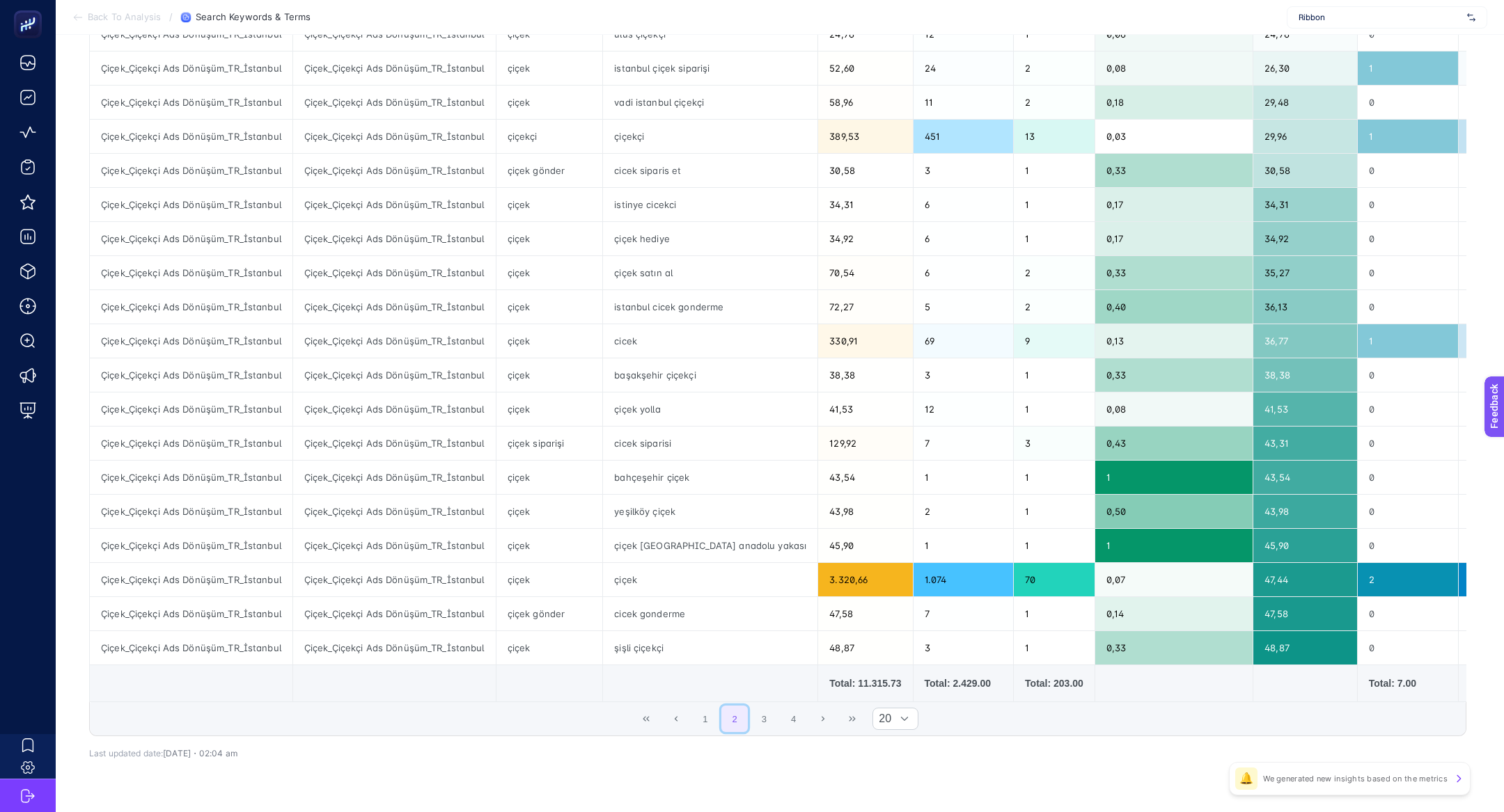
scroll to position [300, 0]
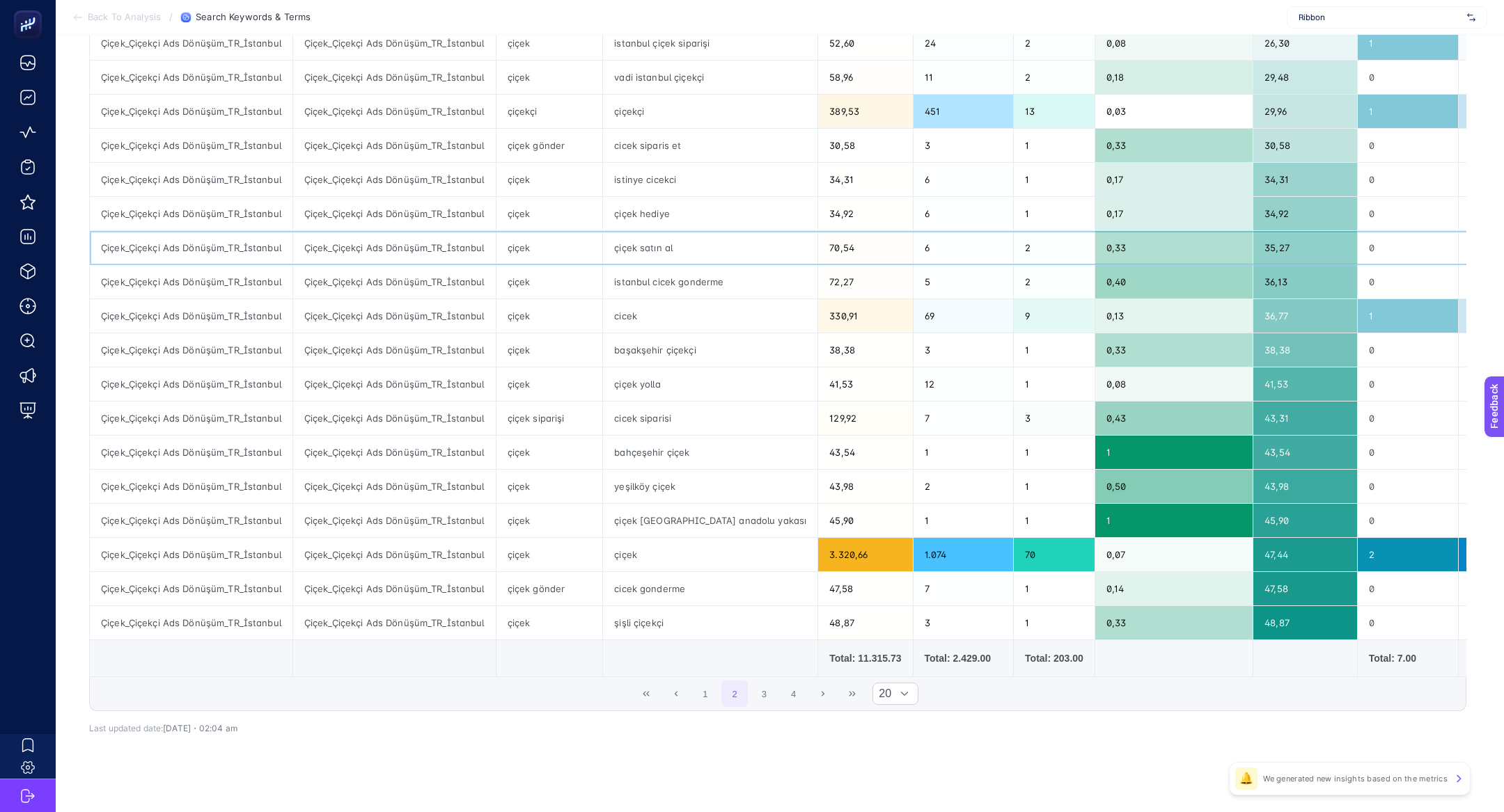
click at [678, 234] on div "çiçek satın al" at bounding box center [710, 248] width 214 height 34
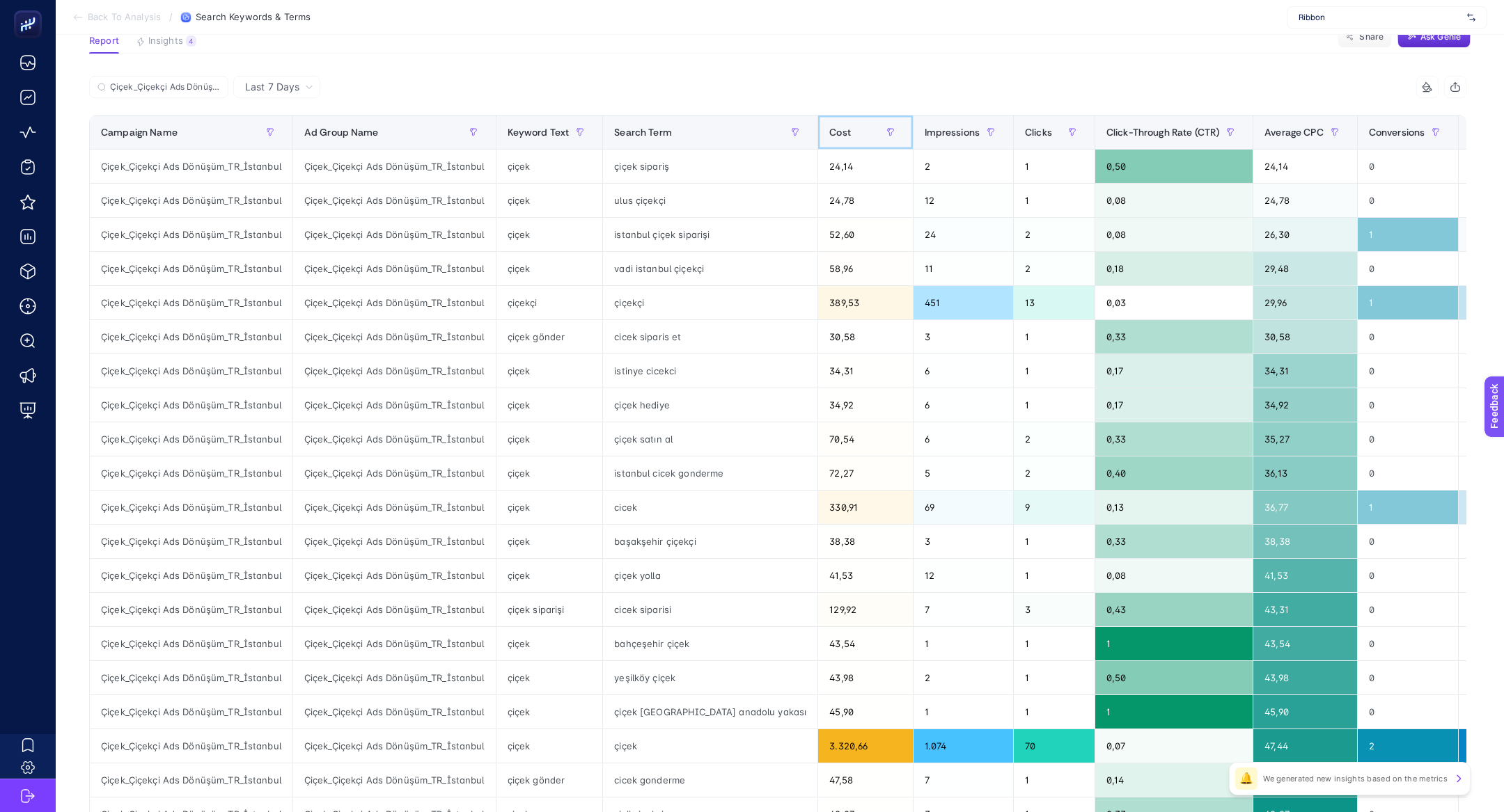
click at [829, 139] on div "Cost" at bounding box center [865, 132] width 72 height 22
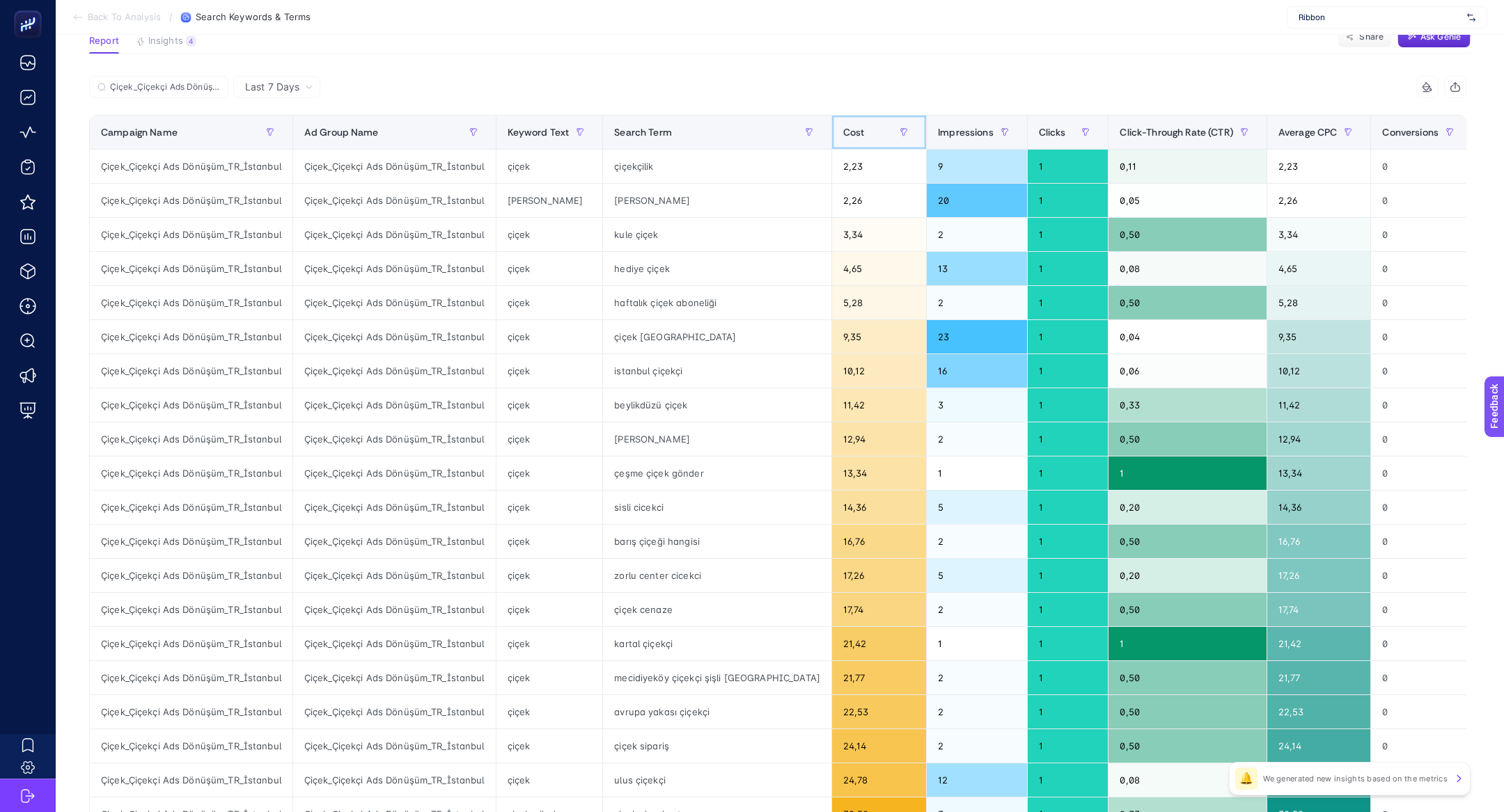
click at [831, 139] on th "Cost" at bounding box center [878, 132] width 95 height 34
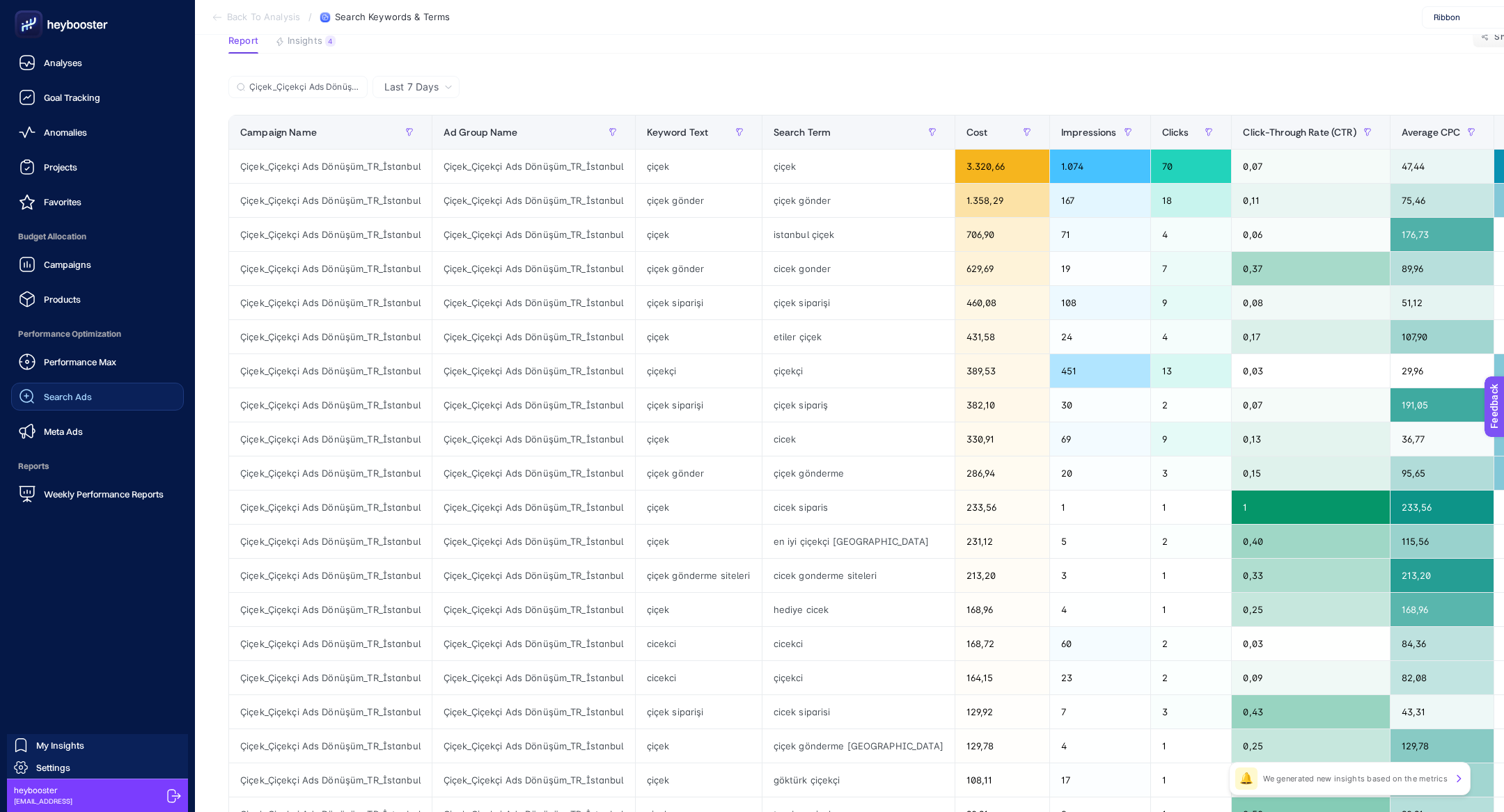
click at [57, 402] on div "Search Ads" at bounding box center [55, 396] width 73 height 17
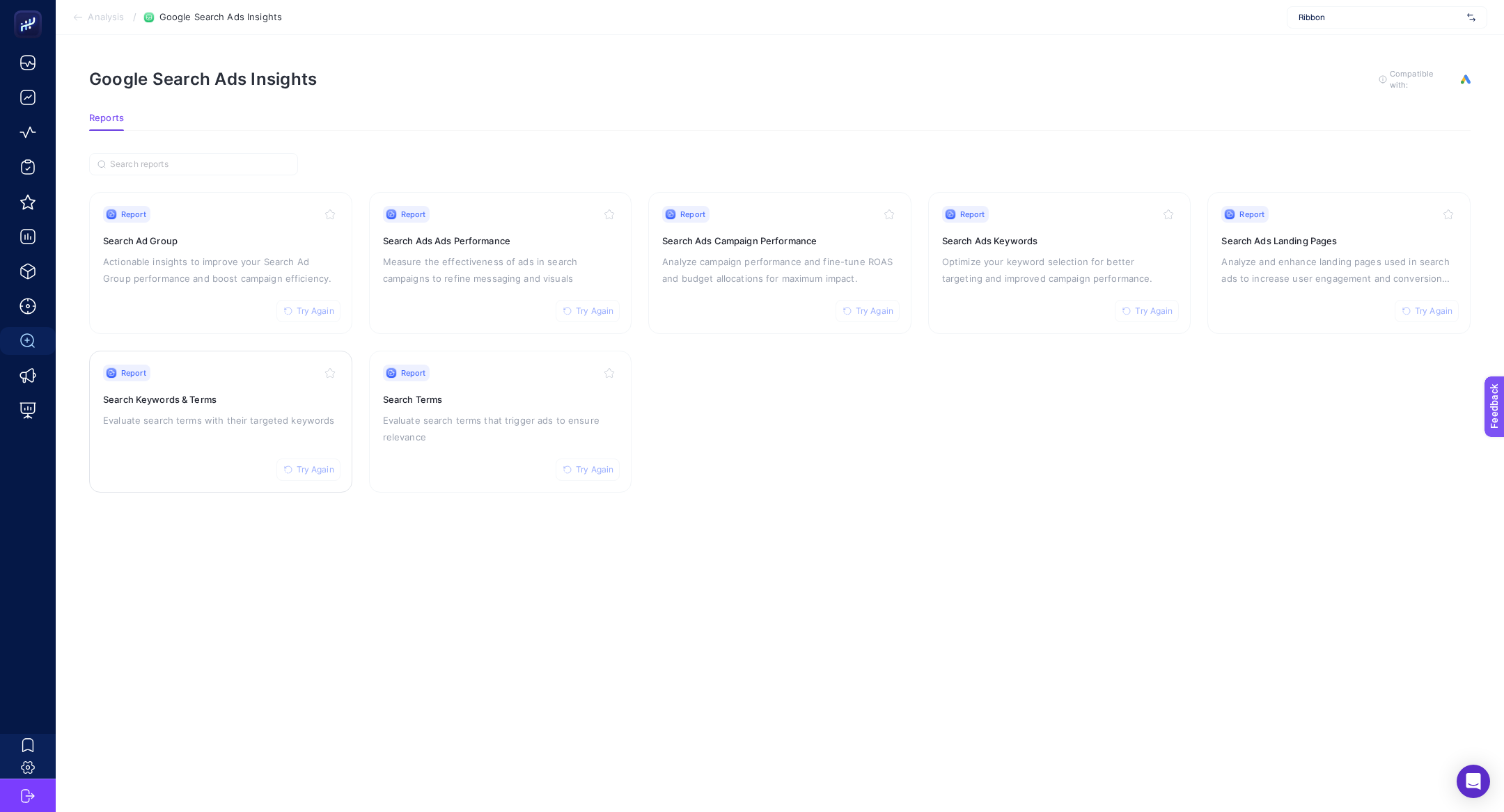
click at [272, 419] on p "Evaluate search terms with their targeted keywords" at bounding box center [221, 420] width 235 height 17
click at [1310, 261] on p "Analyze and enhance landing pages used in search ads to increase user engagemen…" at bounding box center [1339, 270] width 235 height 34
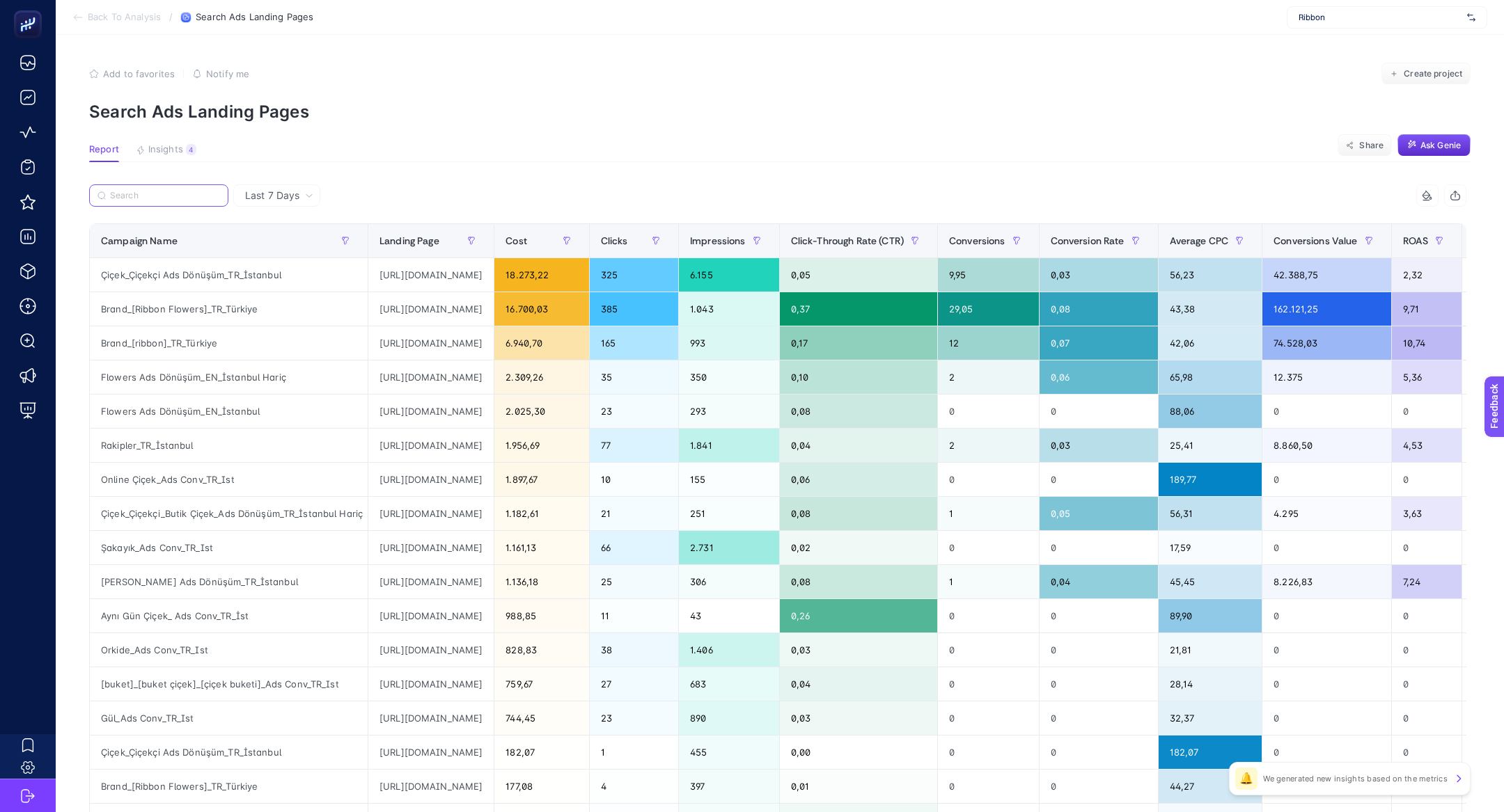
click at [173, 196] on input "Search" at bounding box center [165, 196] width 110 height 11
paste input "Çiçek_Çiçekçi Ads Dönüşüm_TR_İstanbul"
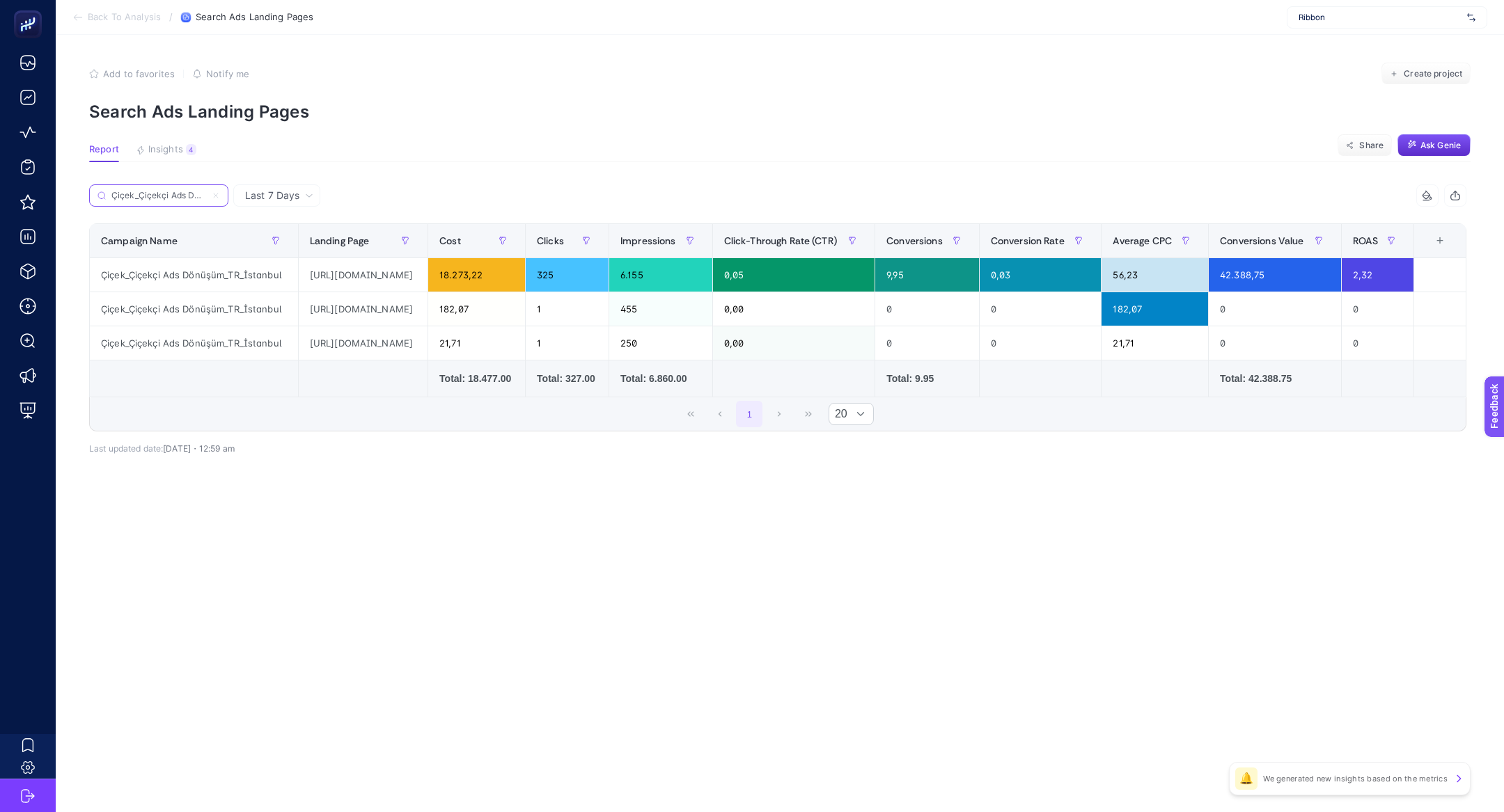
scroll to position [0, 67]
type input "Çiçek_Çiçekçi Ads Dönüşüm_TR_İstanbul"
click at [410, 305] on div "https://www.ribbonflowers.com/luxury-design-en/" at bounding box center [363, 309] width 129 height 34
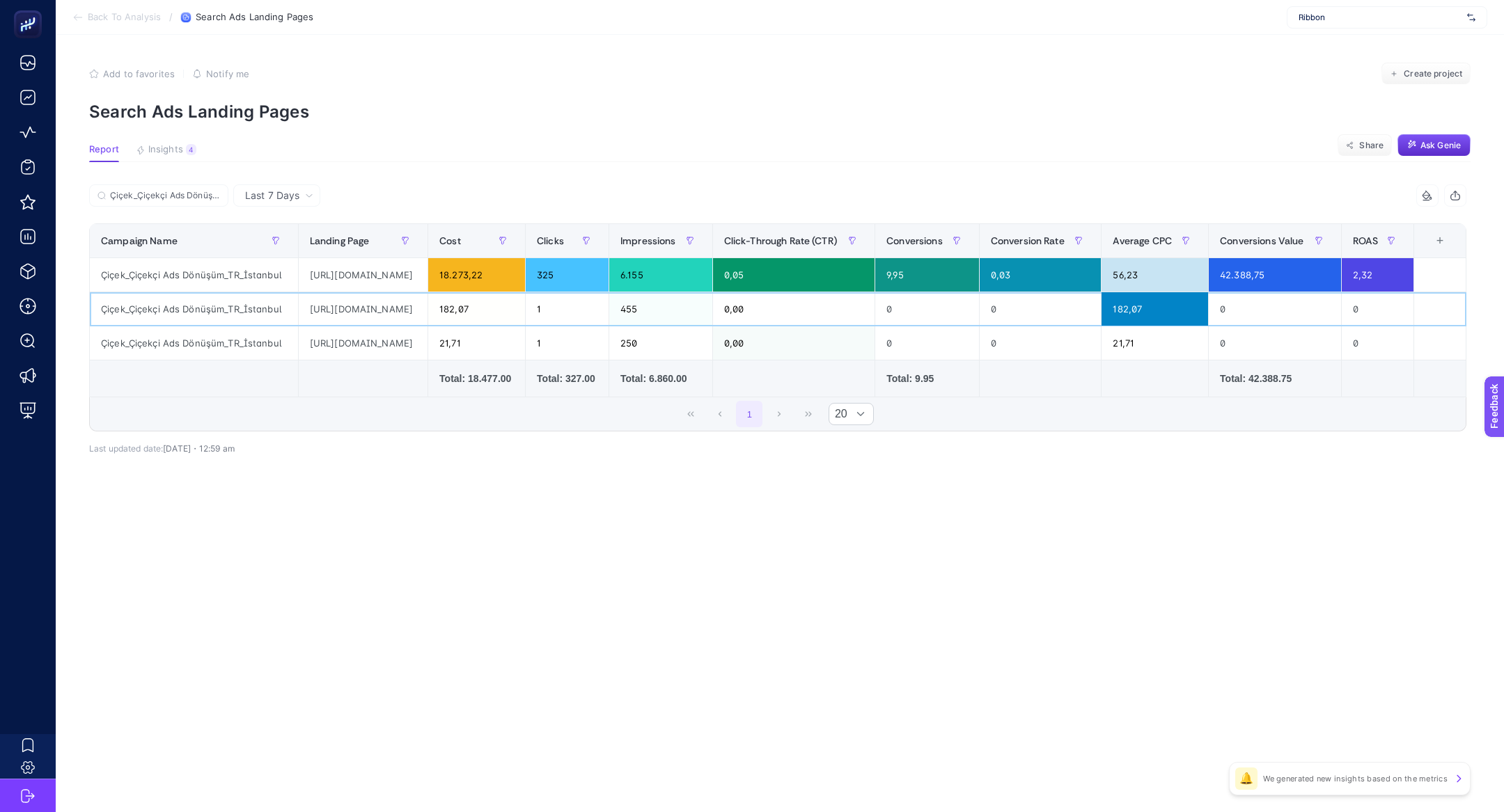
click at [410, 305] on div "https://www.ribbonflowers.com/luxury-design-en/" at bounding box center [363, 309] width 129 height 34
click at [1204, 315] on div "182,07" at bounding box center [1154, 309] width 106 height 34
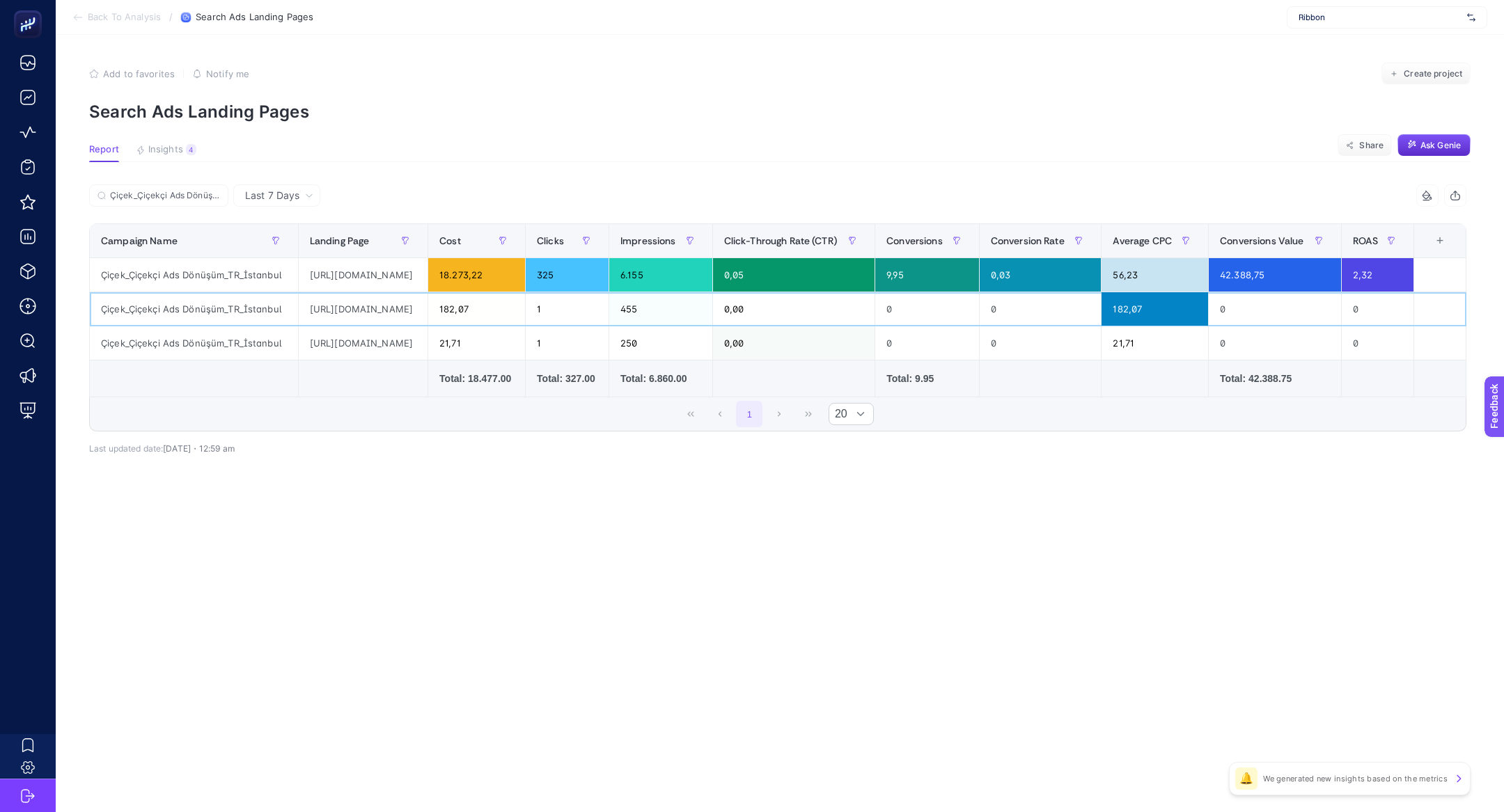
click at [1204, 312] on div "182,07" at bounding box center [1154, 309] width 106 height 34
click at [393, 354] on div "https://www.ribbonflowers.com/vazoda-cicek/" at bounding box center [363, 343] width 129 height 34
click at [393, 340] on div "https://www.ribbonflowers.com/vazoda-cicek/" at bounding box center [363, 343] width 129 height 34
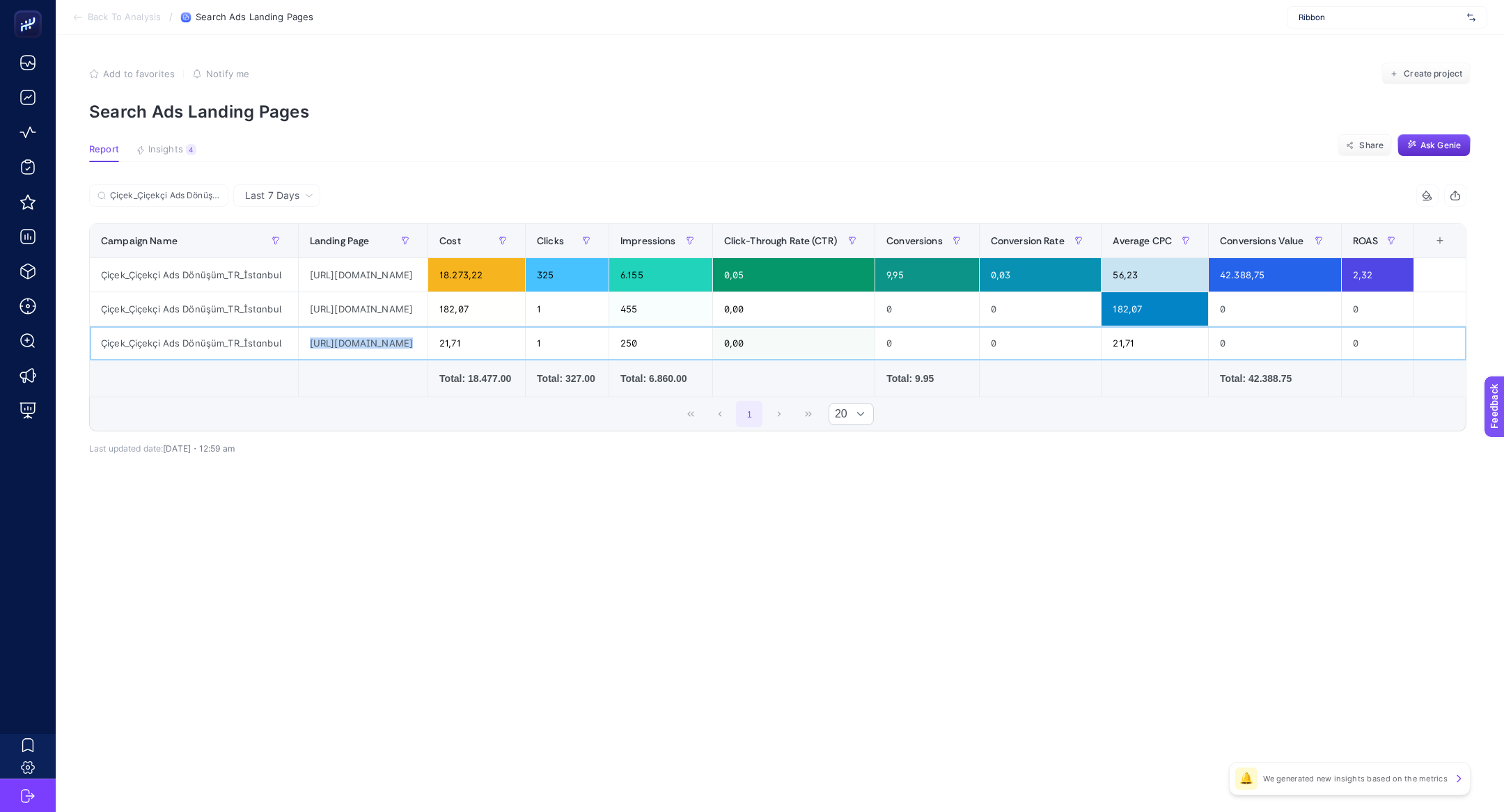
click at [393, 340] on div "https://www.ribbonflowers.com/vazoda-cicek/" at bounding box center [363, 343] width 129 height 34
click at [427, 282] on div "https://www.ribbonflowers.com/" at bounding box center [363, 275] width 129 height 34
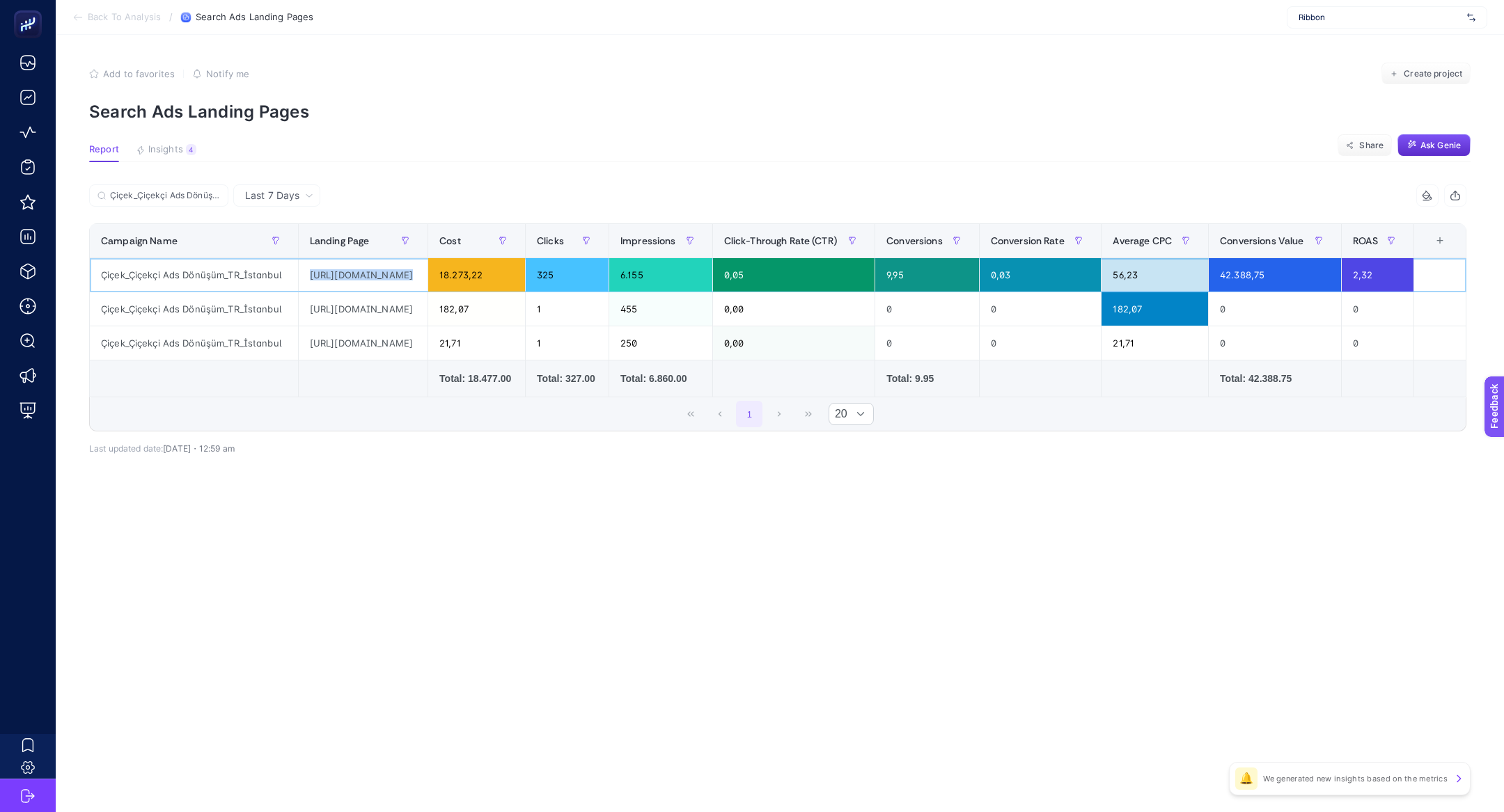
click at [427, 282] on div "https://www.ribbonflowers.com/" at bounding box center [363, 275] width 129 height 34
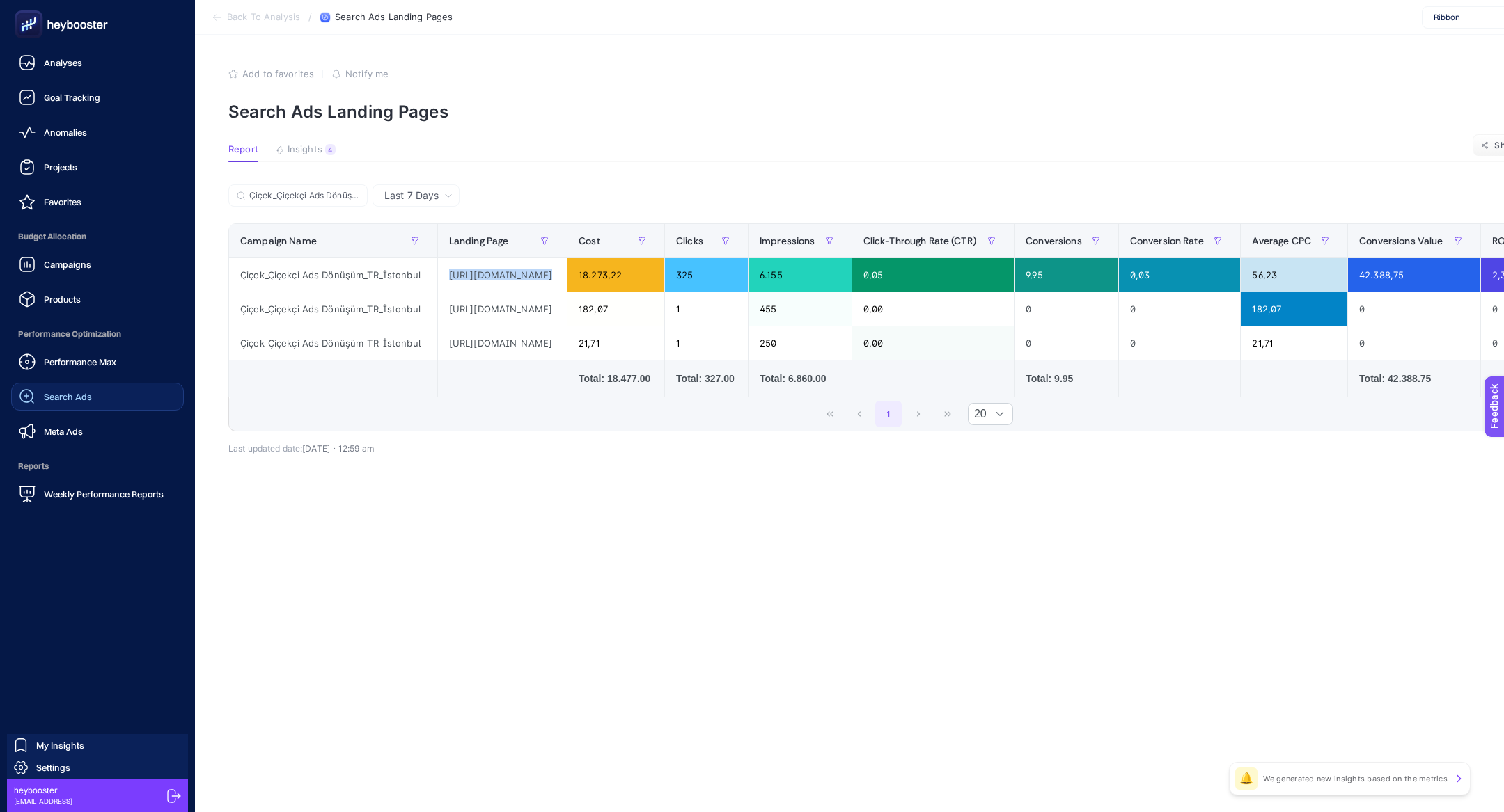
click at [90, 386] on link "Search Ads" at bounding box center [97, 396] width 172 height 28
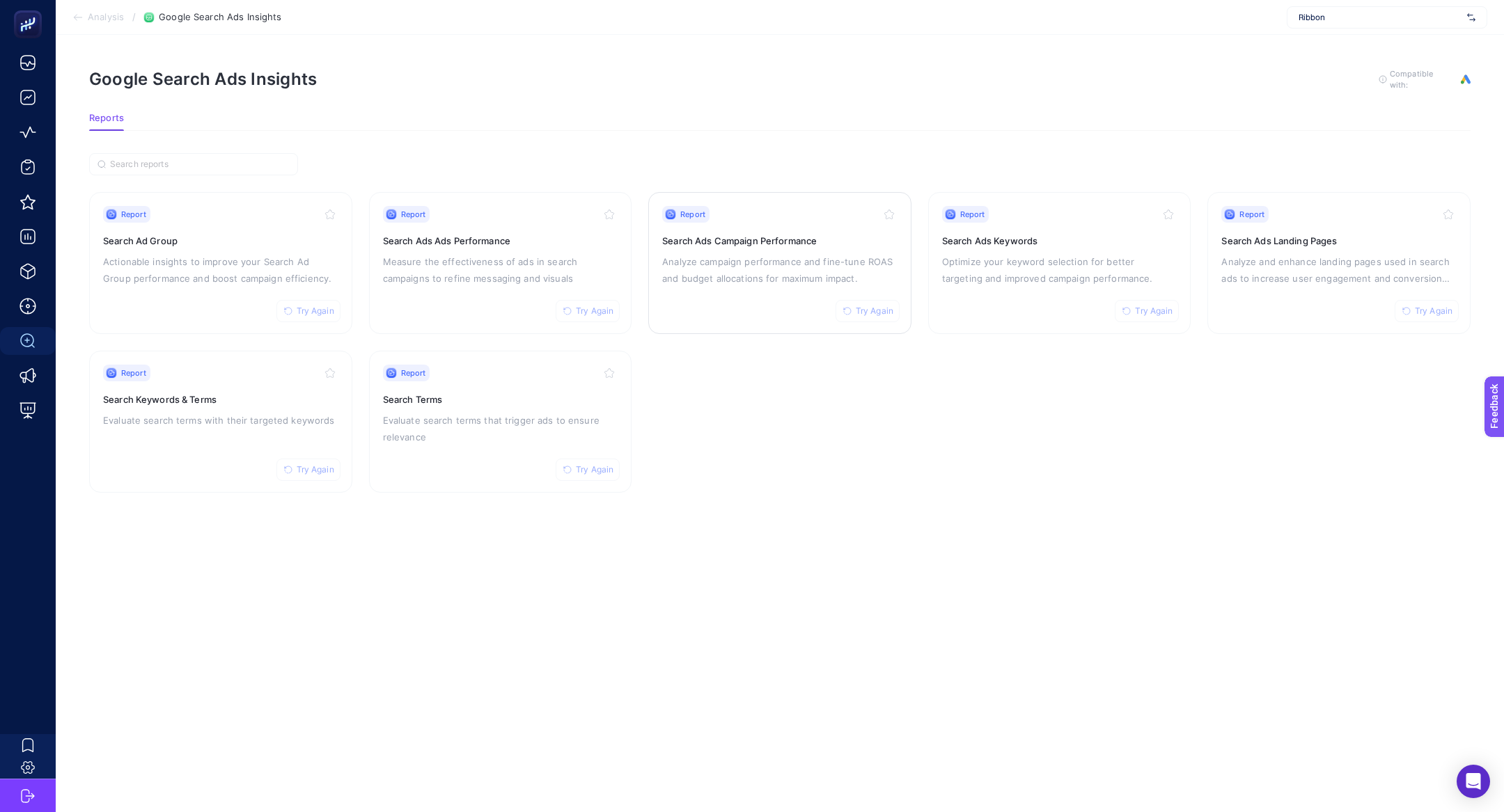
click at [739, 279] on p "Analyze campaign performance and fine-tune ROAS and budget allocations for maxi…" at bounding box center [780, 270] width 235 height 34
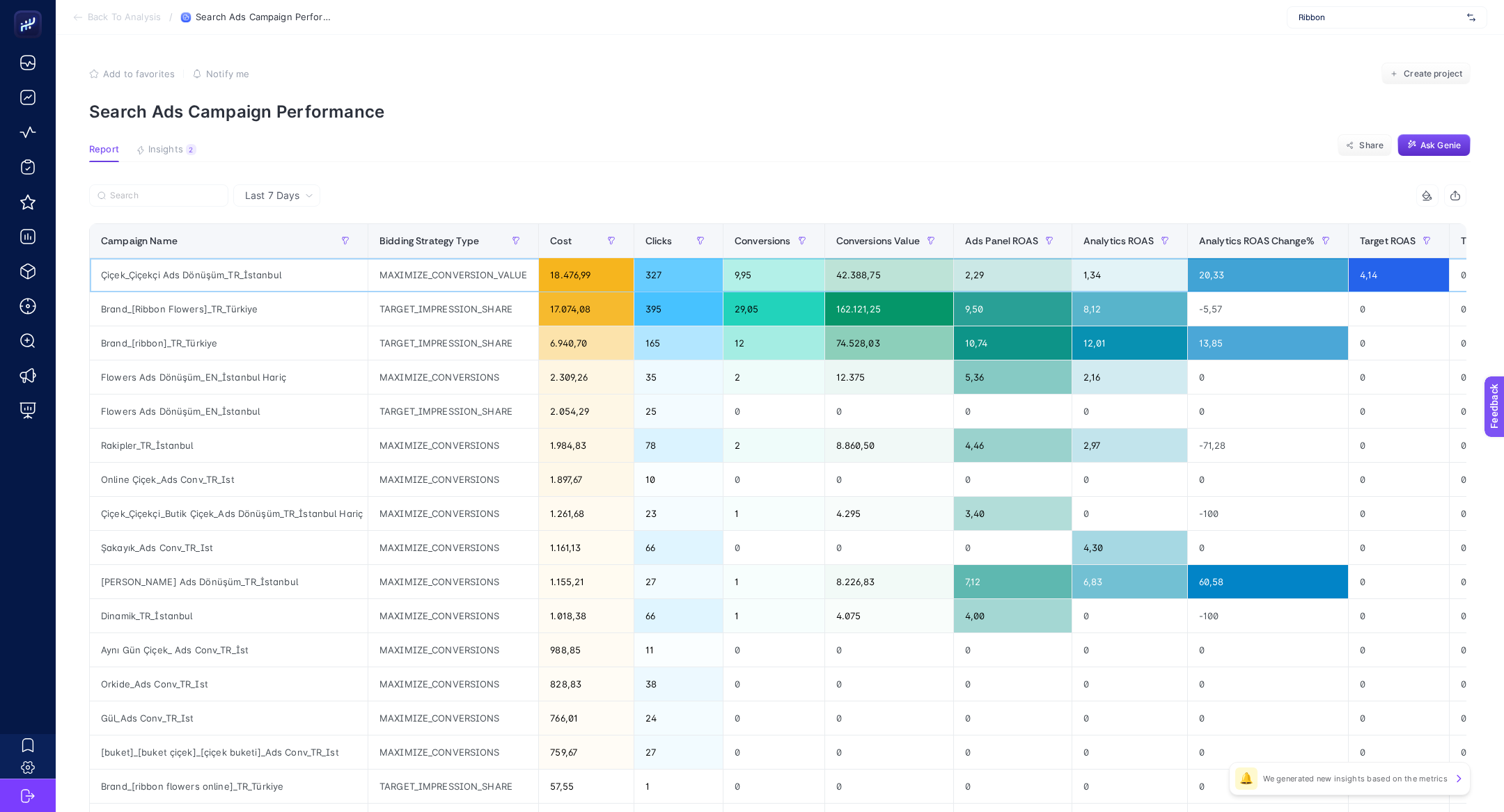
click at [258, 276] on div "Çiçek_Çiçekçi Ads Dönüşüm_TR_İstanbul" at bounding box center [228, 275] width 278 height 34
click at [312, 199] on icon at bounding box center [309, 195] width 8 height 8
click at [305, 252] on li "Last 30 Days" at bounding box center [276, 249] width 79 height 25
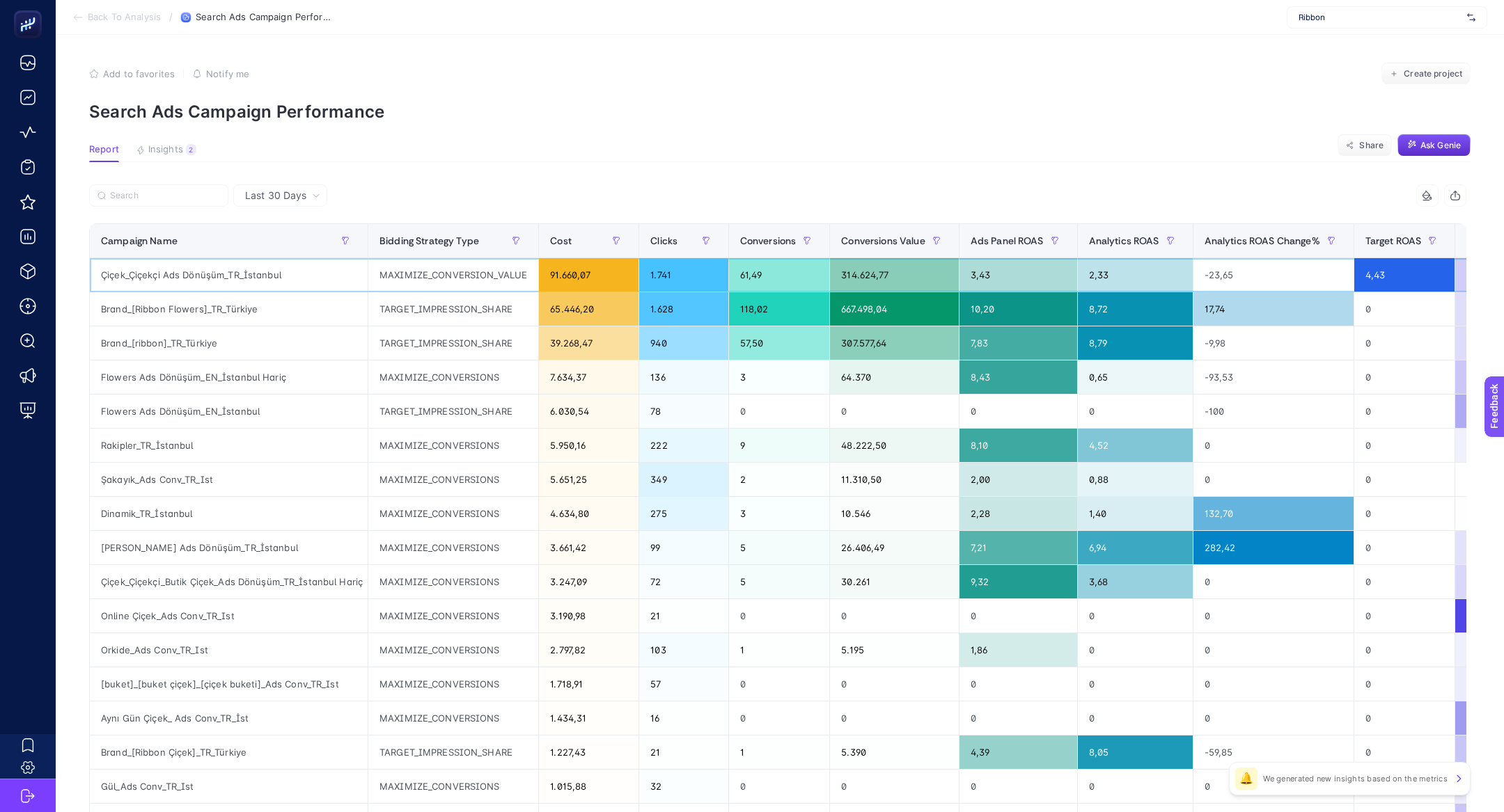
click at [237, 276] on div "Çiçek_Çiçekçi Ads Dönüşüm_TR_İstanbul" at bounding box center [228, 275] width 278 height 34
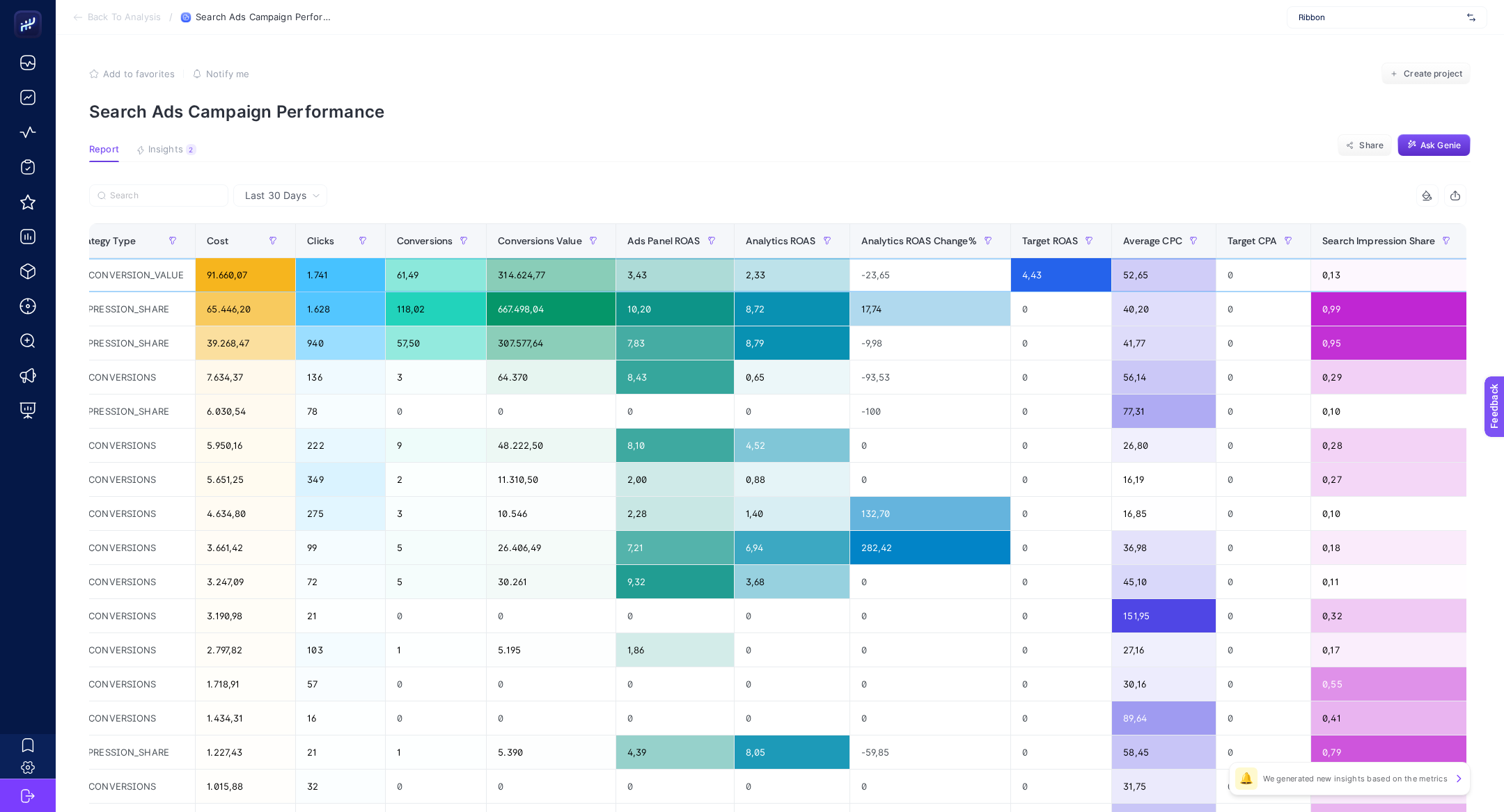
scroll to position [0, 341]
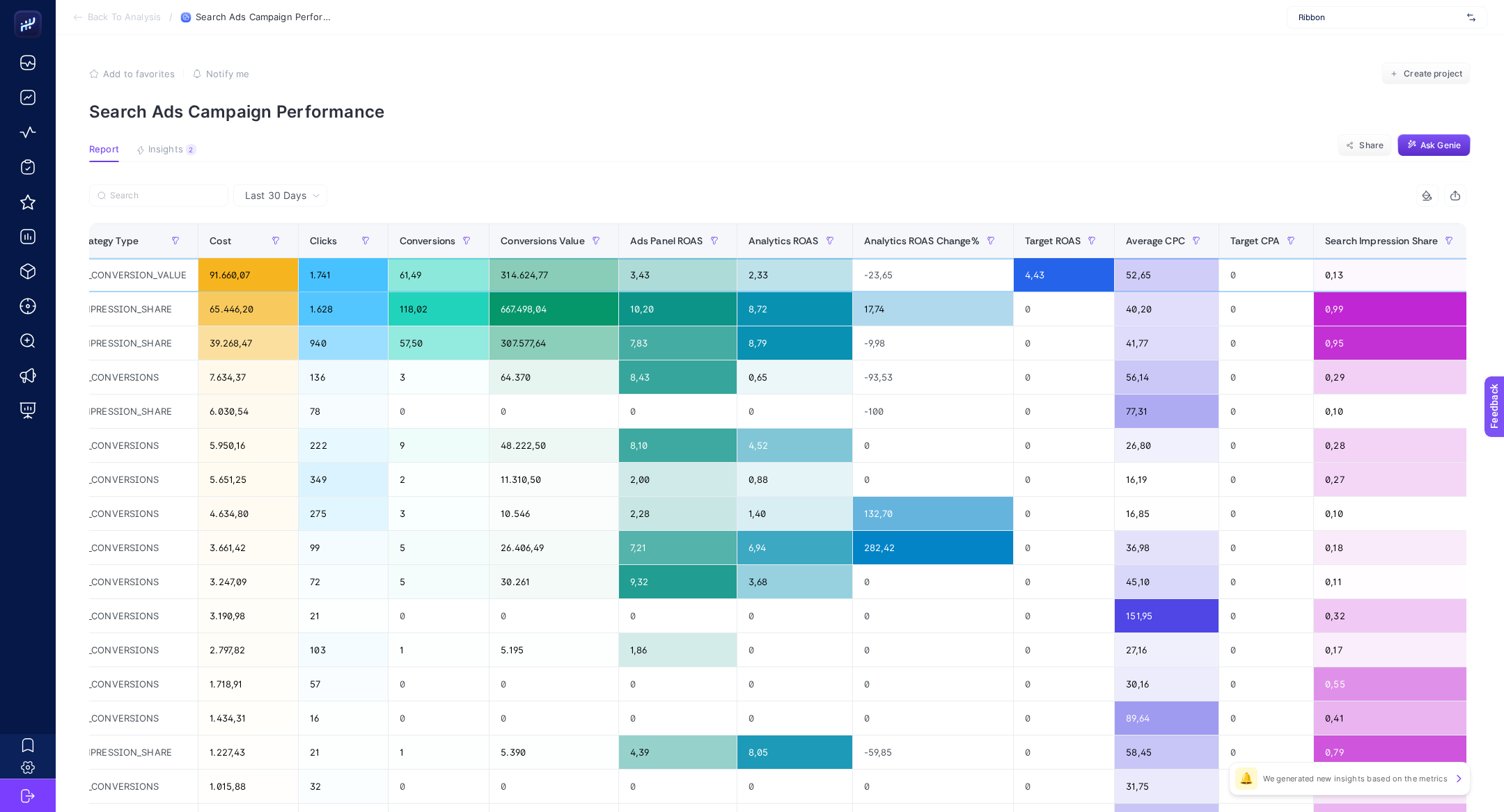
click at [425, 270] on div "61,49" at bounding box center [439, 275] width 101 height 34
click at [424, 266] on div "61,49" at bounding box center [439, 275] width 101 height 34
click at [424, 265] on div "61,49" at bounding box center [439, 275] width 101 height 34
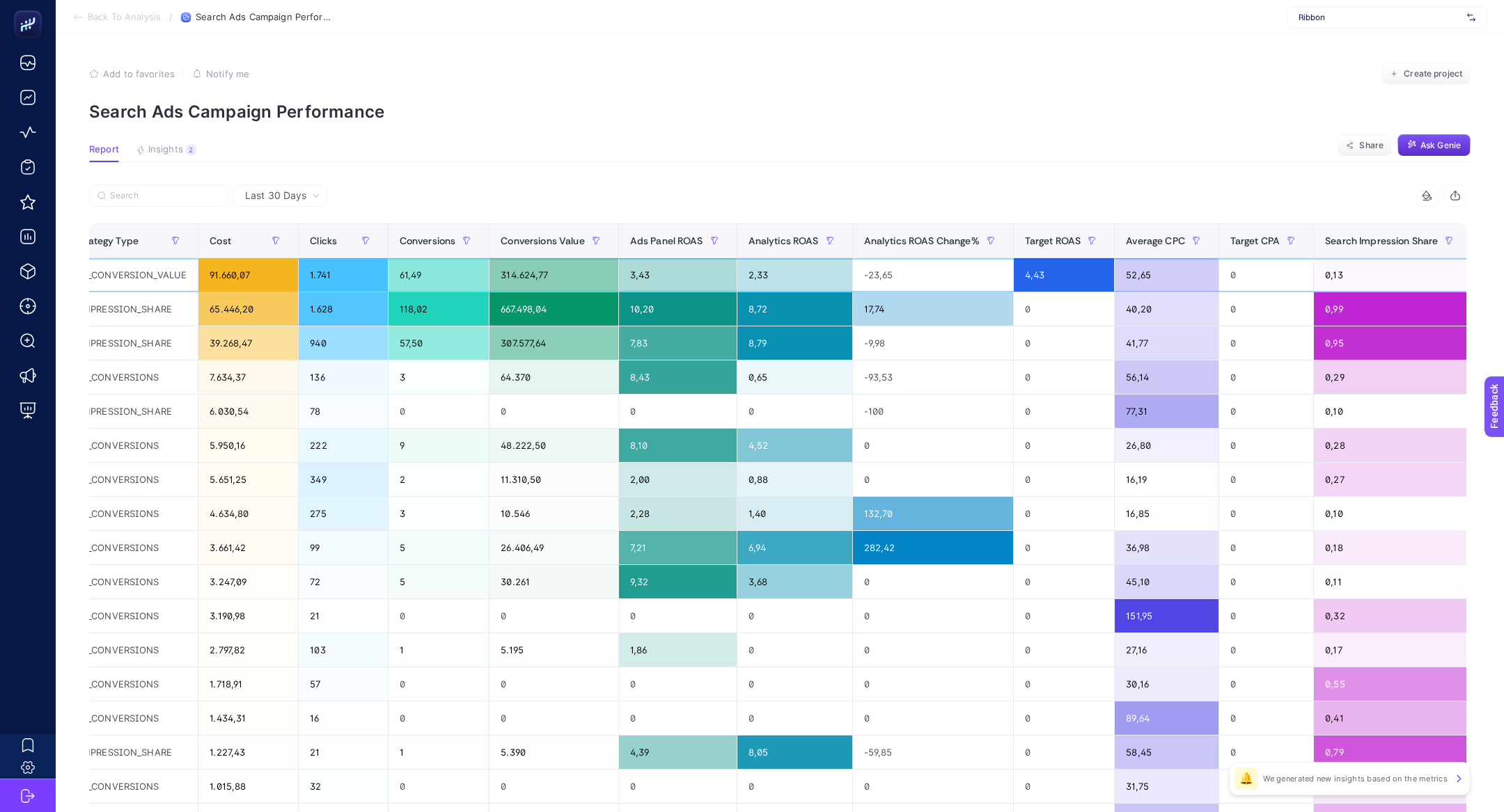
click at [424, 263] on div "61,49" at bounding box center [439, 275] width 101 height 34
click at [424, 269] on div "61,49" at bounding box center [439, 275] width 101 height 34
click at [424, 268] on div "61,49" at bounding box center [439, 275] width 101 height 34
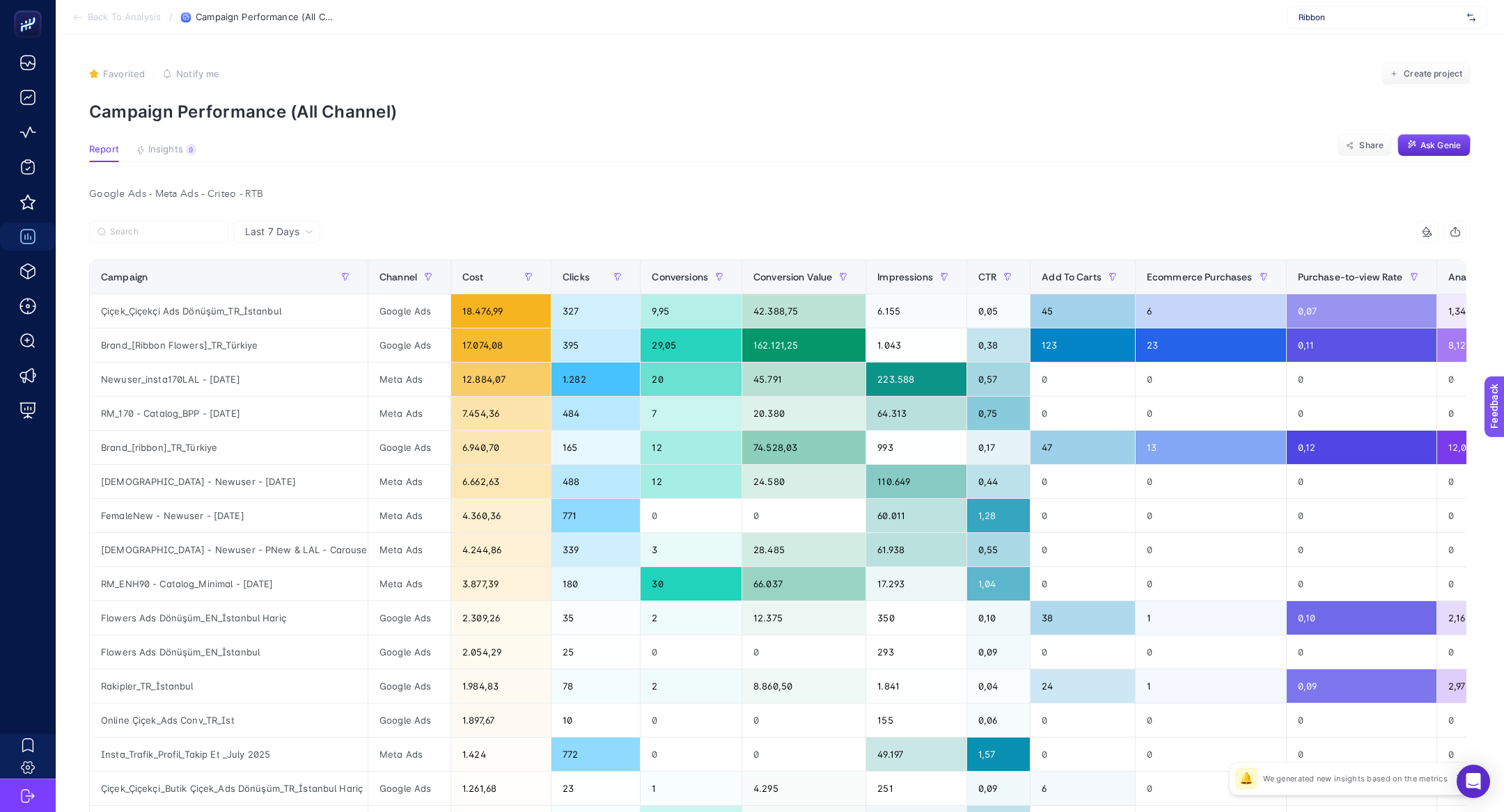
scroll to position [0, 417]
